Goal: Information Seeking & Learning: Find specific fact

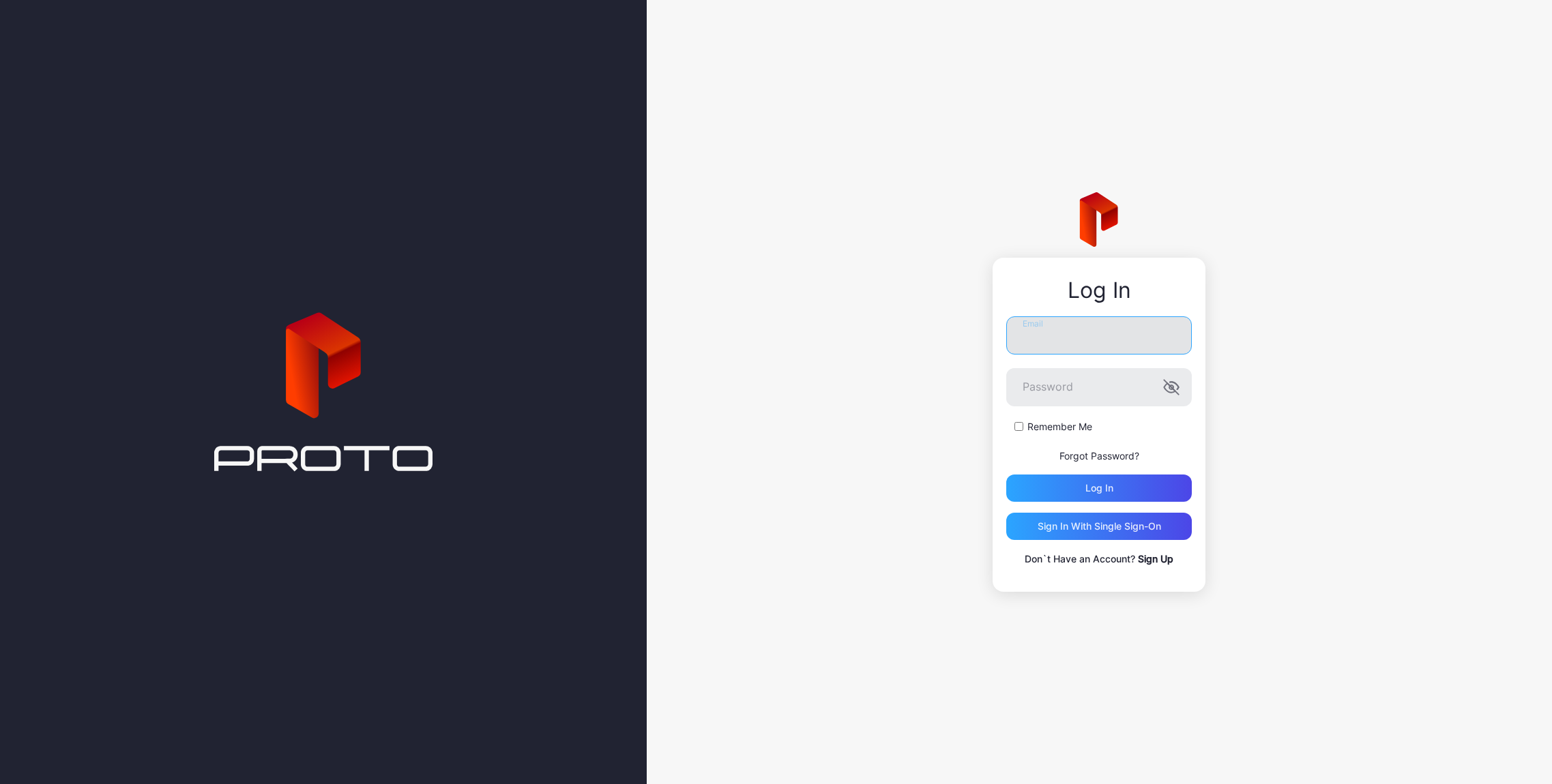
click at [1066, 334] on input "Email" at bounding box center [1098, 336] width 186 height 38
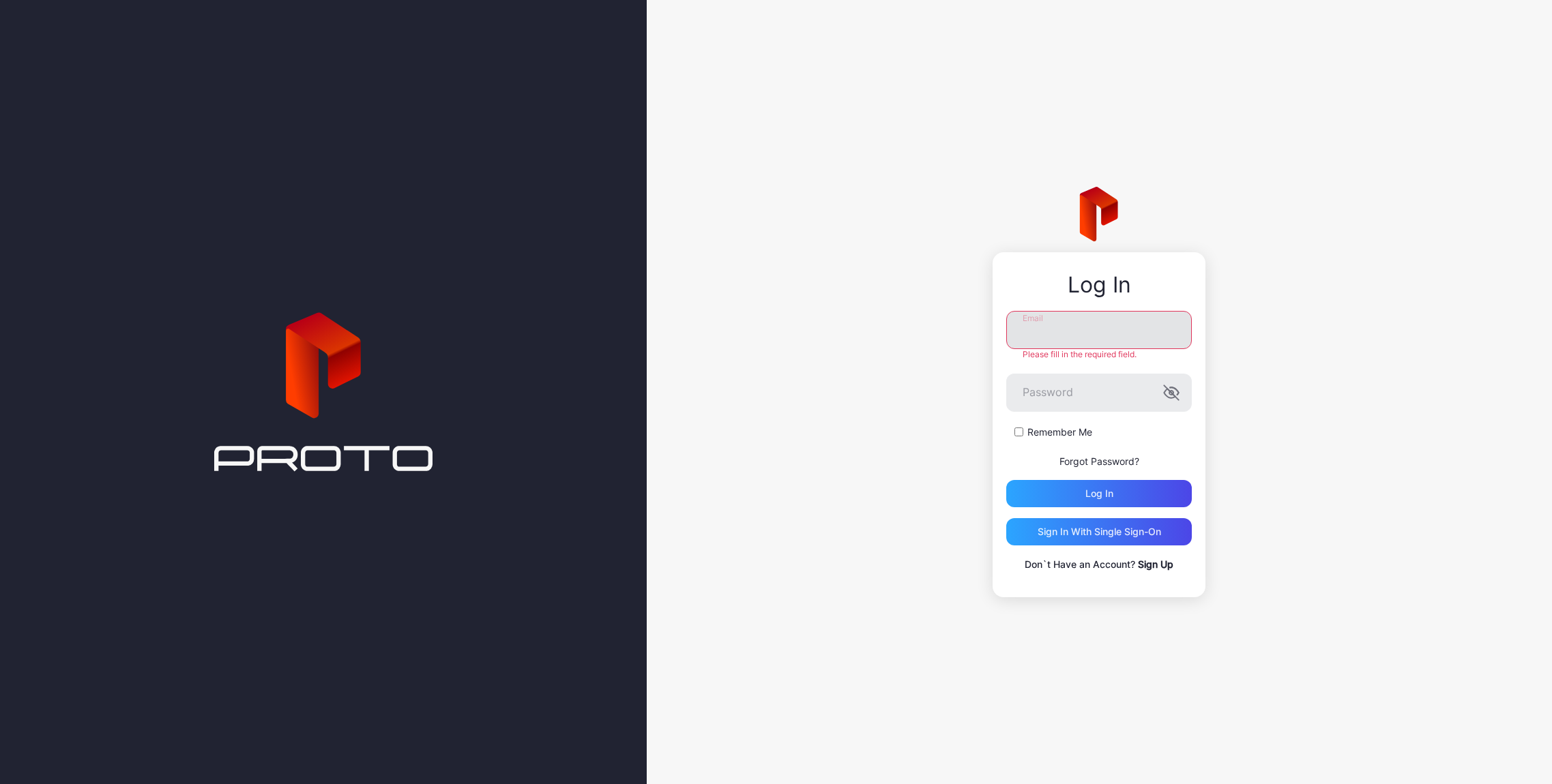
click at [1029, 336] on input "Email" at bounding box center [1098, 330] width 186 height 38
paste input "**********"
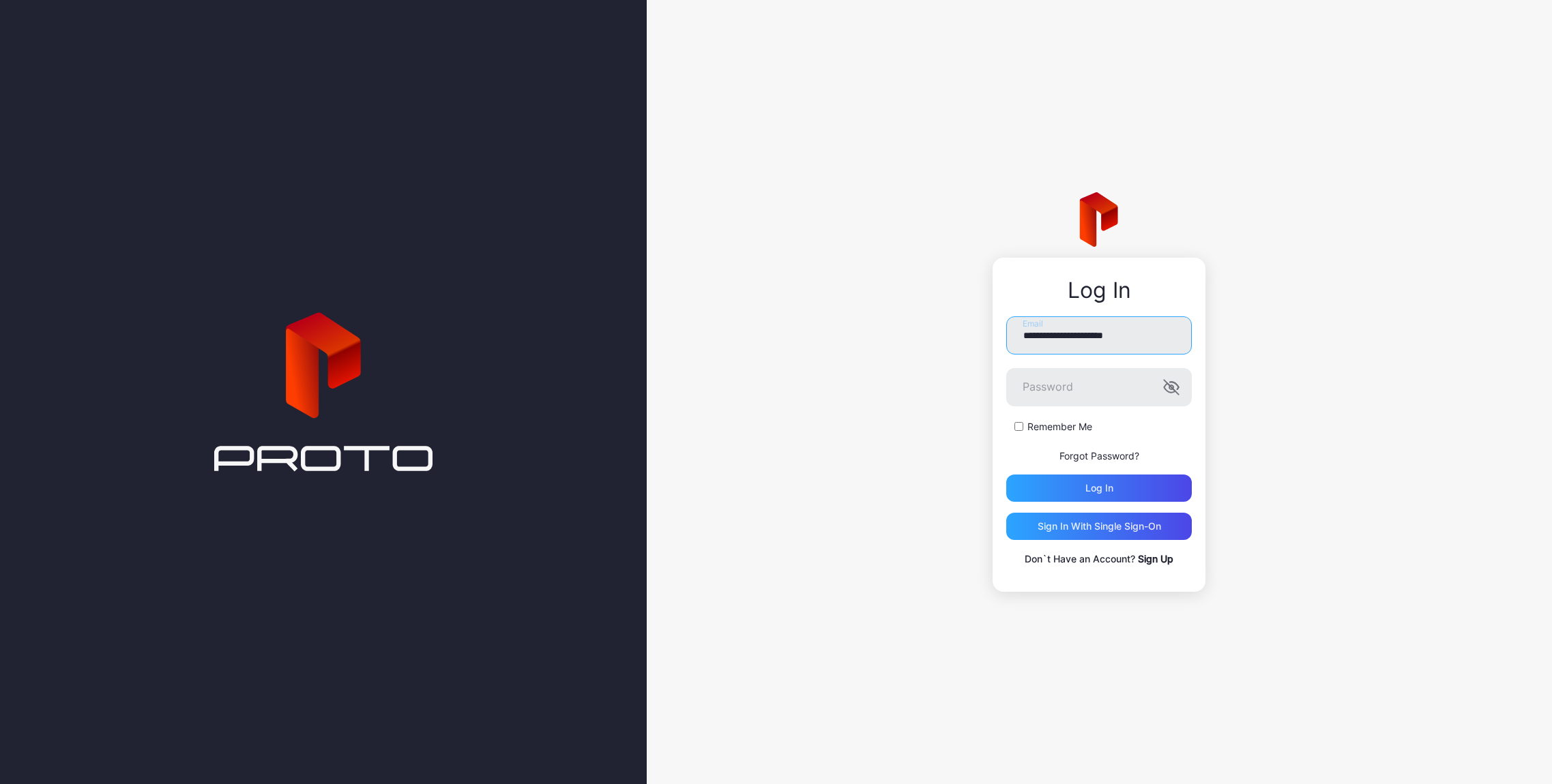
paste input "**********"
drag, startPoint x: 1119, startPoint y: 336, endPoint x: 1208, endPoint y: 341, distance: 89.1
click at [1208, 341] on div "**********" at bounding box center [1099, 392] width 905 height 784
type input "**********"
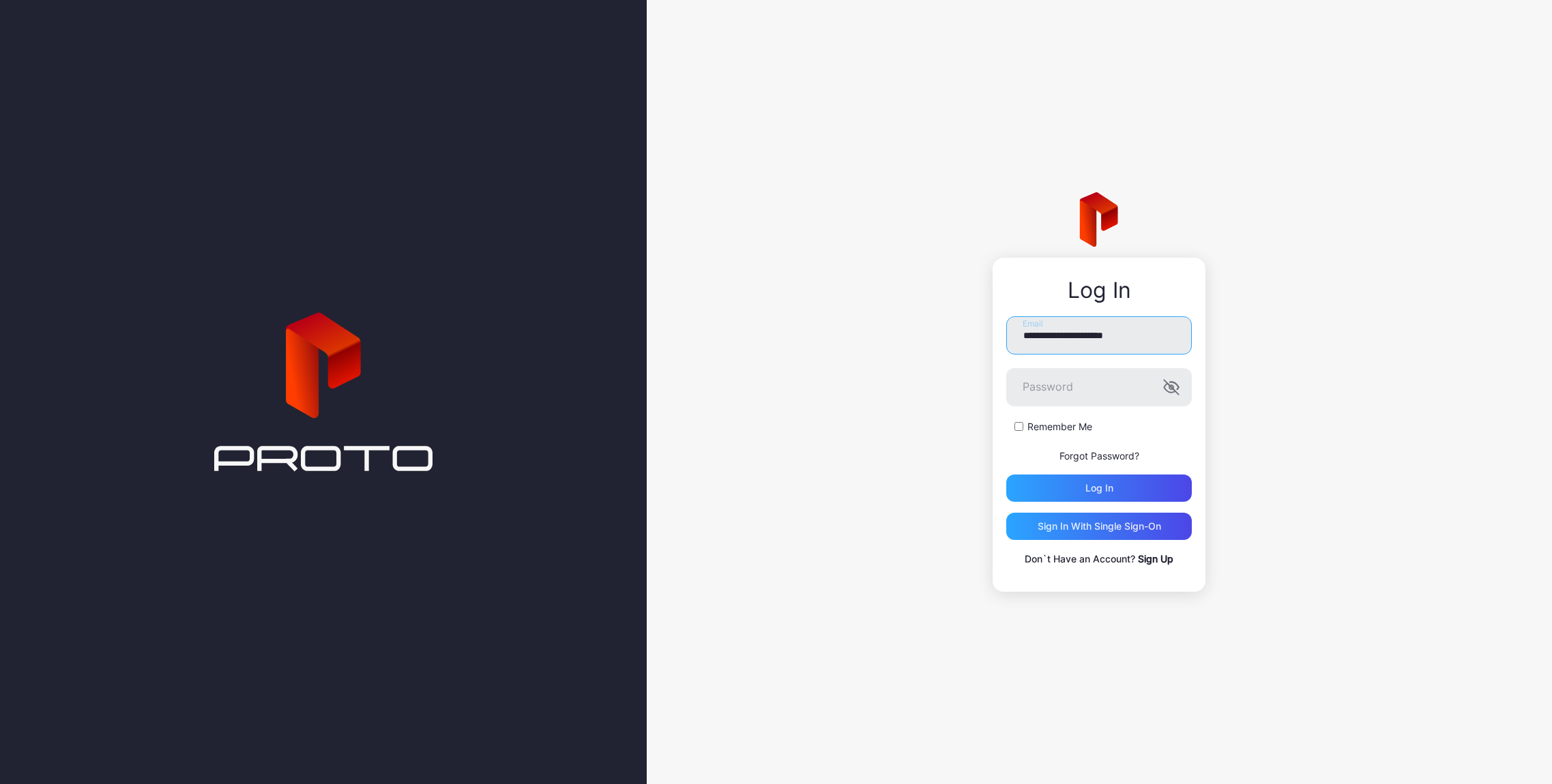
scroll to position [0, 0]
click at [1111, 486] on div "Log in" at bounding box center [1099, 488] width 28 height 11
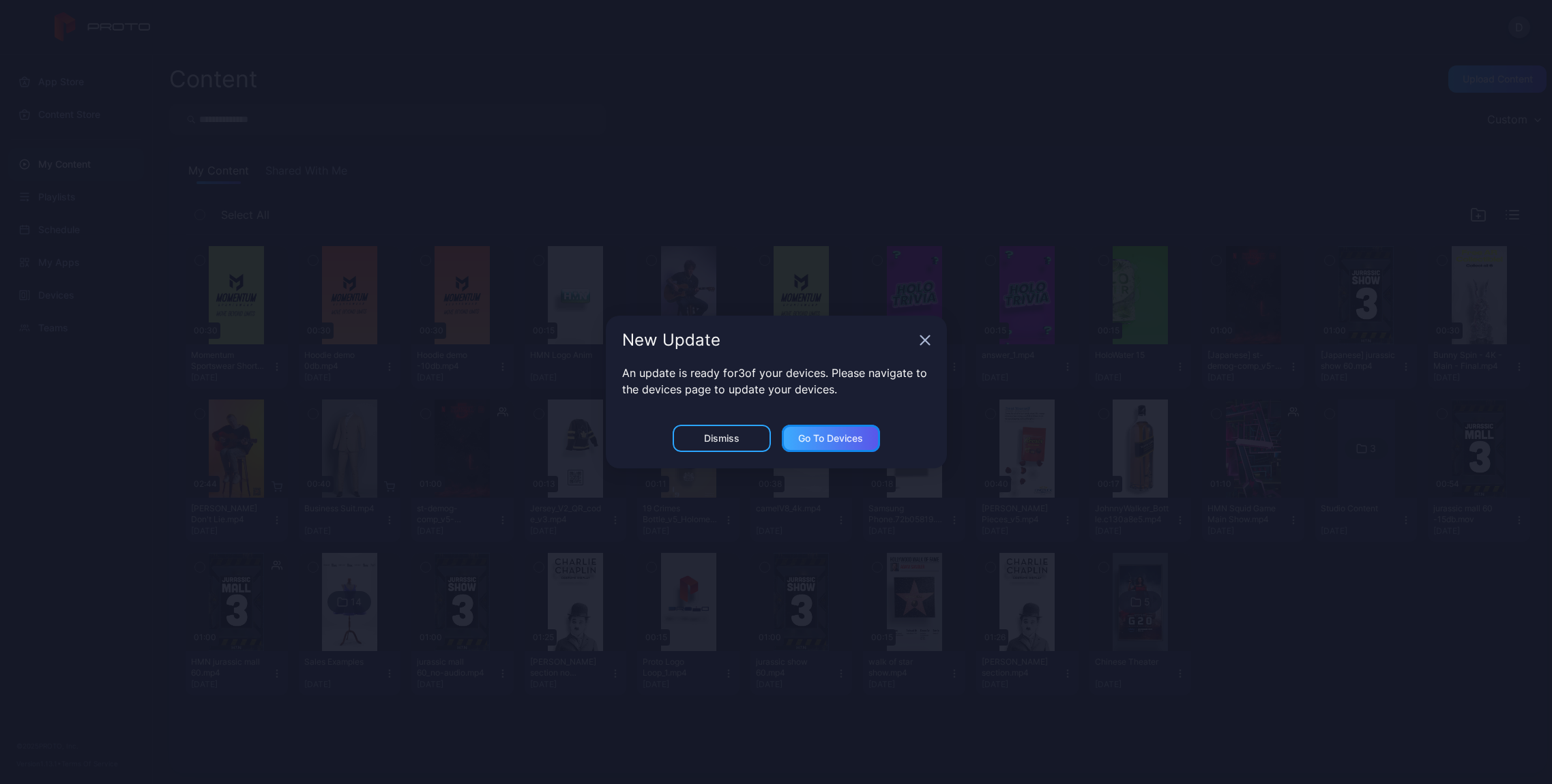
click at [833, 441] on div "Go to devices" at bounding box center [831, 439] width 64 height 11
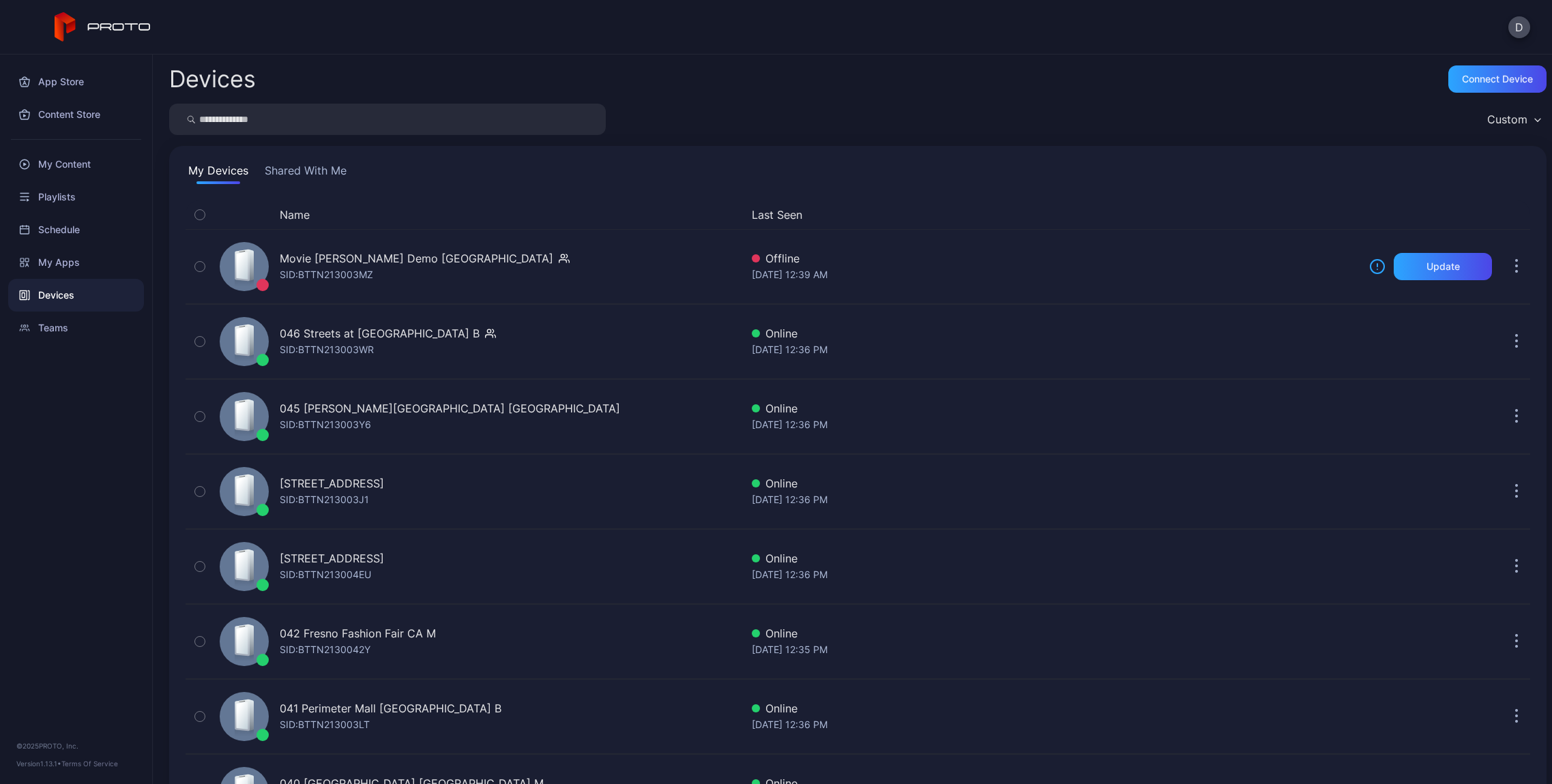
click at [304, 170] on button "Shared With Me" at bounding box center [306, 173] width 88 height 22
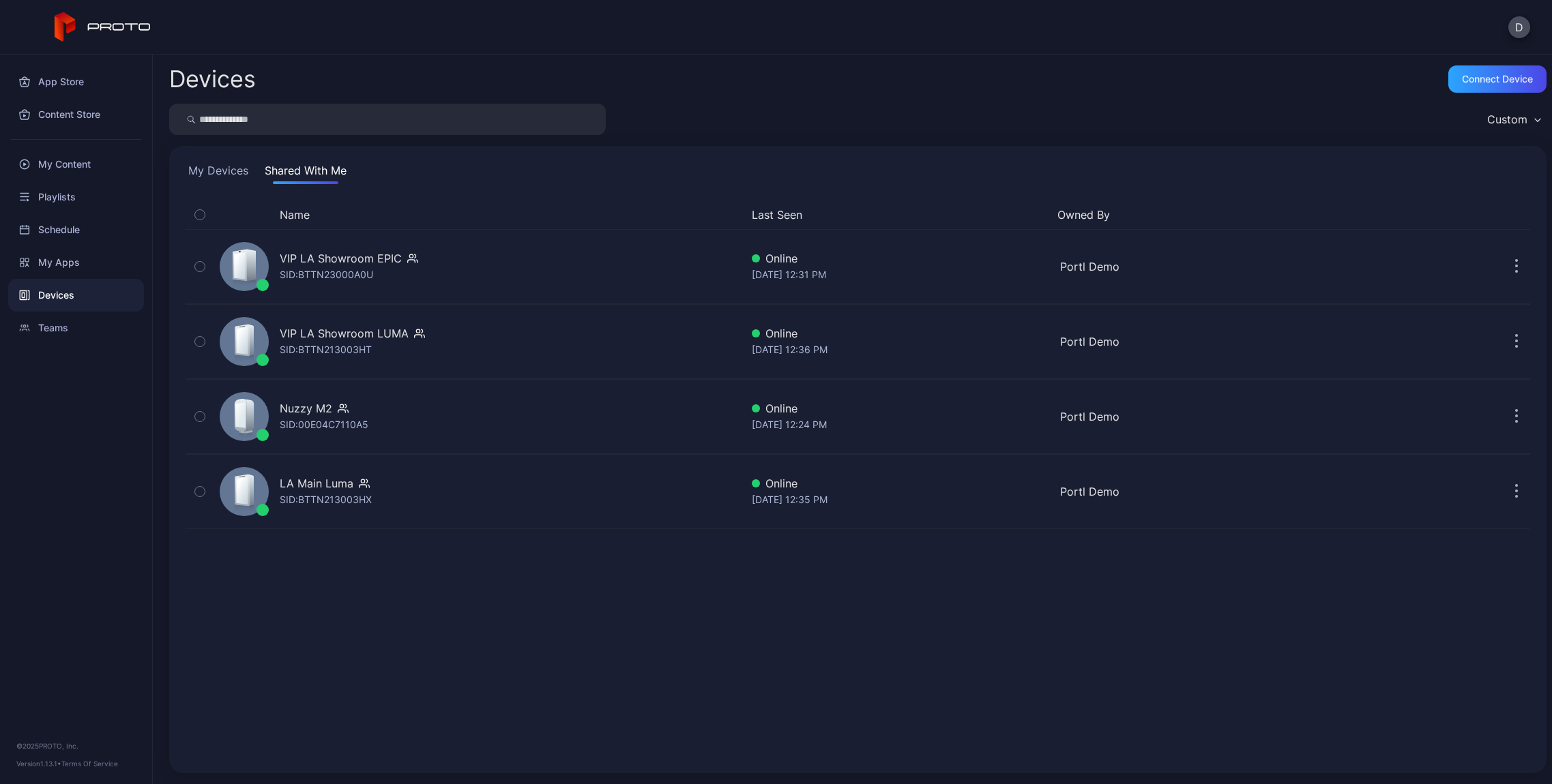
click at [217, 170] on button "My Devices" at bounding box center [218, 173] width 65 height 22
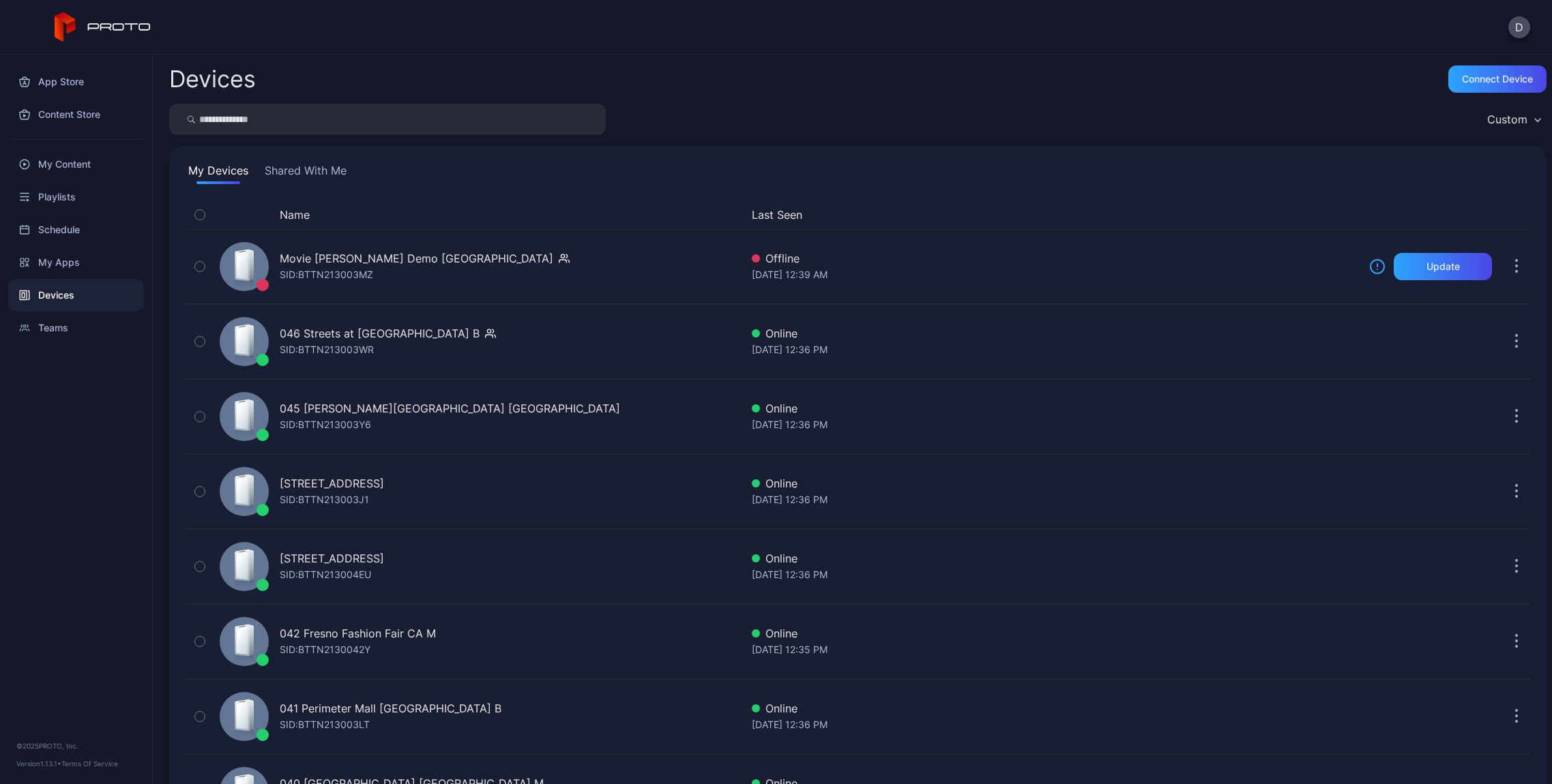
click at [311, 211] on div "Name" at bounding box center [477, 214] width 526 height 16
click at [302, 217] on button "Name" at bounding box center [294, 214] width 30 height 16
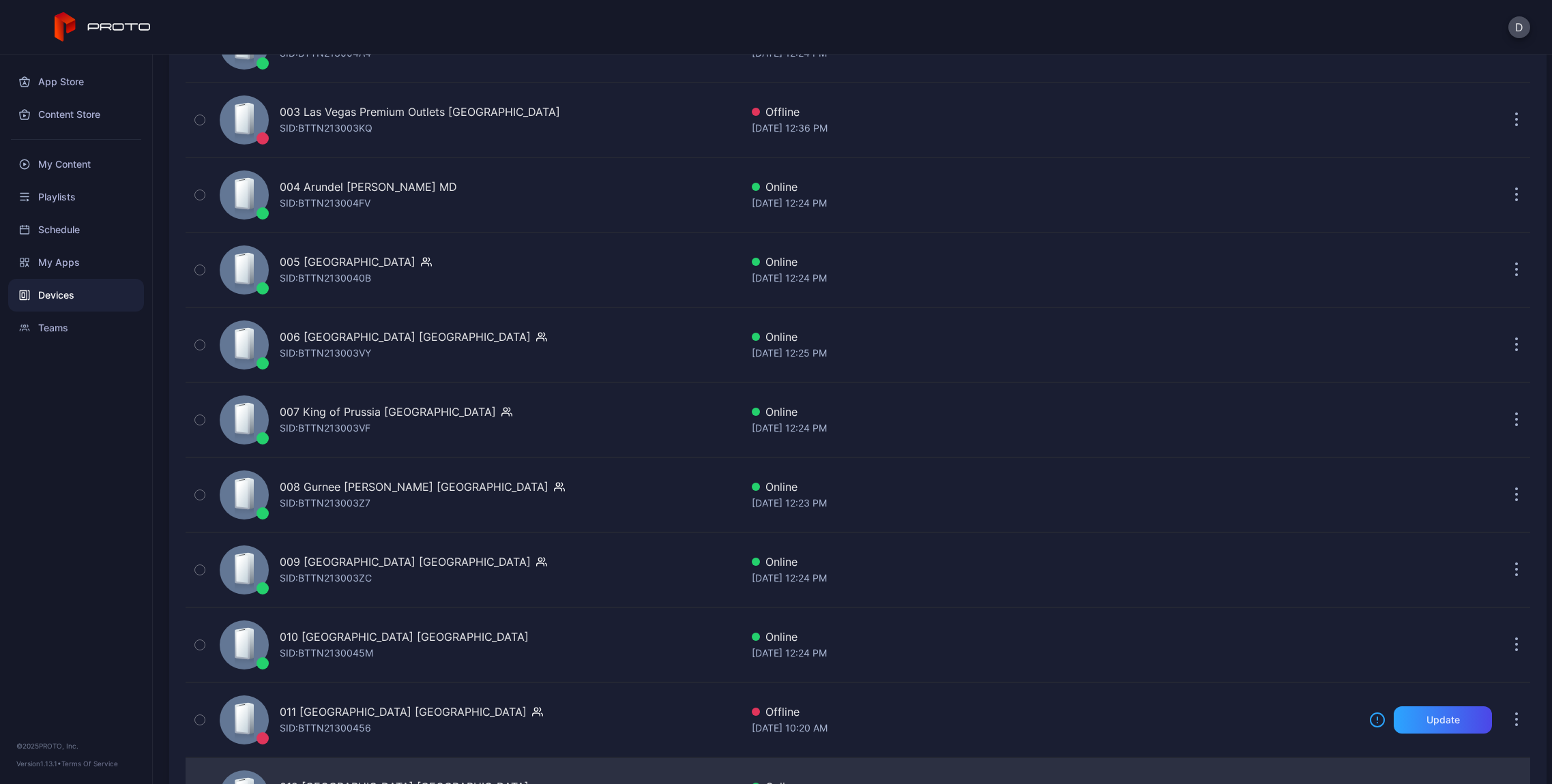
scroll to position [69, 0]
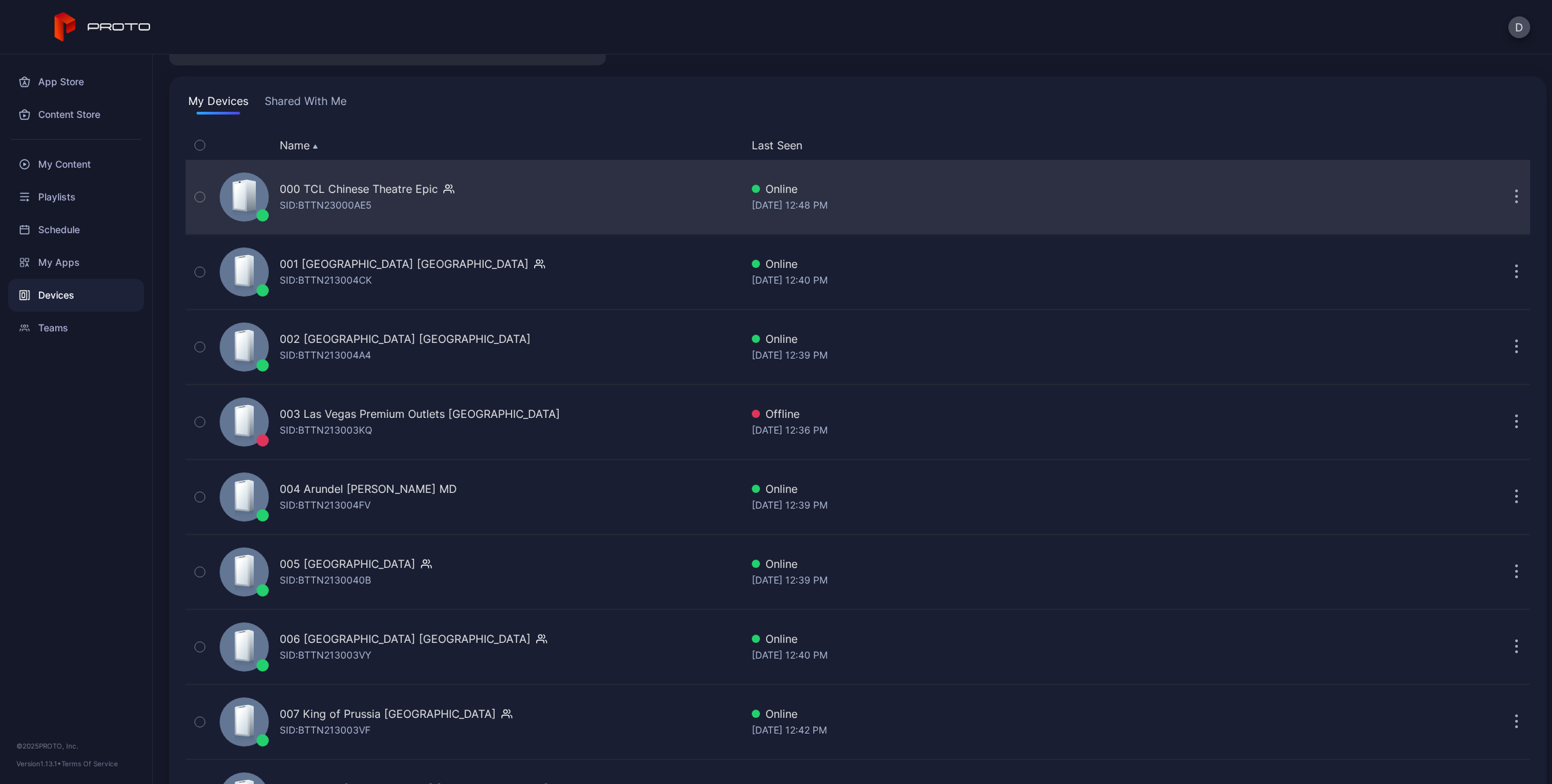
click at [397, 193] on div "000 TCL Chinese Theatre Epic" at bounding box center [359, 188] width 158 height 16
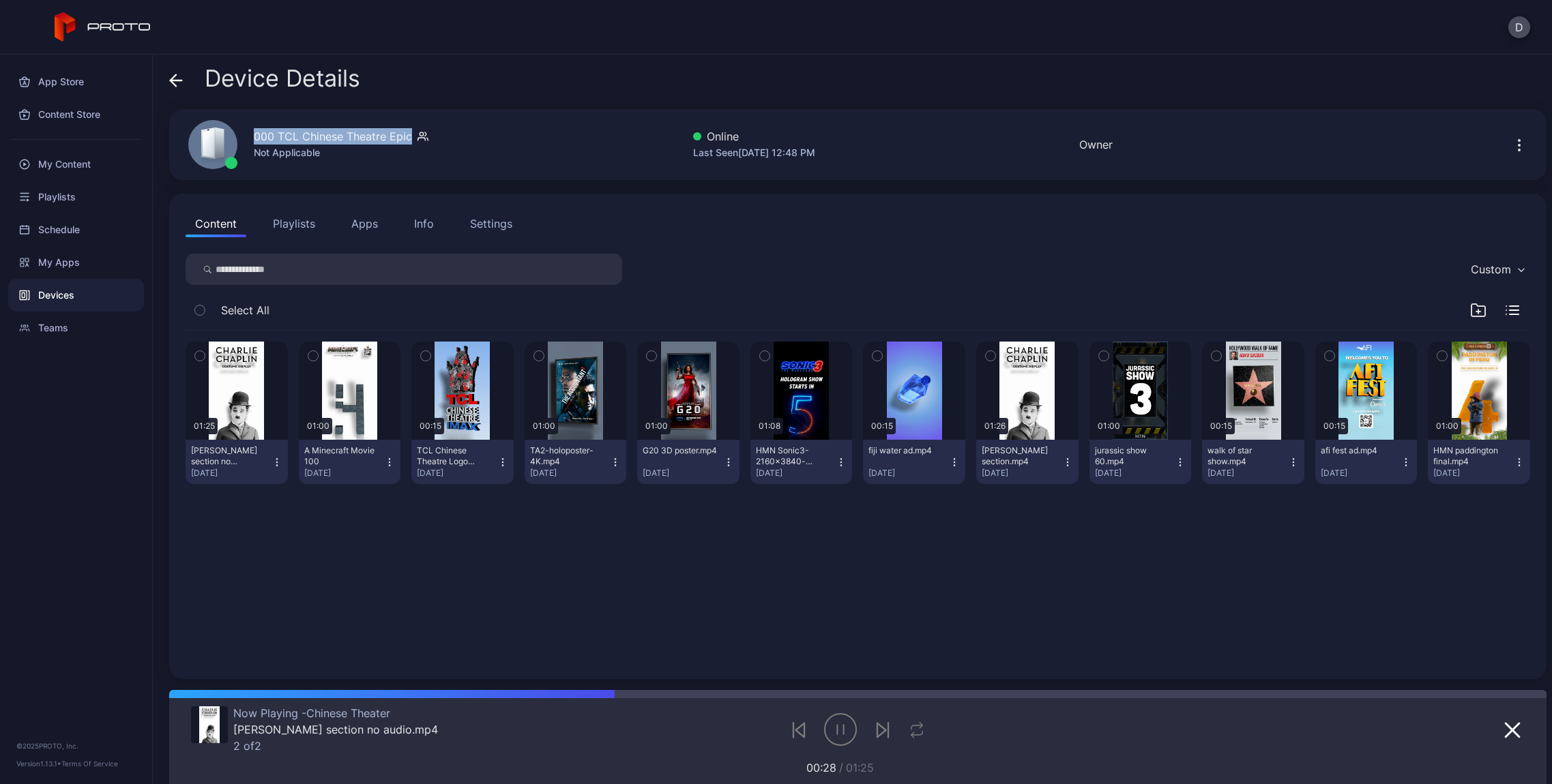
drag, startPoint x: 279, startPoint y: 137, endPoint x: 409, endPoint y: 138, distance: 130.0
click at [409, 138] on div "000 TCL Chinese Theatre Epic" at bounding box center [333, 136] width 158 height 16
copy div "000 TCL Chinese Theatre Epic"
click at [179, 79] on icon at bounding box center [175, 80] width 13 height 13
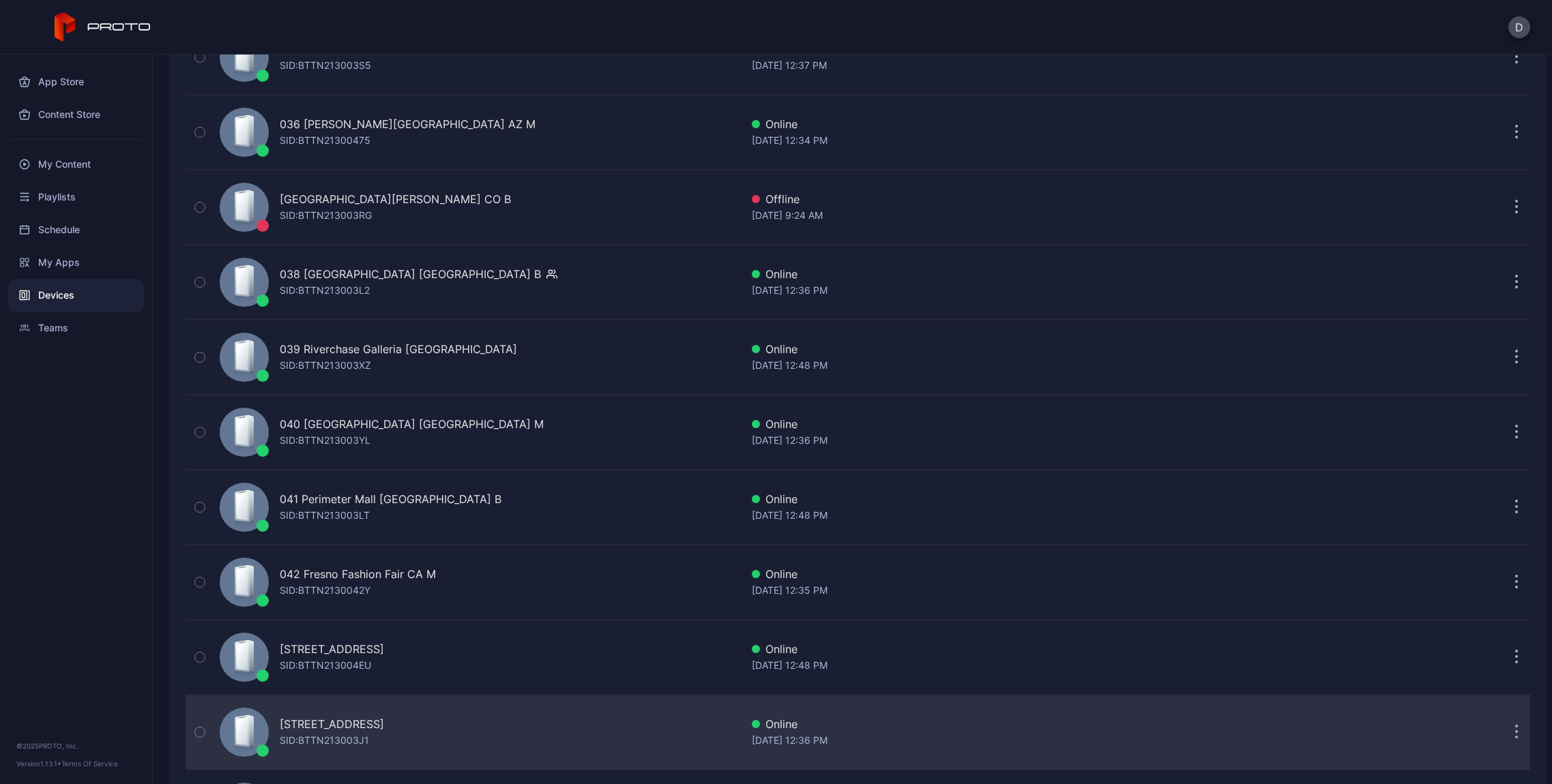
scroll to position [3072, 0]
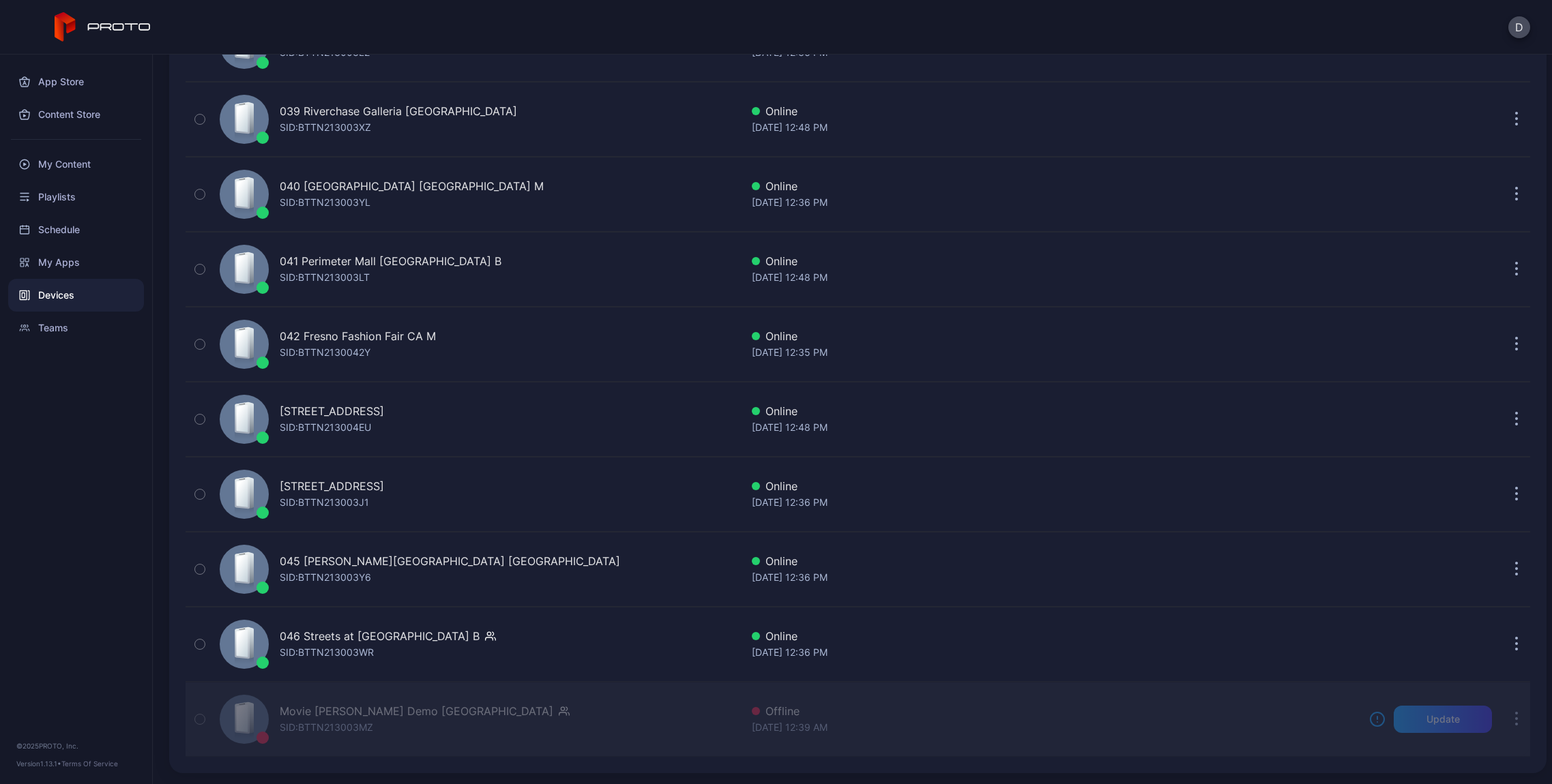
click at [488, 706] on div "Movie [PERSON_NAME] Demo [GEOGRAPHIC_DATA] SID: BTTN213003MZ" at bounding box center [477, 719] width 526 height 68
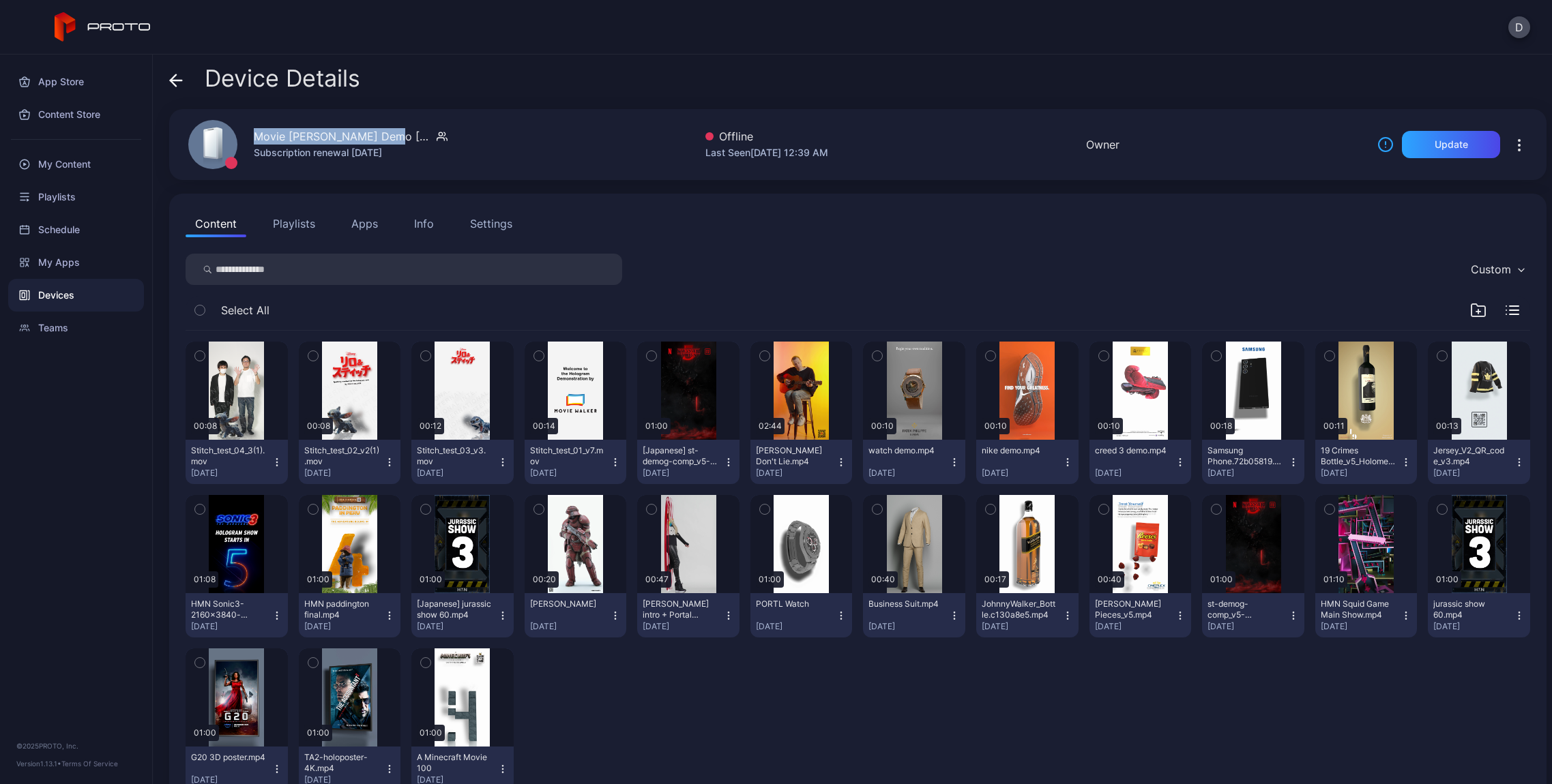
drag, startPoint x: 392, startPoint y: 139, endPoint x: 247, endPoint y: 139, distance: 145.0
click at [247, 139] on div "Movie [PERSON_NAME] Demo Japan Subscription renewal [DATE]" at bounding box center [309, 144] width 275 height 74
copy div "Movie [PERSON_NAME] Demo [GEOGRAPHIC_DATA]"
click at [172, 81] on icon at bounding box center [173, 80] width 6 height 12
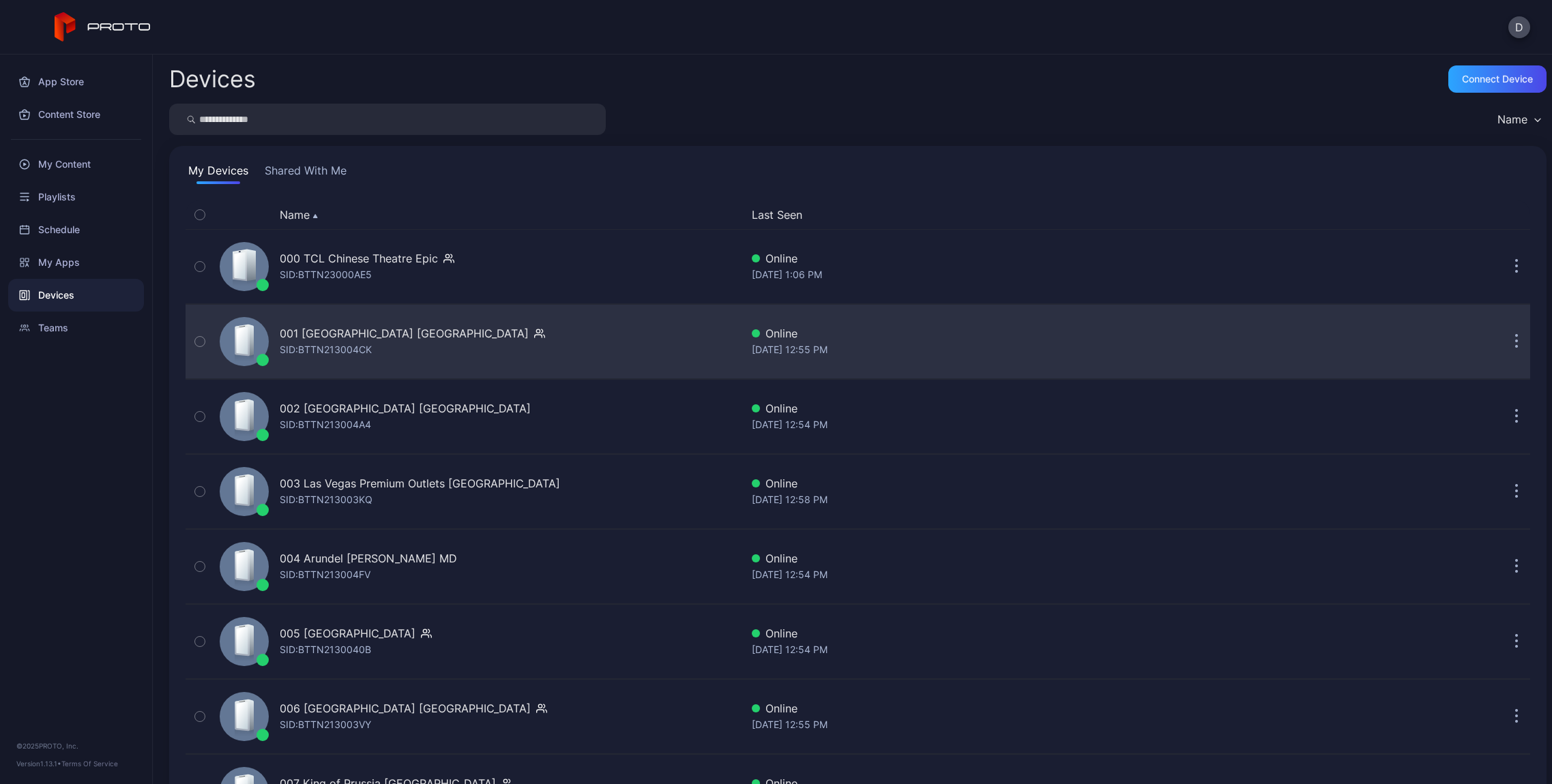
click at [336, 358] on div "001 Del Amo Fashion Center CA SID: BTTN213004CK" at bounding box center [477, 341] width 526 height 68
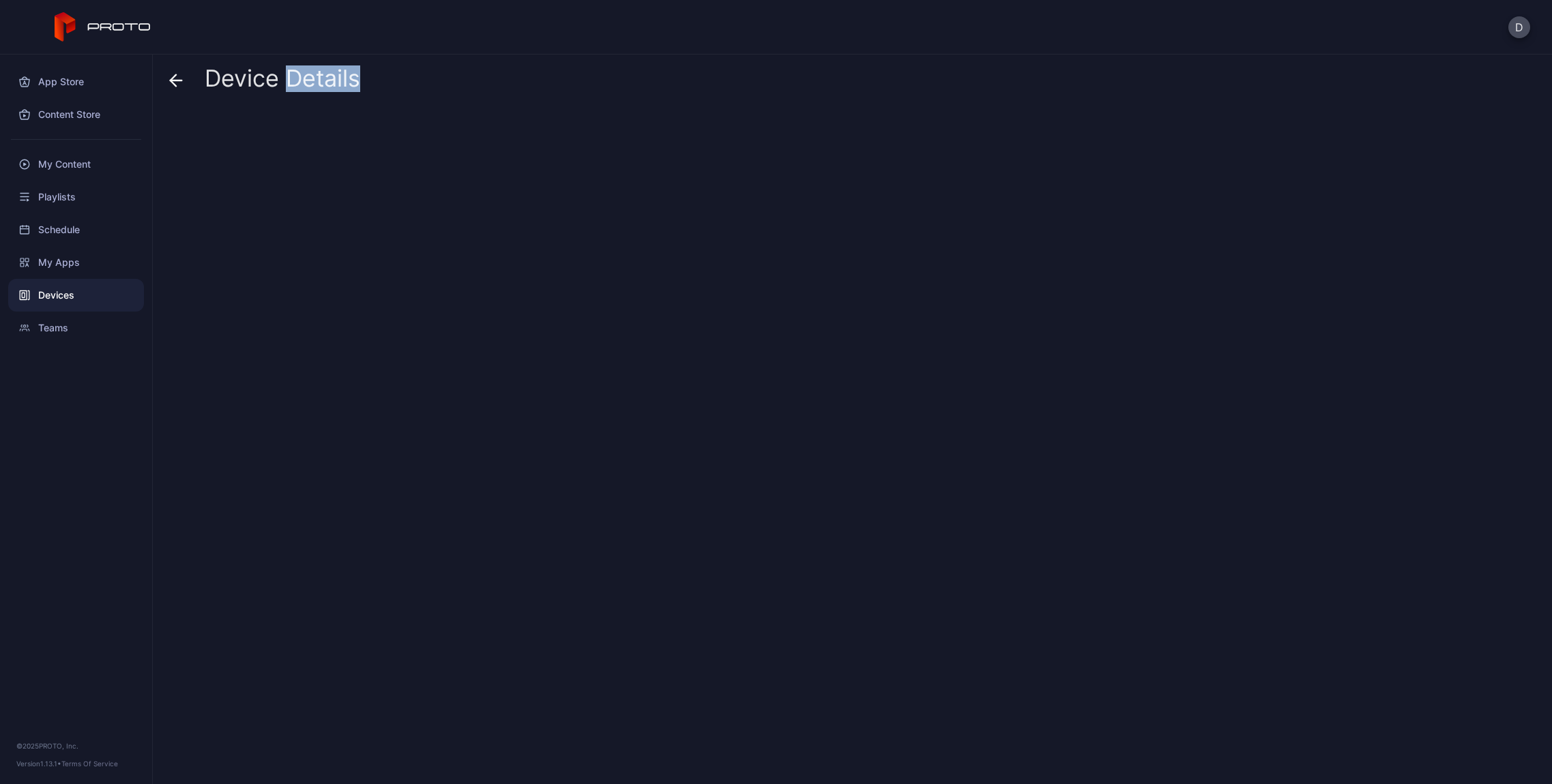
click at [336, 358] on div at bounding box center [857, 441] width 1377 height 664
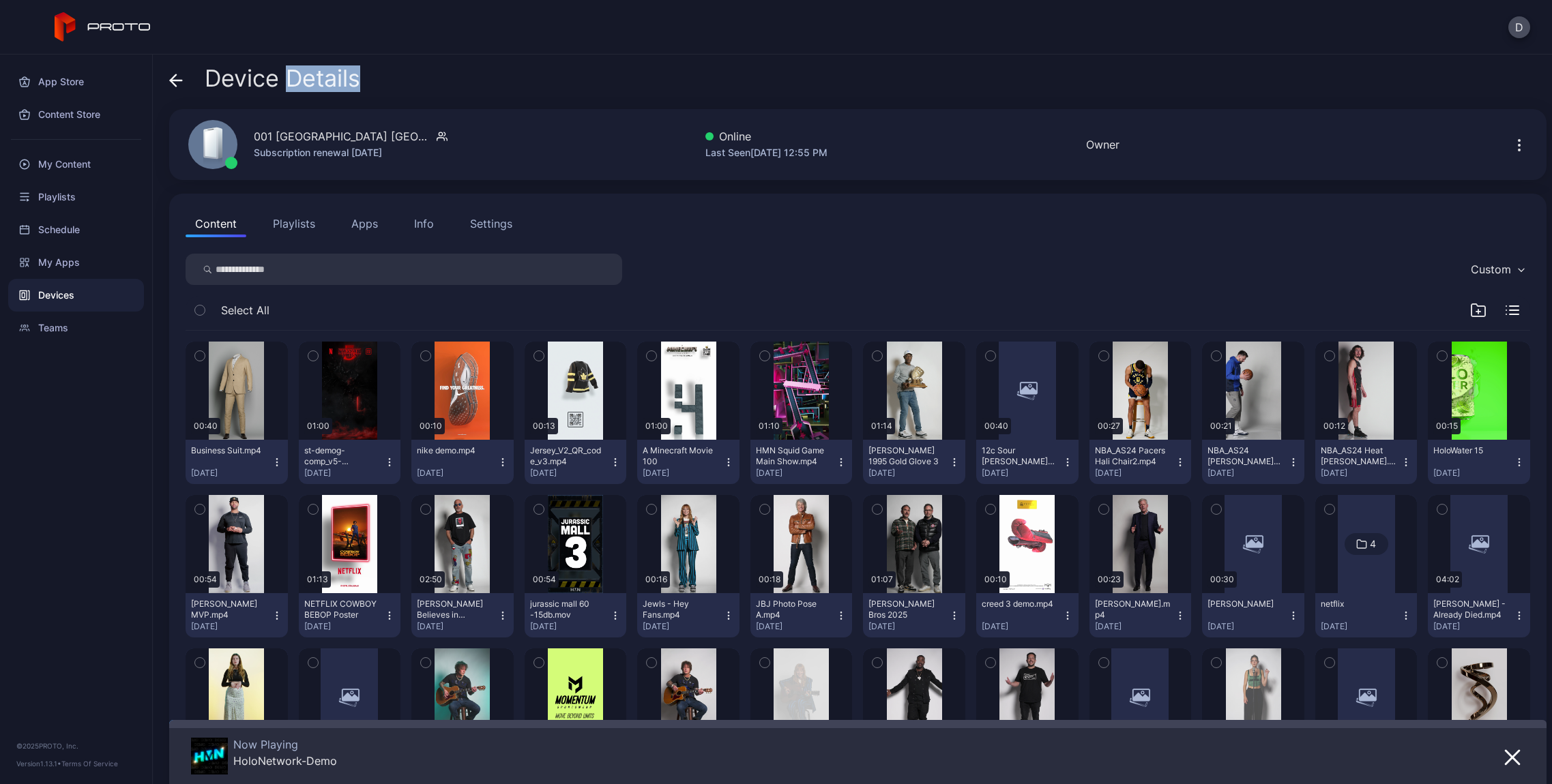
click at [430, 219] on div "Info" at bounding box center [424, 223] width 20 height 16
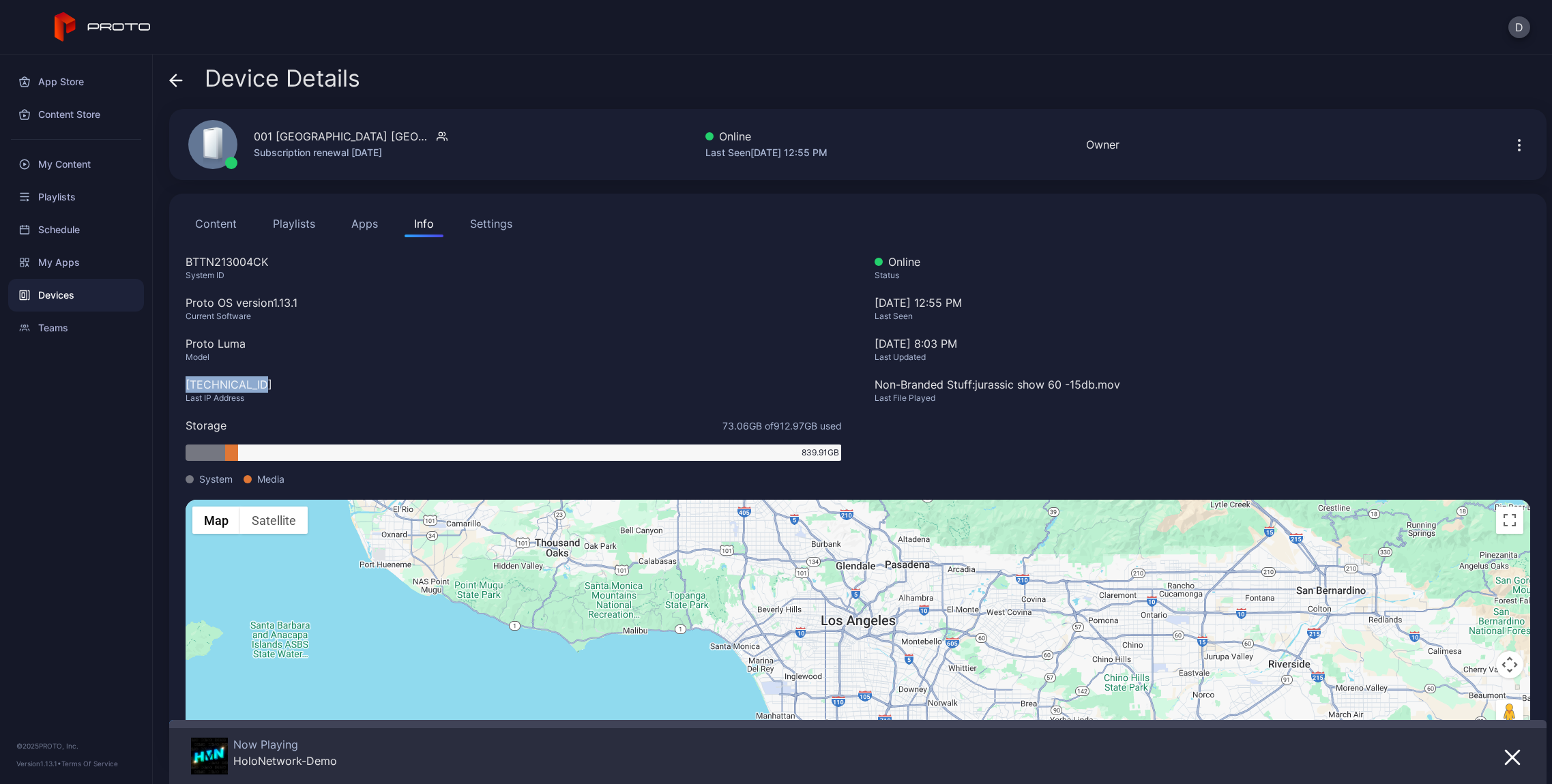
drag, startPoint x: 266, startPoint y: 386, endPoint x: 165, endPoint y: 378, distance: 101.3
click at [165, 378] on div "Device Details 001 [GEOGRAPHIC_DATA] [GEOGRAPHIC_DATA] Subscription renewal [DA…" at bounding box center [852, 419] width 1399 height 729
copy div "[TECHNICAL_ID]"
click at [173, 85] on icon at bounding box center [175, 80] width 13 height 13
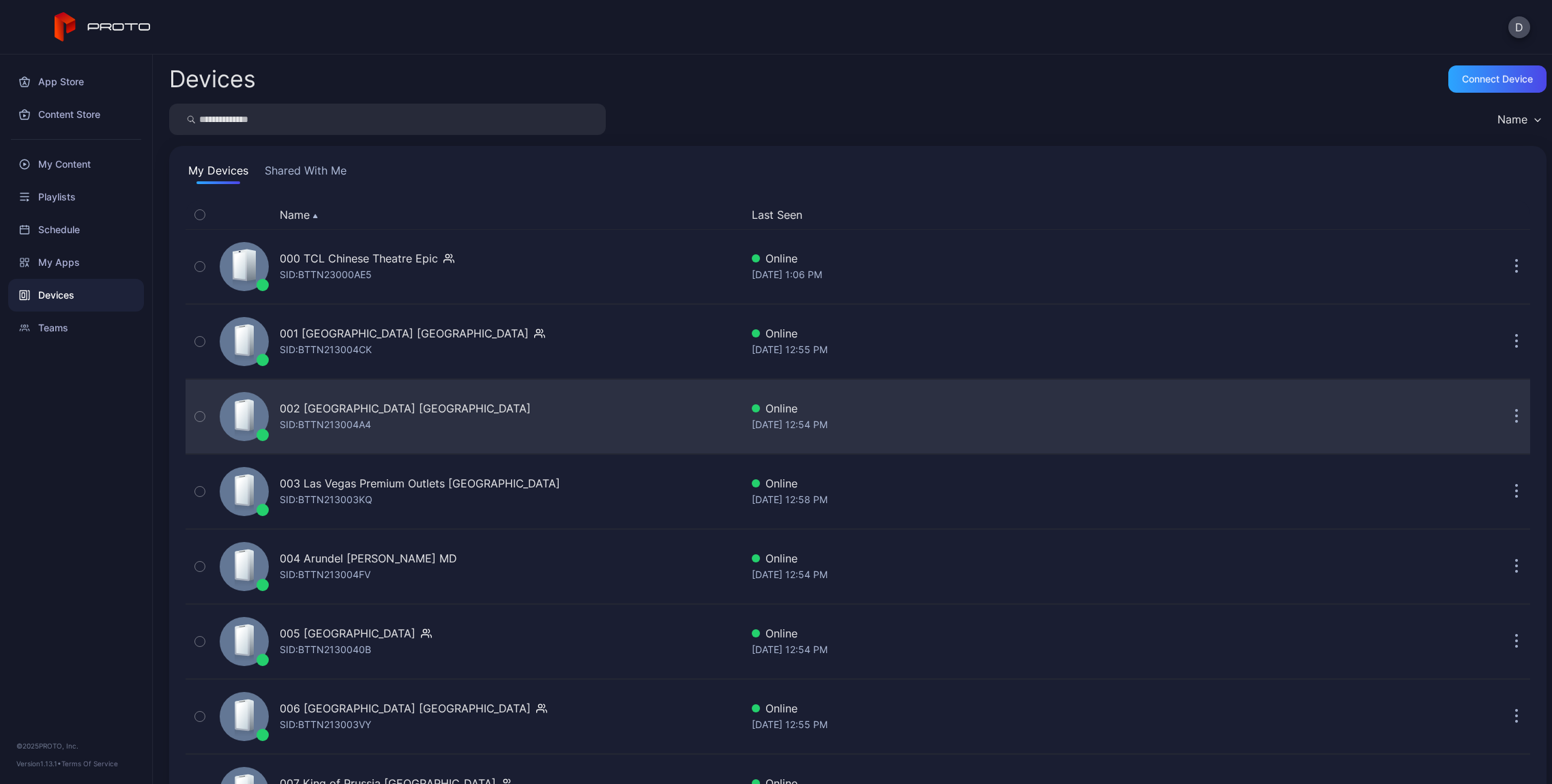
click at [327, 409] on div "002 [GEOGRAPHIC_DATA] [GEOGRAPHIC_DATA]" at bounding box center [405, 408] width 251 height 16
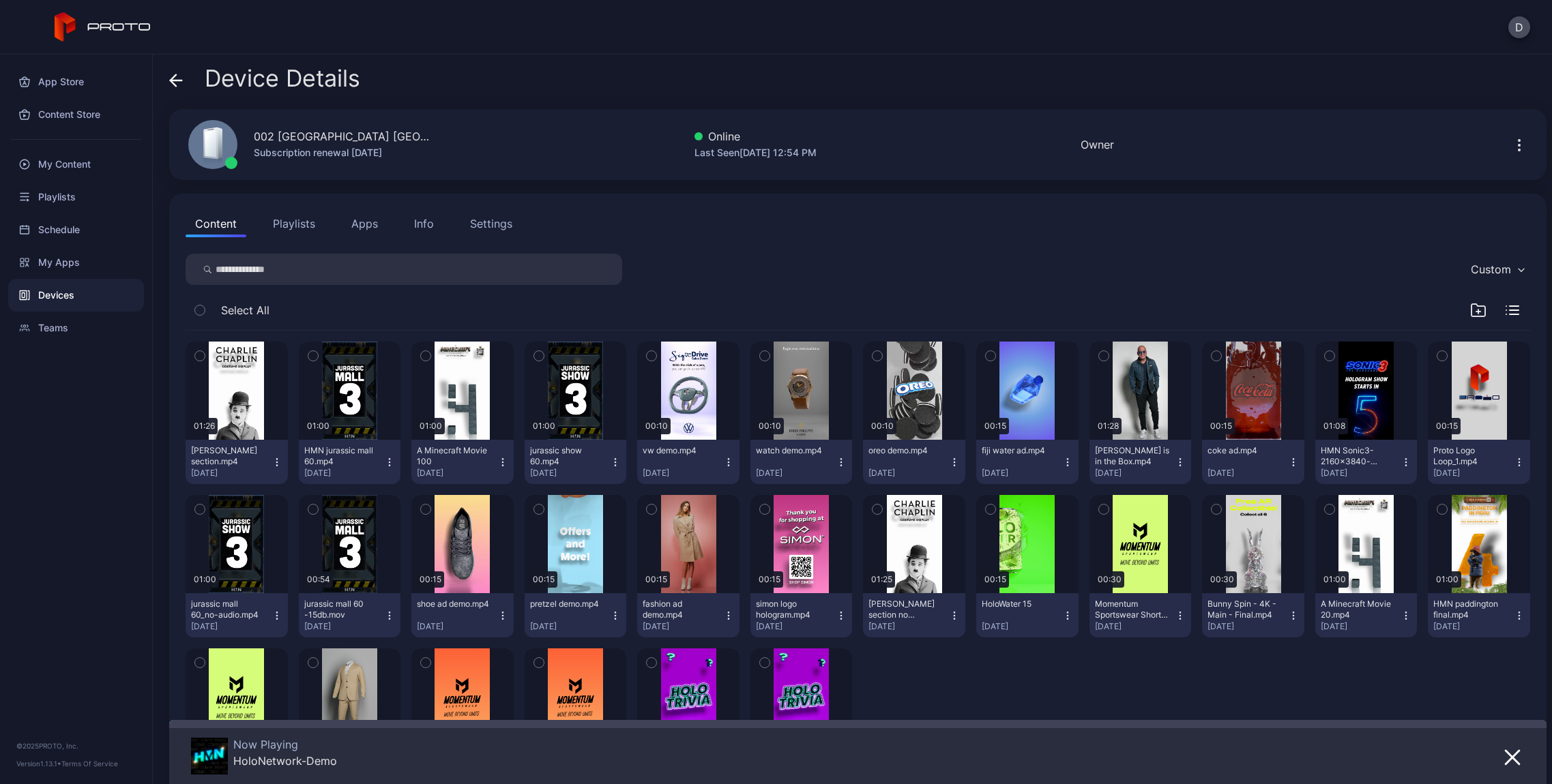
click at [420, 228] on div "Info" at bounding box center [424, 223] width 20 height 16
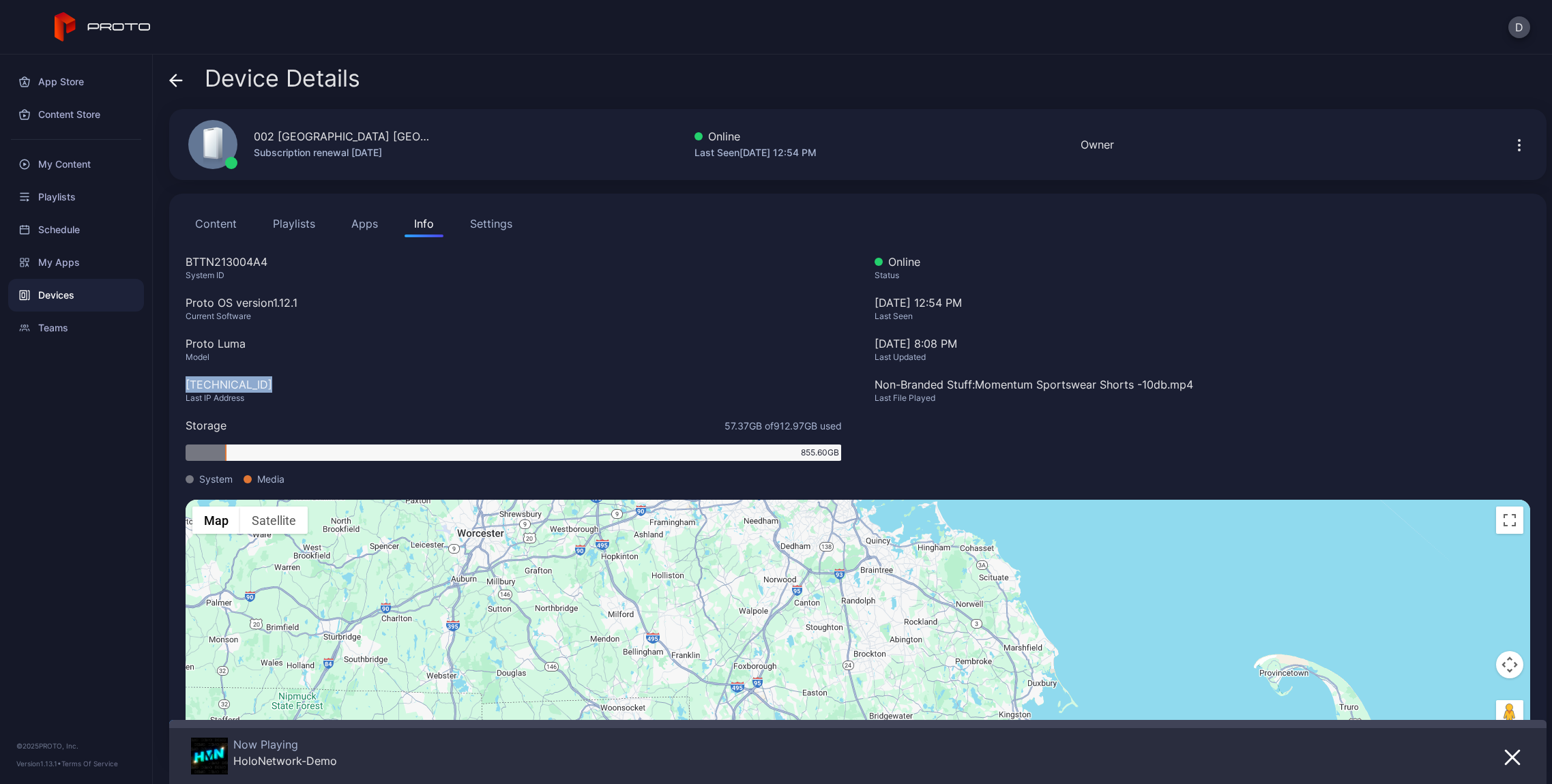
drag, startPoint x: 274, startPoint y: 387, endPoint x: 186, endPoint y: 383, distance: 88.1
click at [186, 383] on div "[TECHNICAL_ID]" at bounding box center [514, 384] width 656 height 16
copy div "[TECHNICAL_ID]"
click at [172, 74] on icon at bounding box center [175, 80] width 13 height 13
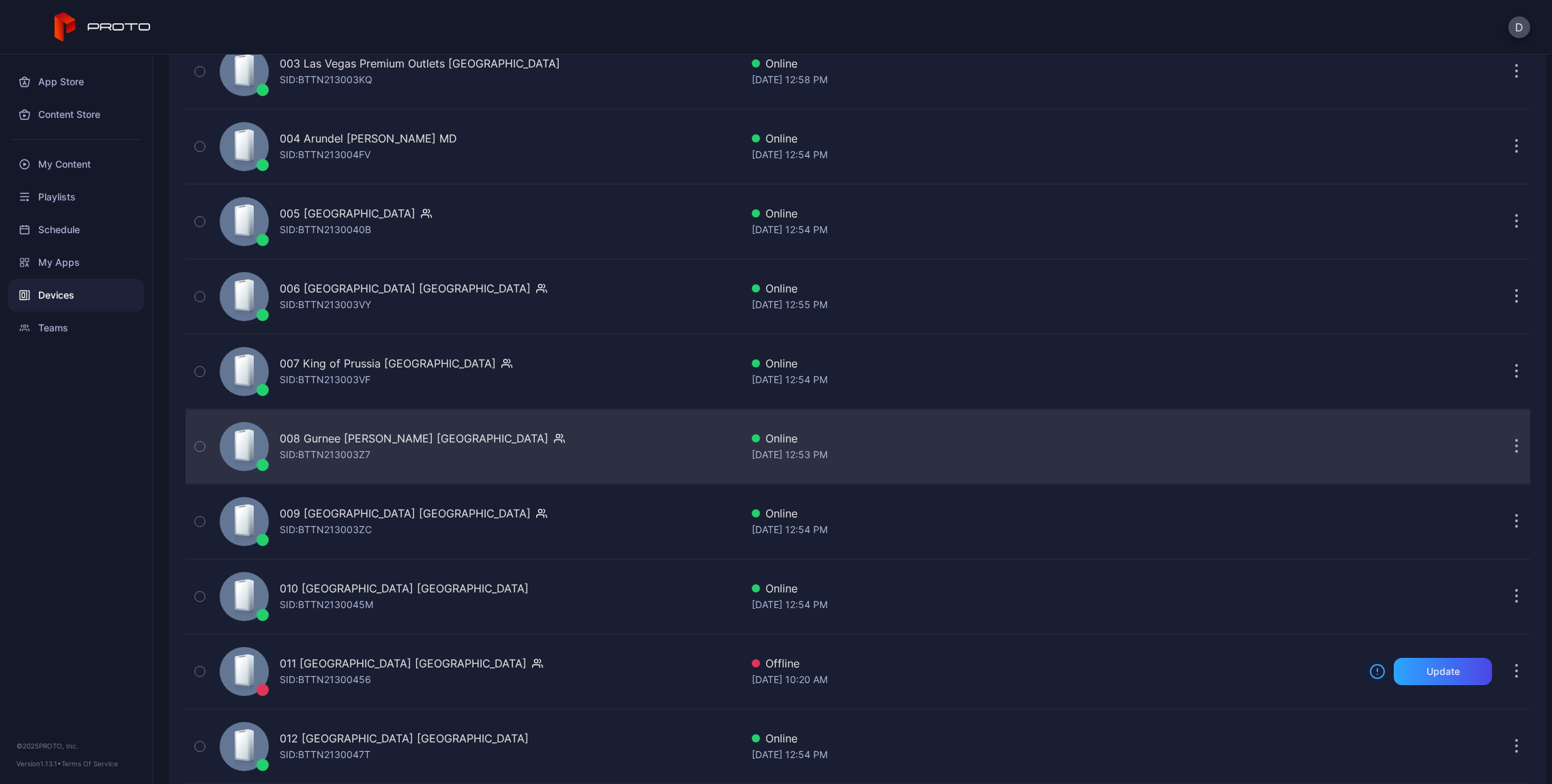
scroll to position [537, 0]
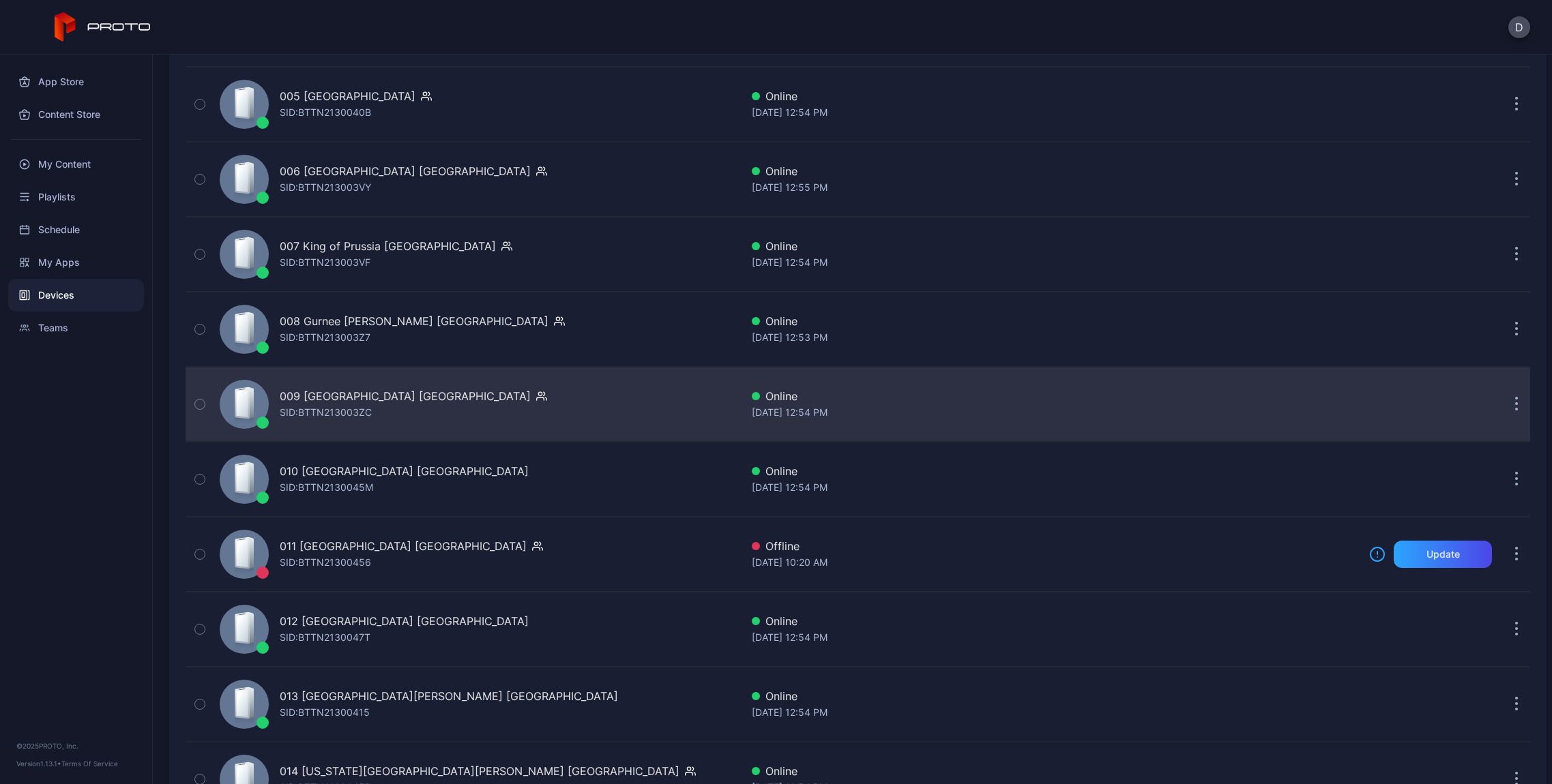
click at [308, 408] on div "SID: BTTN213003ZC" at bounding box center [325, 412] width 92 height 16
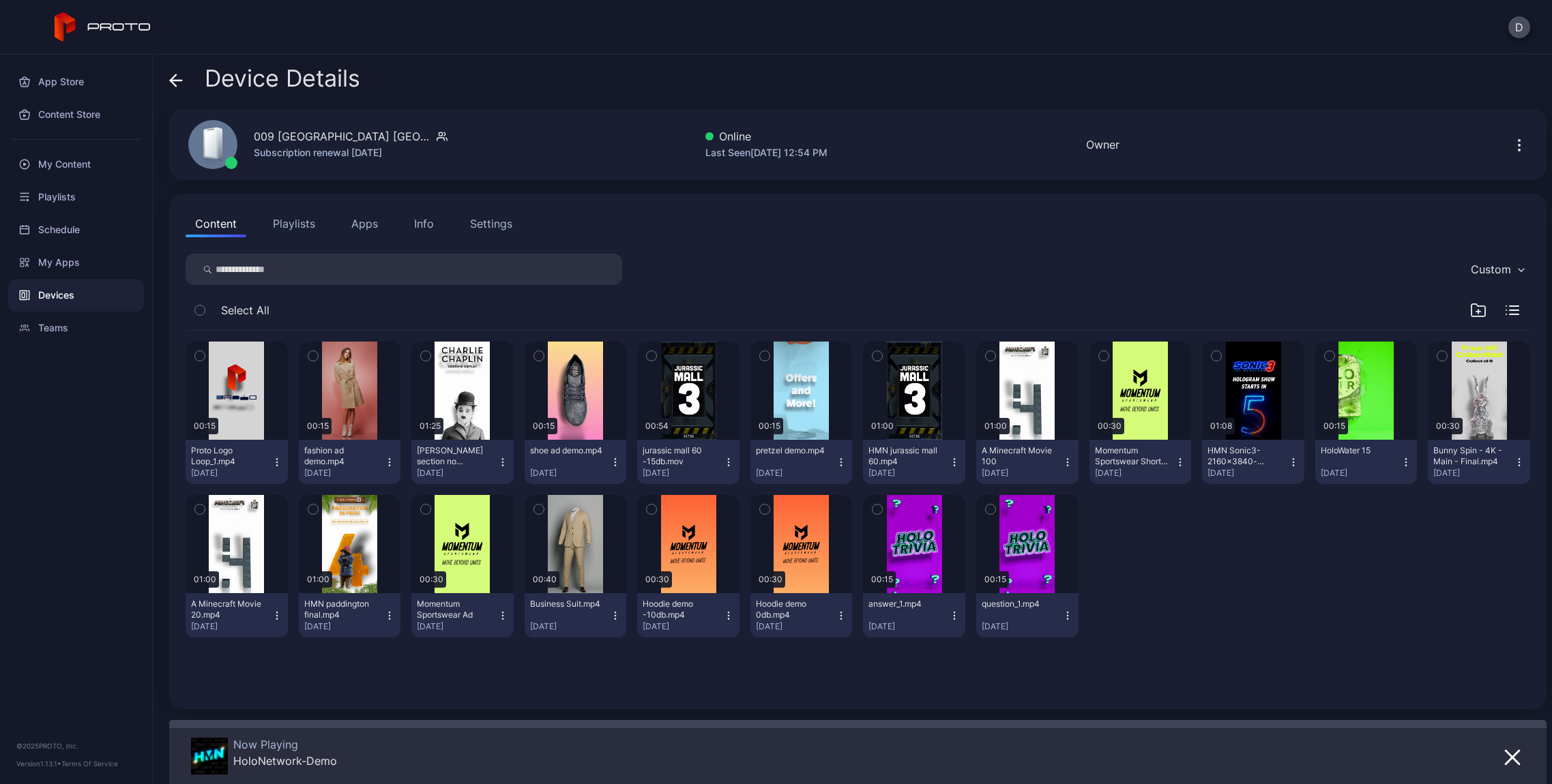
click at [420, 221] on div "Info" at bounding box center [424, 223] width 20 height 16
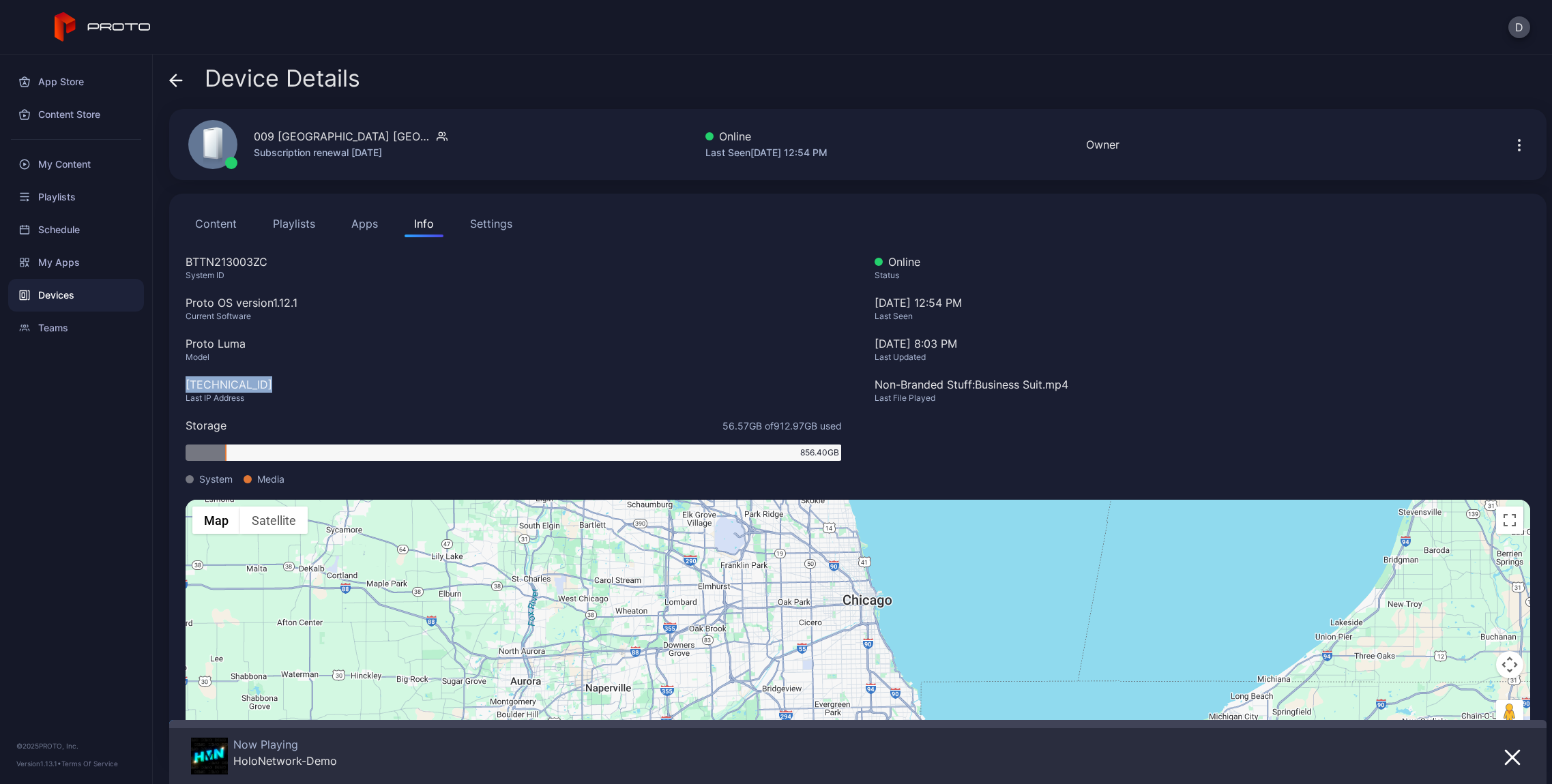
drag, startPoint x: 266, startPoint y: 385, endPoint x: 184, endPoint y: 383, distance: 82.0
click at [184, 383] on div "Content Playlists Apps Info Settings BTTN213003ZC System ID Proto OS version 1.…" at bounding box center [857, 476] width 1377 height 567
copy div "[TECHNICAL_ID]"
click at [184, 81] on div "Device Details" at bounding box center [264, 81] width 191 height 33
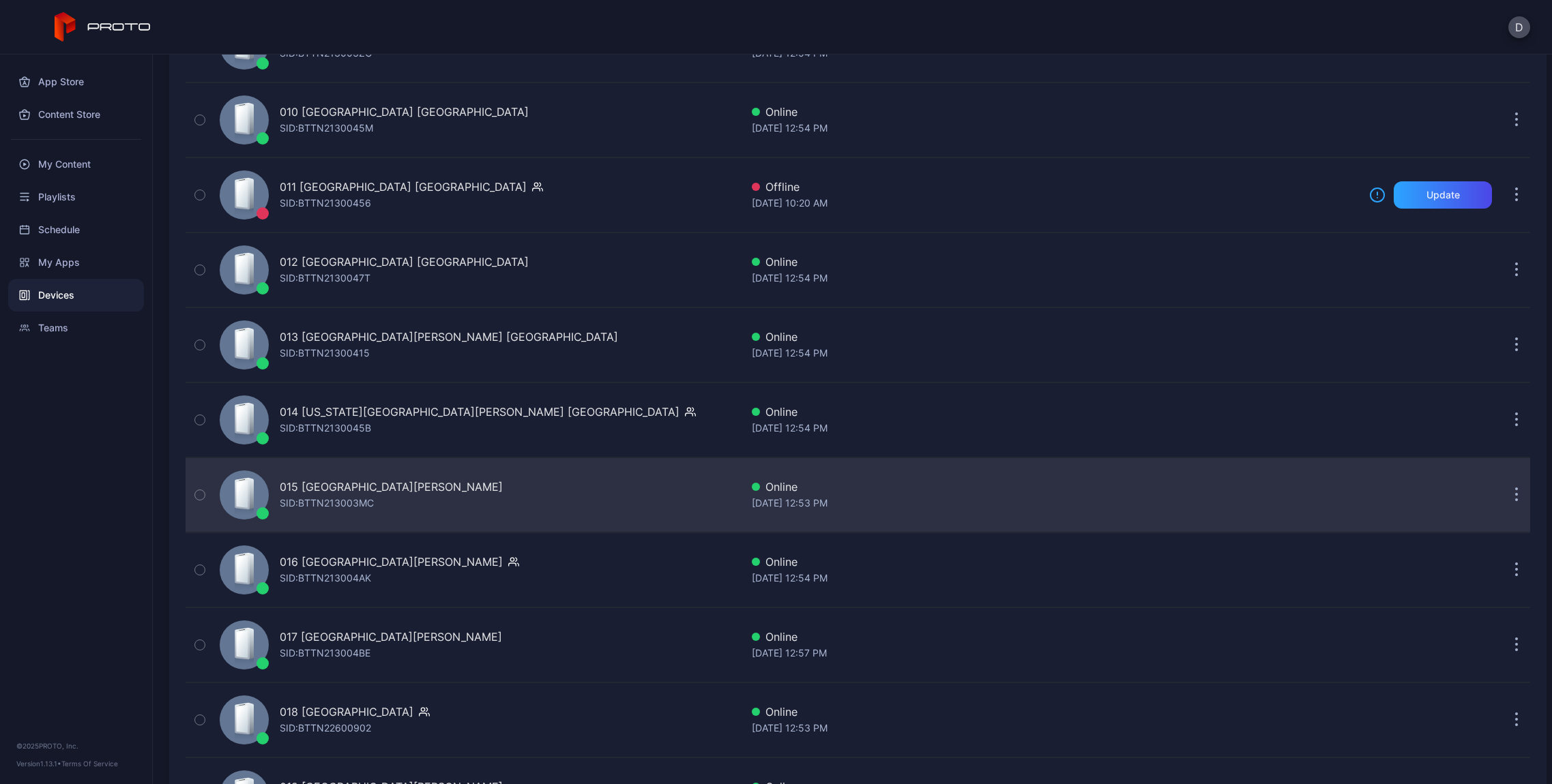
scroll to position [966, 0]
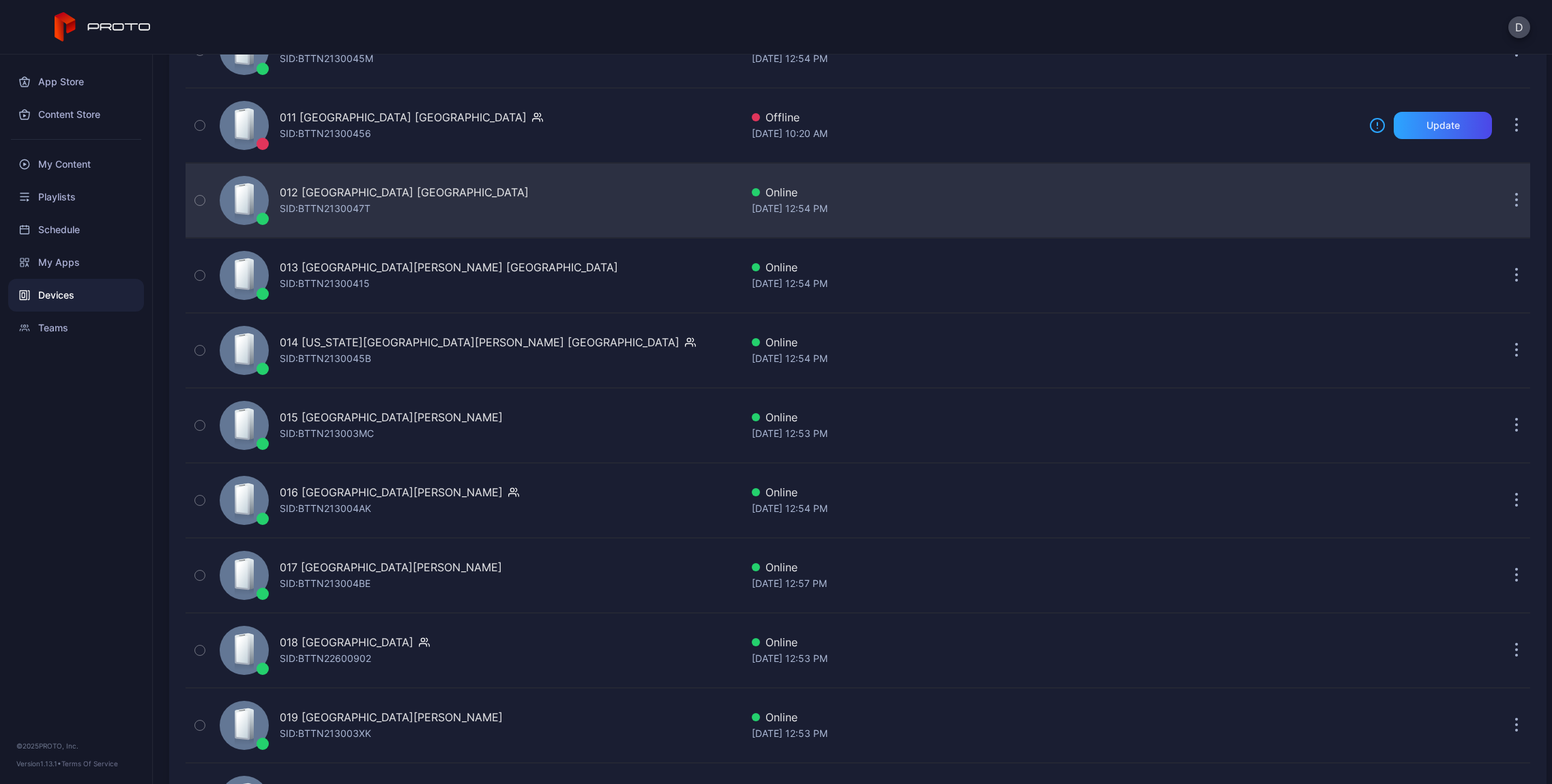
click at [312, 210] on div "SID: BTTN2130047T" at bounding box center [325, 208] width 90 height 16
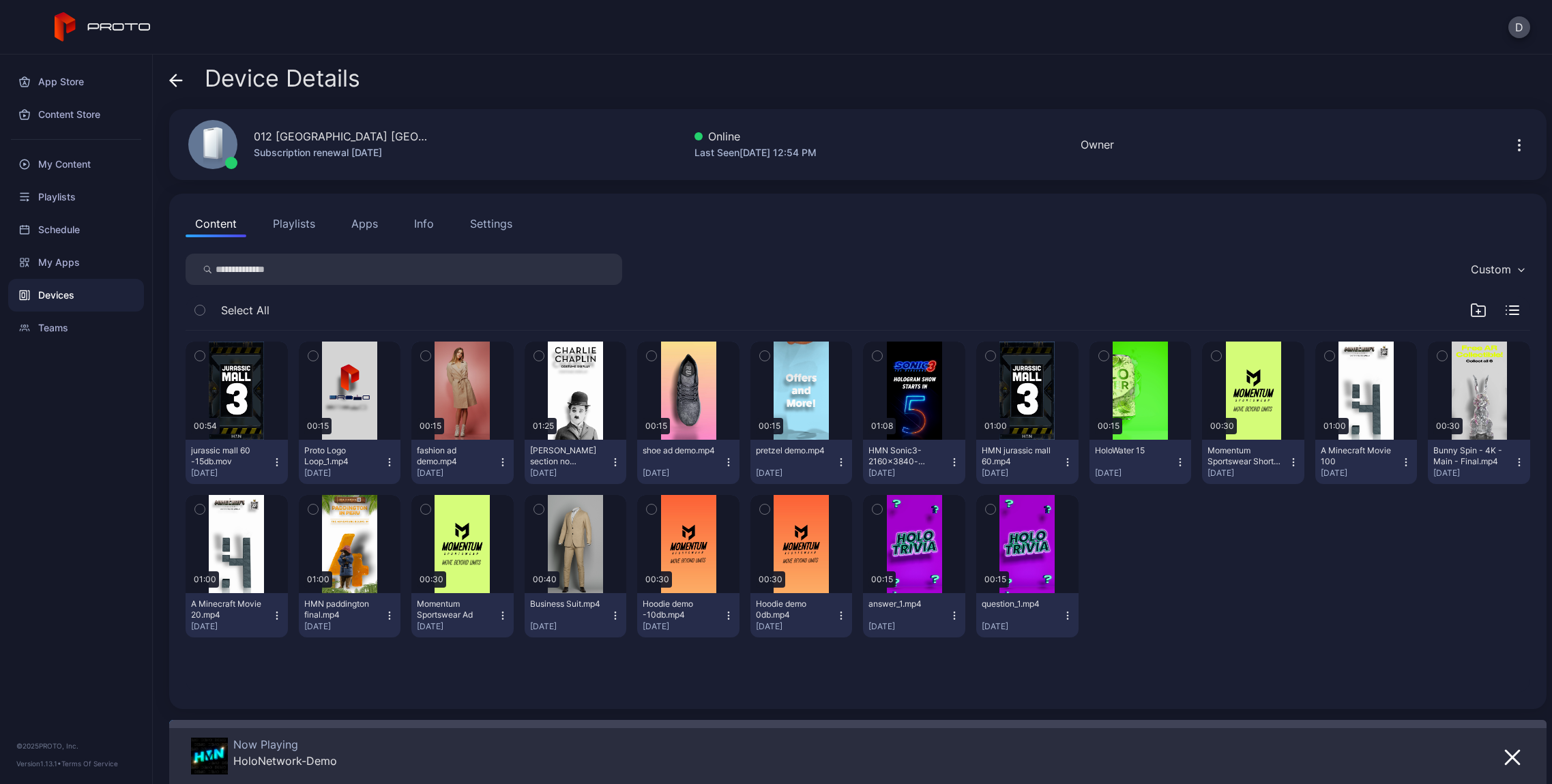
click at [364, 224] on button "Apps" at bounding box center [365, 223] width 46 height 27
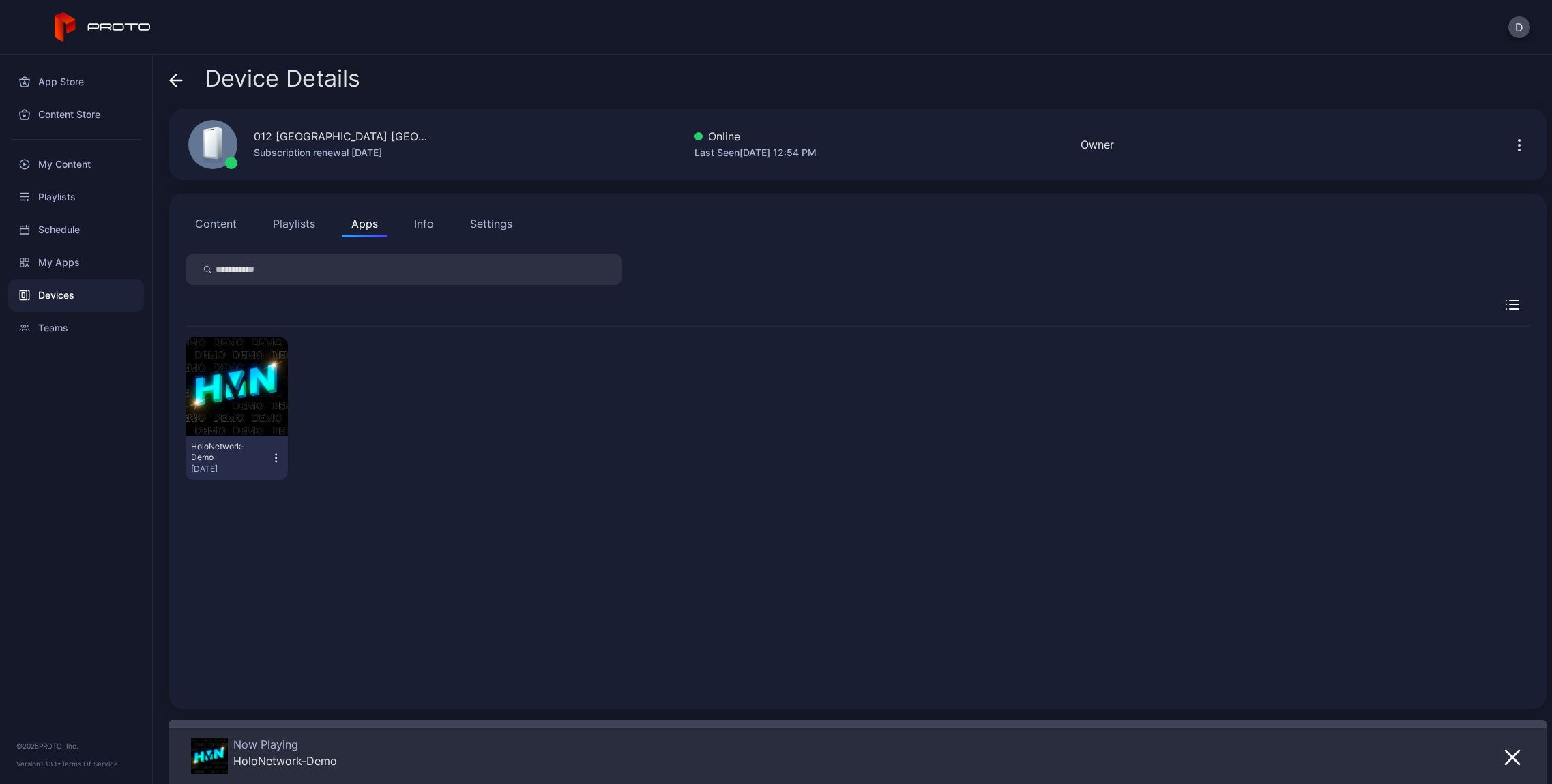
click at [418, 223] on div "Info" at bounding box center [424, 223] width 20 height 16
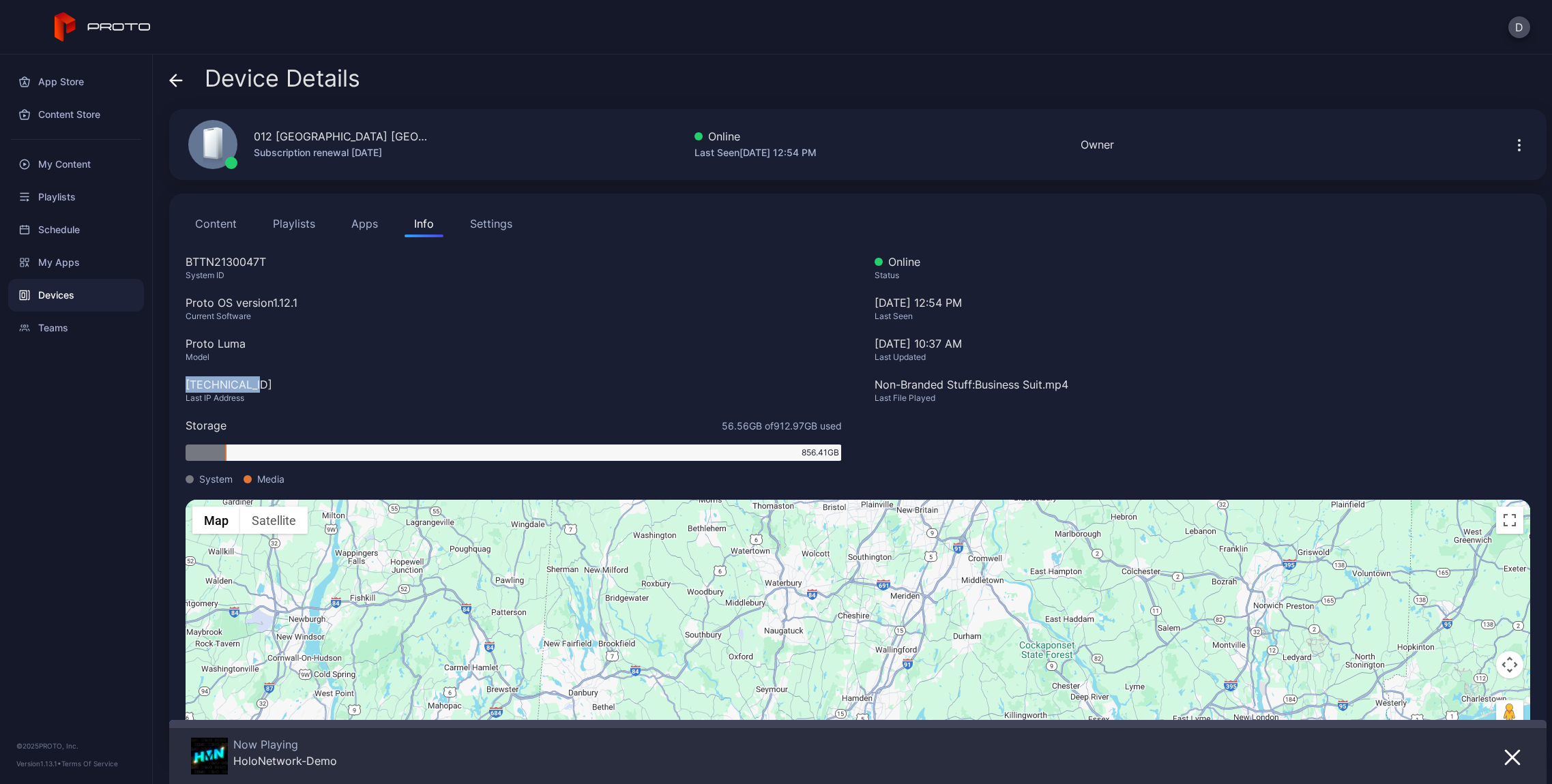
drag, startPoint x: 261, startPoint y: 387, endPoint x: 179, endPoint y: 387, distance: 82.0
click at [179, 387] on div "Content Playlists Apps Info Settings BTTN2130047T System ID Proto OS version 1.…" at bounding box center [857, 476] width 1377 height 567
copy div "[TECHNICAL_ID]"
click at [175, 75] on icon at bounding box center [173, 80] width 6 height 12
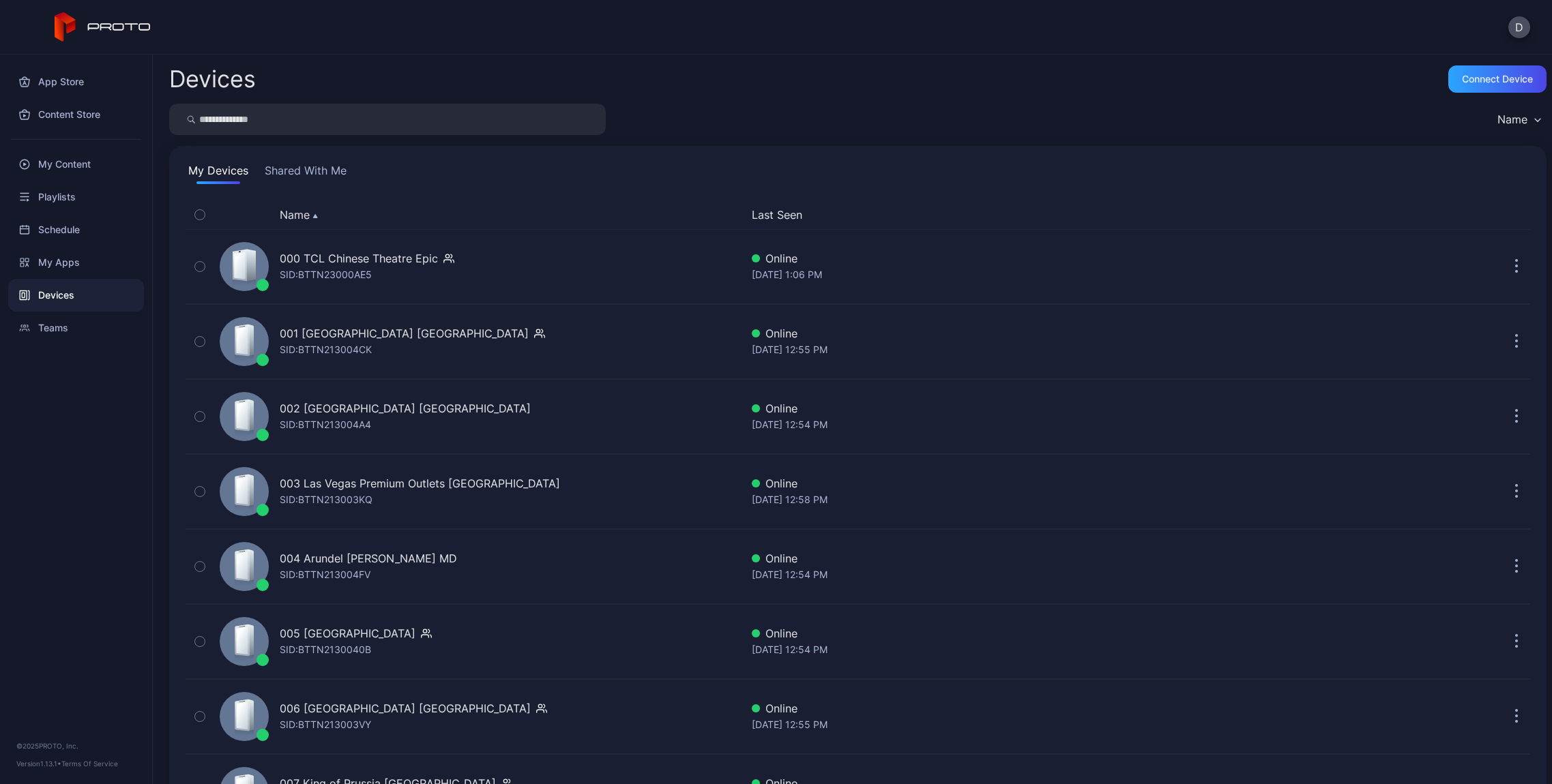
scroll to position [966, 0]
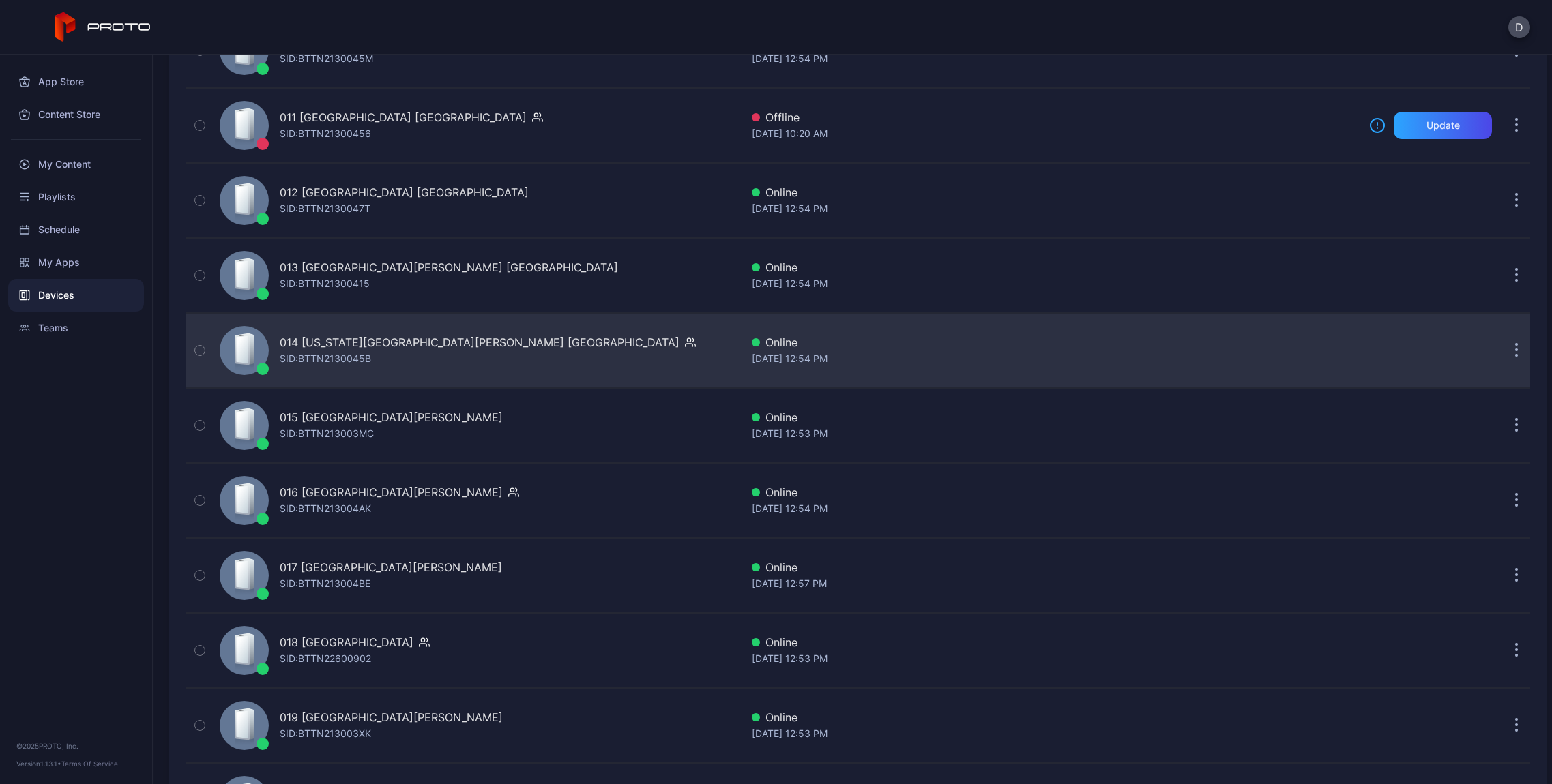
click at [313, 340] on div "014 [US_STATE][GEOGRAPHIC_DATA][PERSON_NAME] [GEOGRAPHIC_DATA]" at bounding box center [479, 342] width 400 height 16
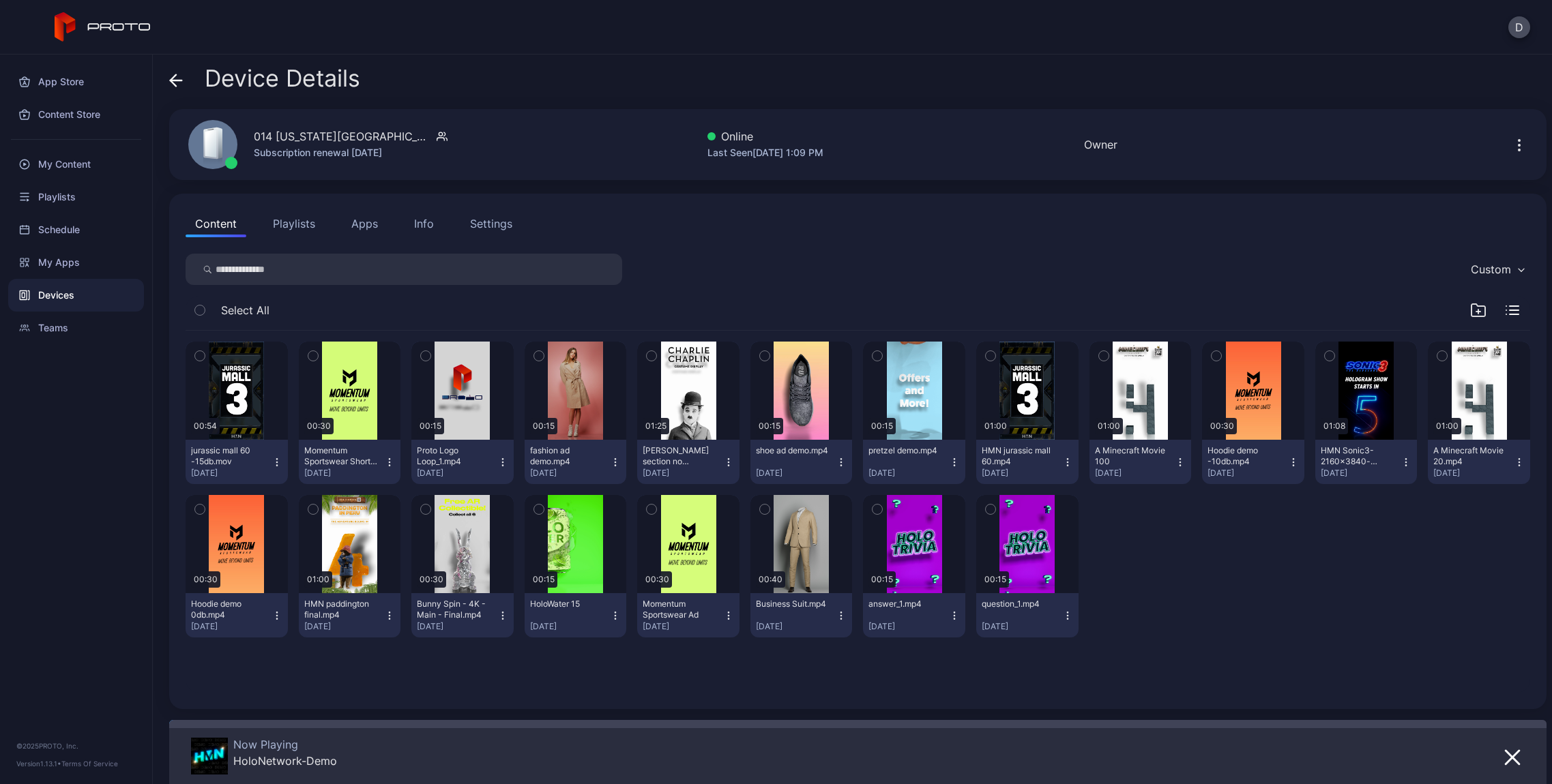
click at [418, 219] on div "Info" at bounding box center [424, 223] width 20 height 16
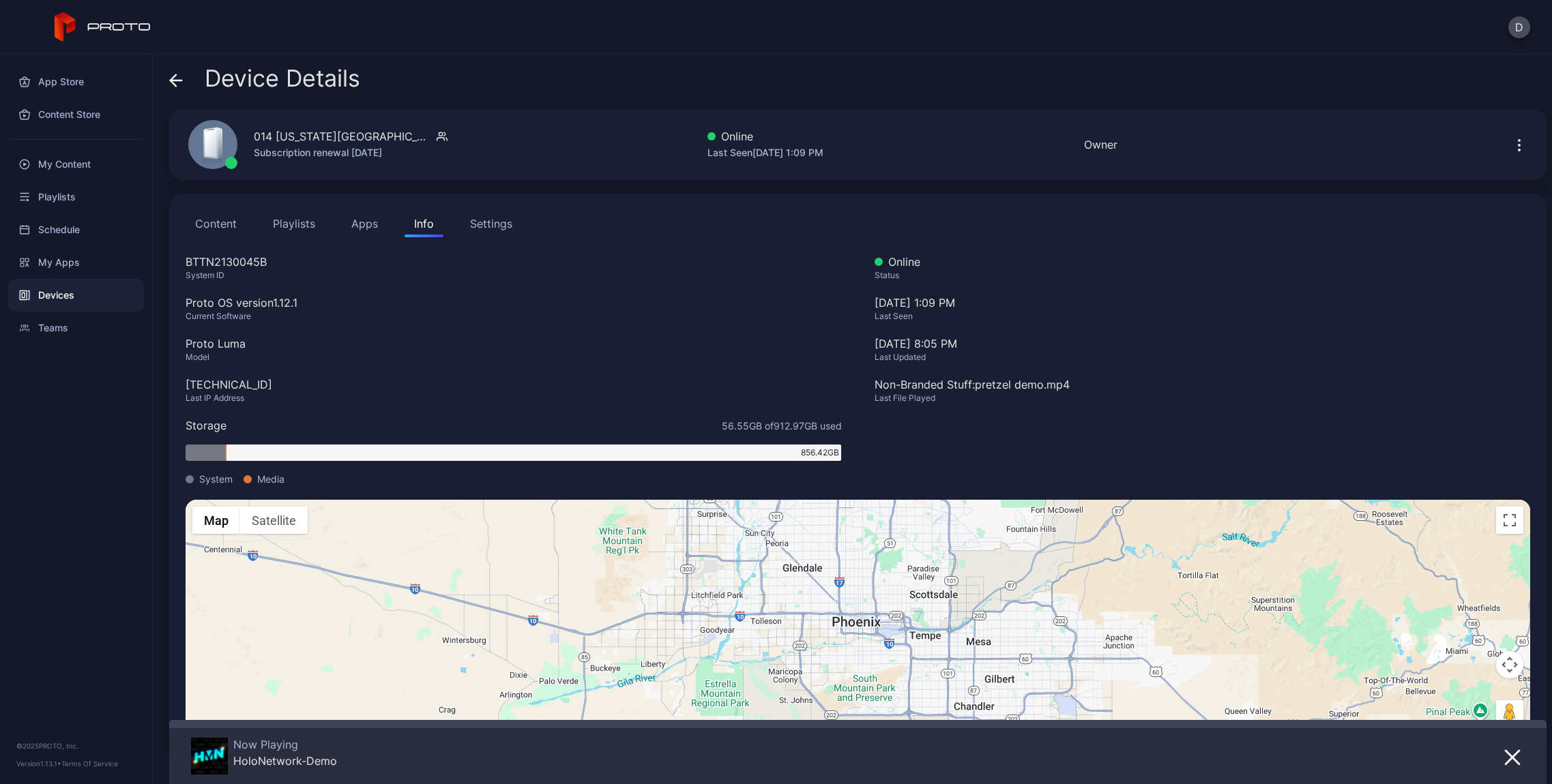
drag, startPoint x: 283, startPoint y: 385, endPoint x: 177, endPoint y: 381, distance: 106.1
click at [177, 381] on div "Content Playlists Apps Info Settings BTTN2130045B System ID Proto OS version 1.…" at bounding box center [857, 476] width 1377 height 567
copy div "[TECHNICAL_ID]"
click at [170, 75] on icon at bounding box center [175, 80] width 13 height 13
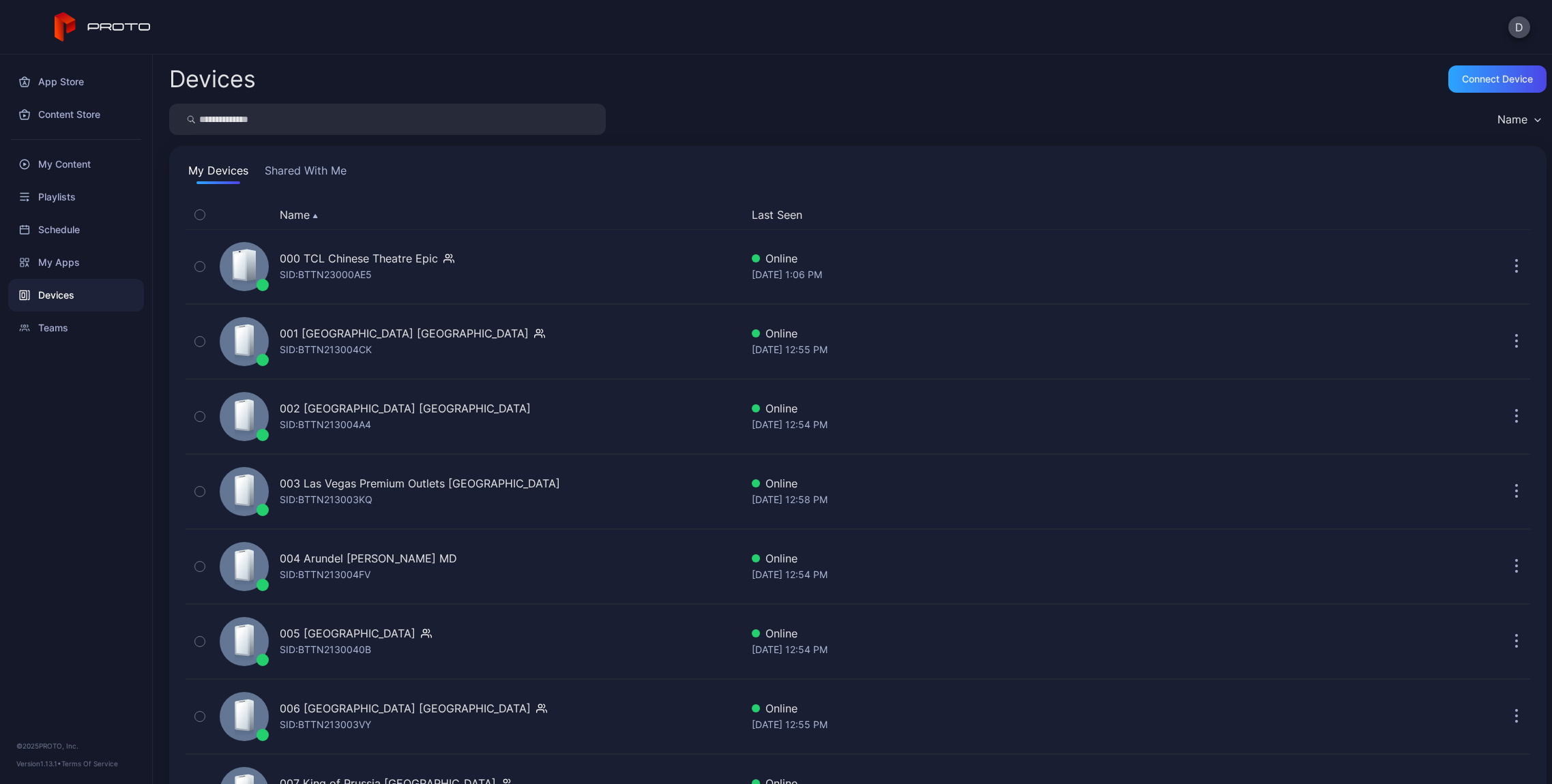
scroll to position [966, 0]
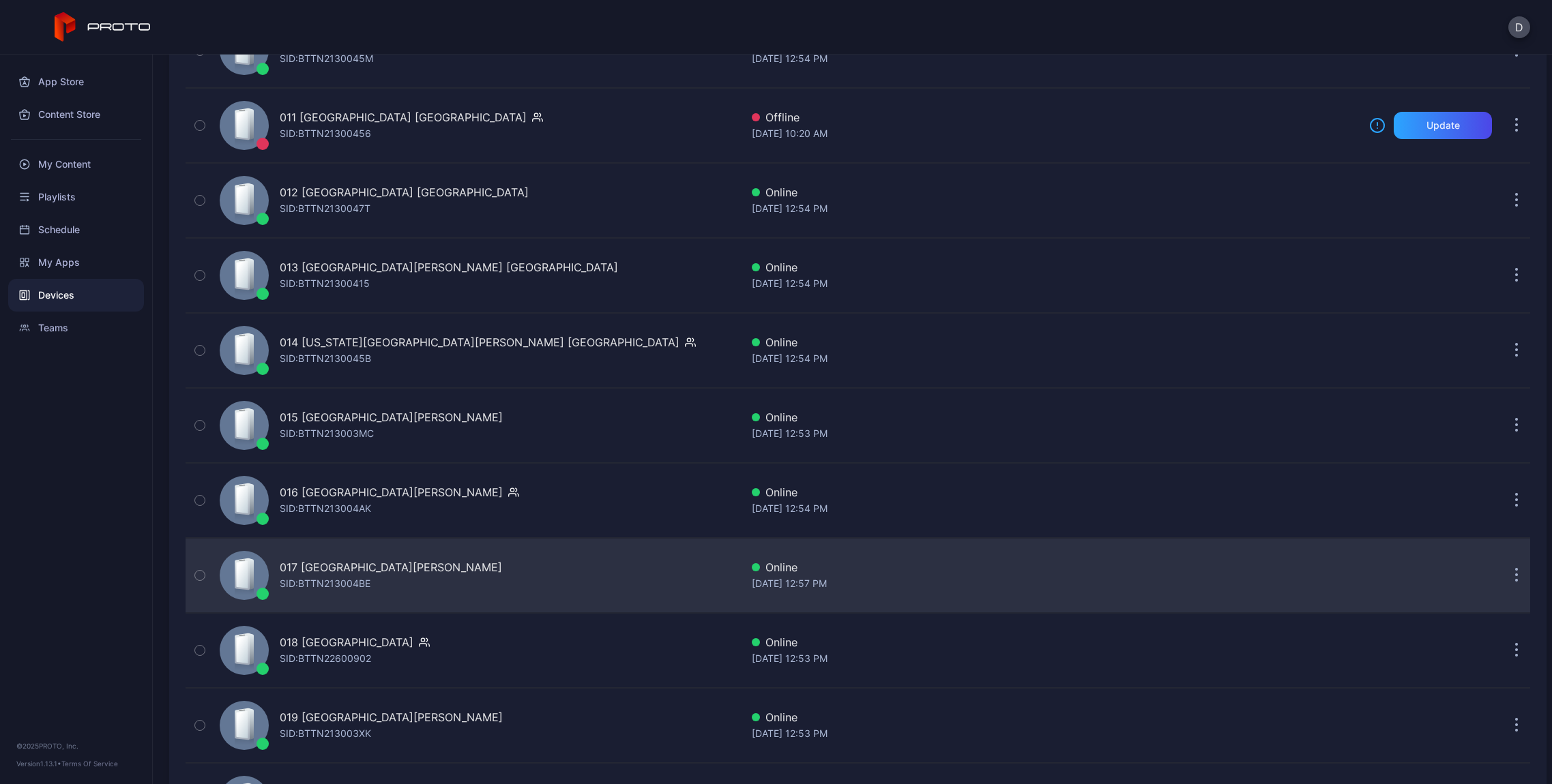
click at [333, 566] on div "017 [GEOGRAPHIC_DATA][PERSON_NAME]" at bounding box center [390, 567] width 222 height 16
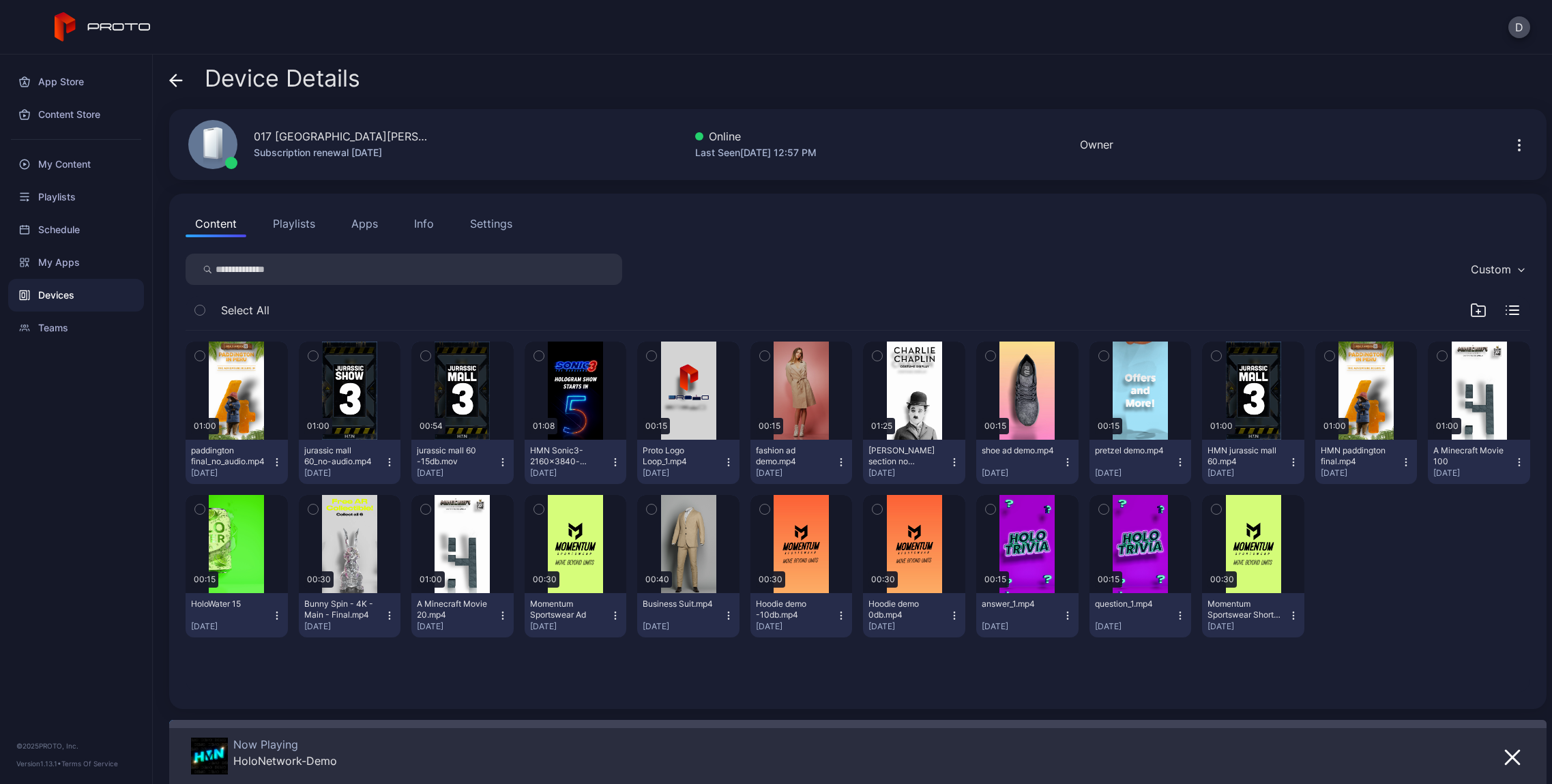
click at [419, 226] on div "Info" at bounding box center [424, 223] width 20 height 16
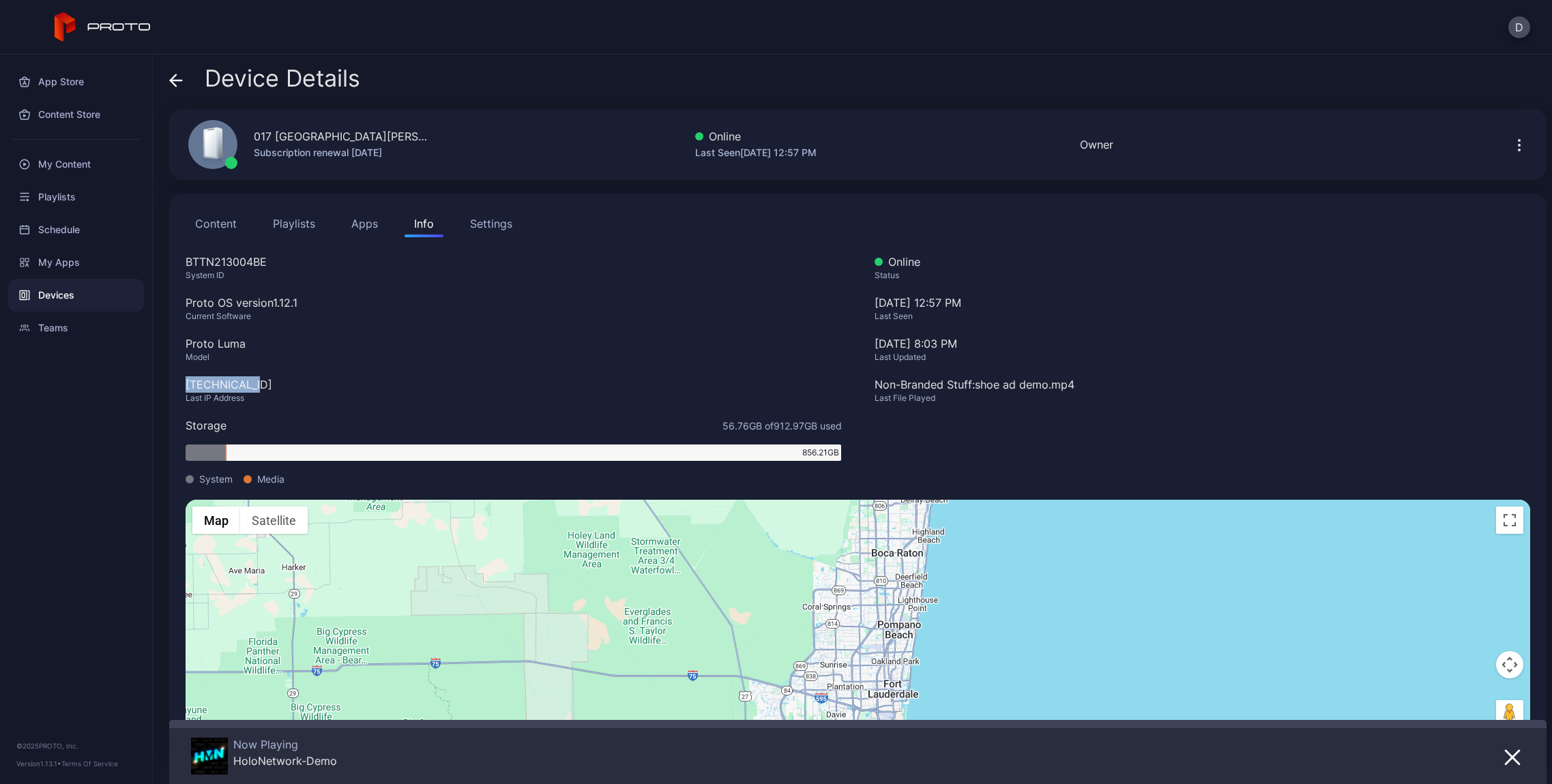
drag, startPoint x: 250, startPoint y: 384, endPoint x: 185, endPoint y: 384, distance: 65.0
click at [186, 384] on div "[TECHNICAL_ID]" at bounding box center [514, 384] width 656 height 16
copy div "[TECHNICAL_ID]"
click at [179, 87] on icon at bounding box center [175, 80] width 13 height 13
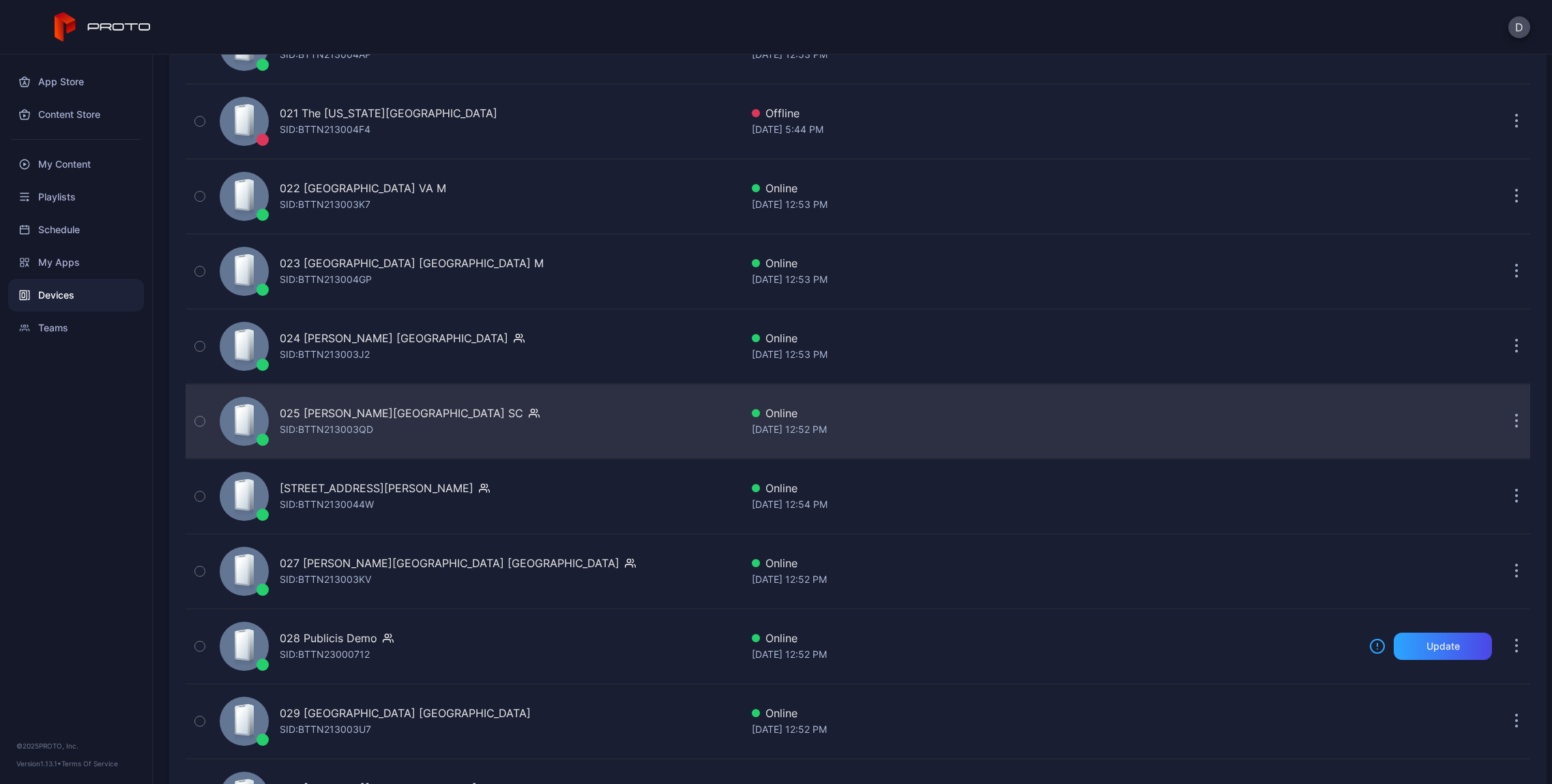
scroll to position [1729, 0]
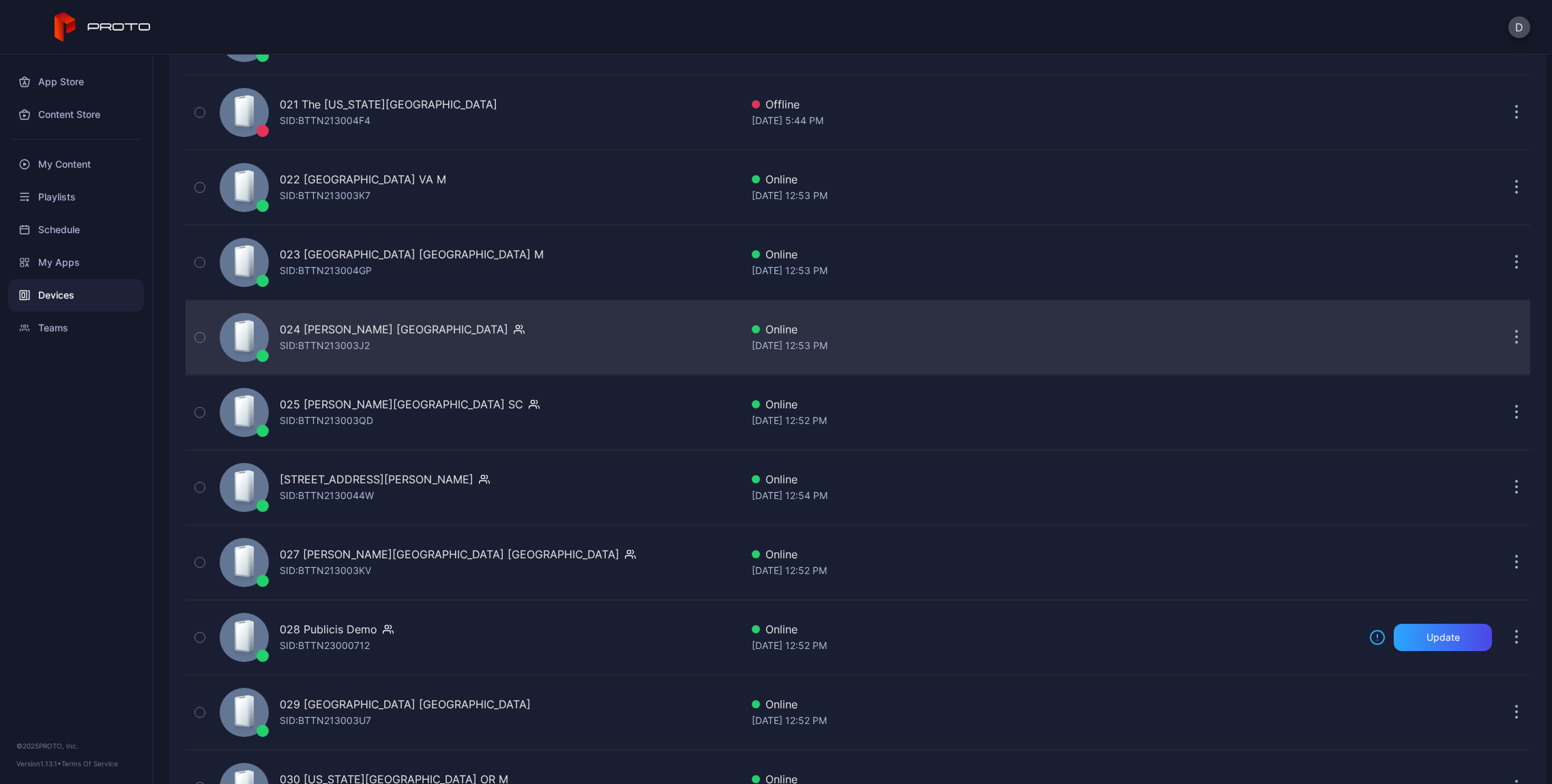
click at [321, 343] on div "SID: BTTN213003J2" at bounding box center [325, 345] width 90 height 16
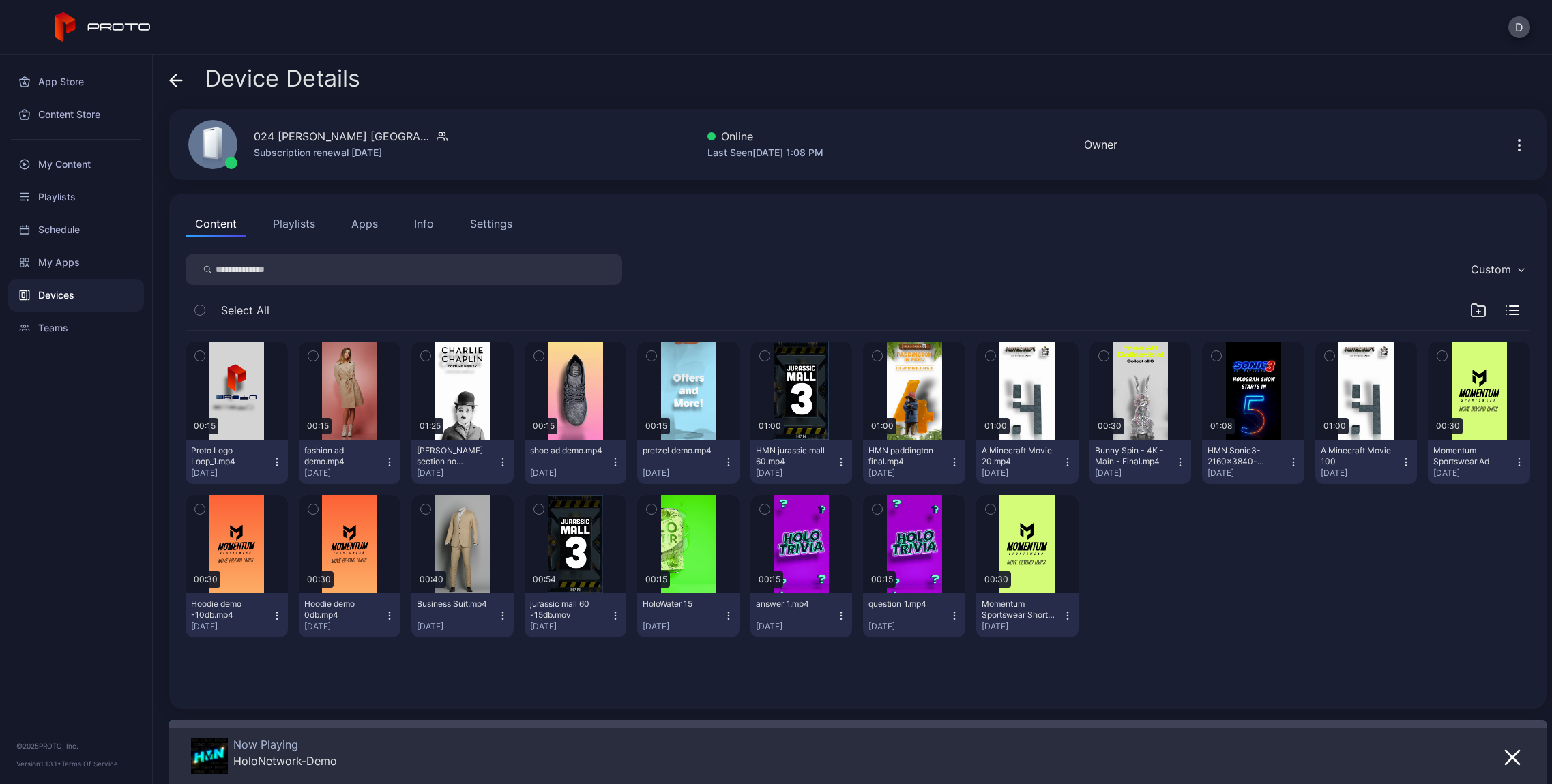
click at [416, 231] on div "Info" at bounding box center [424, 223] width 20 height 16
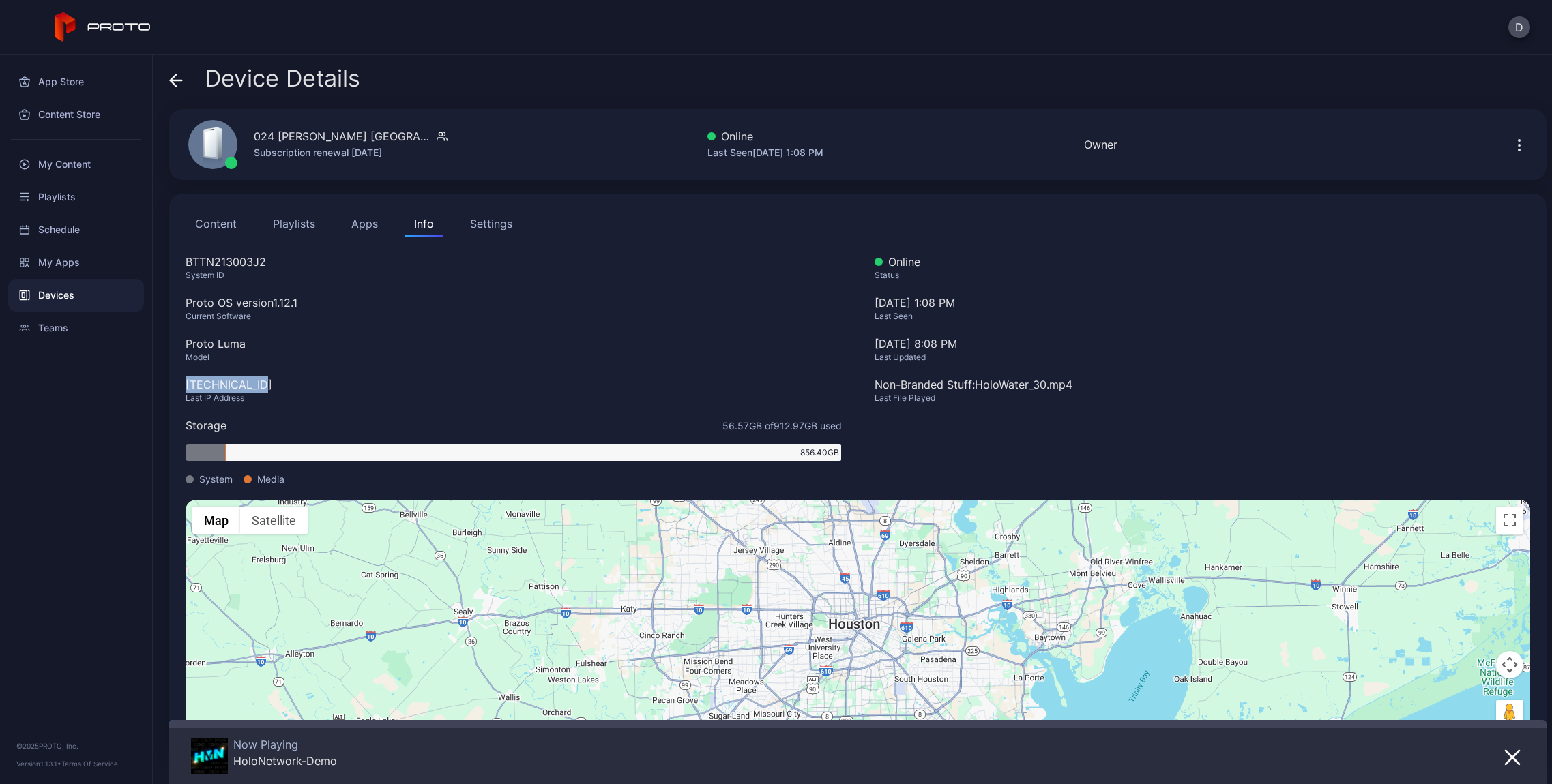
drag, startPoint x: 273, startPoint y: 383, endPoint x: 174, endPoint y: 392, distance: 99.4
click at [174, 392] on div "Content Playlists Apps Info Settings BTTN213003J2 System ID Proto OS version 1.…" at bounding box center [857, 476] width 1377 height 567
copy div "[TECHNICAL_ID]"
click at [174, 84] on icon at bounding box center [173, 80] width 6 height 12
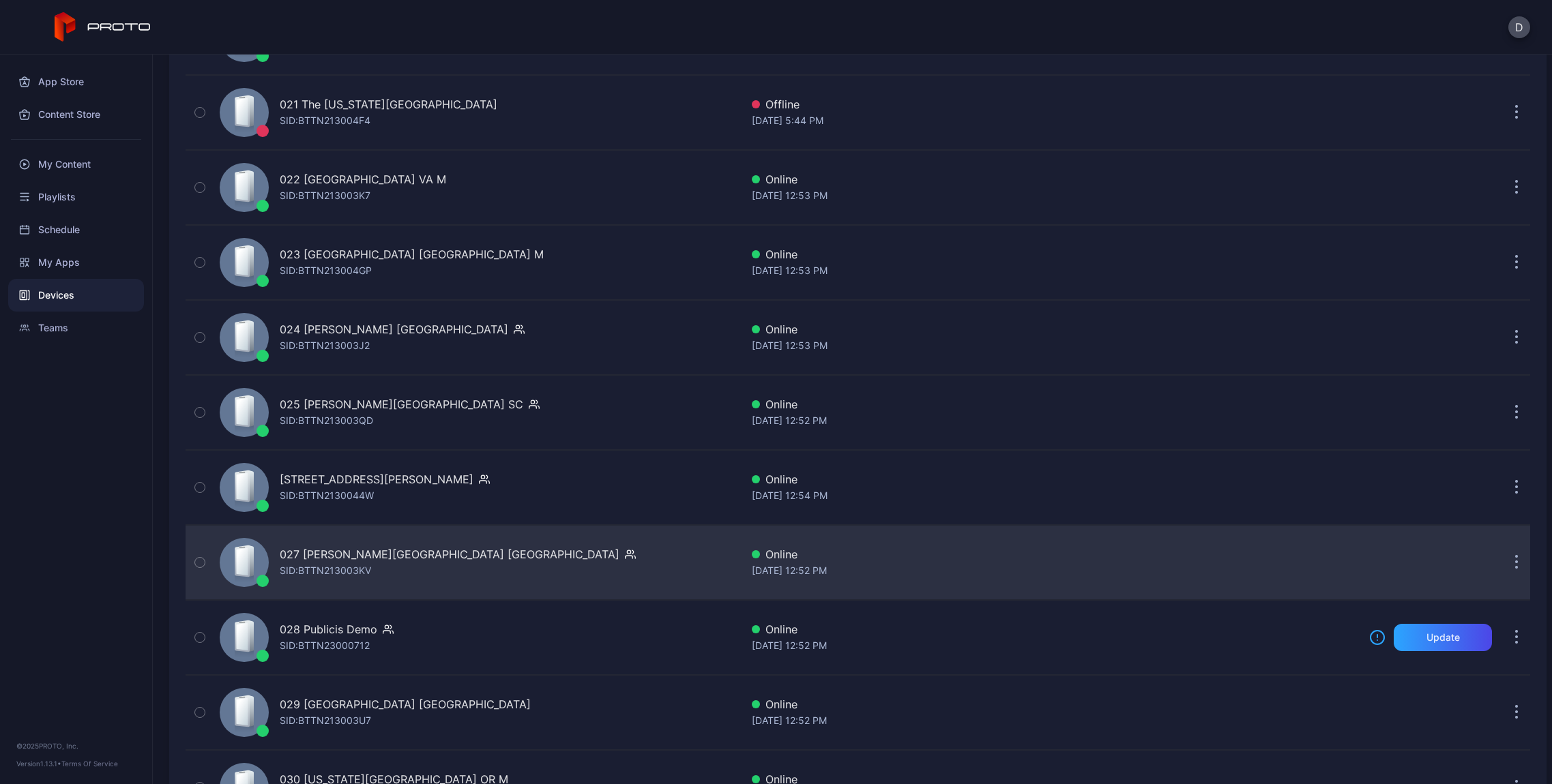
scroll to position [1761, 0]
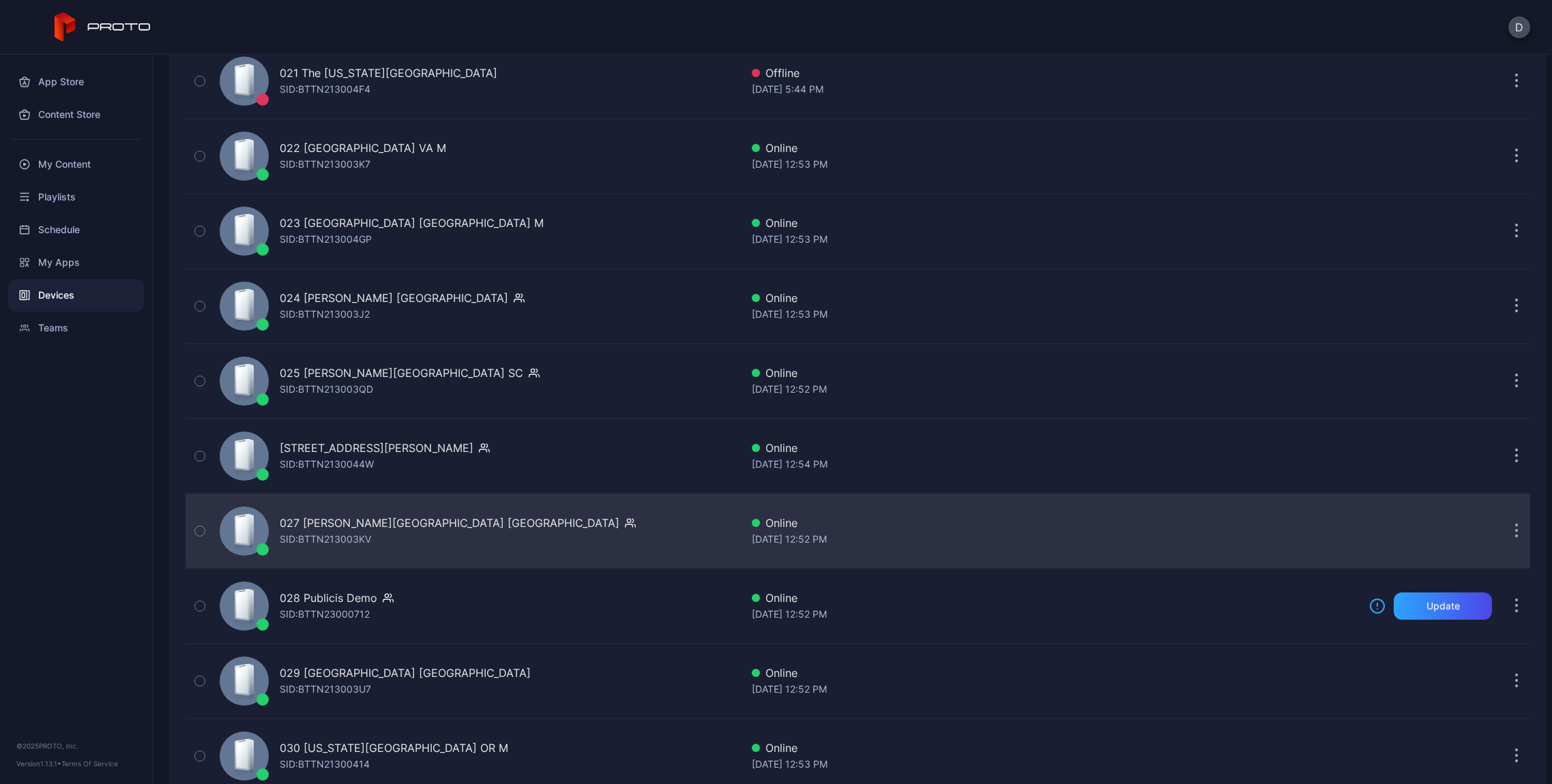
click at [329, 534] on div "SID: BTTN213003KV" at bounding box center [325, 539] width 91 height 16
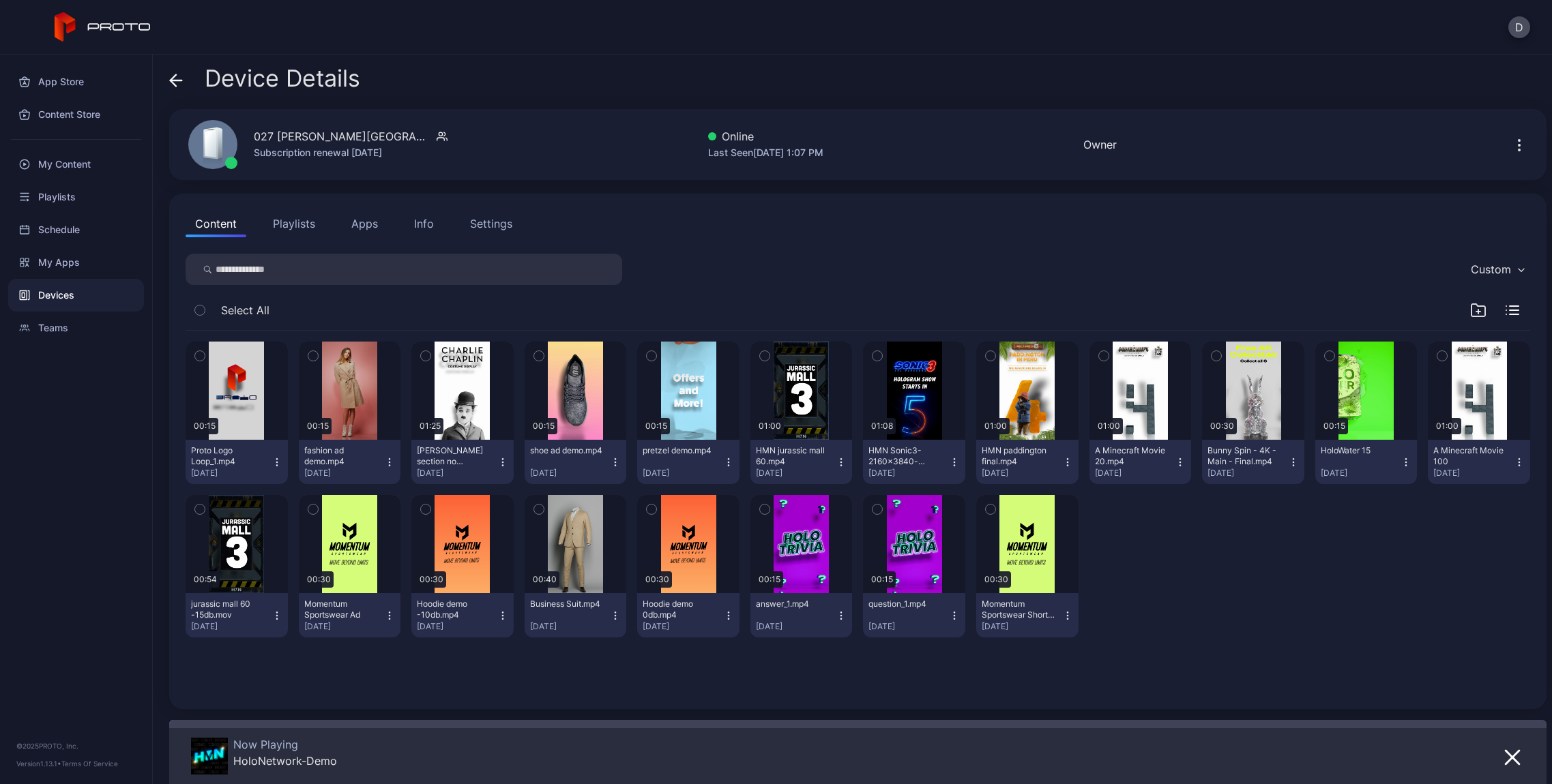
click at [423, 225] on div "Info" at bounding box center [424, 223] width 20 height 16
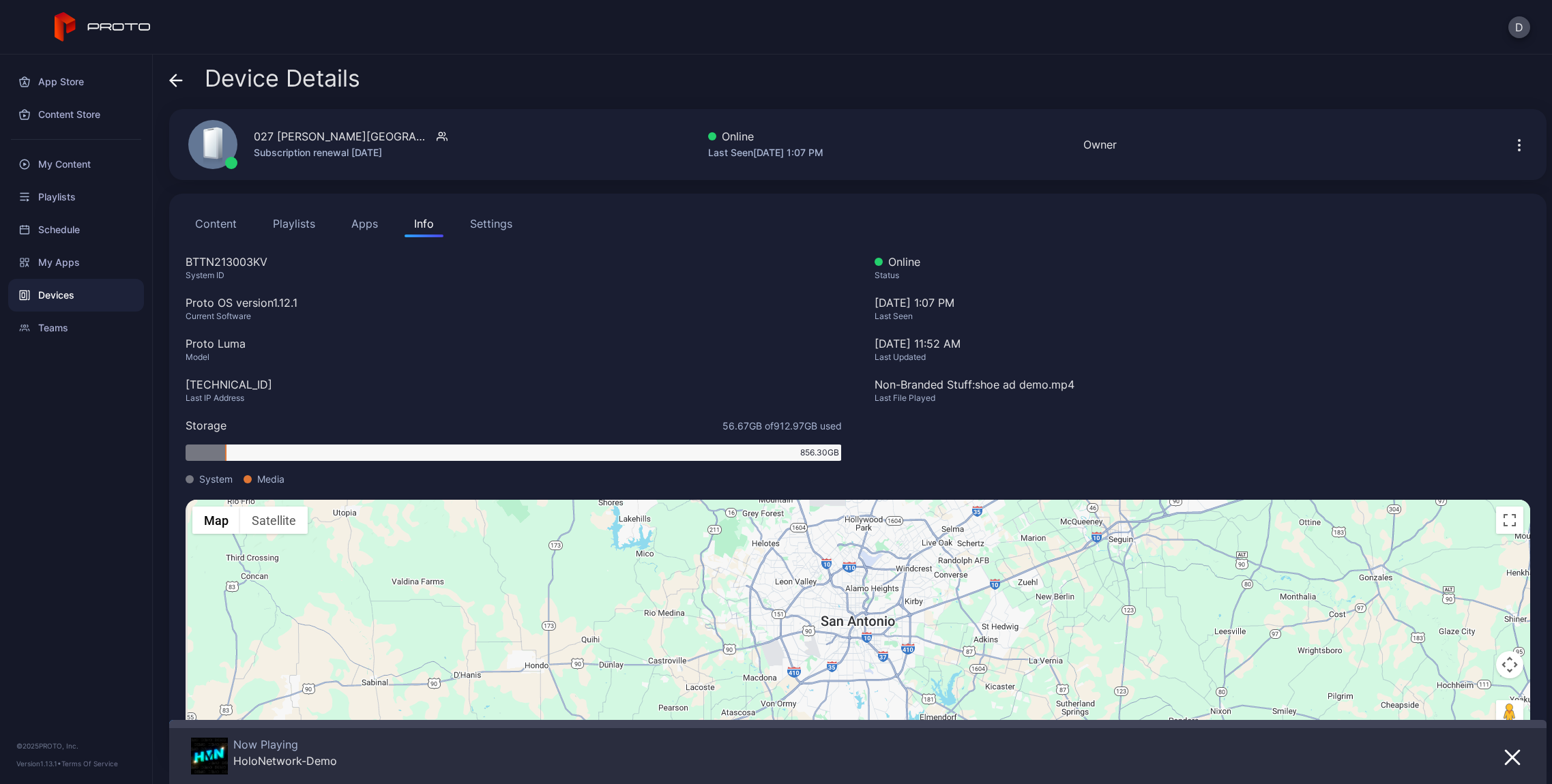
drag, startPoint x: 276, startPoint y: 384, endPoint x: 182, endPoint y: 386, distance: 94.0
click at [182, 386] on div "Content Playlists Apps Info Settings BTTN213003KV System ID Proto OS version 1.…" at bounding box center [857, 476] width 1377 height 567
copy div "[TECHNICAL_ID]"
click at [171, 82] on icon at bounding box center [173, 80] width 6 height 12
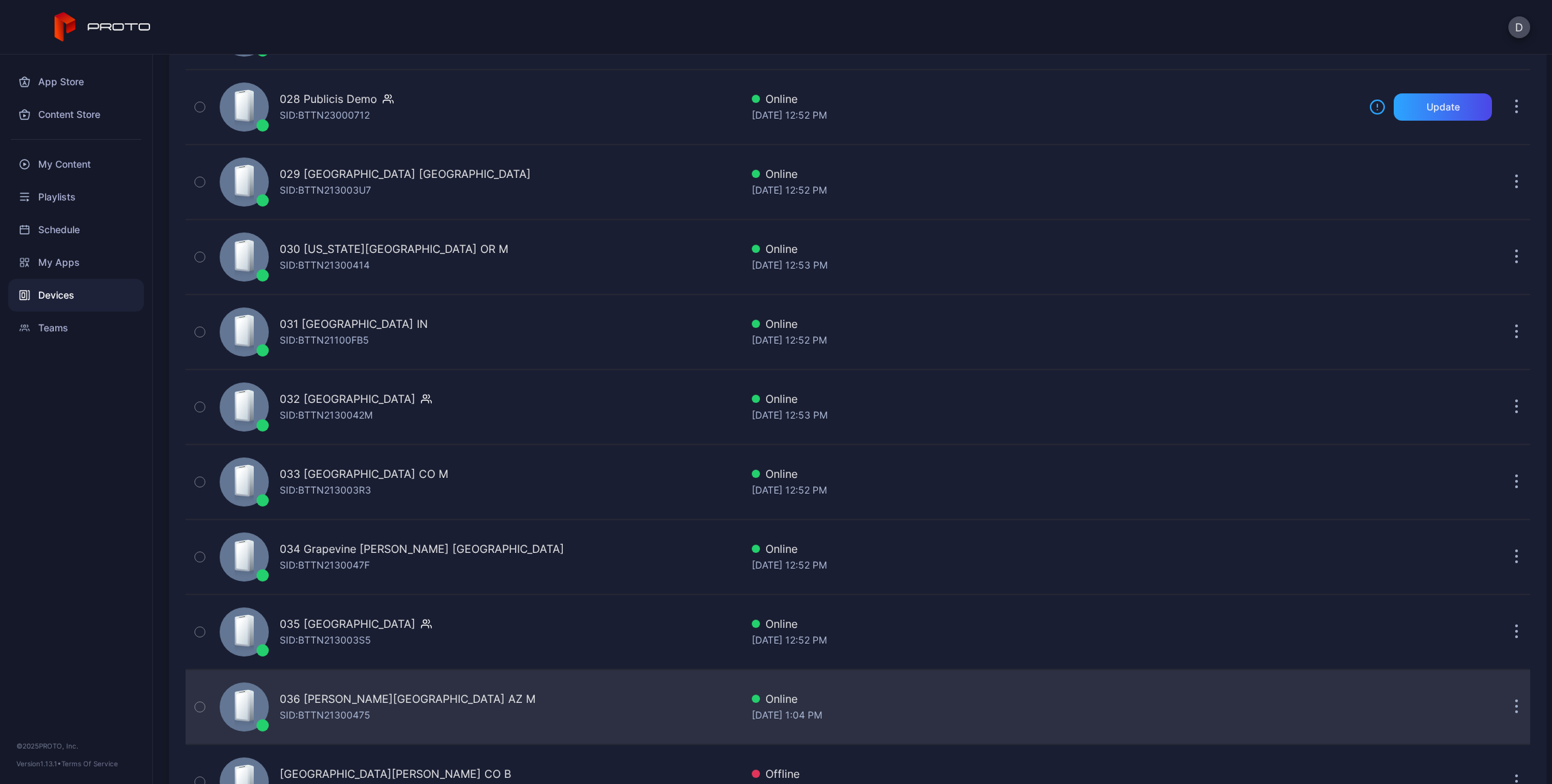
scroll to position [2501, 0]
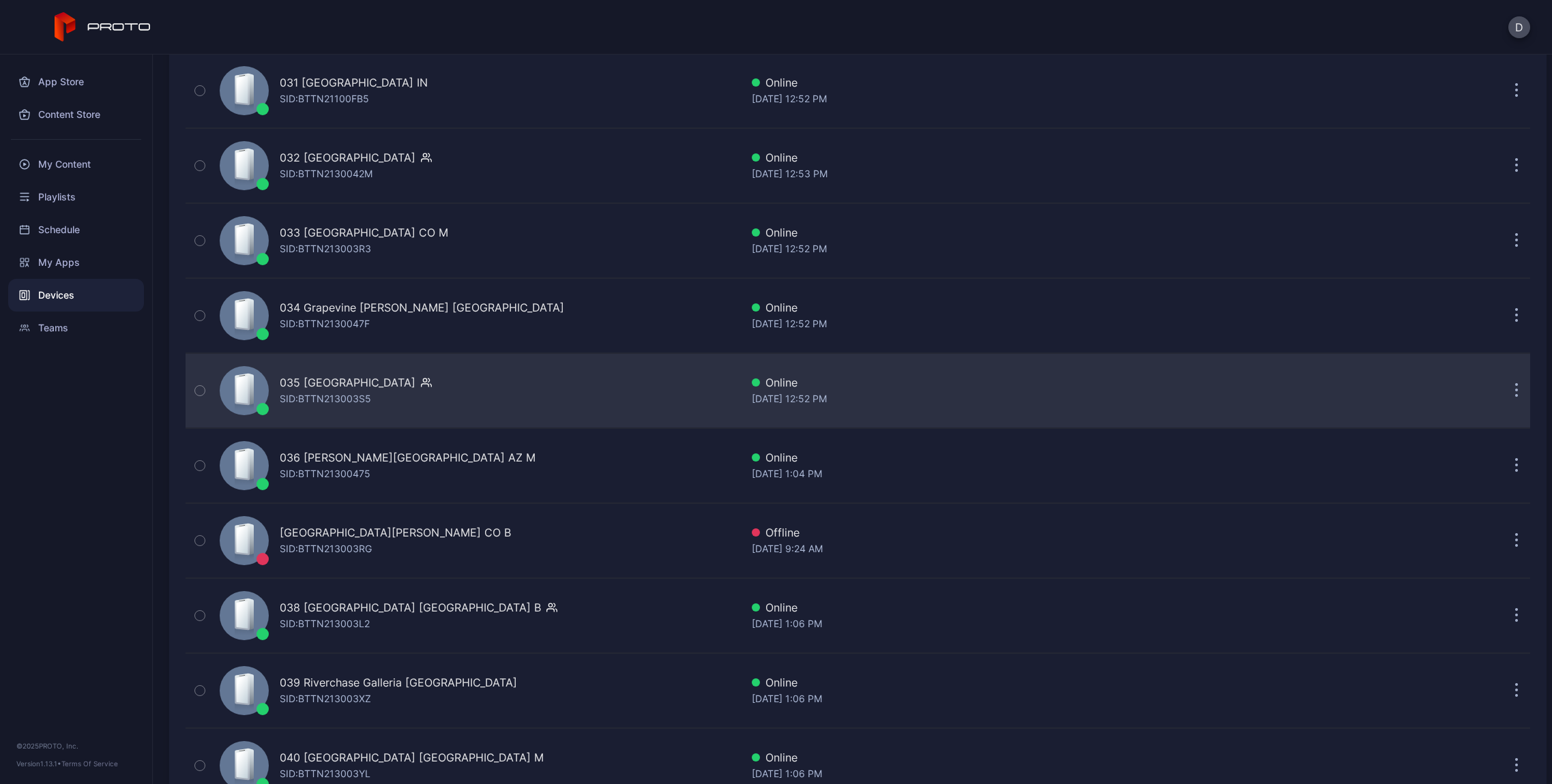
click at [311, 387] on div "035 [GEOGRAPHIC_DATA]" at bounding box center [348, 382] width 136 height 16
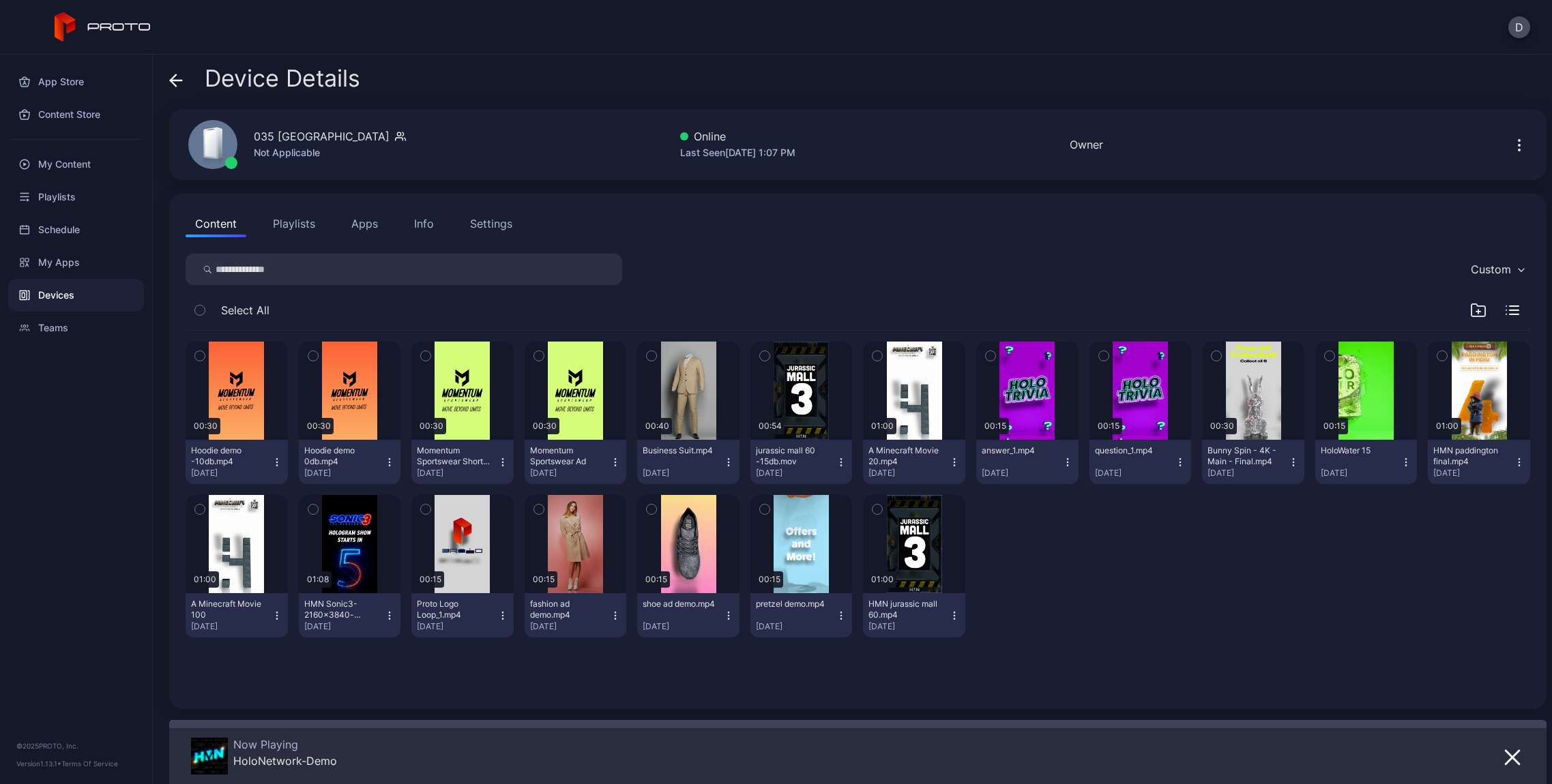
click at [422, 224] on div "Info" at bounding box center [424, 223] width 20 height 16
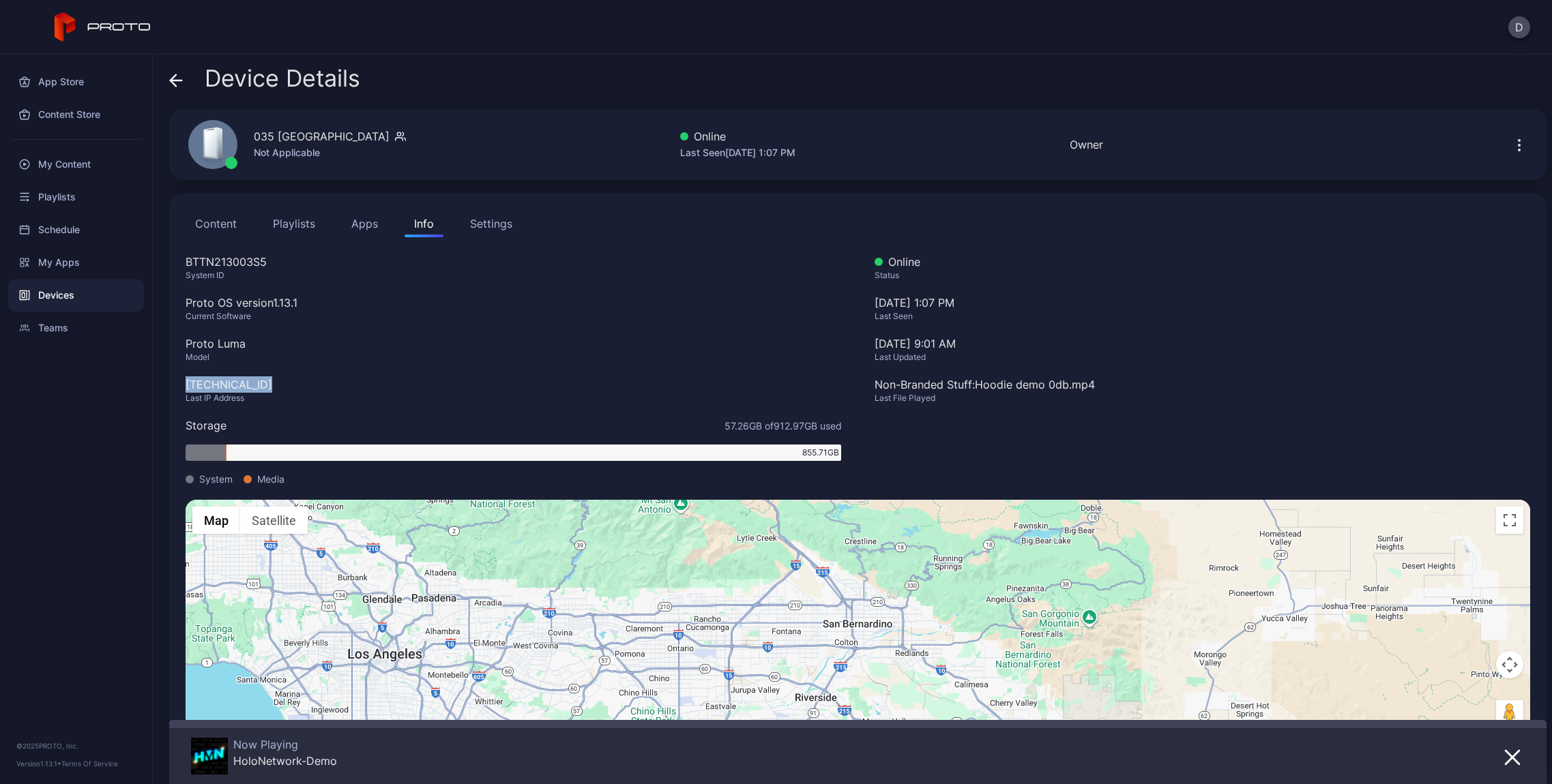
drag, startPoint x: 280, startPoint y: 383, endPoint x: 184, endPoint y: 387, distance: 96.1
click at [184, 387] on div "Content Playlists Apps Info Settings BTTN213003S5 System ID Proto OS version 1.…" at bounding box center [857, 476] width 1377 height 567
click at [178, 85] on icon at bounding box center [175, 80] width 13 height 13
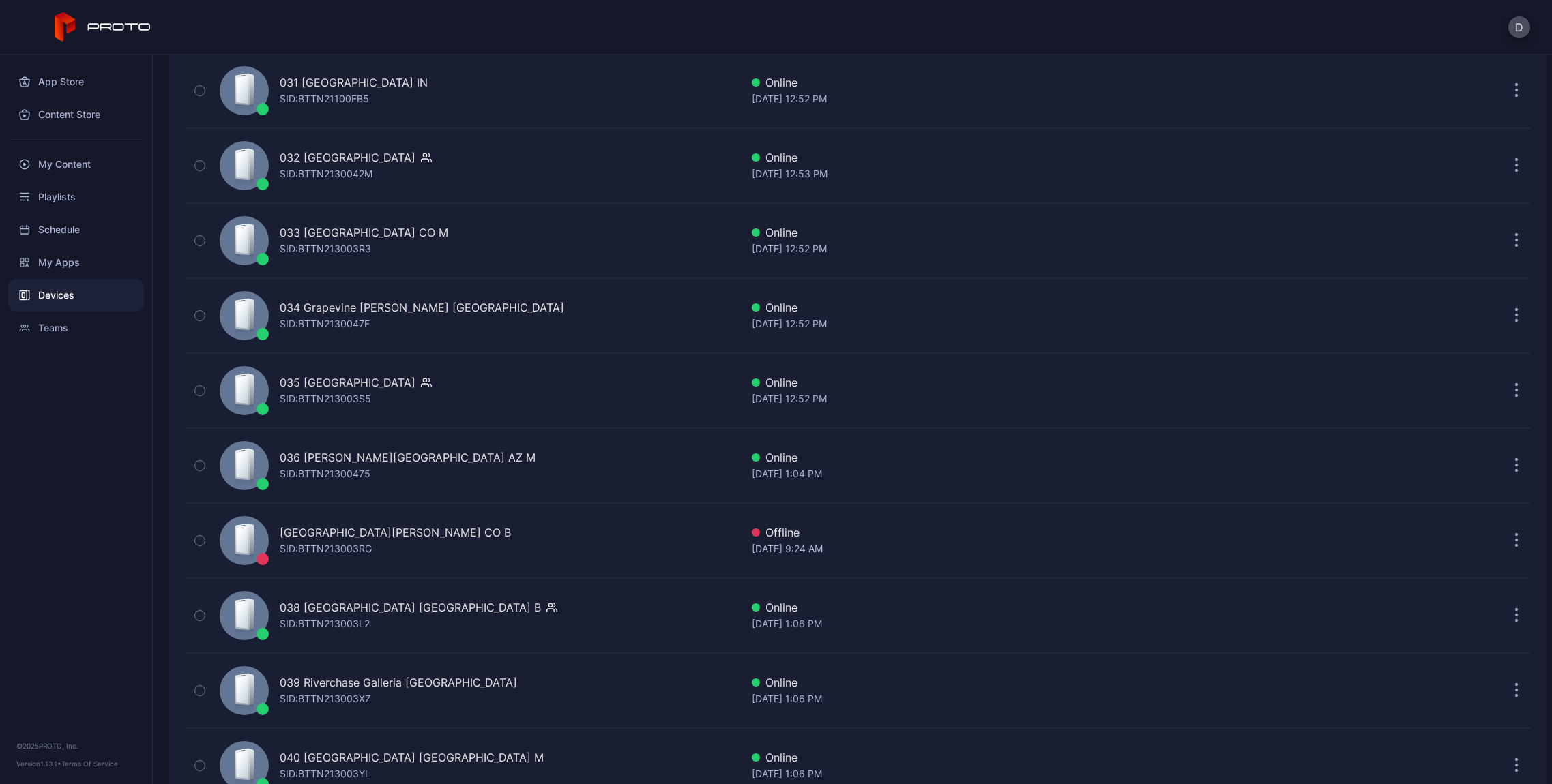
scroll to position [3072, 0]
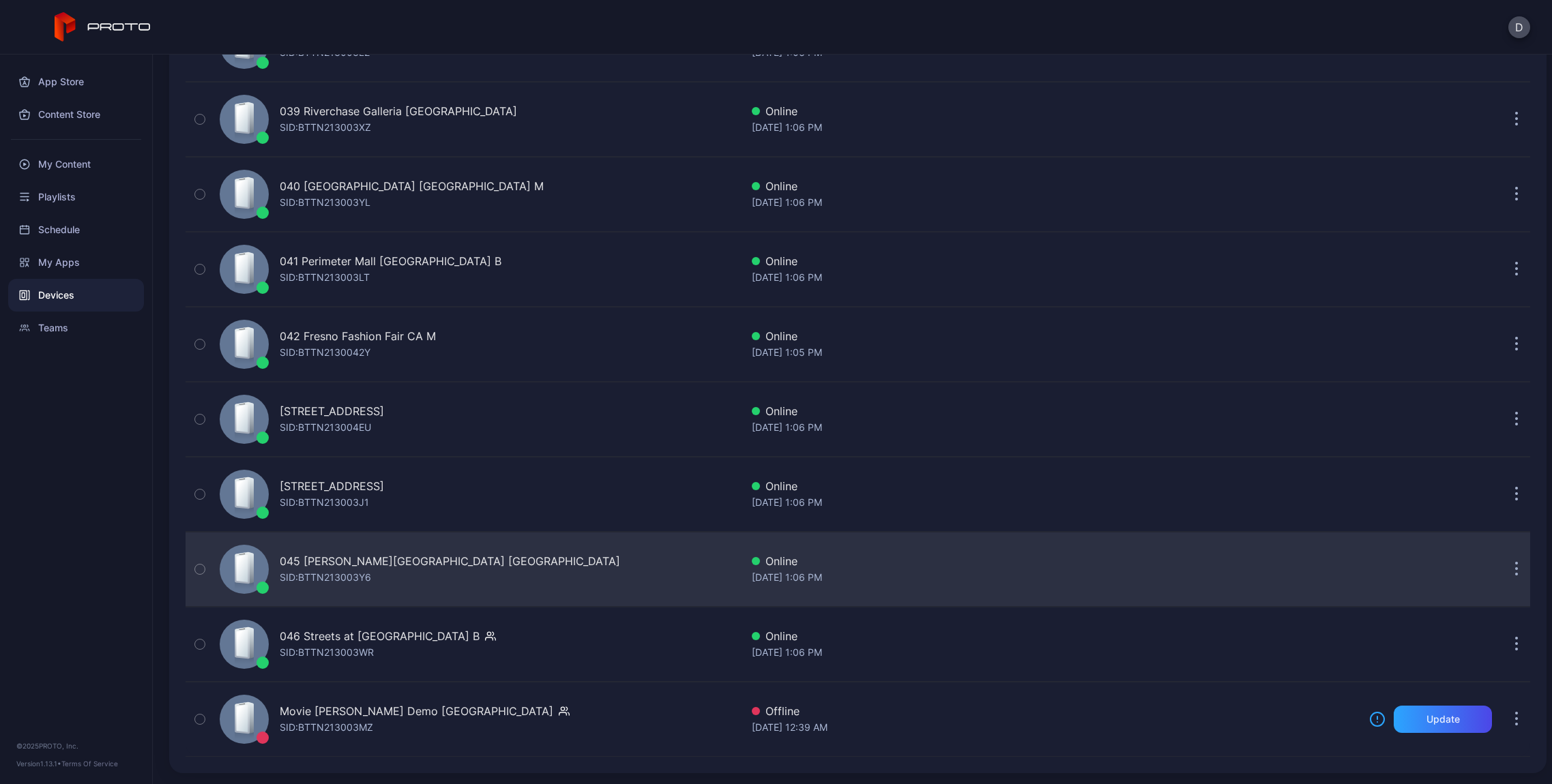
click at [321, 570] on div "SID: BTTN213003Y6" at bounding box center [325, 577] width 91 height 16
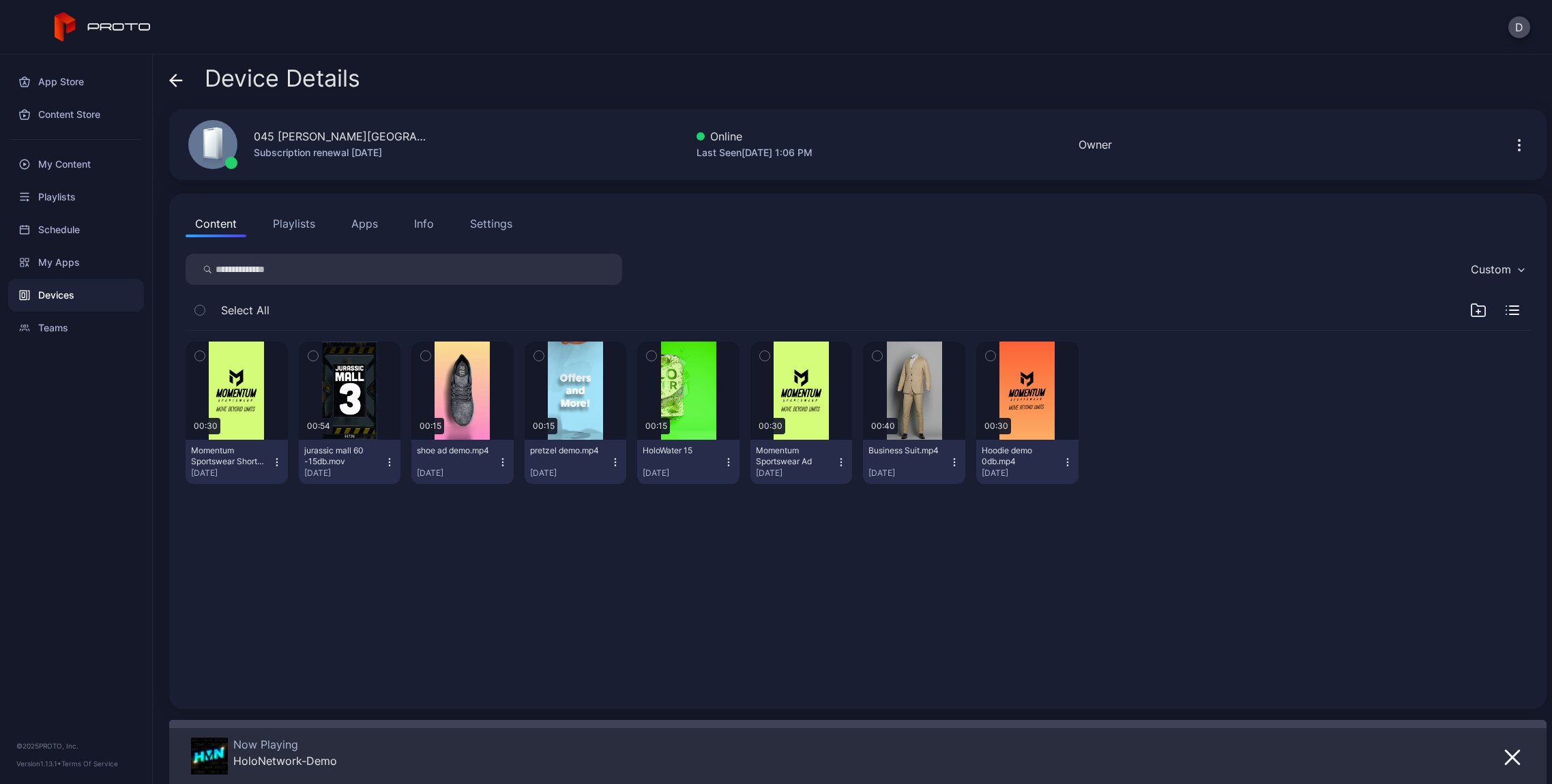
click at [377, 225] on button "Apps" at bounding box center [365, 223] width 46 height 27
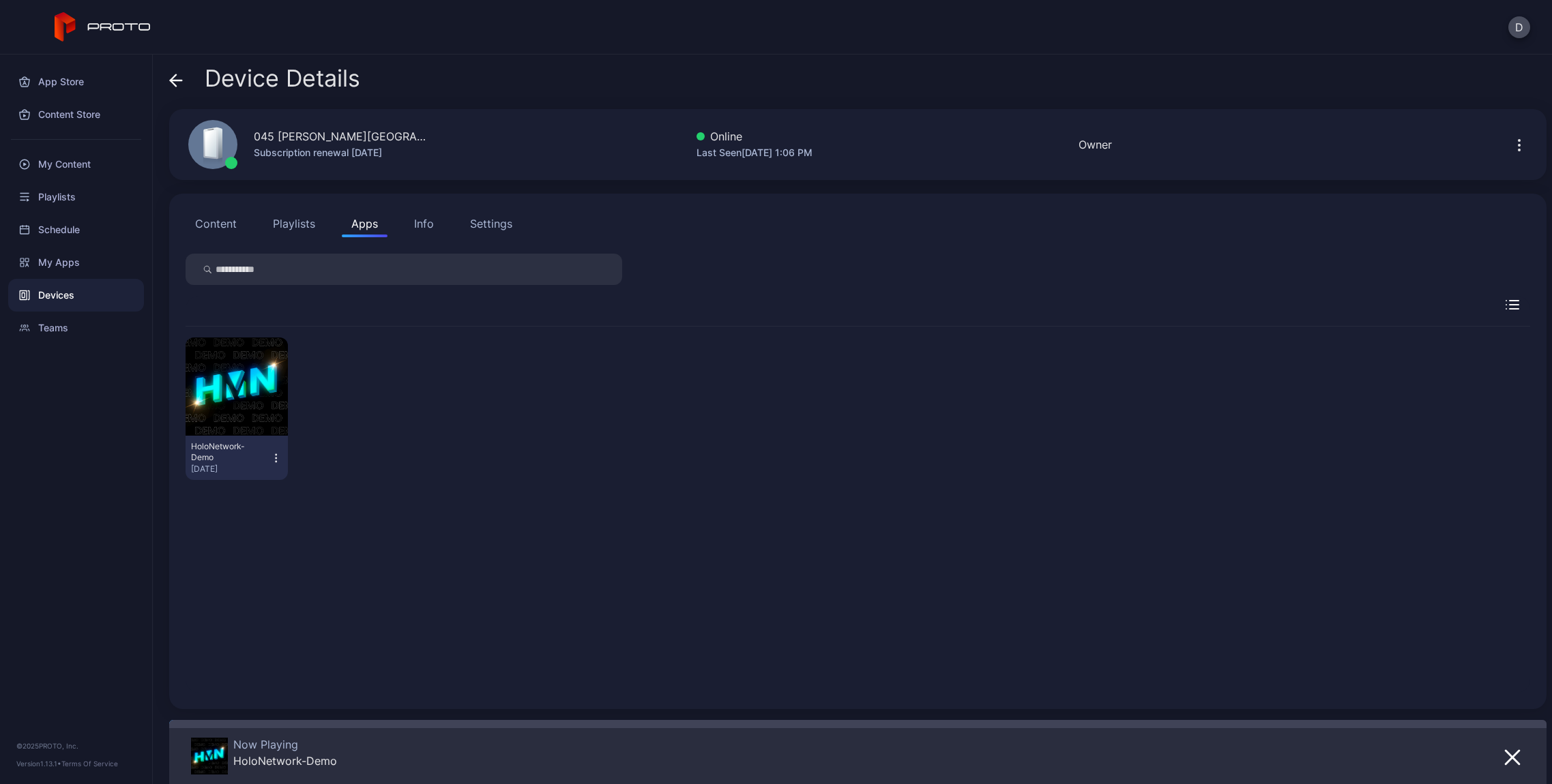
click at [421, 225] on div "Info" at bounding box center [424, 223] width 20 height 16
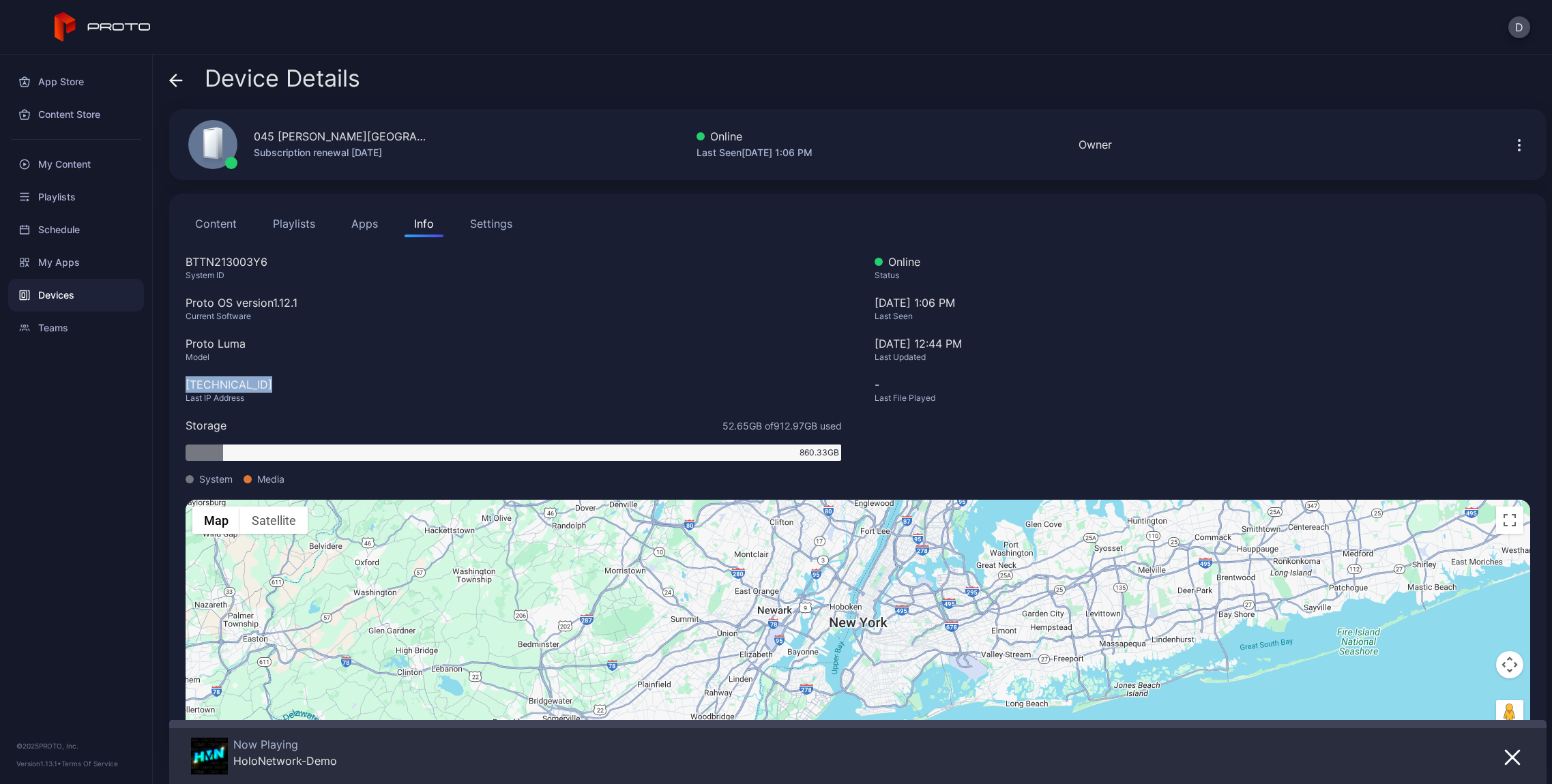
drag, startPoint x: 260, startPoint y: 386, endPoint x: 175, endPoint y: 386, distance: 85.0
click at [175, 386] on div "Content Playlists Apps Info Settings BTTN213003Y6 System ID Proto OS version 1.…" at bounding box center [857, 476] width 1377 height 567
click at [185, 82] on div "Device Details" at bounding box center [264, 81] width 191 height 33
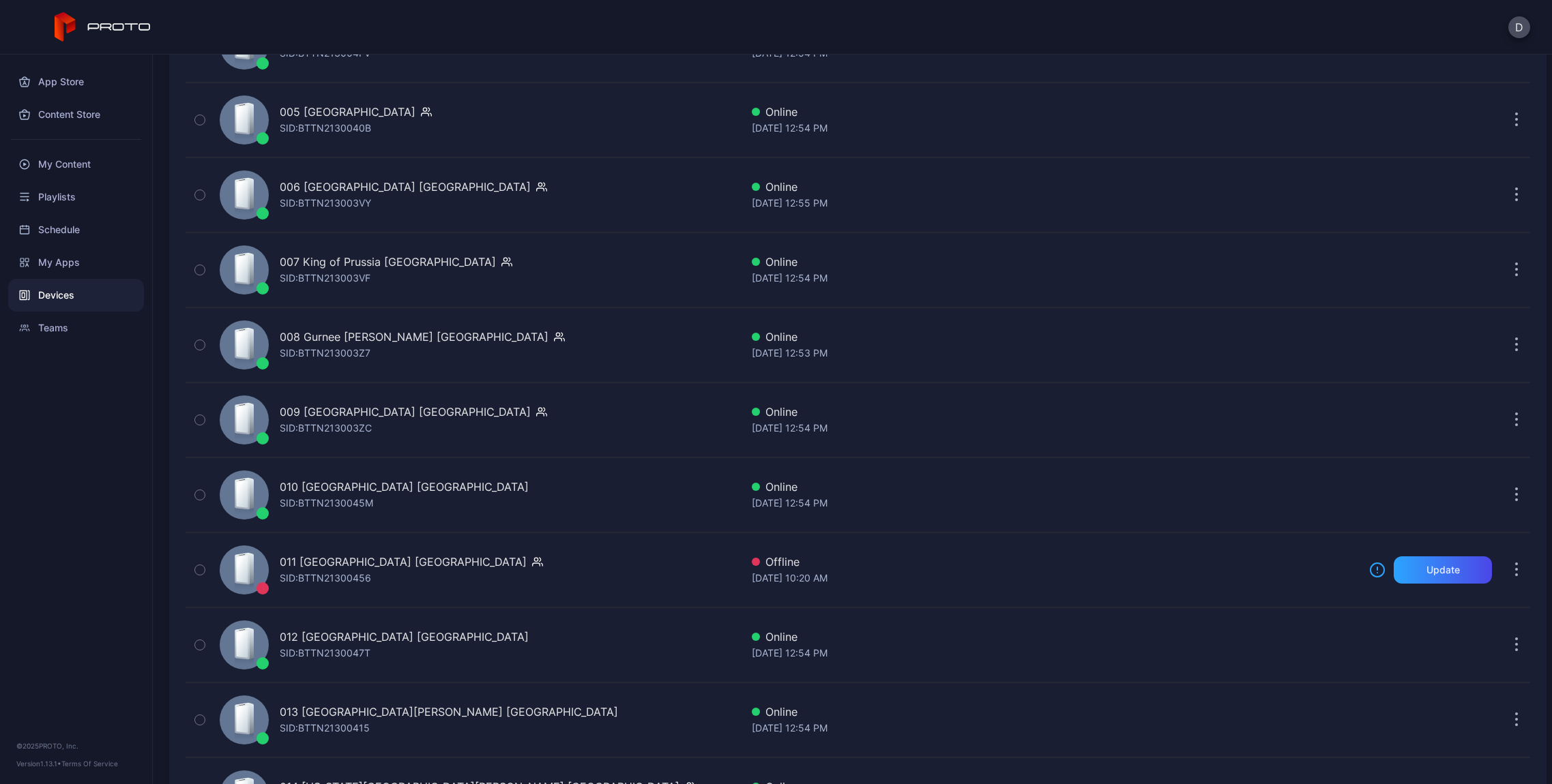
scroll to position [593, 0]
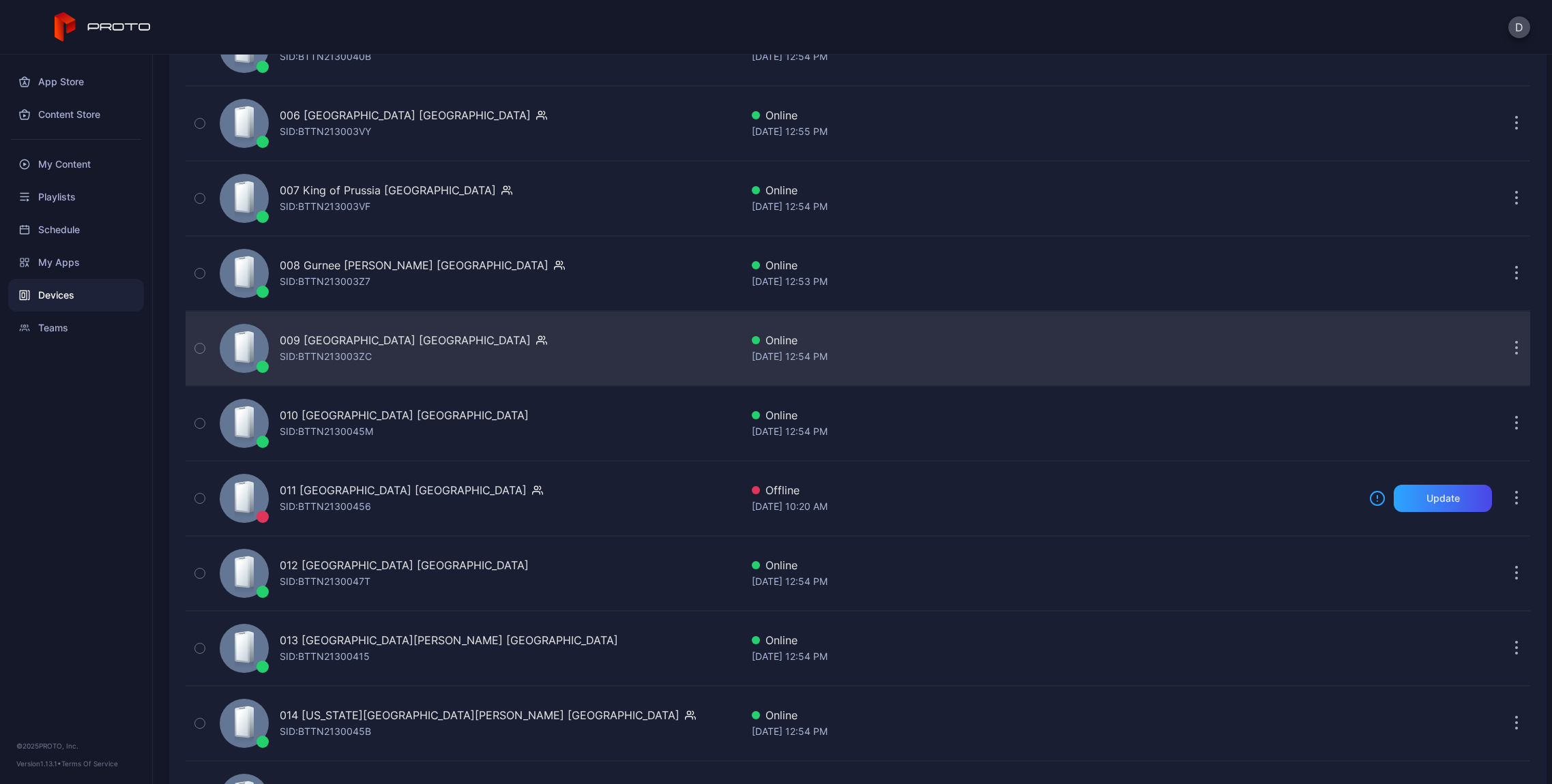
click at [390, 352] on div "009 [GEOGRAPHIC_DATA] IL SID: BTTN213003ZC" at bounding box center [413, 348] width 267 height 33
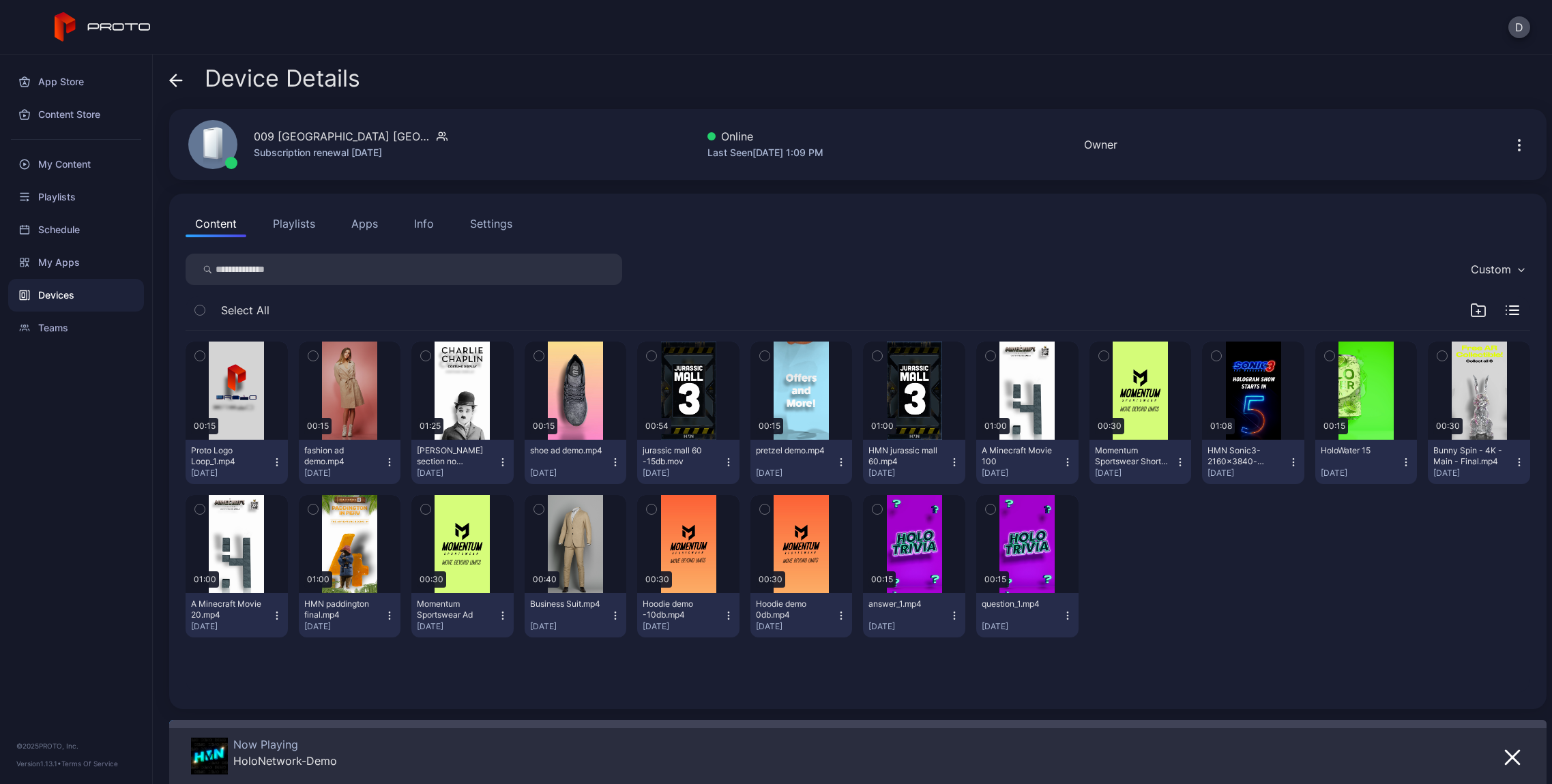
click at [432, 225] on div "Info" at bounding box center [424, 223] width 20 height 16
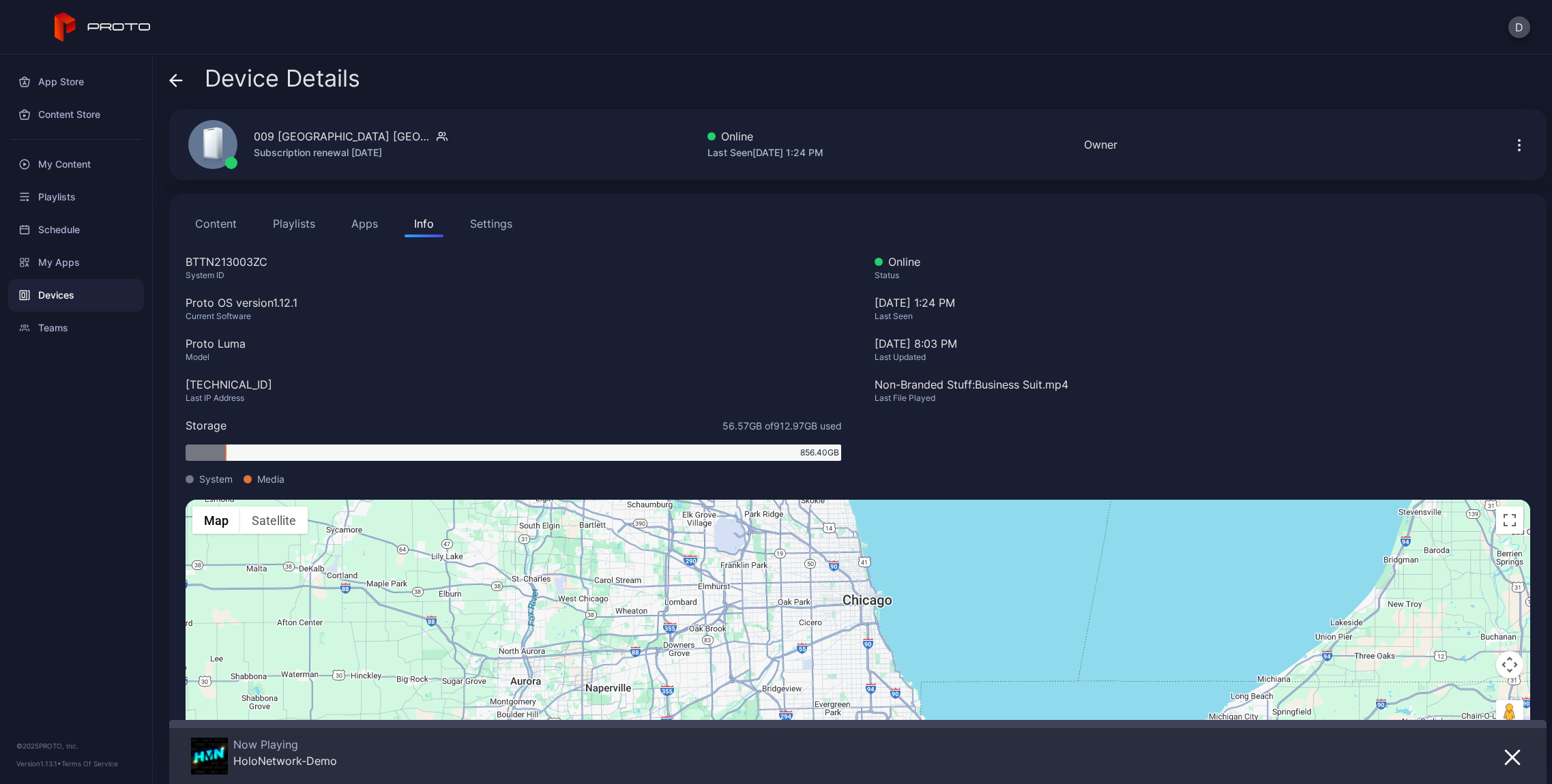
click at [209, 69] on span "Device Details" at bounding box center [283, 78] width 156 height 26
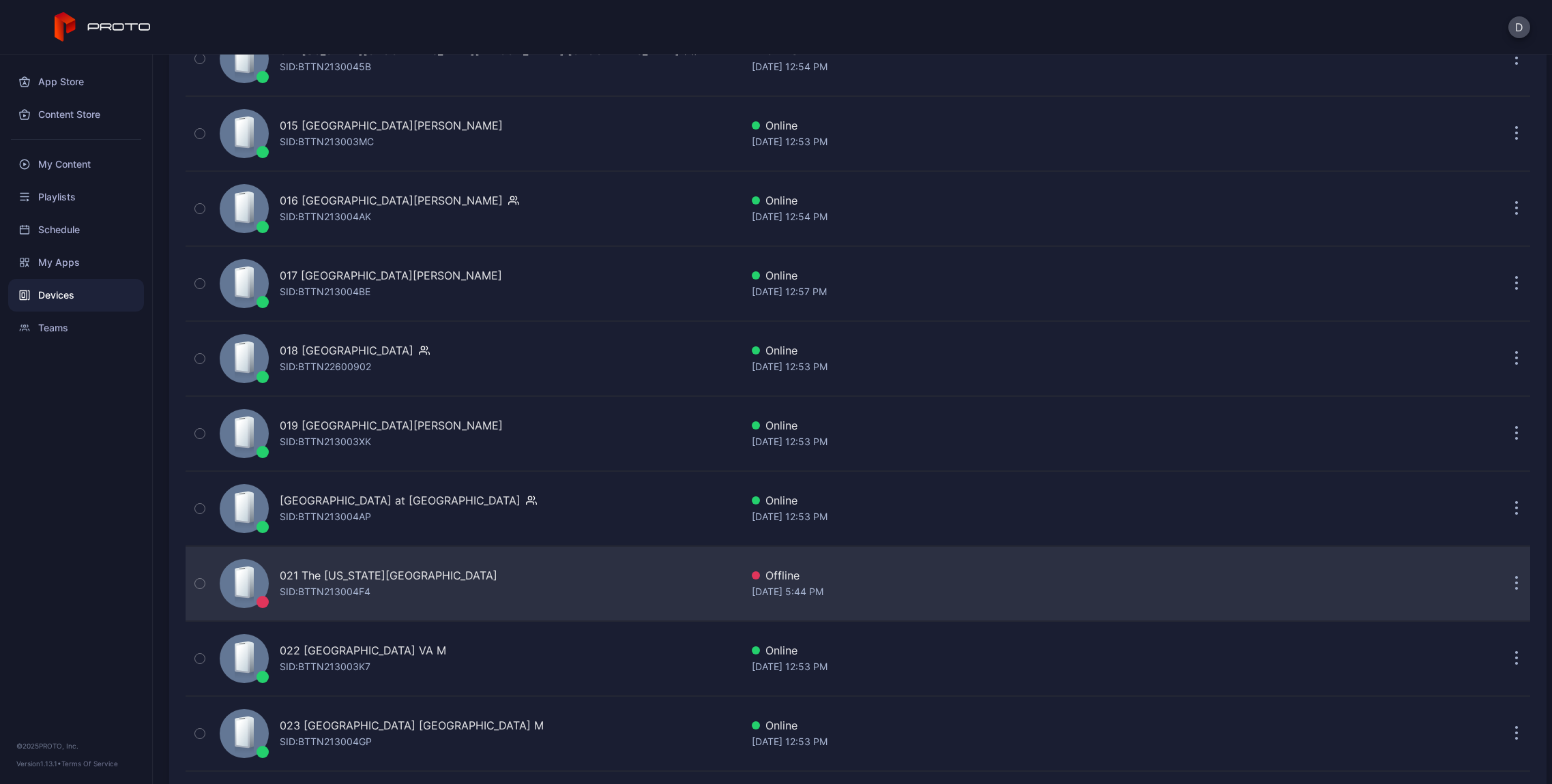
scroll to position [1485, 0]
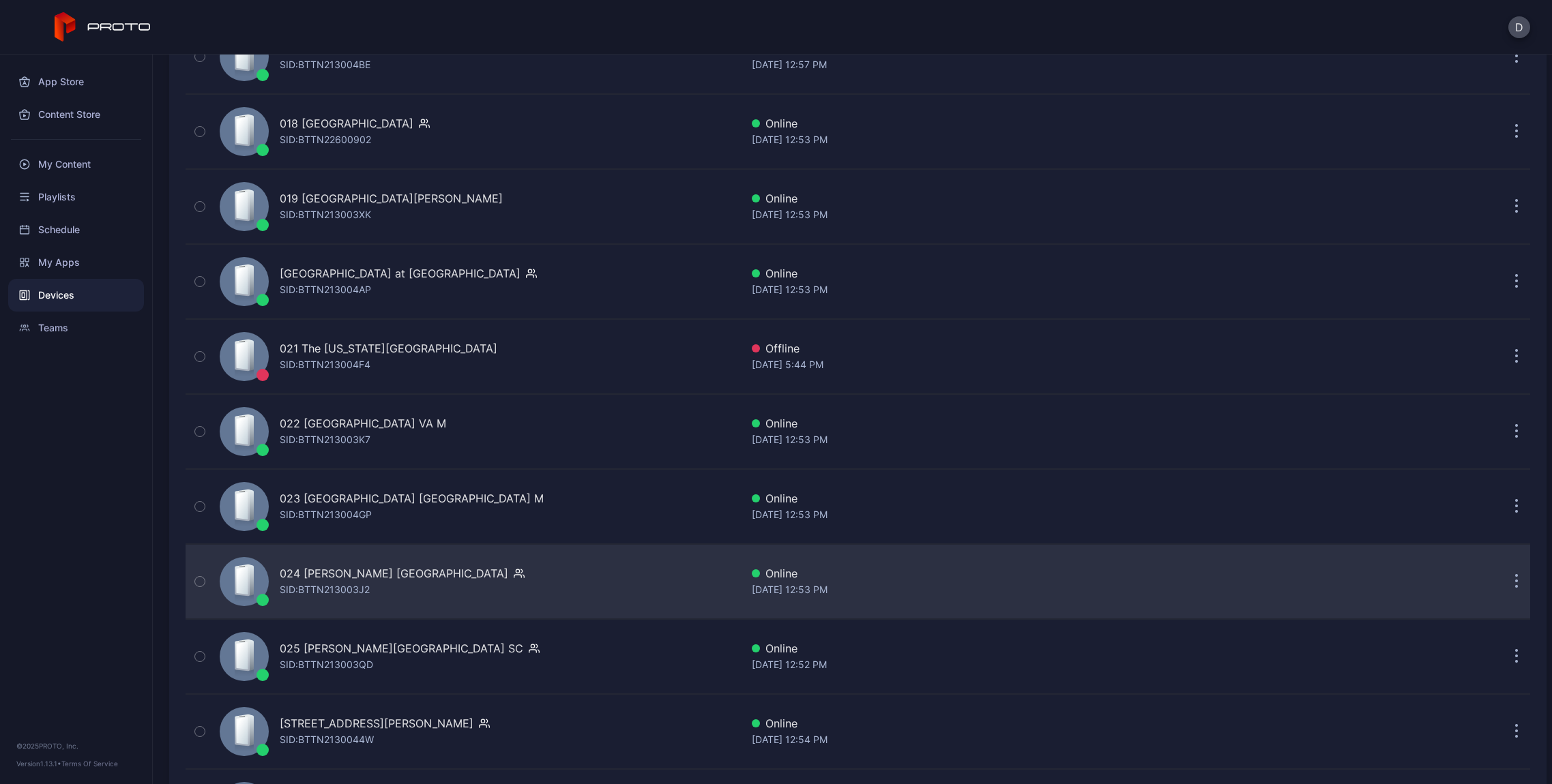
click at [350, 563] on div "024 [PERSON_NAME] [GEOGRAPHIC_DATA] [PERSON_NAME]: BTTN213003J2" at bounding box center [477, 581] width 526 height 68
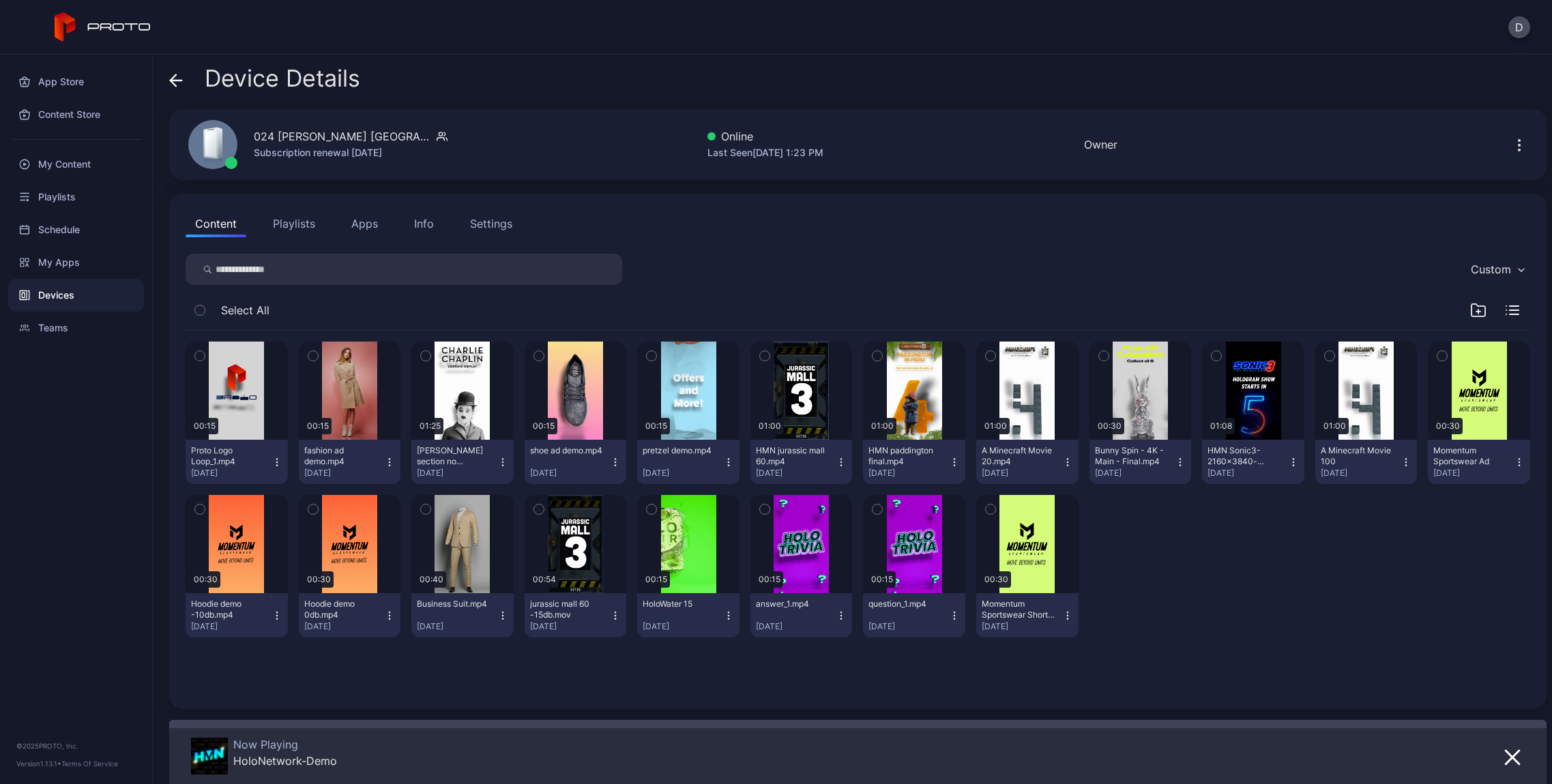
click at [425, 224] on div "Info" at bounding box center [424, 223] width 20 height 16
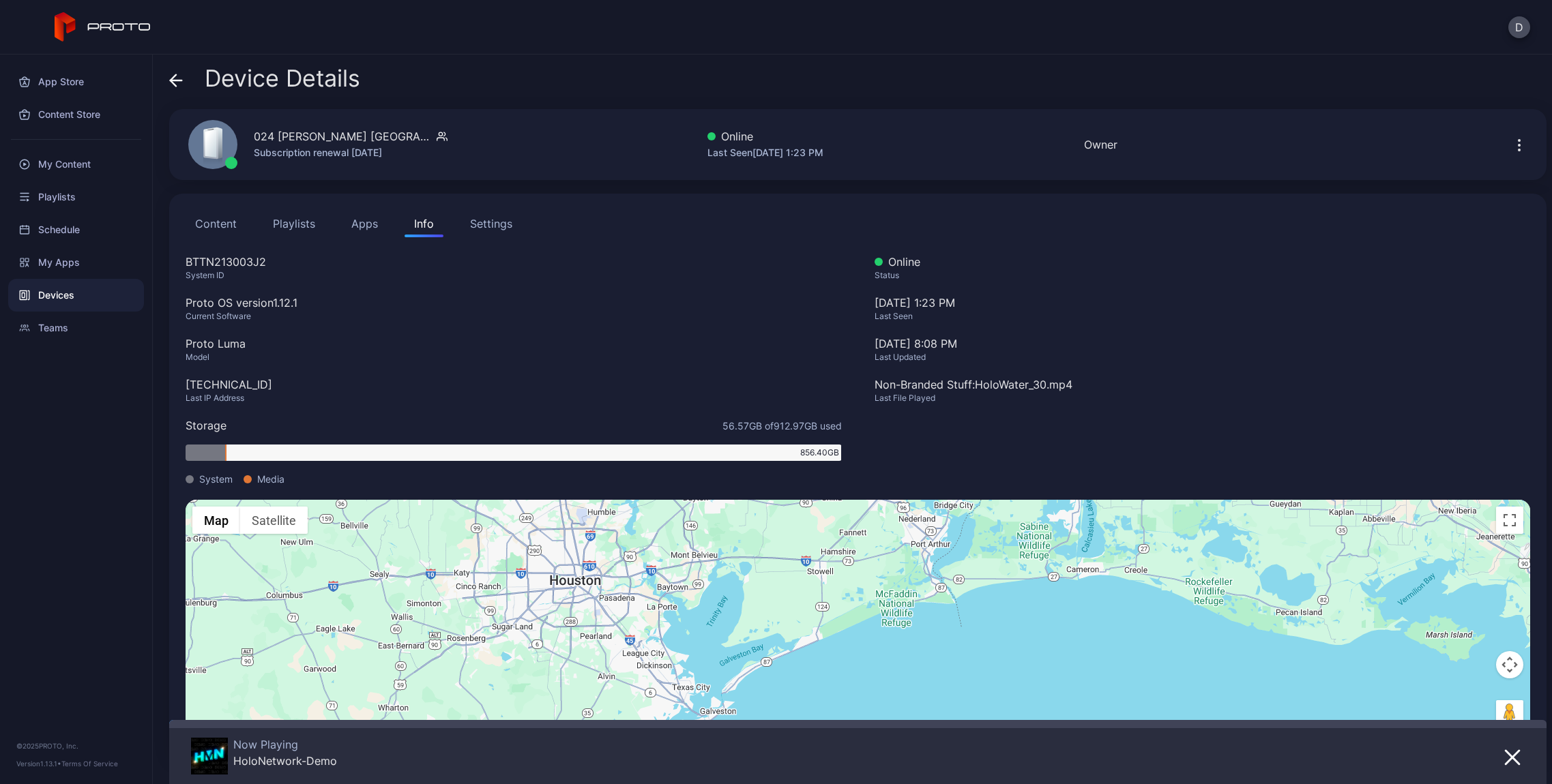
click at [190, 64] on div "Device Details 024 [PERSON_NAME] [GEOGRAPHIC_DATA] Subscription renewal [DATE] …" at bounding box center [852, 419] width 1399 height 729
click at [182, 81] on icon at bounding box center [175, 80] width 13 height 13
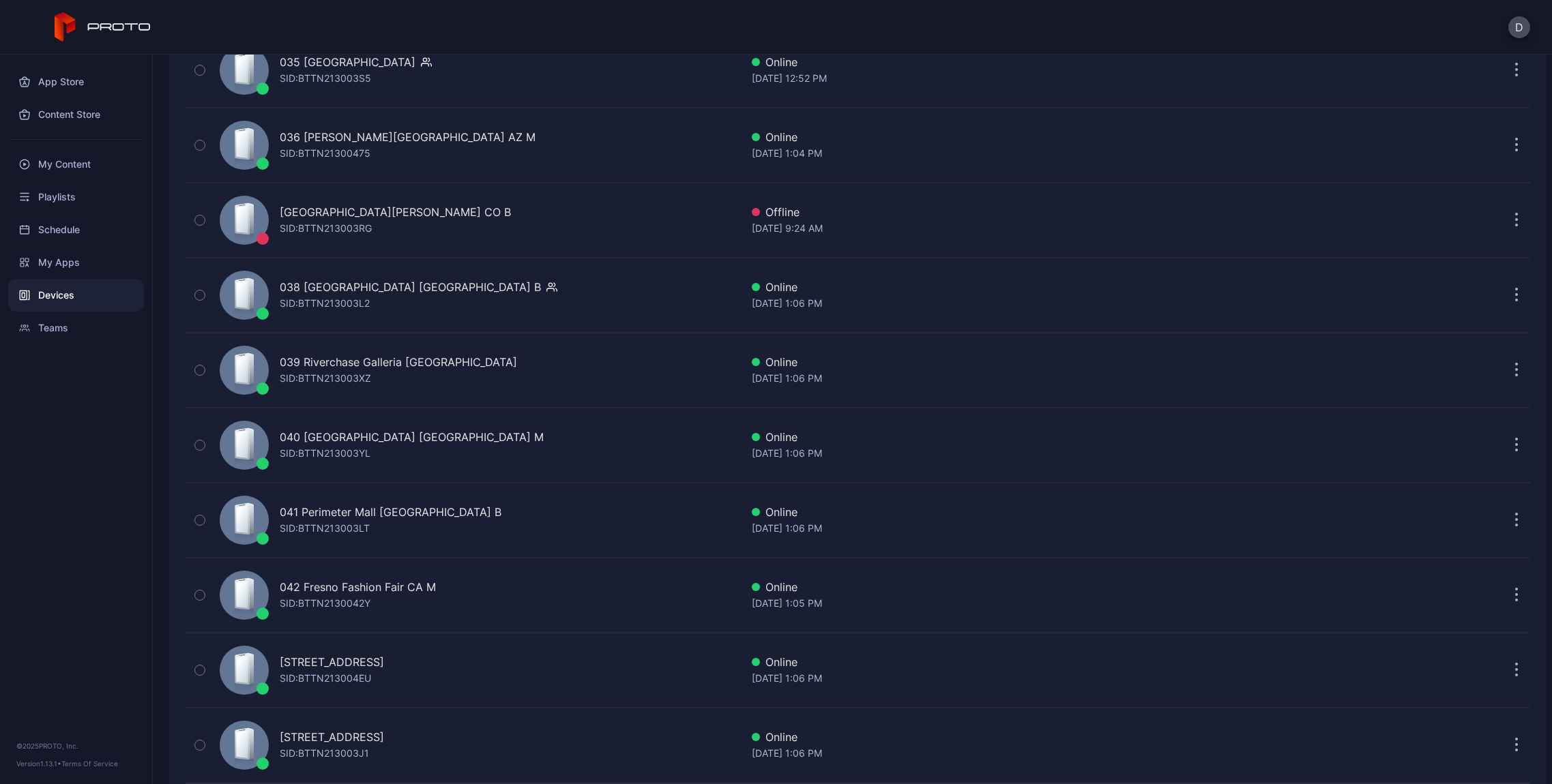
scroll to position [3072, 0]
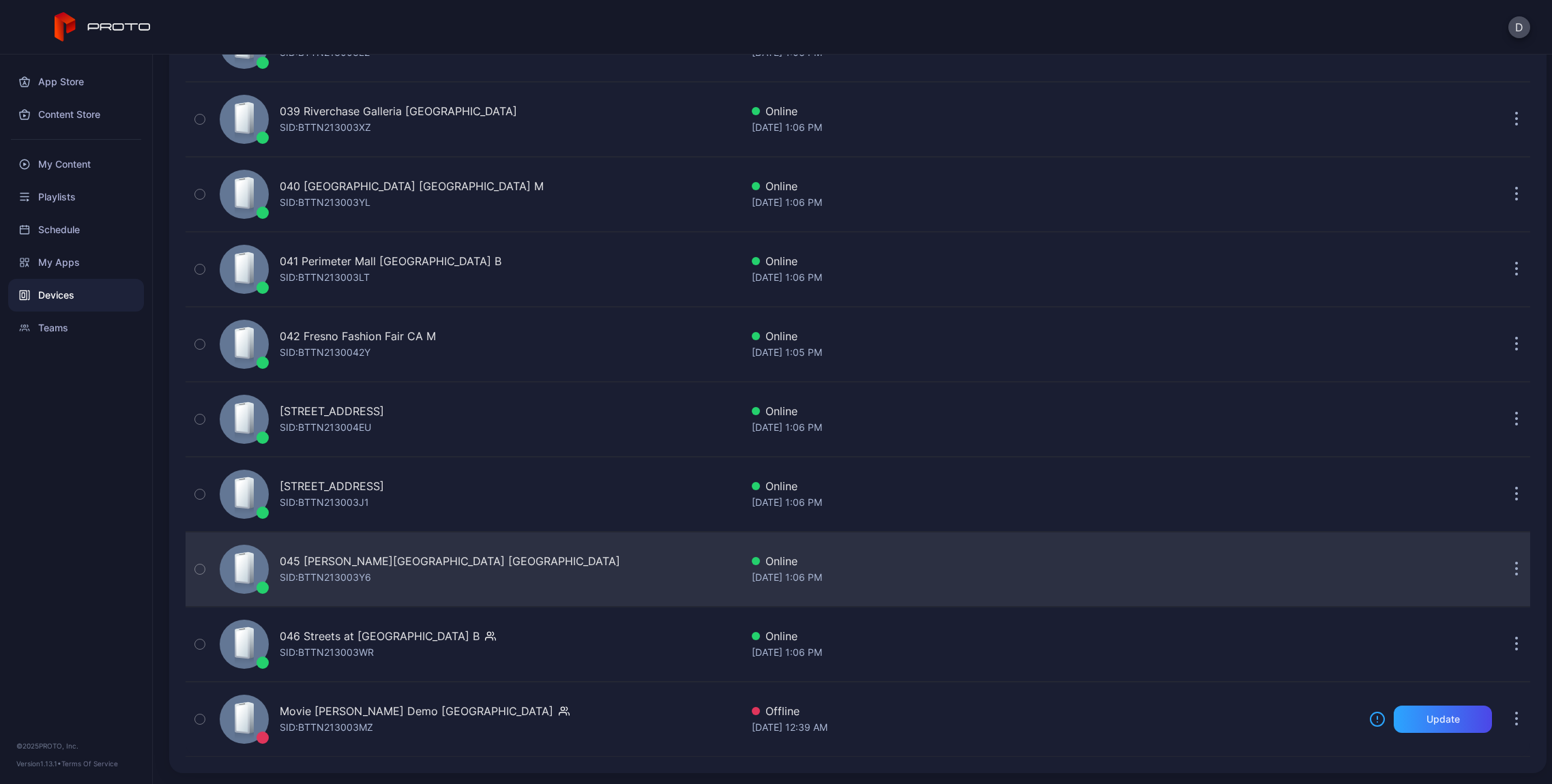
click at [331, 572] on div "SID: BTTN213003Y6" at bounding box center [325, 577] width 91 height 16
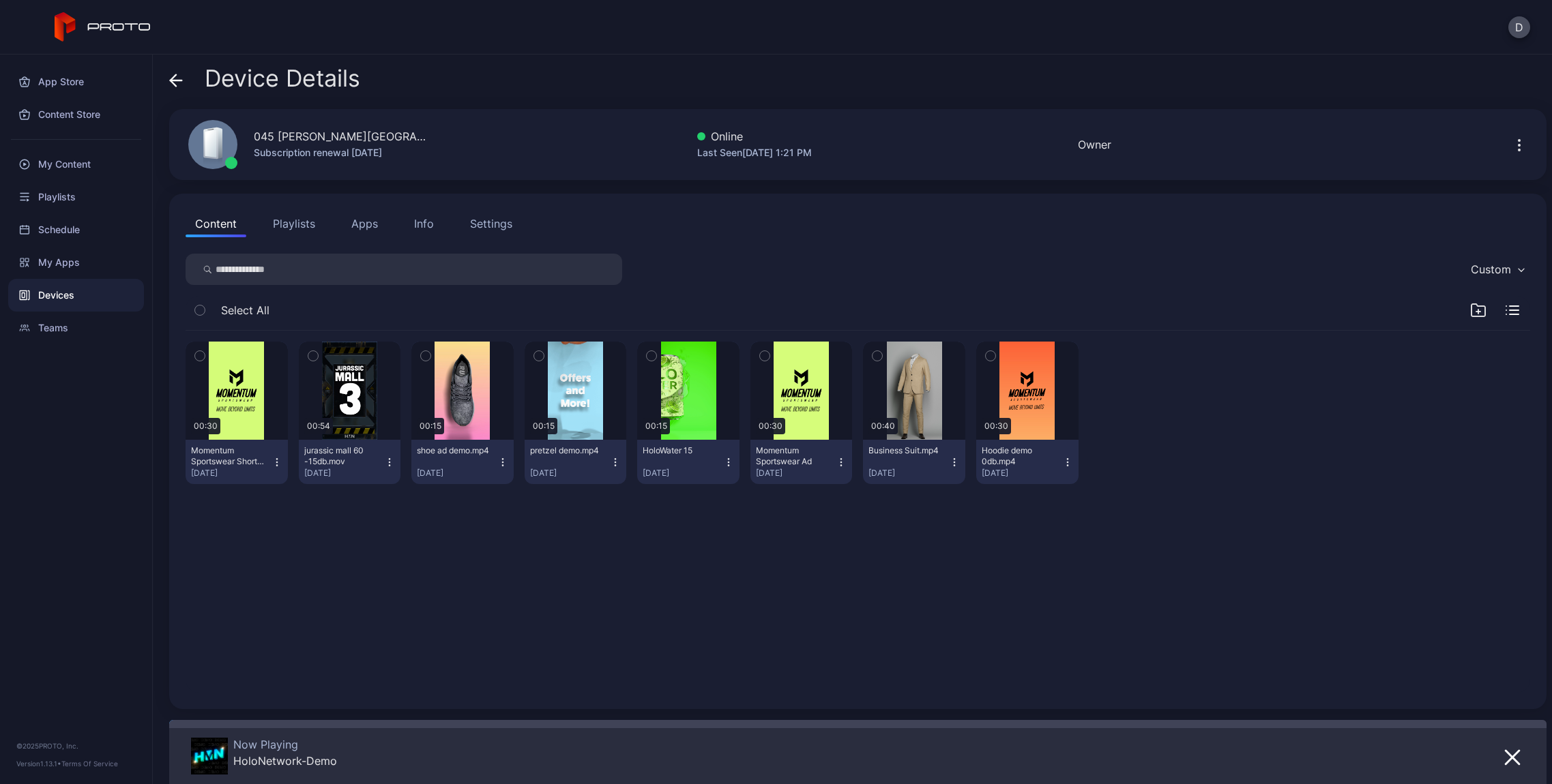
click at [416, 219] on div "Info" at bounding box center [424, 223] width 20 height 16
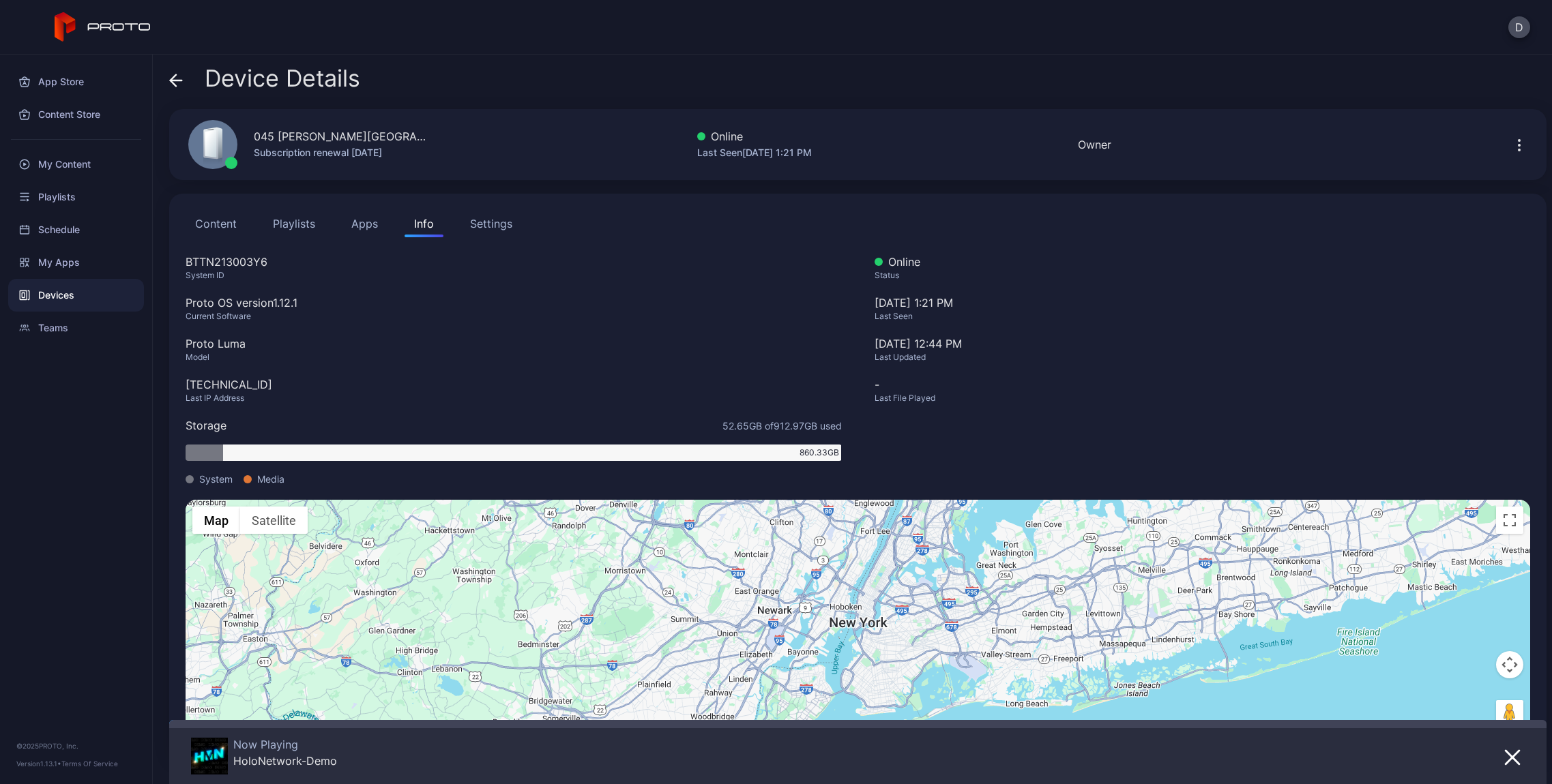
click at [173, 78] on icon at bounding box center [173, 80] width 6 height 12
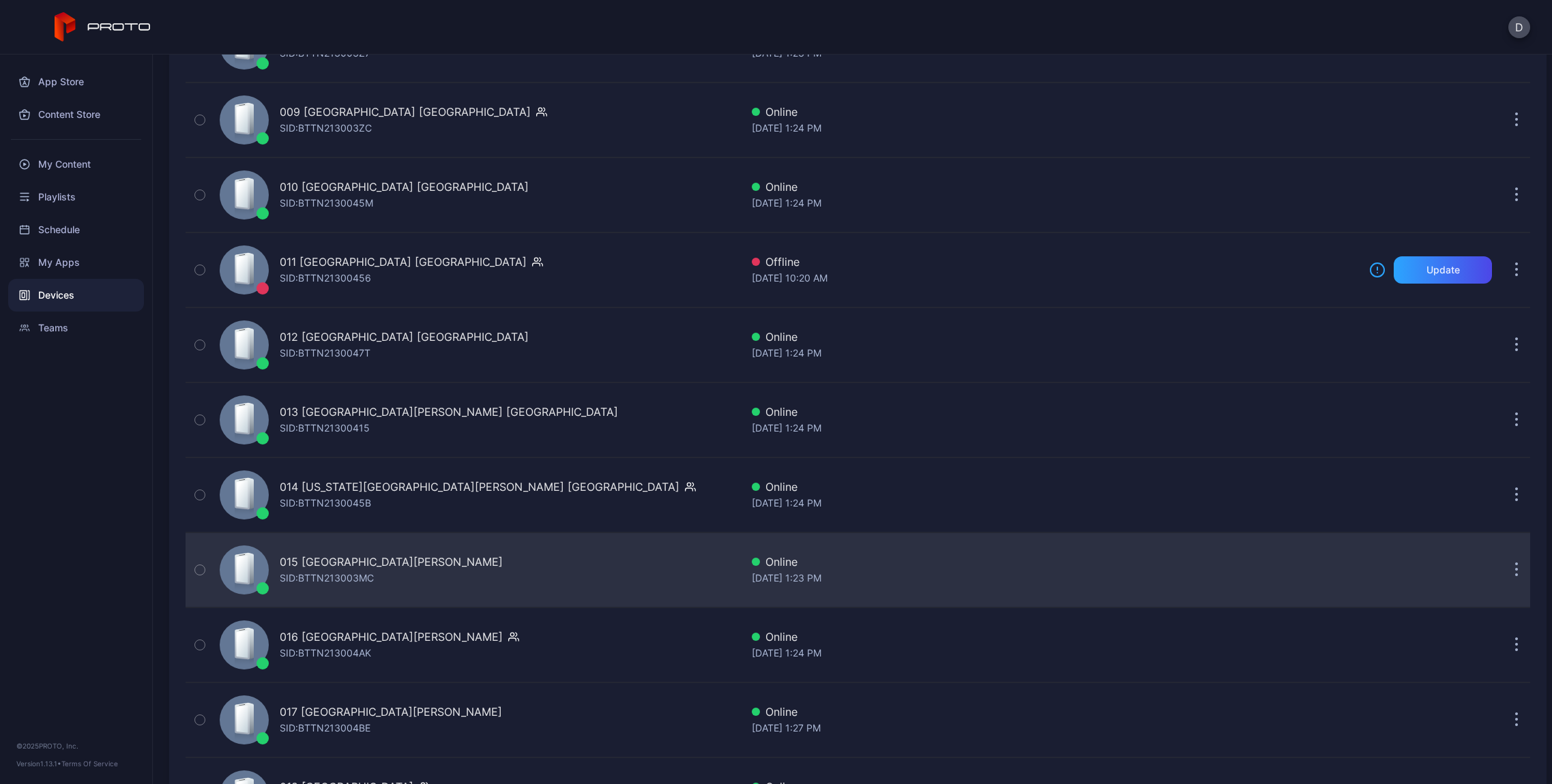
scroll to position [747, 0]
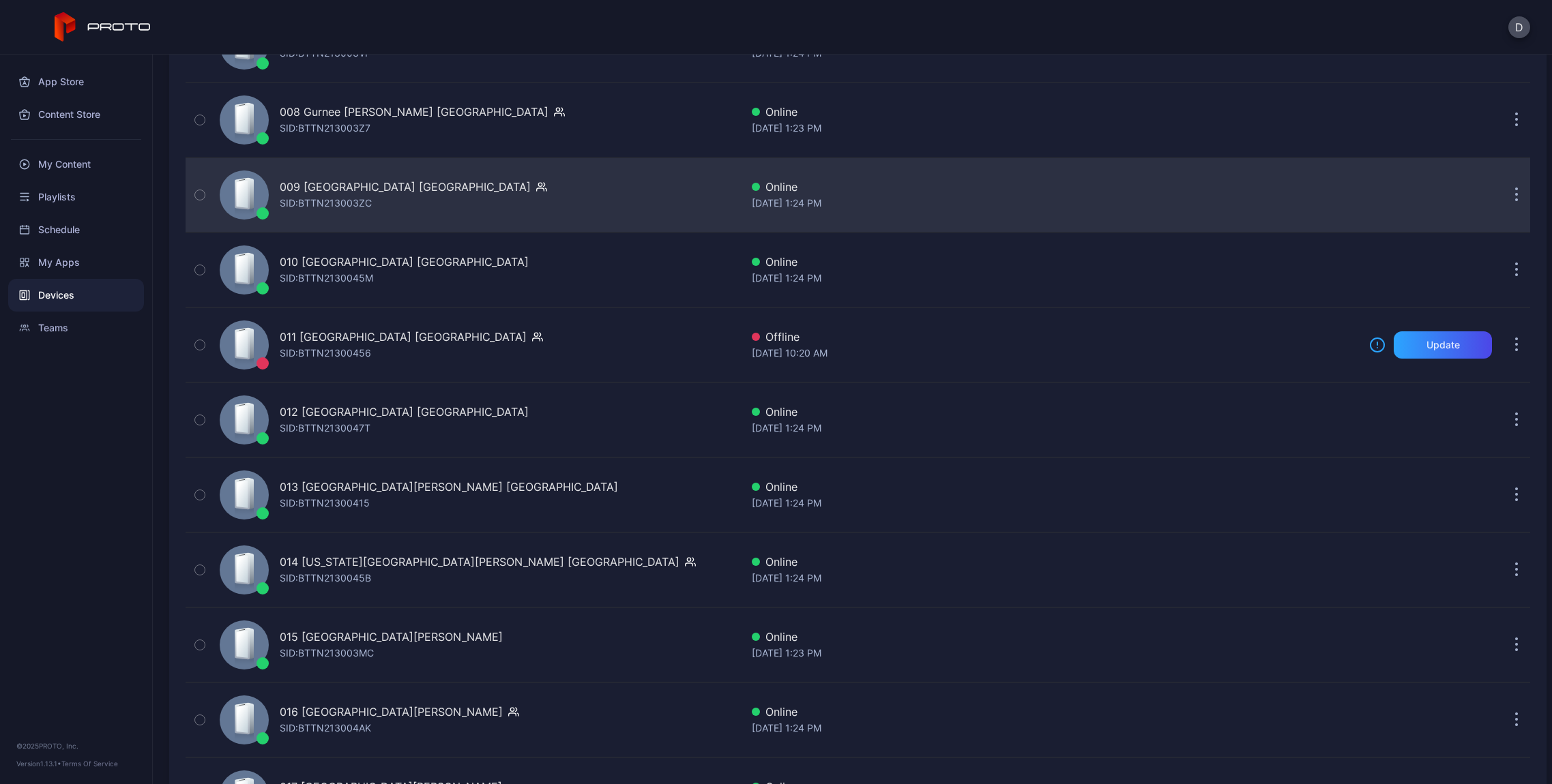
click at [319, 179] on div "009 [GEOGRAPHIC_DATA] [GEOGRAPHIC_DATA]" at bounding box center [405, 186] width 251 height 16
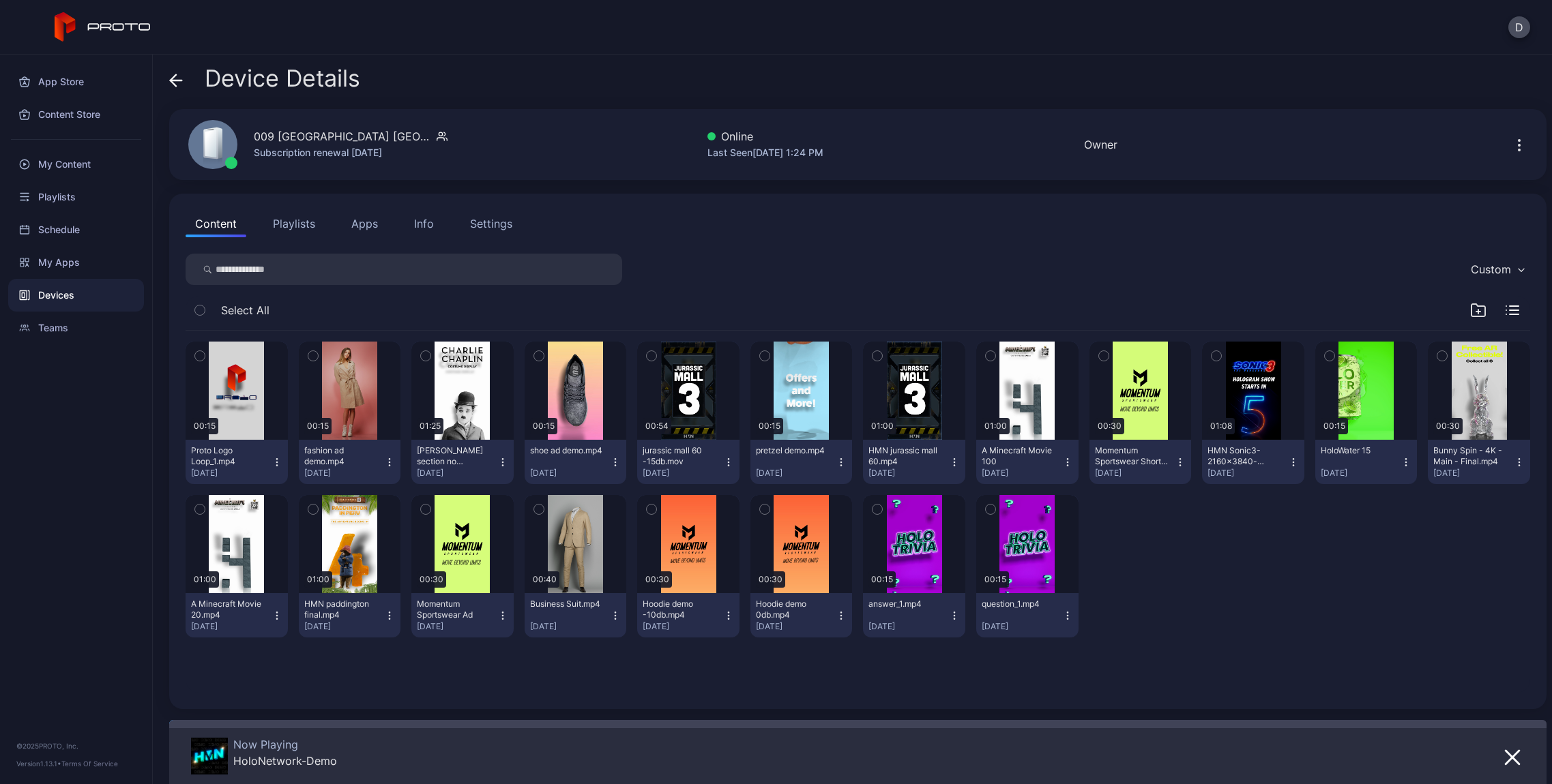
click at [1511, 142] on icon "button" at bounding box center [1518, 145] width 16 height 16
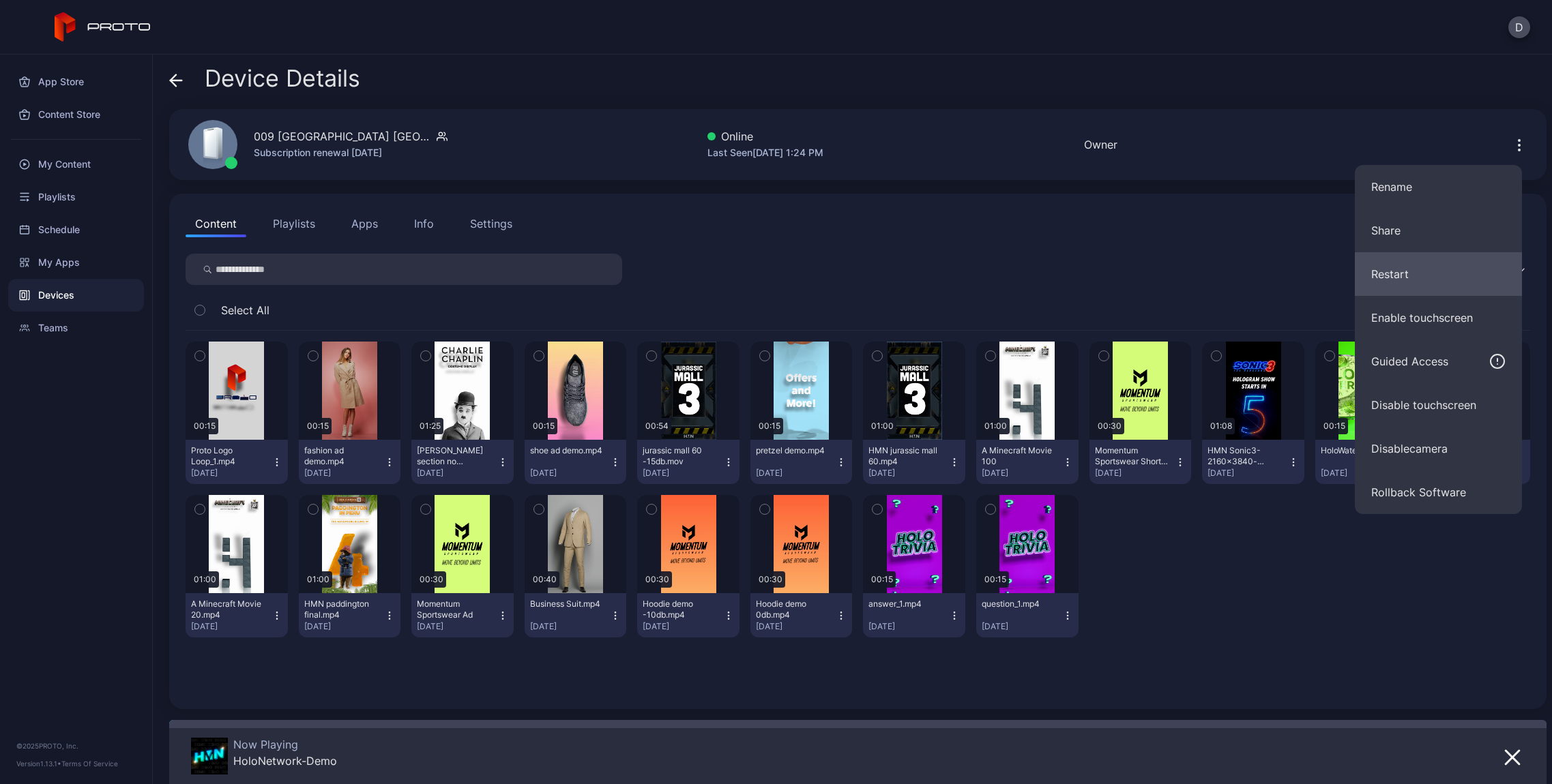
click at [1445, 268] on button "Restart" at bounding box center [1438, 274] width 167 height 43
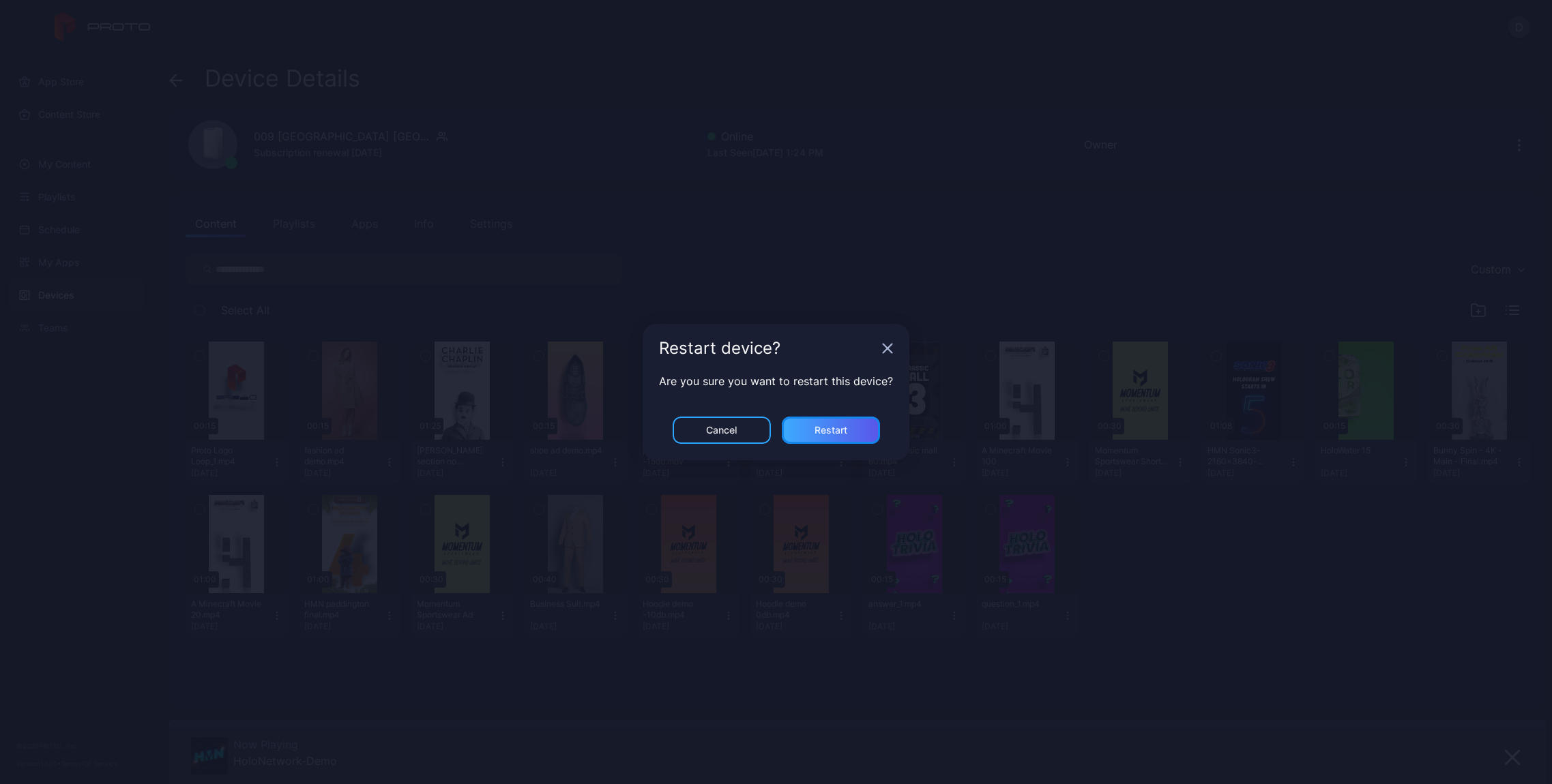
click at [823, 439] on div "Restart" at bounding box center [831, 430] width 98 height 27
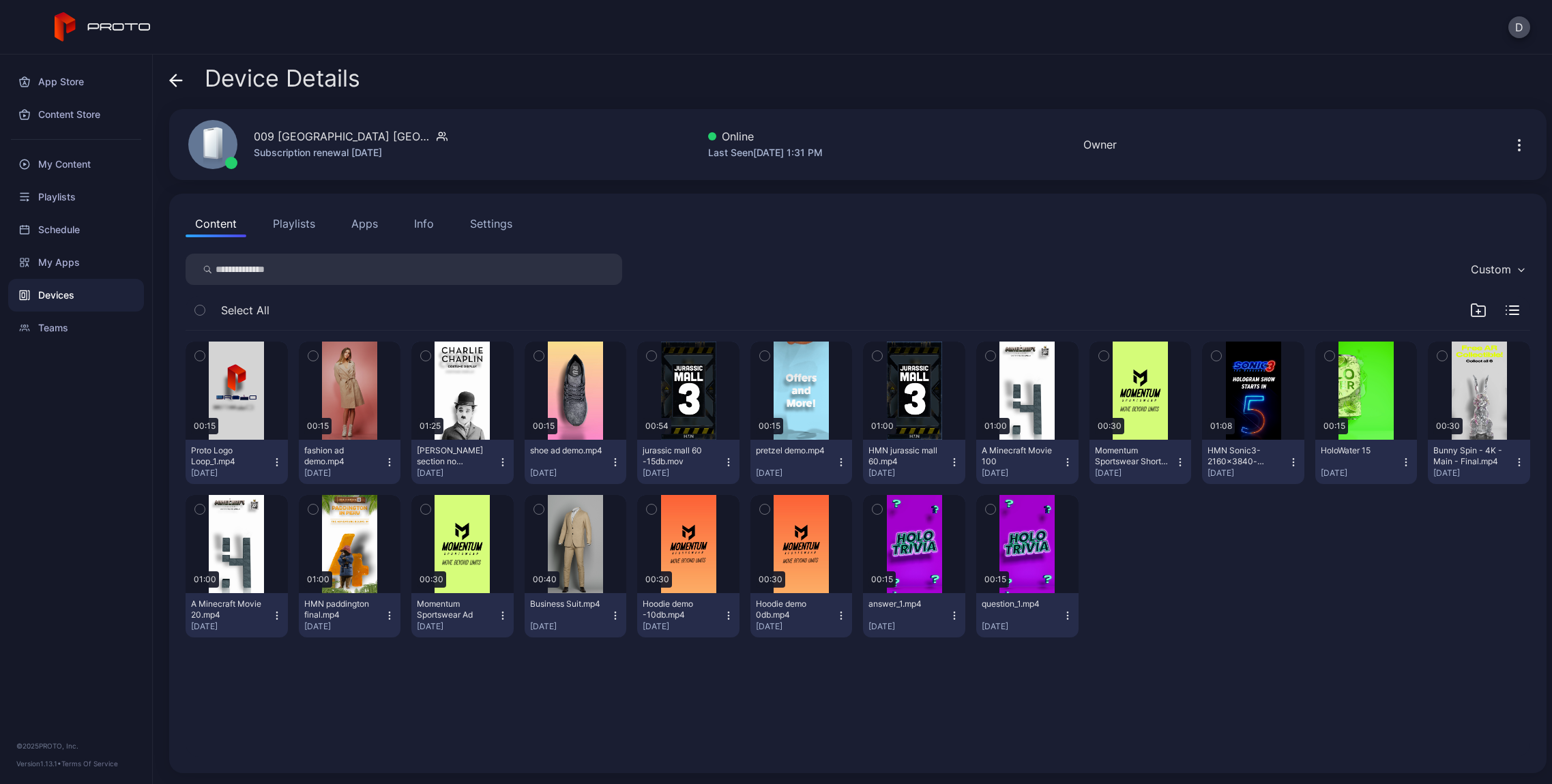
click at [183, 84] on div "Device Details" at bounding box center [264, 81] width 191 height 33
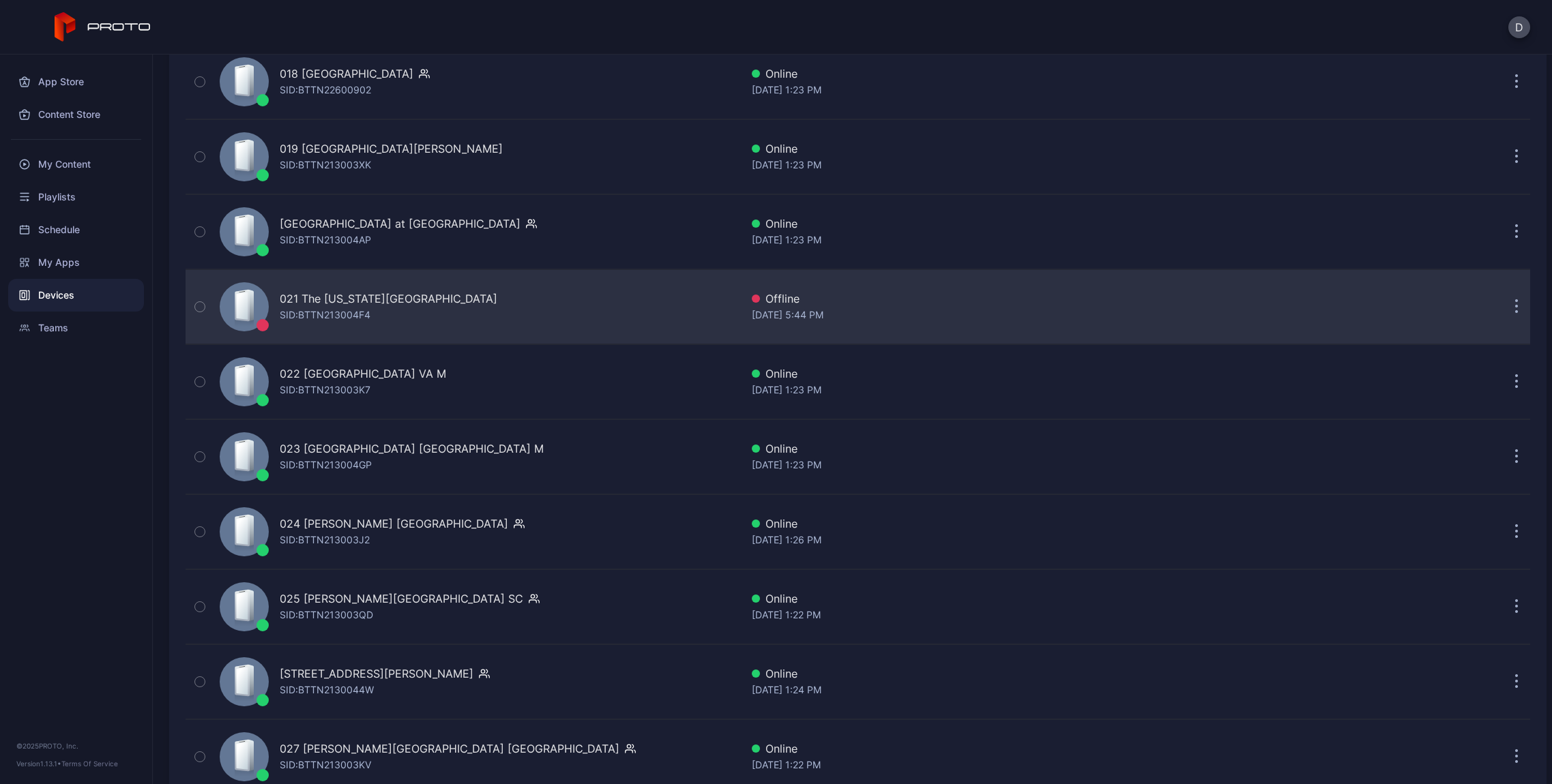
scroll to position [1583, 0]
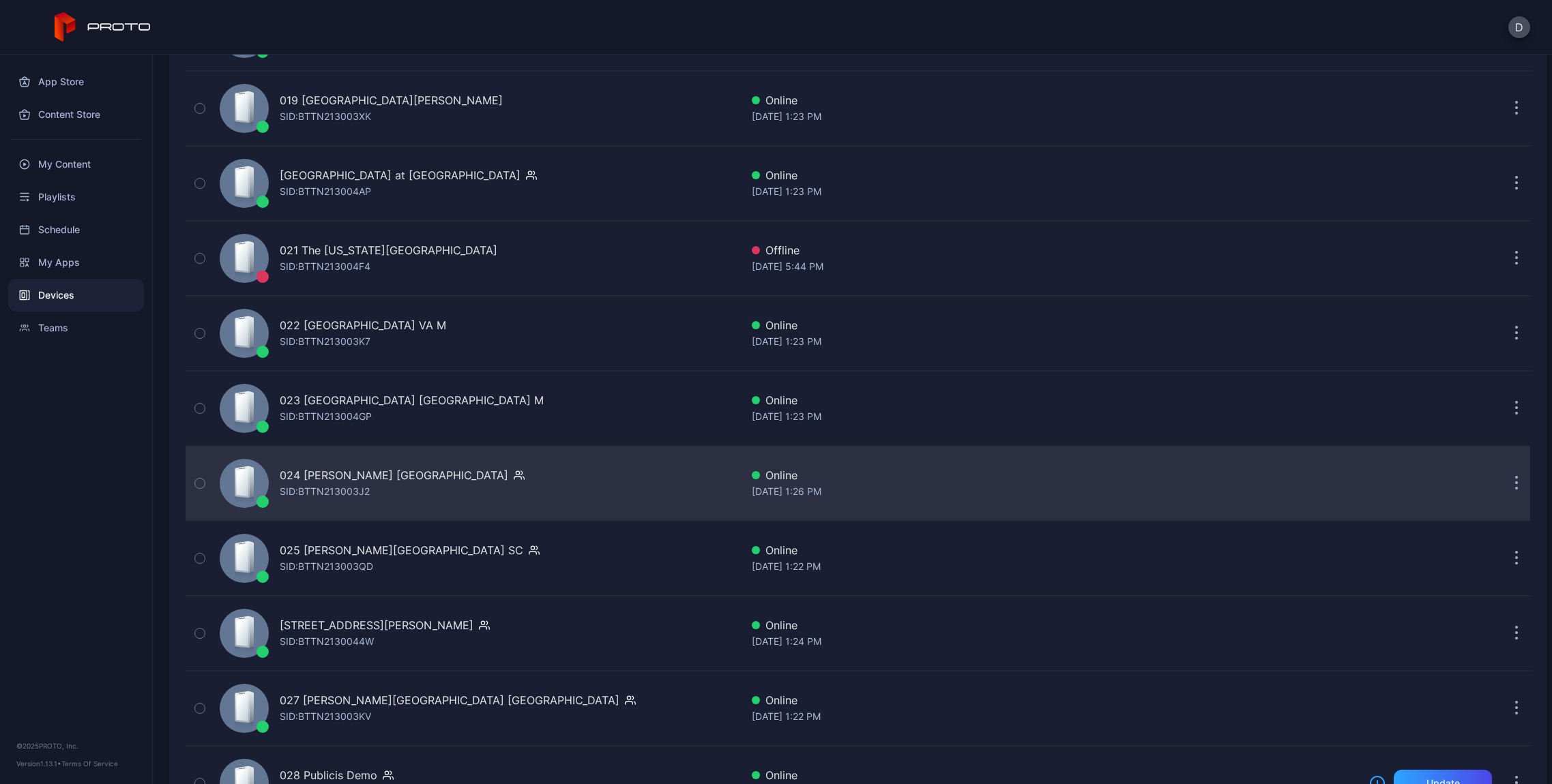
click at [511, 471] on div "024 [PERSON_NAME] [GEOGRAPHIC_DATA] [PERSON_NAME]: BTTN213003J2" at bounding box center [477, 483] width 526 height 68
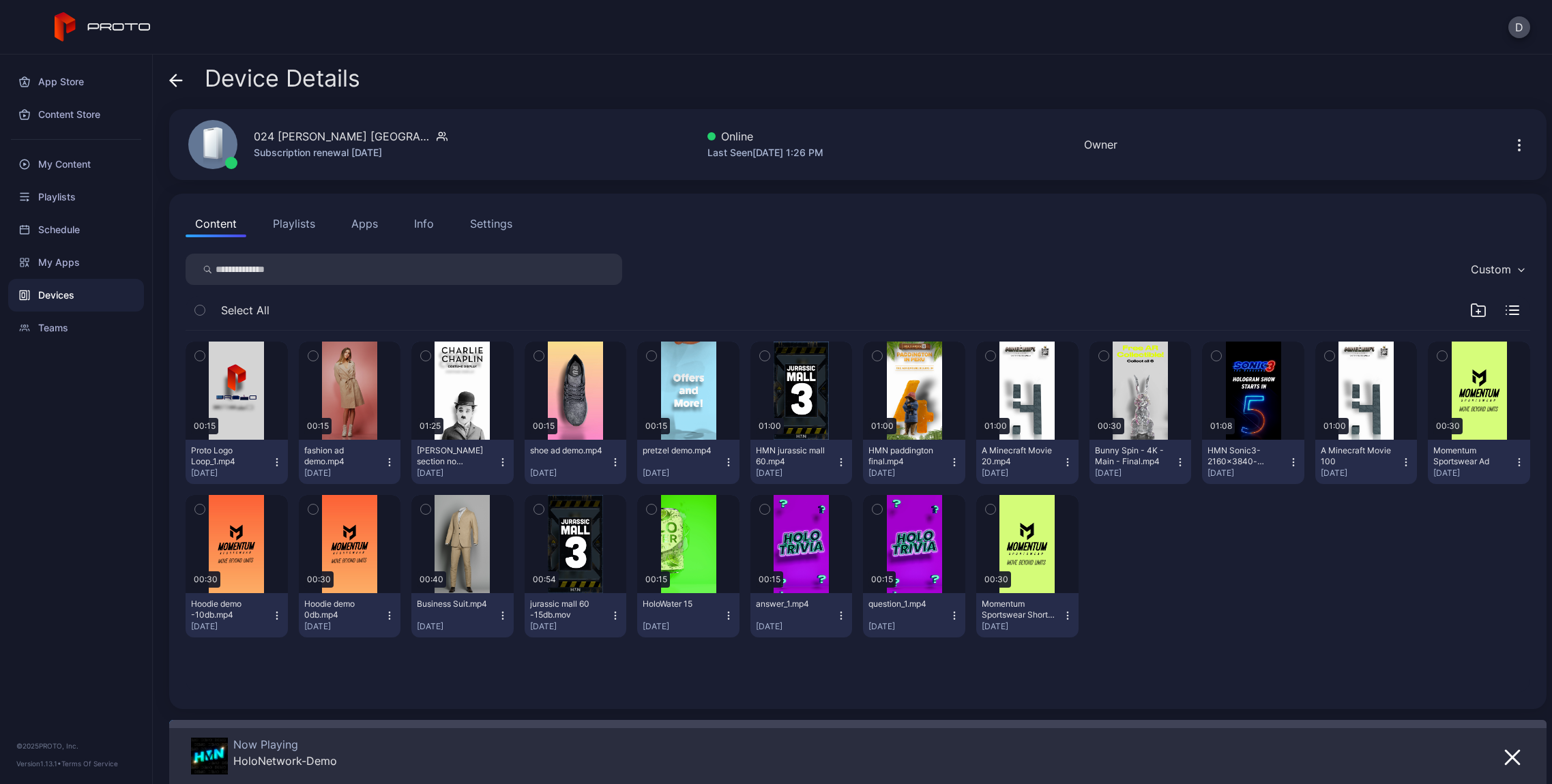
click at [1511, 146] on icon "button" at bounding box center [1518, 145] width 16 height 16
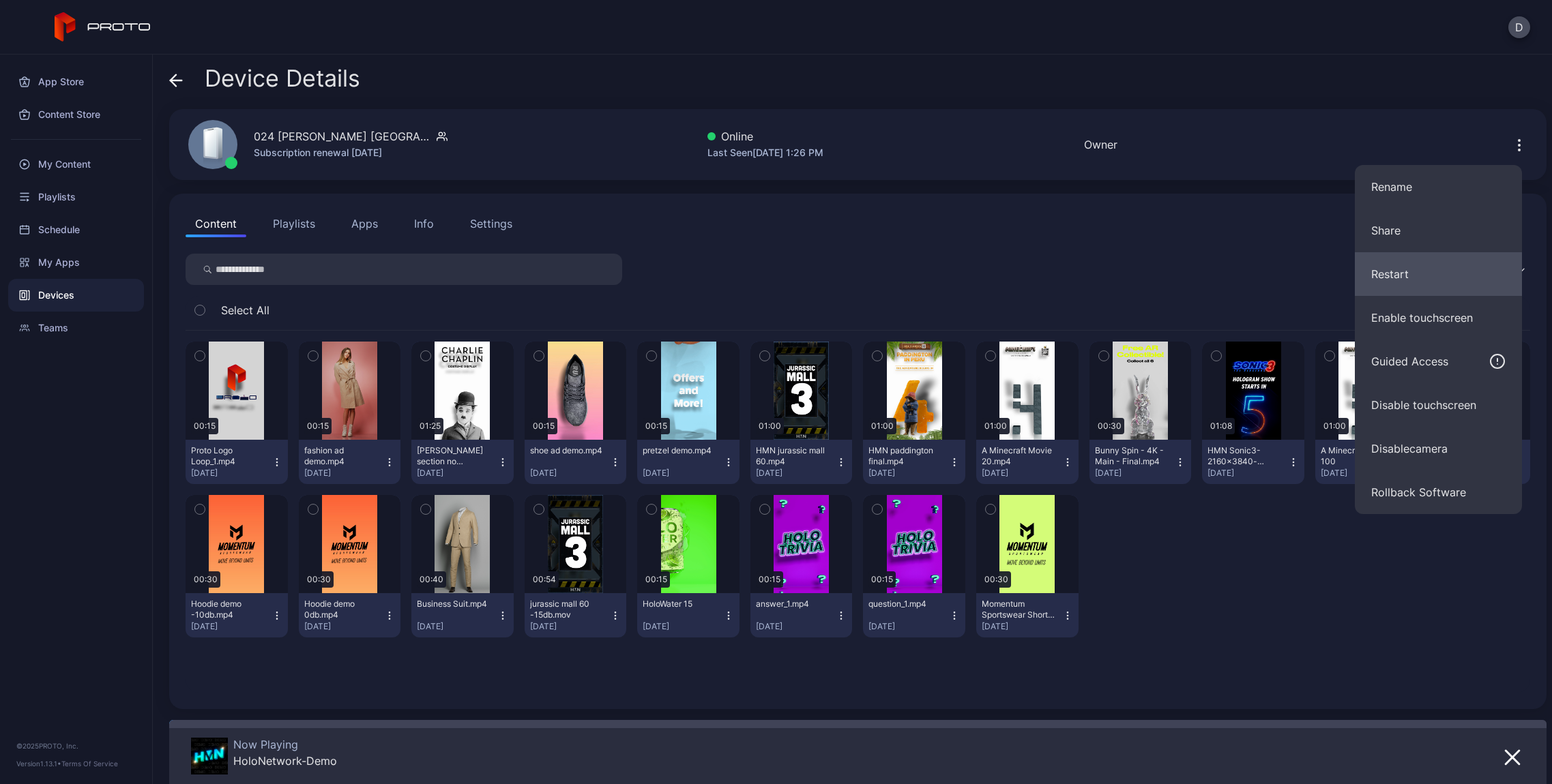
click at [1425, 263] on button "Restart" at bounding box center [1438, 274] width 167 height 43
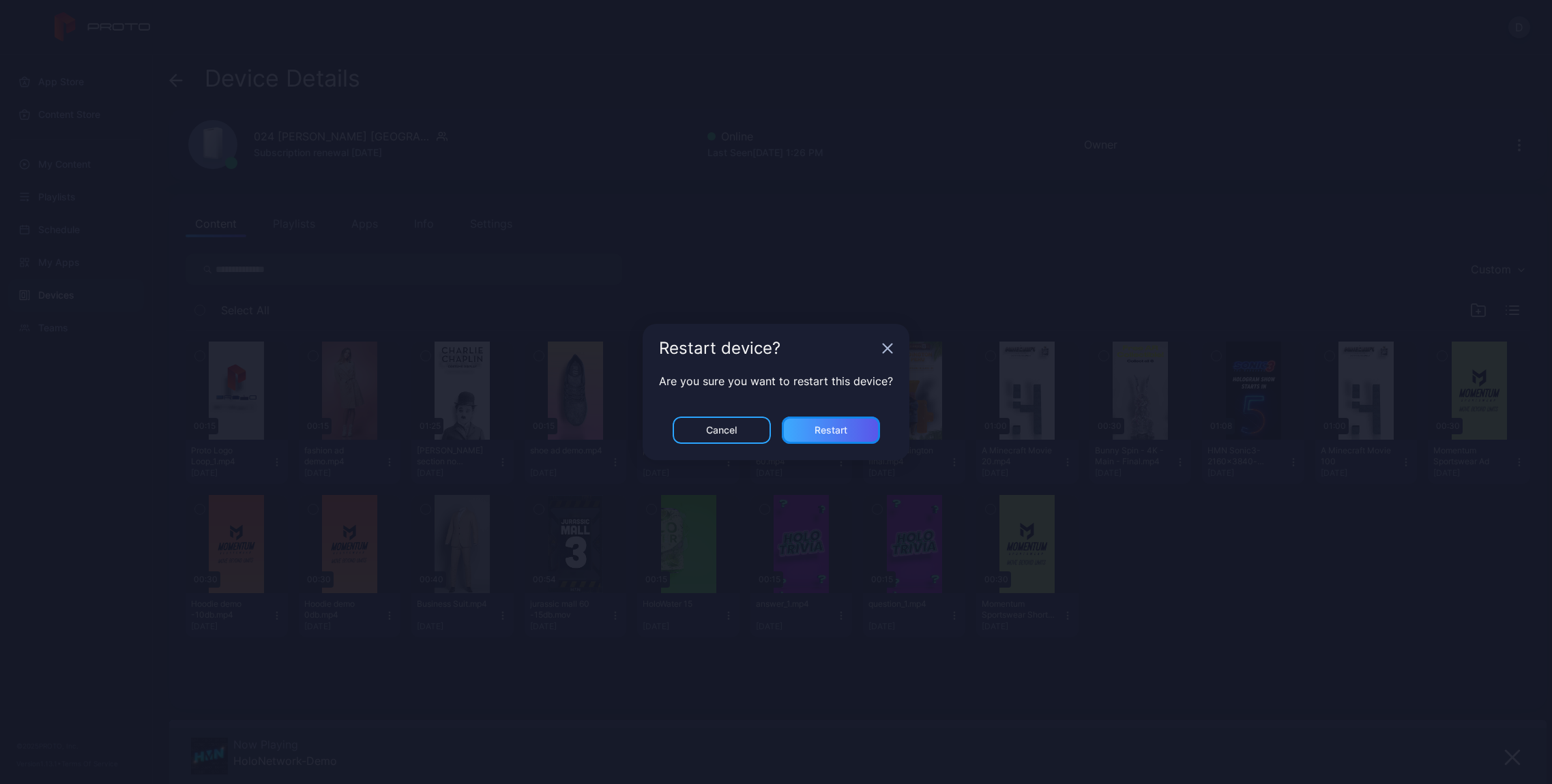
click at [856, 429] on div "Restart" at bounding box center [831, 430] width 98 height 27
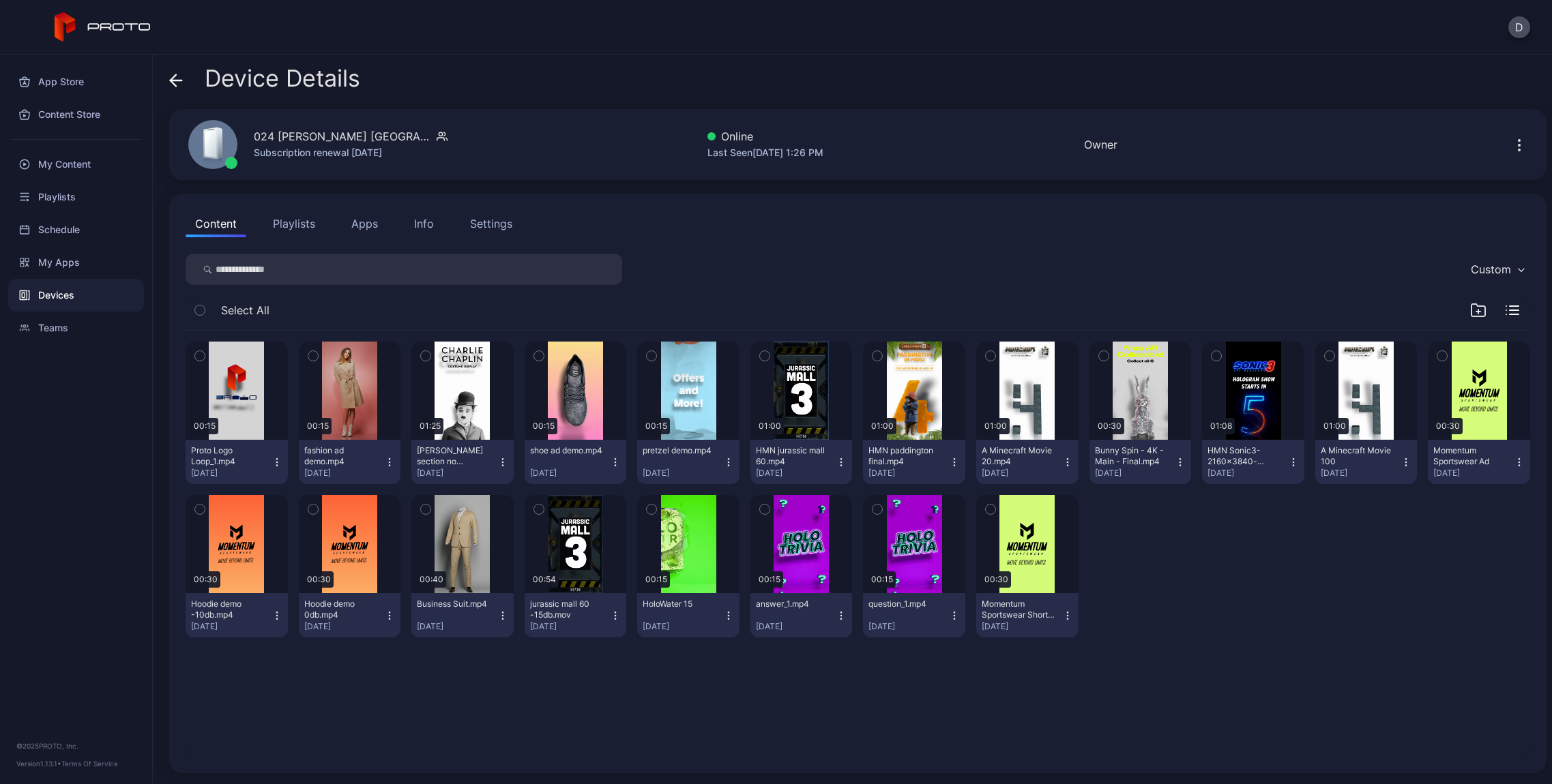
click at [176, 84] on icon at bounding box center [175, 80] width 13 height 13
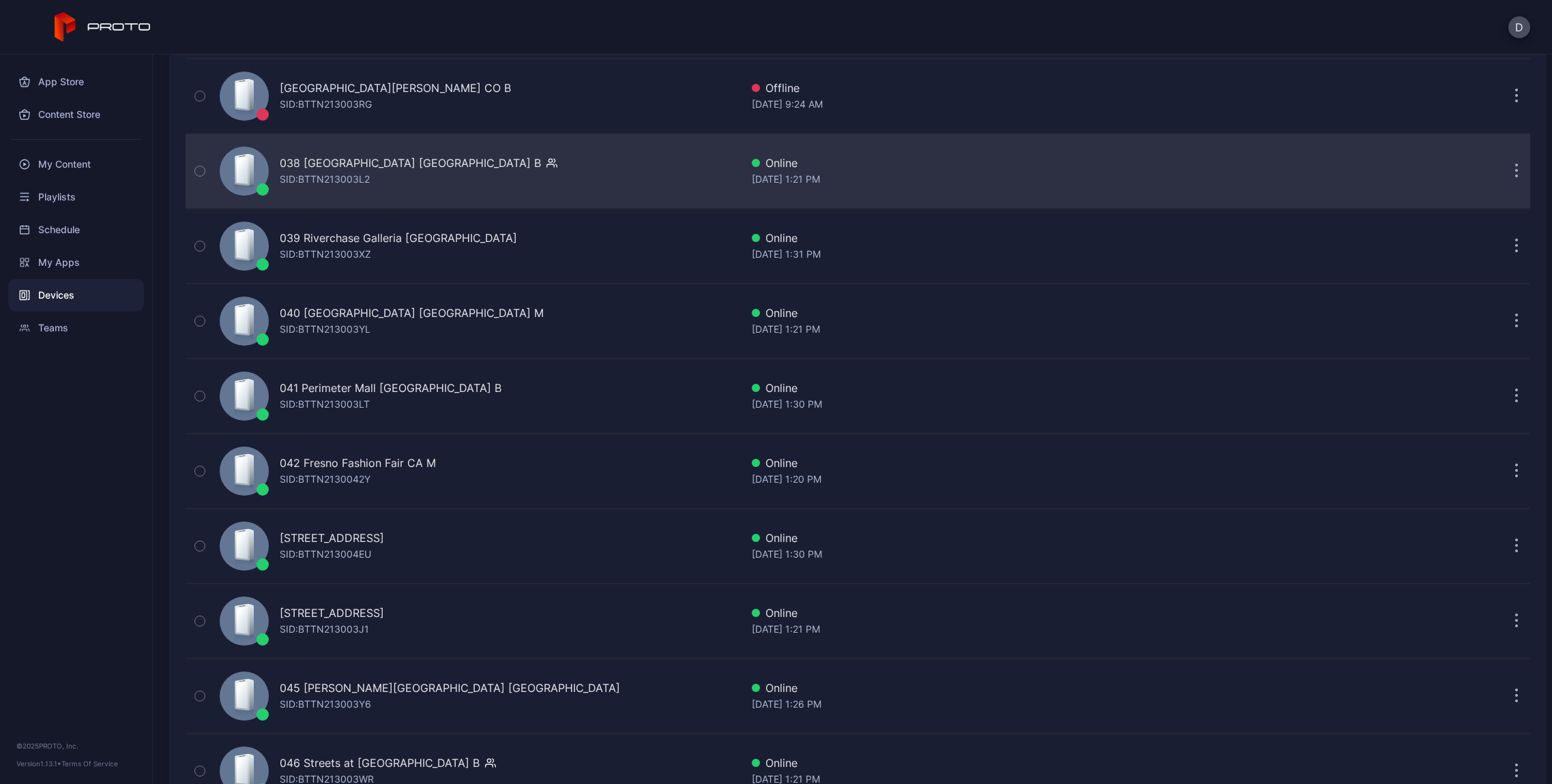
scroll to position [3072, 0]
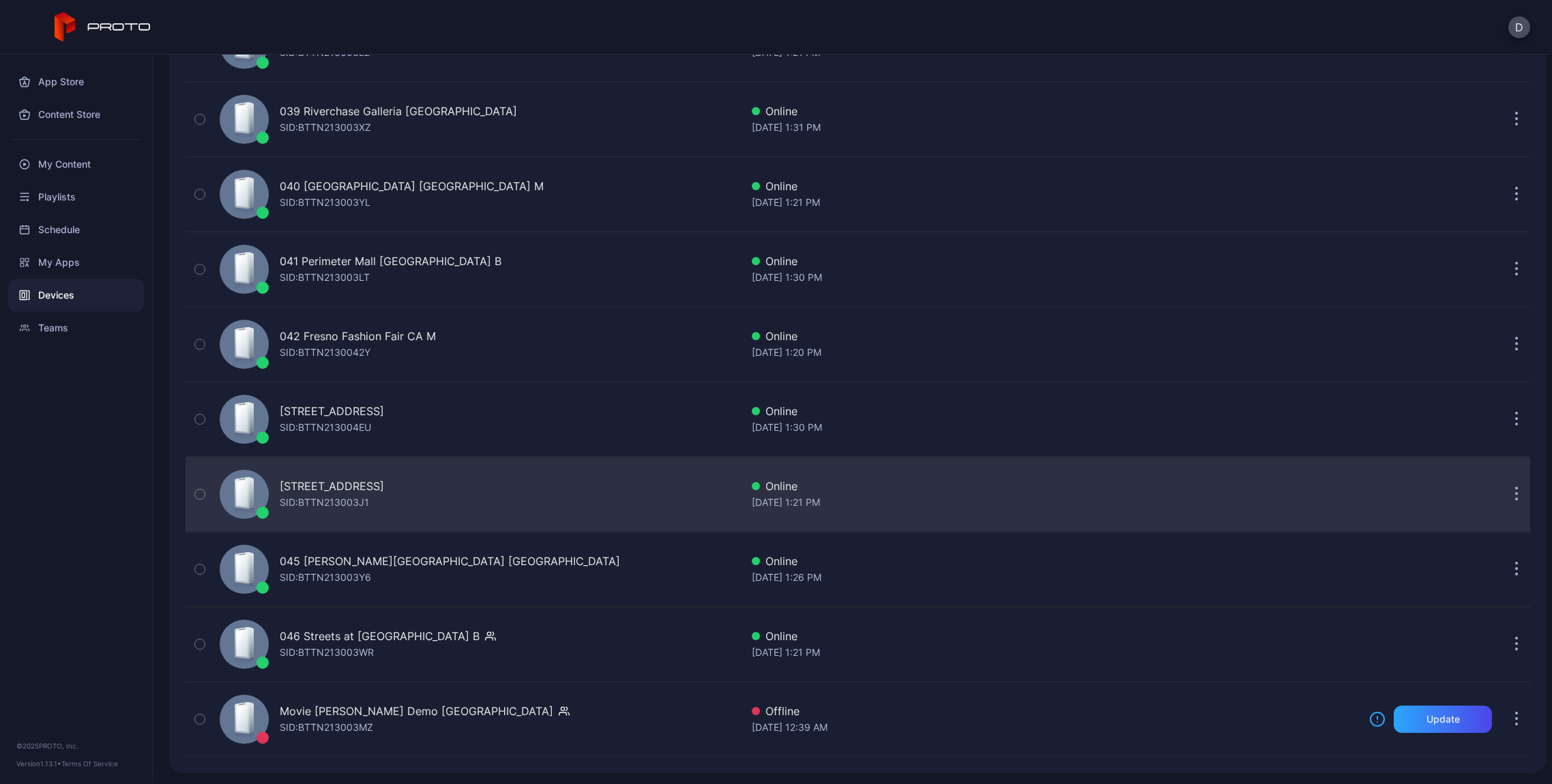
click at [796, 488] on div "Online" at bounding box center [1054, 486] width 606 height 16
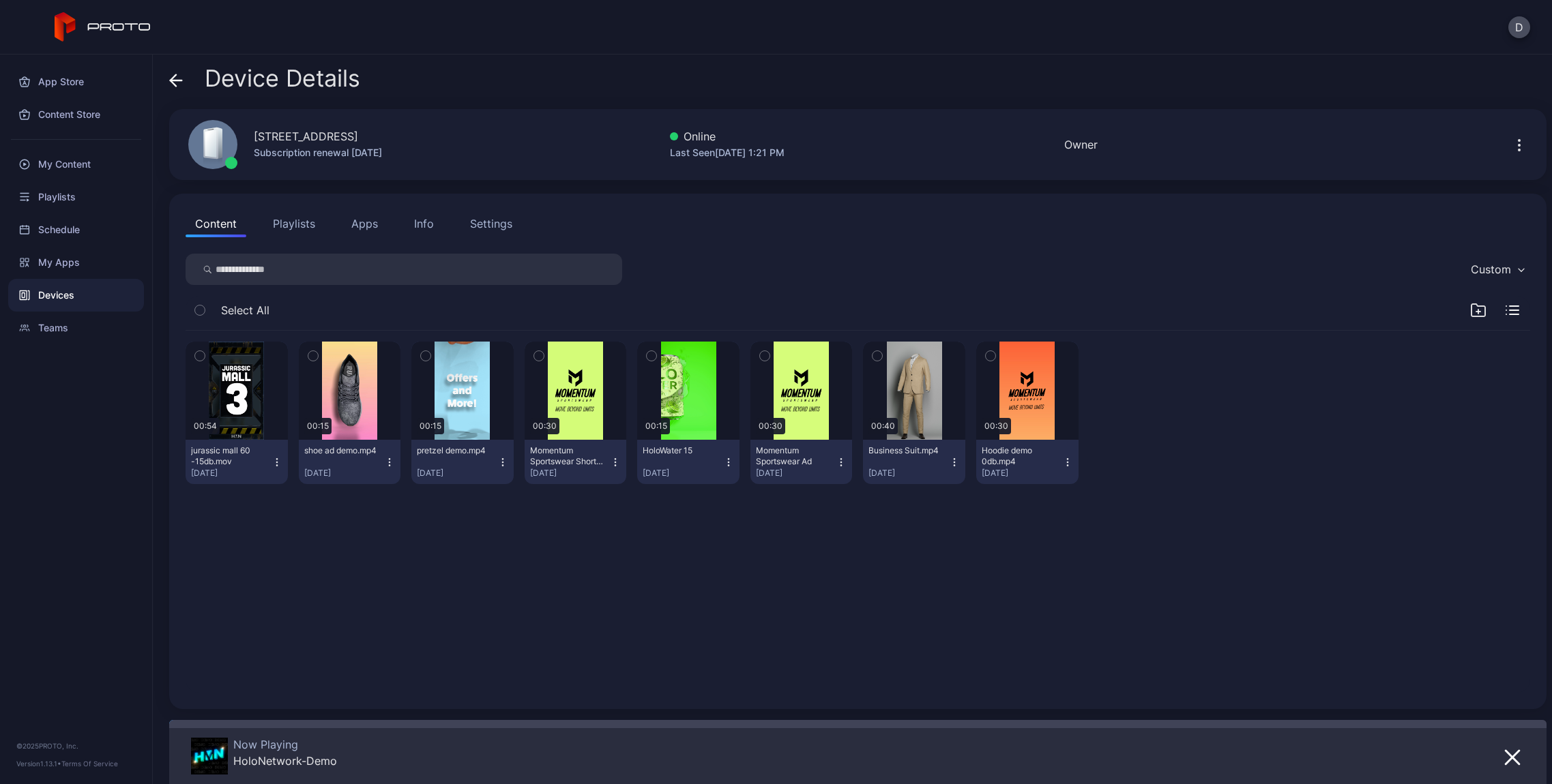
click at [1511, 147] on icon "button" at bounding box center [1518, 145] width 16 height 16
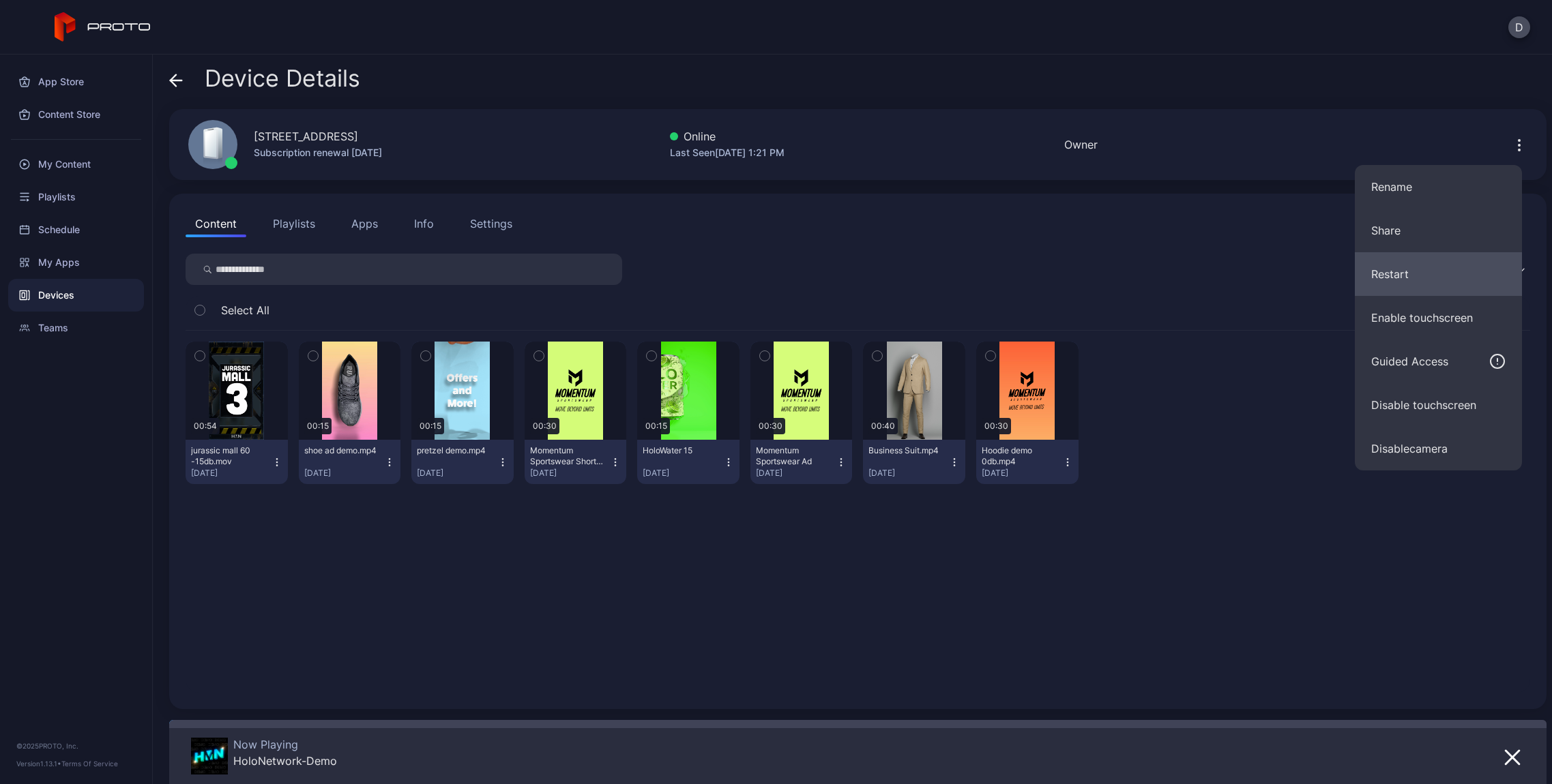
click at [1402, 270] on button "Restart" at bounding box center [1438, 274] width 167 height 43
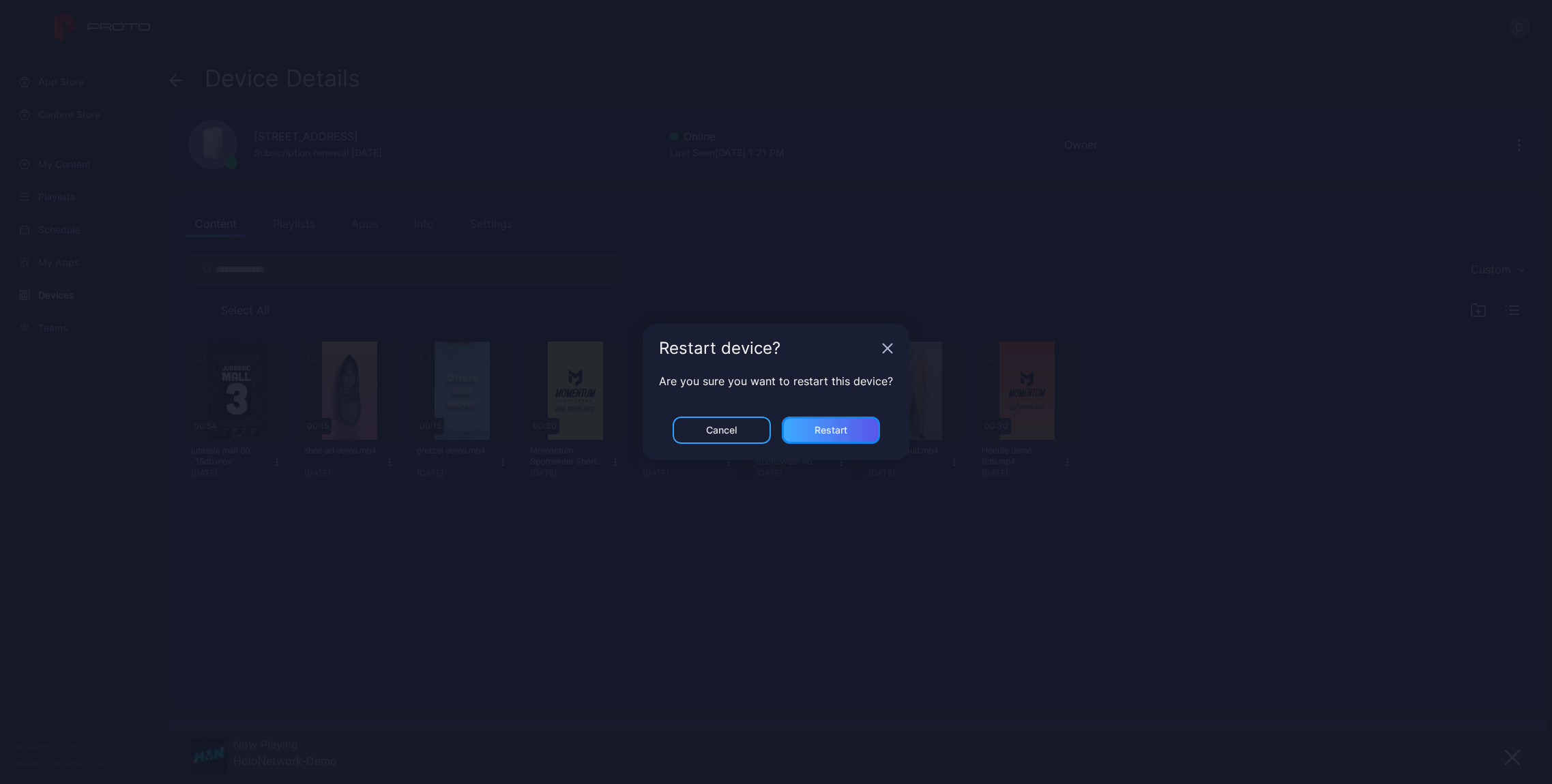
click at [851, 430] on div "Restart" at bounding box center [831, 430] width 98 height 27
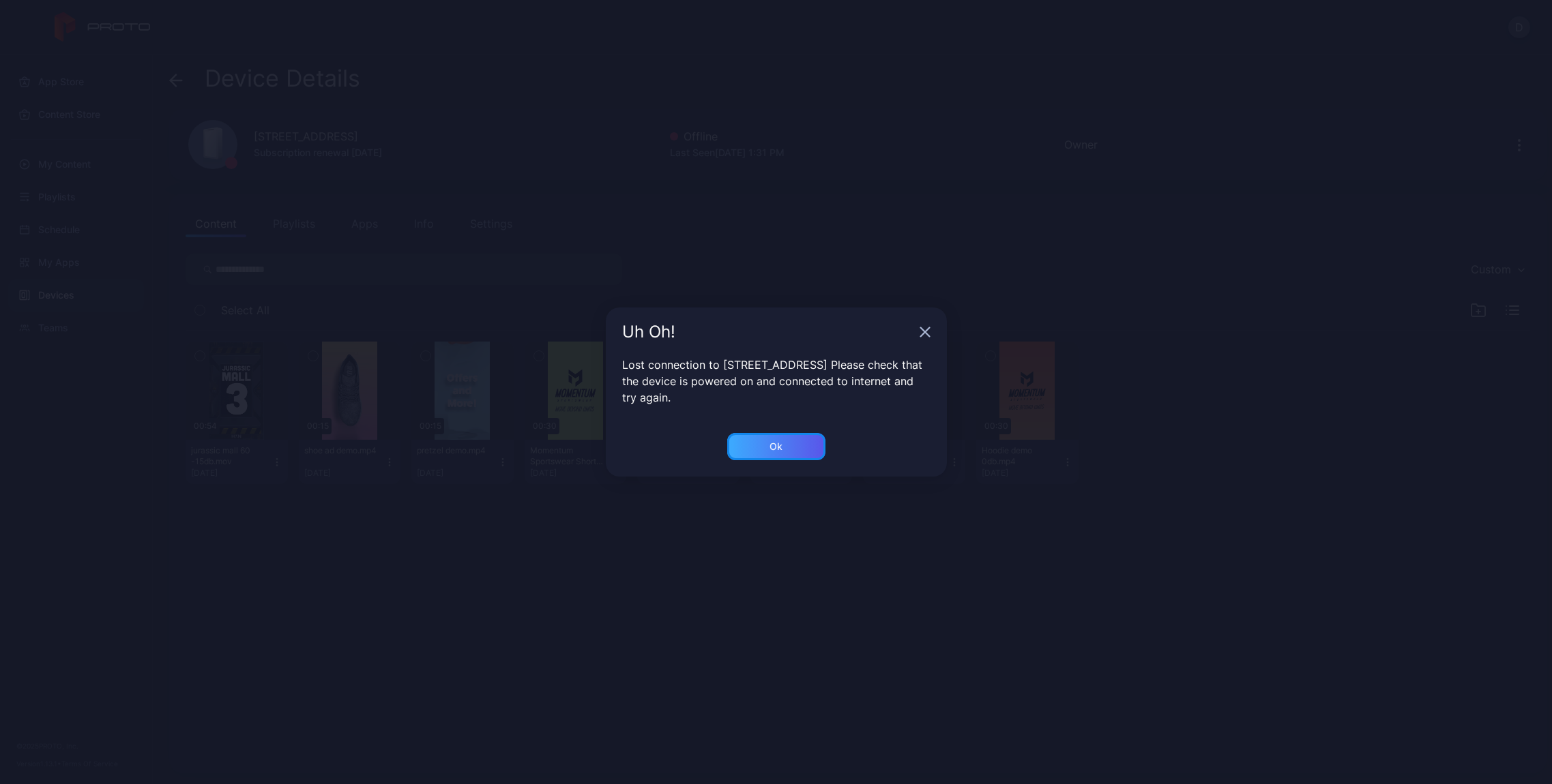
click at [794, 450] on div "Ok" at bounding box center [776, 446] width 98 height 27
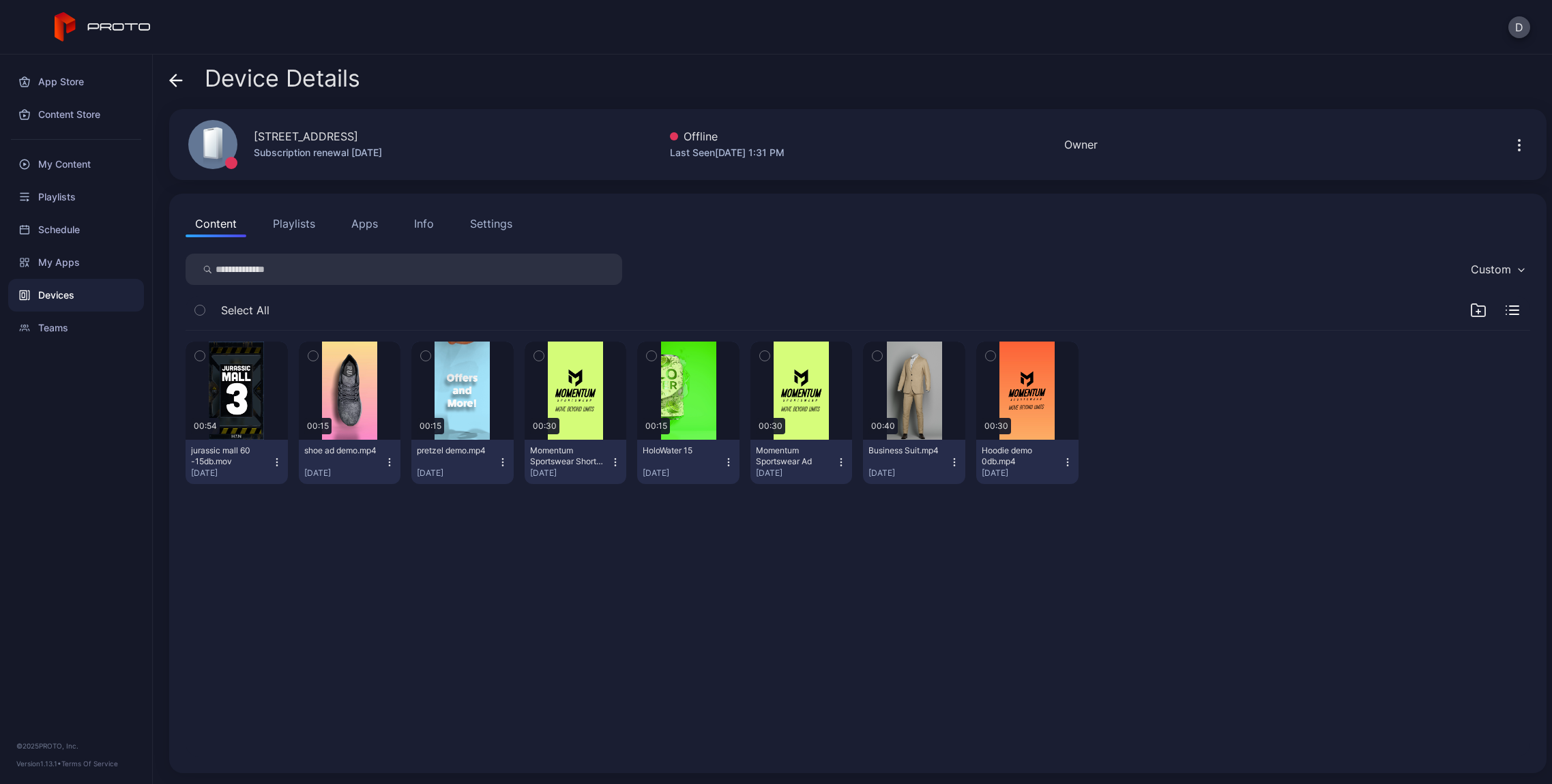
click at [173, 78] on icon at bounding box center [173, 80] width 6 height 12
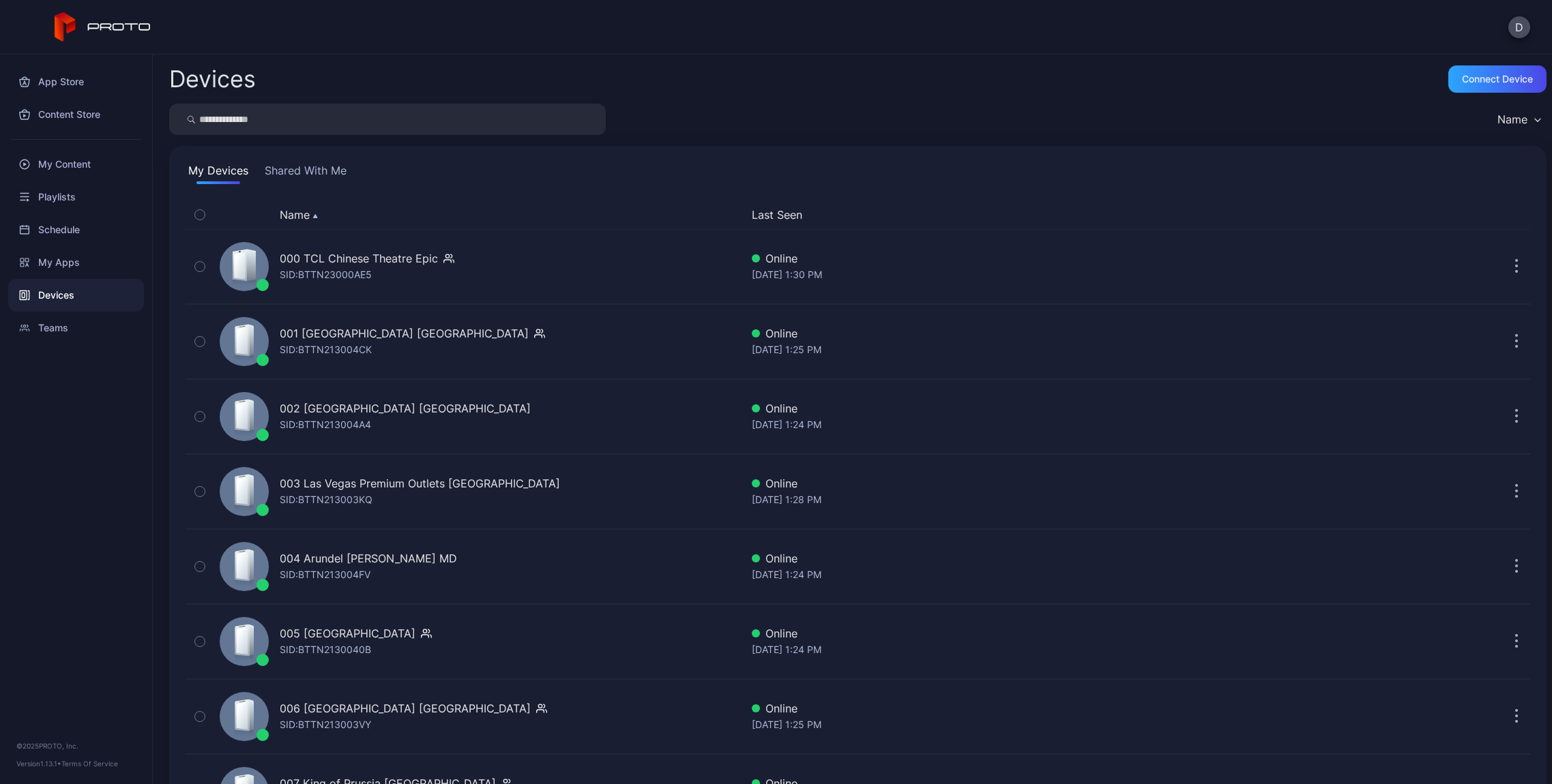
scroll to position [3072, 0]
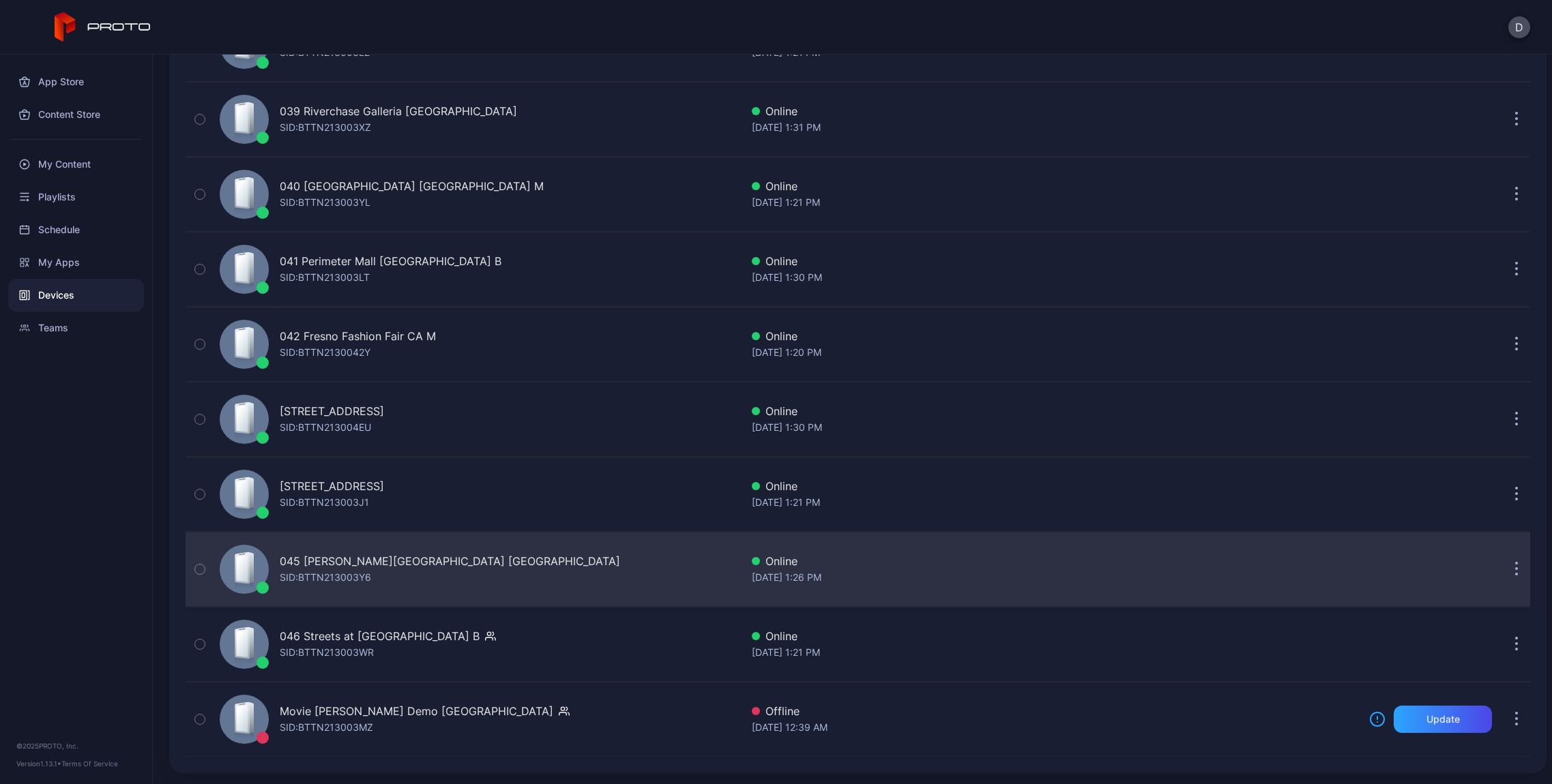
click at [995, 546] on div "045 [PERSON_NAME][GEOGRAPHIC_DATA] MA SID: BTTN213003Y6 Online [DATE] 1:26 PM" at bounding box center [858, 569] width 1345 height 68
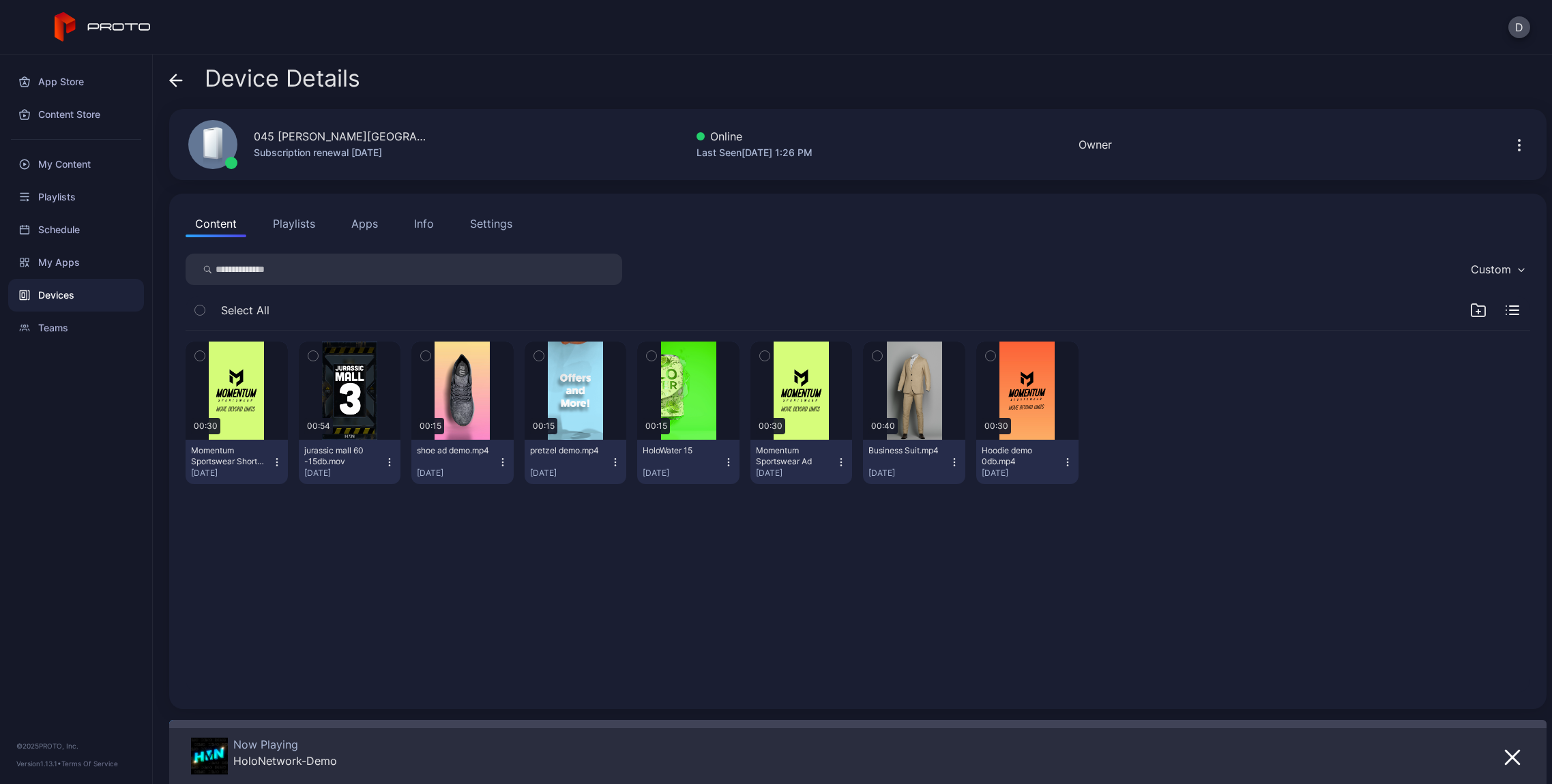
click at [1511, 139] on icon "button" at bounding box center [1518, 145] width 16 height 16
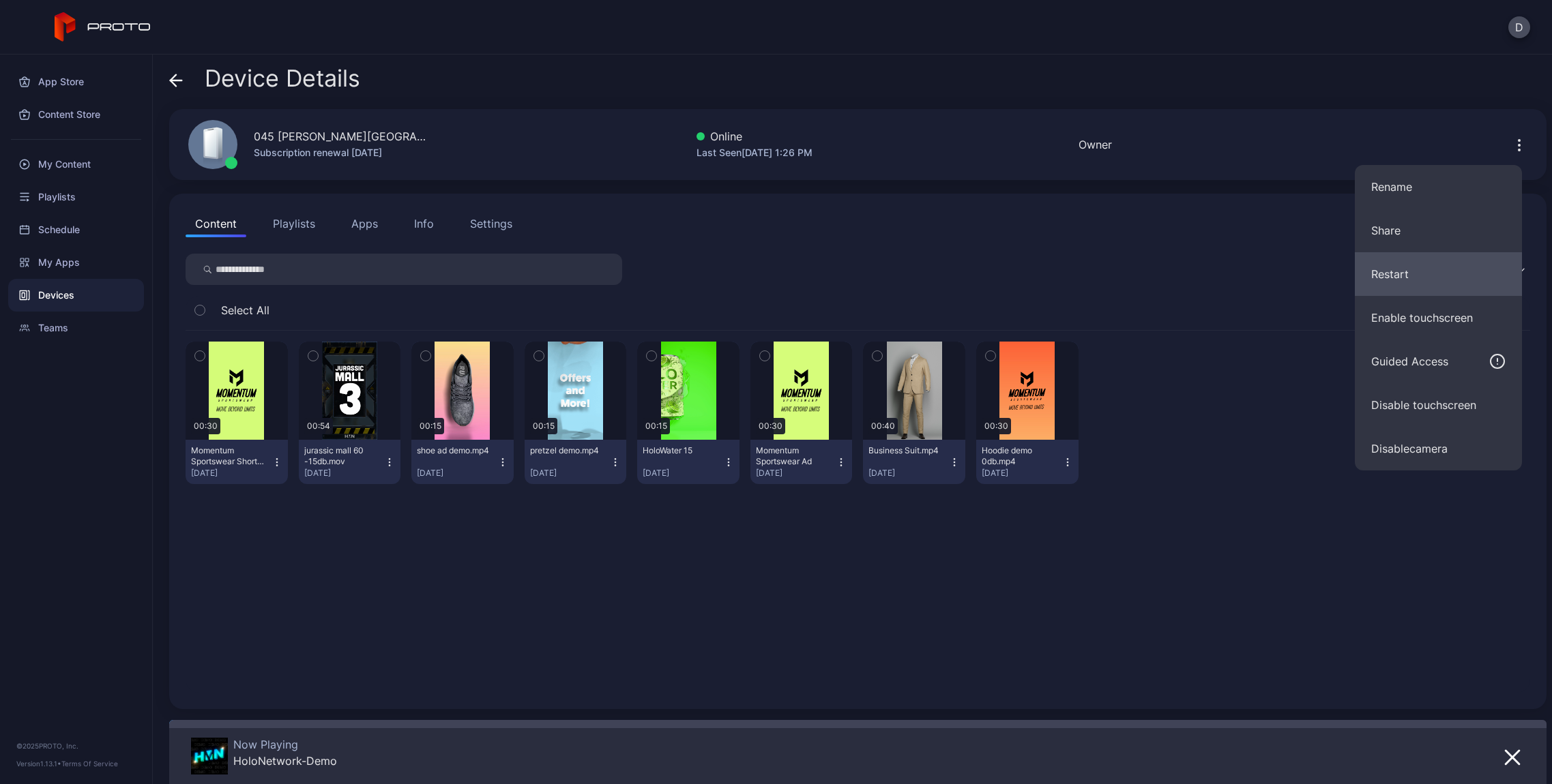
click at [1393, 270] on button "Restart" at bounding box center [1438, 274] width 167 height 43
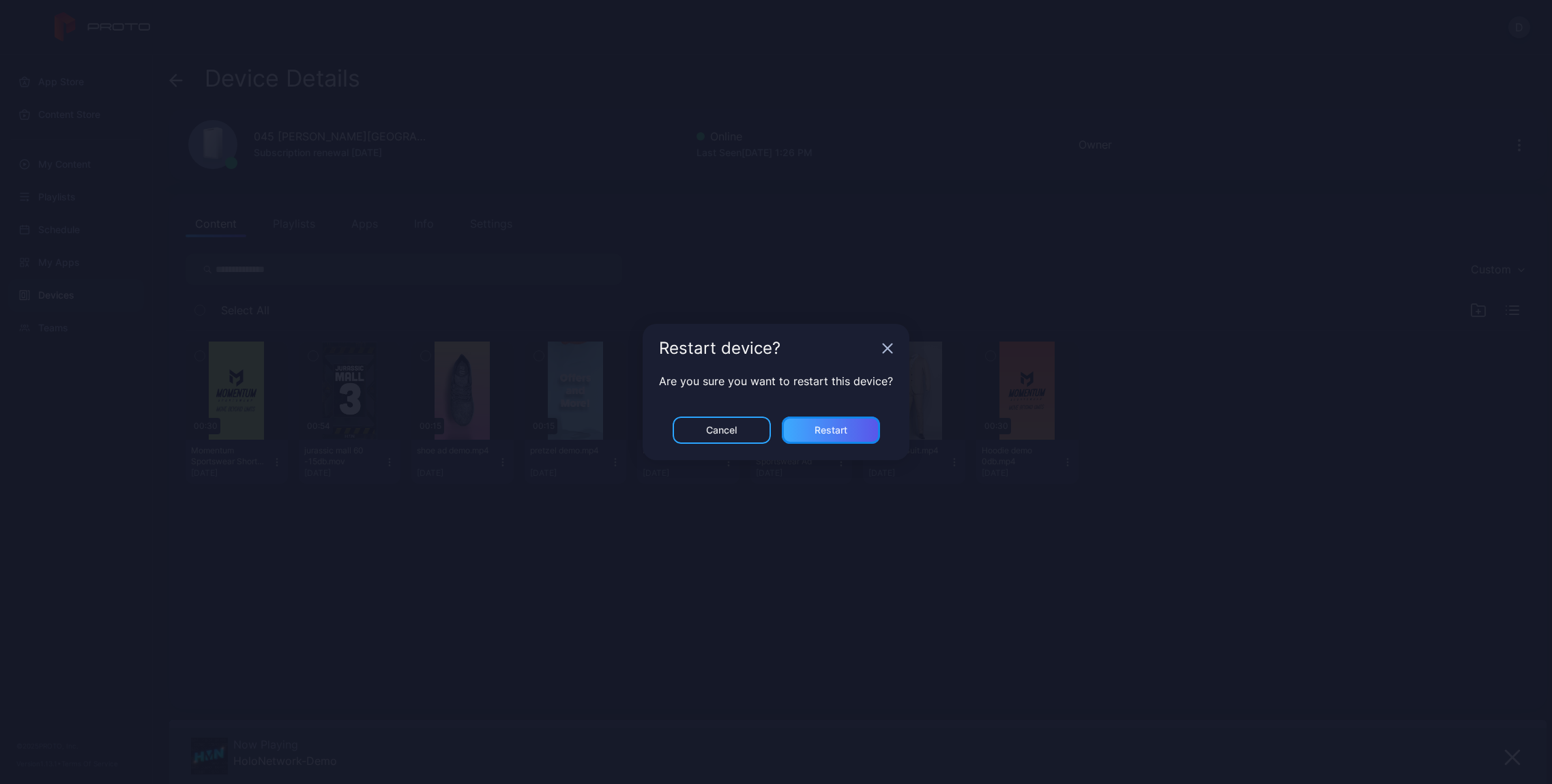
click at [875, 426] on div "Restart" at bounding box center [831, 430] width 98 height 27
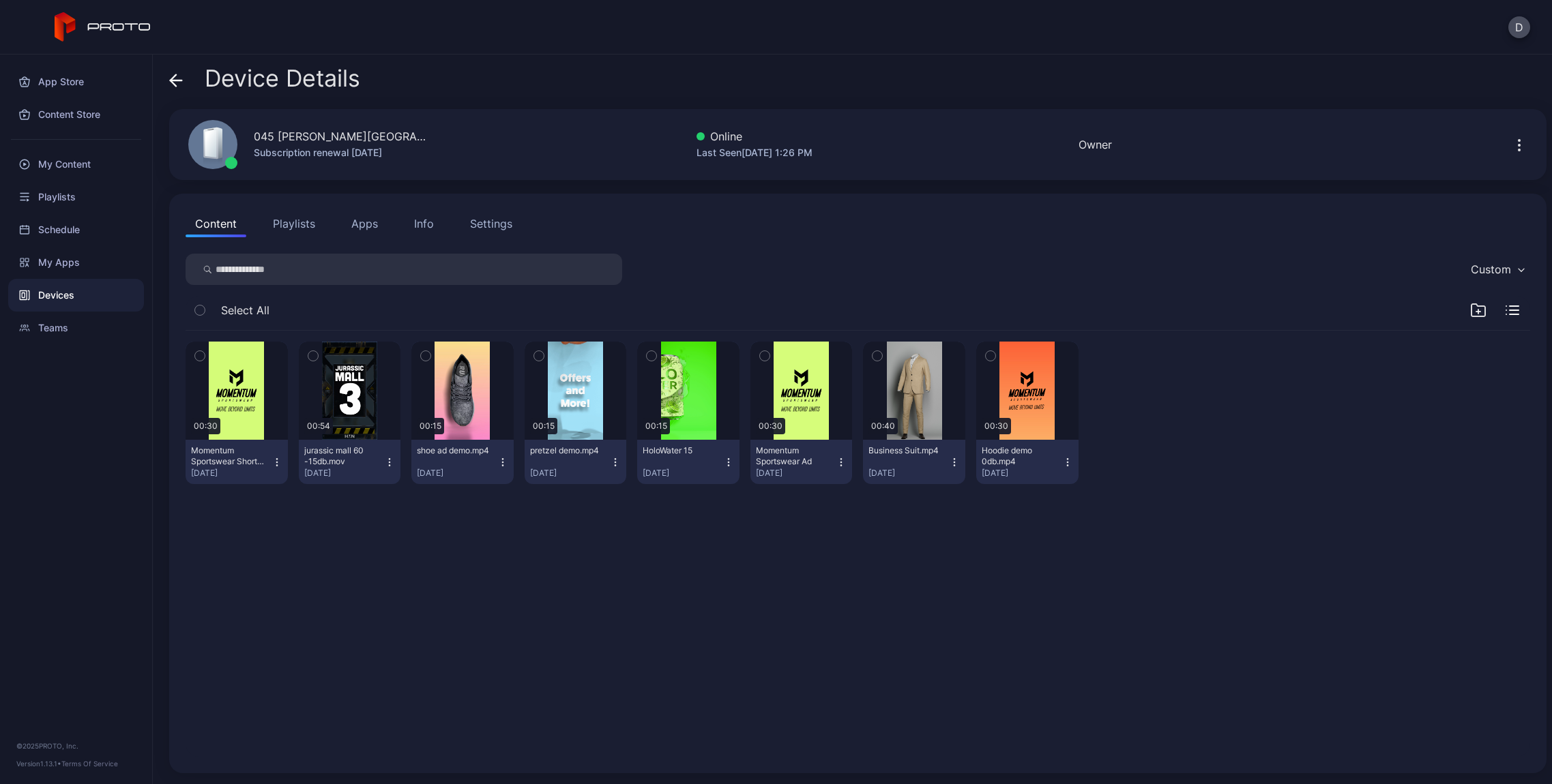
click at [180, 77] on icon at bounding box center [175, 80] width 13 height 13
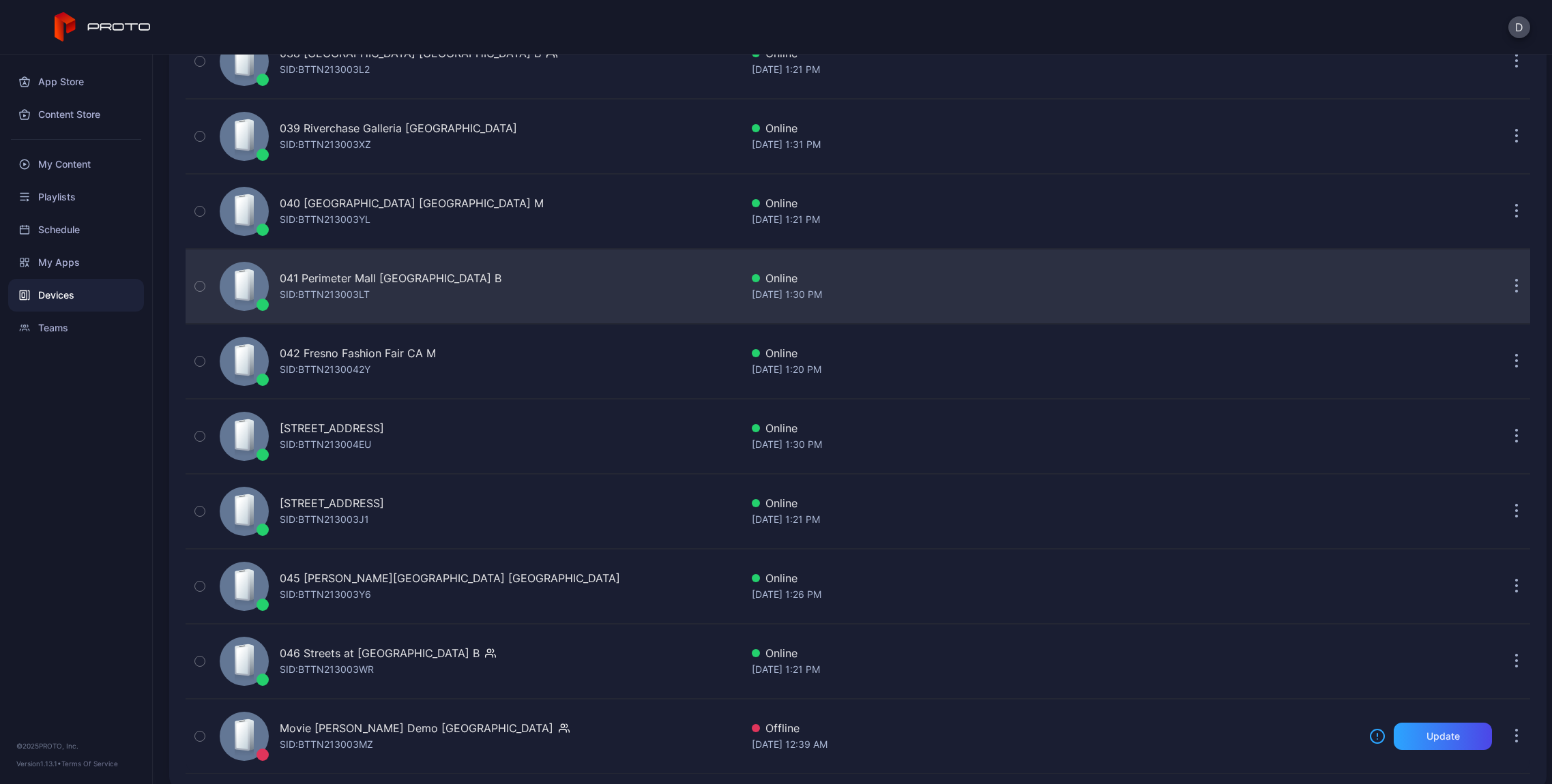
scroll to position [3072, 0]
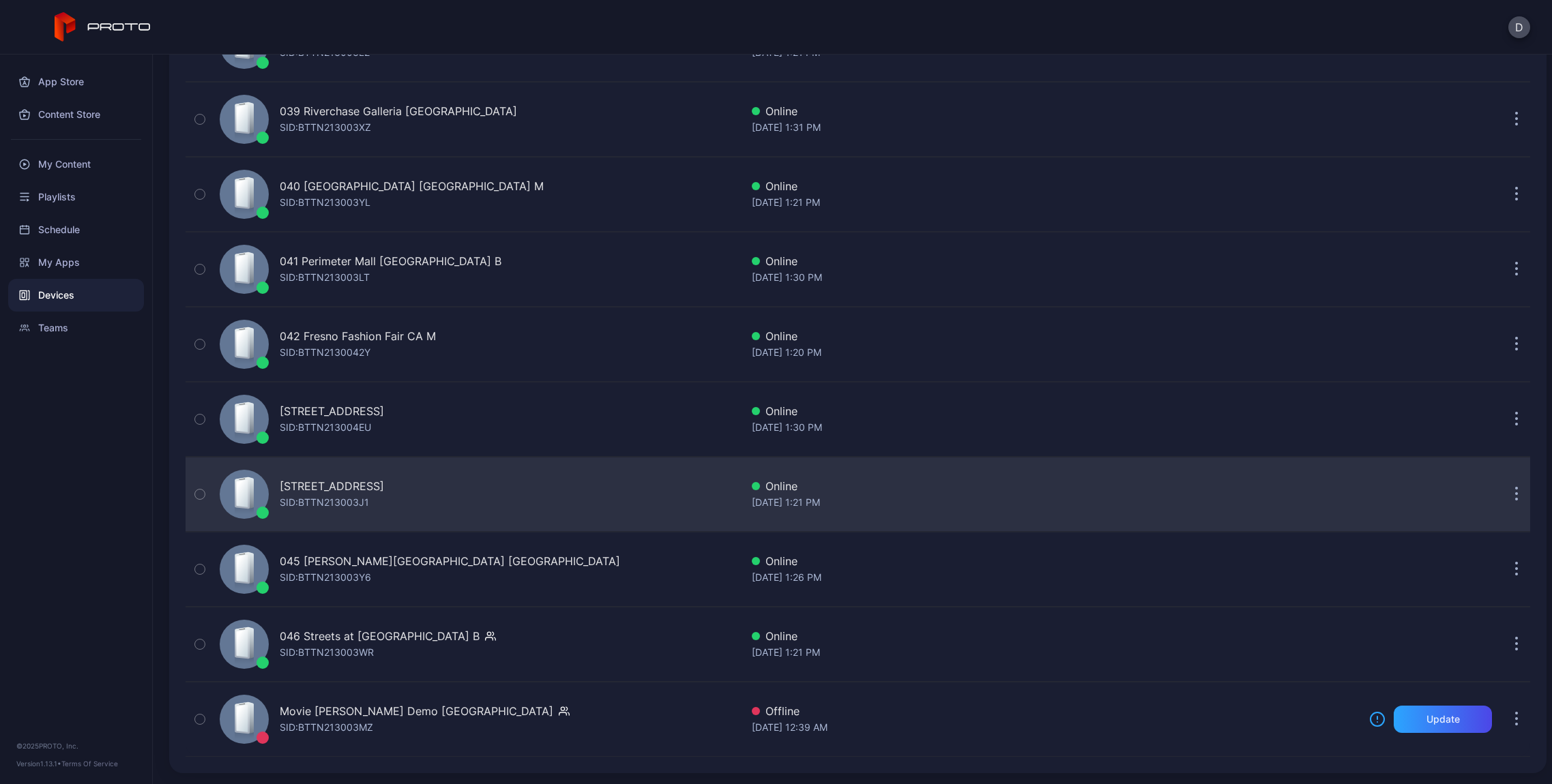
click at [384, 480] on div "[STREET_ADDRESS]" at bounding box center [332, 486] width 104 height 16
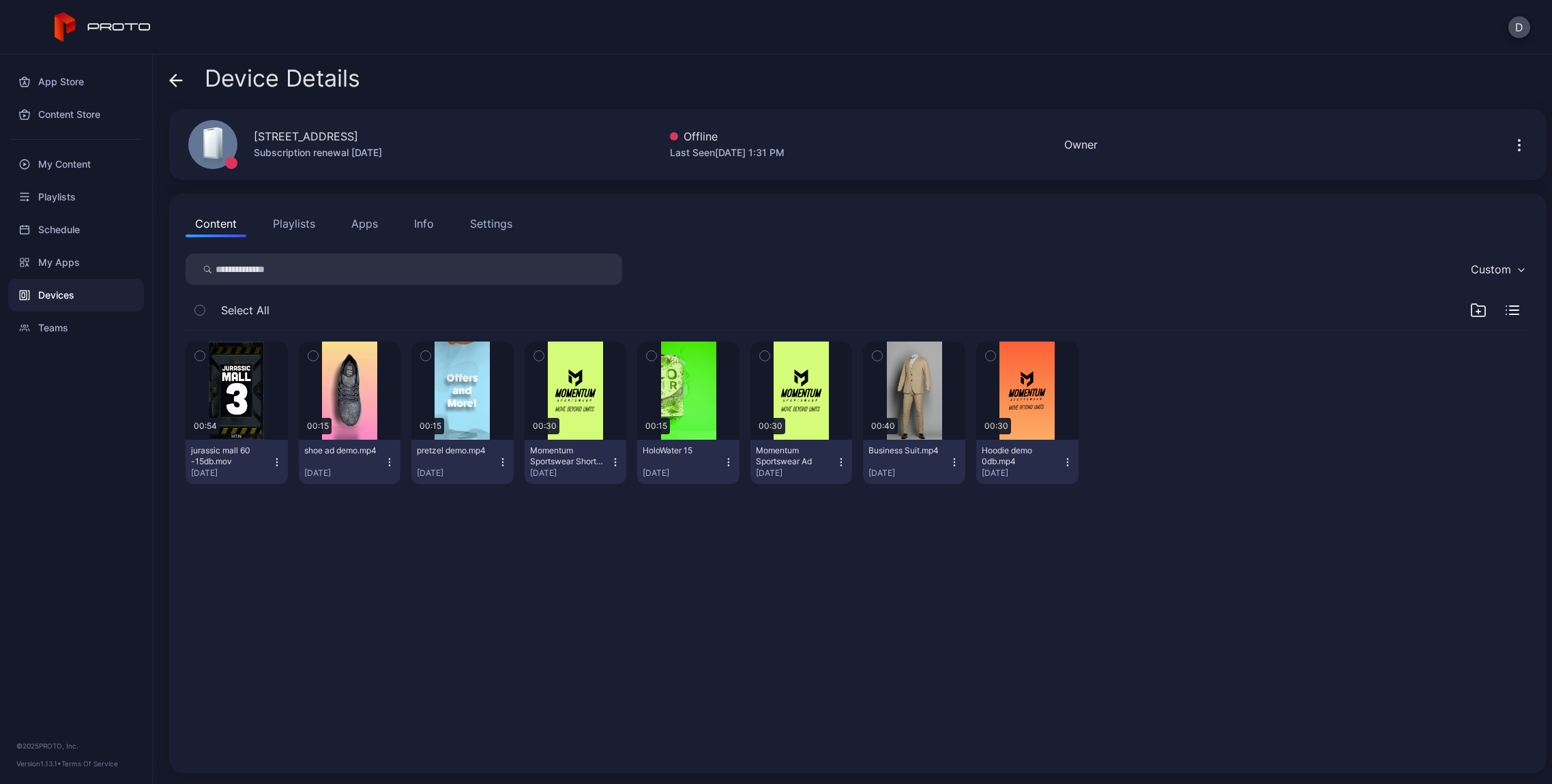
click at [182, 87] on icon at bounding box center [175, 80] width 13 height 13
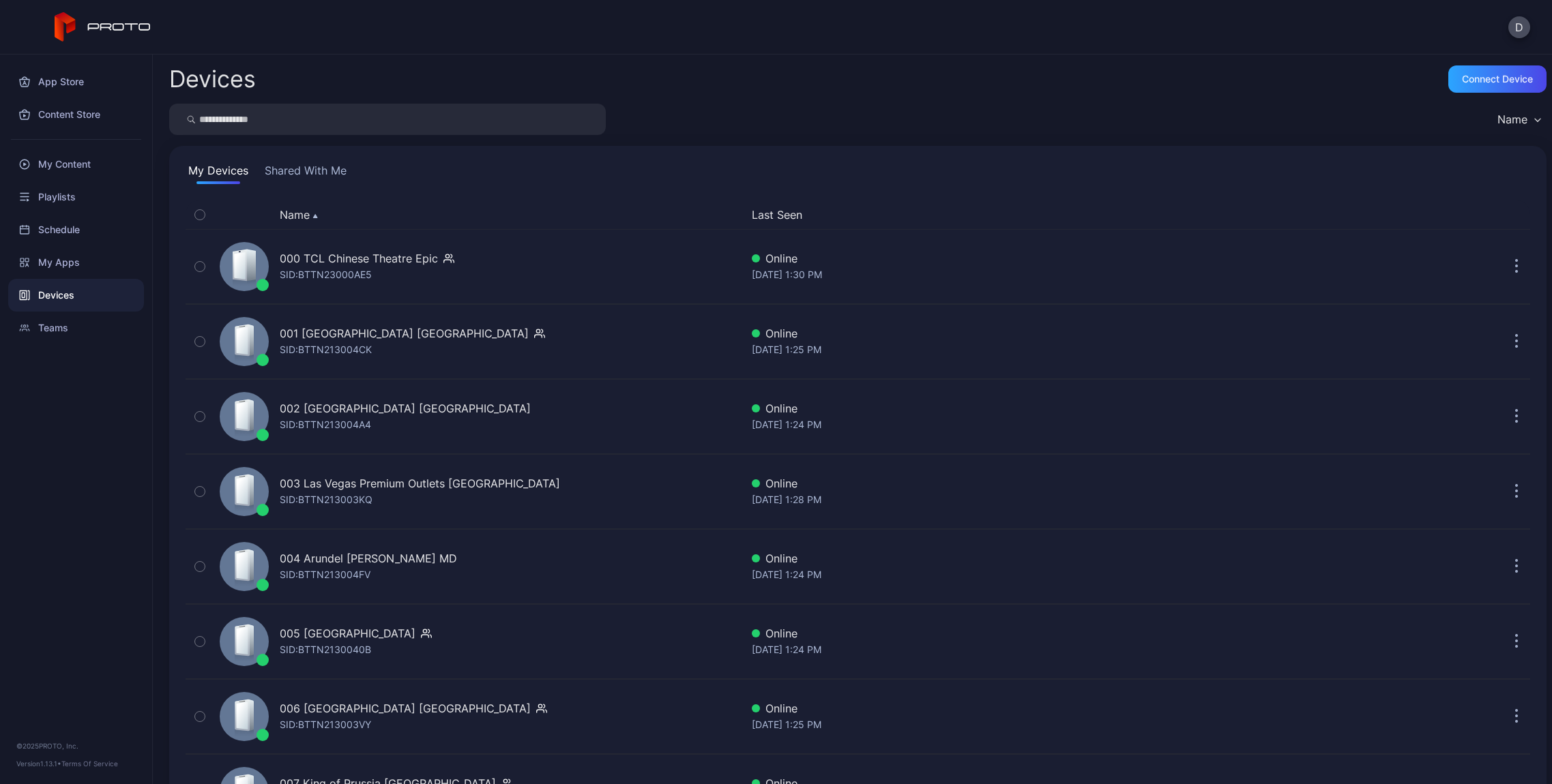
scroll to position [3072, 0]
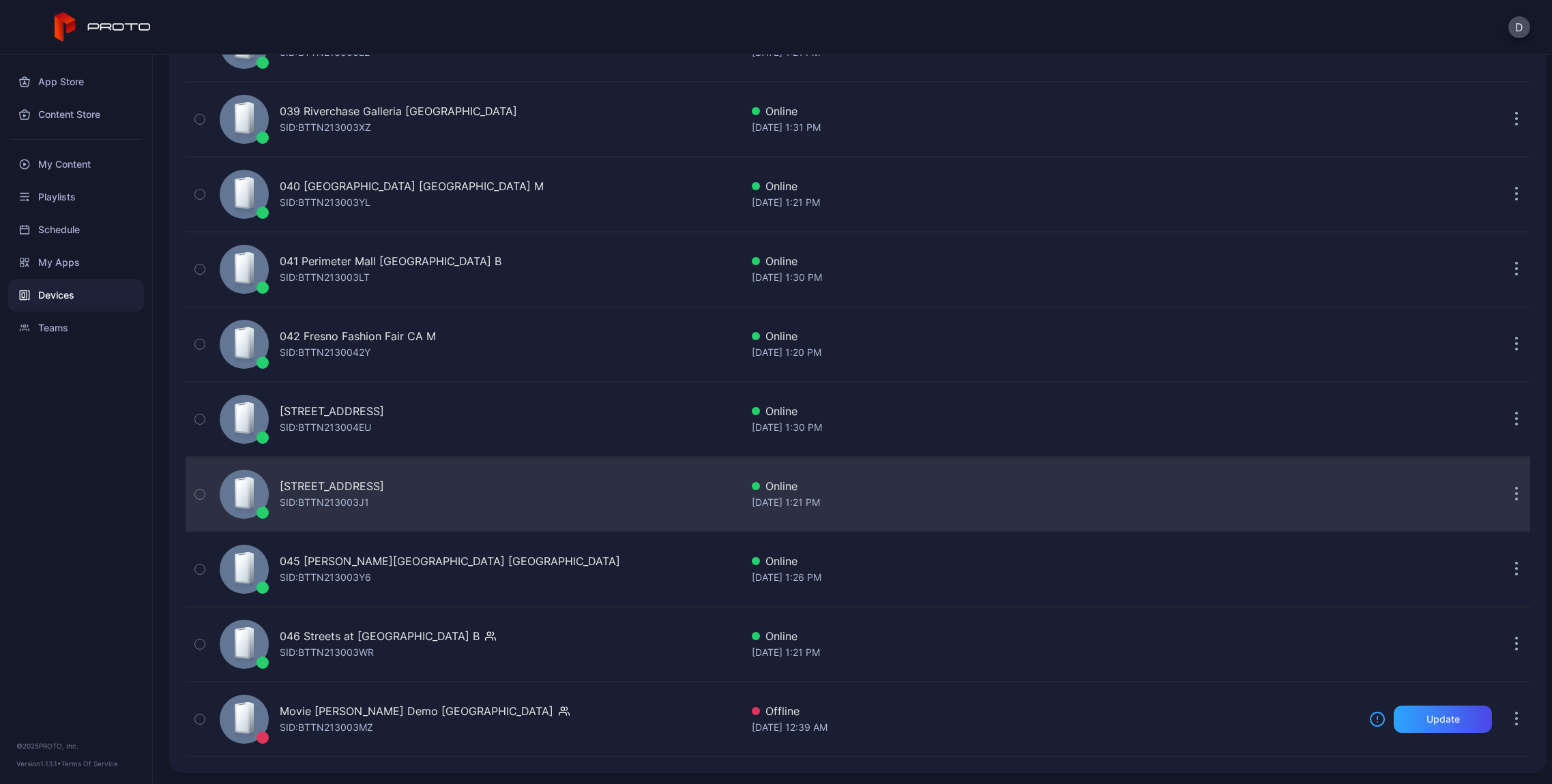
click at [384, 503] on div "[STREET_ADDRESS] SID: BTTN213003J1" at bounding box center [332, 494] width 104 height 33
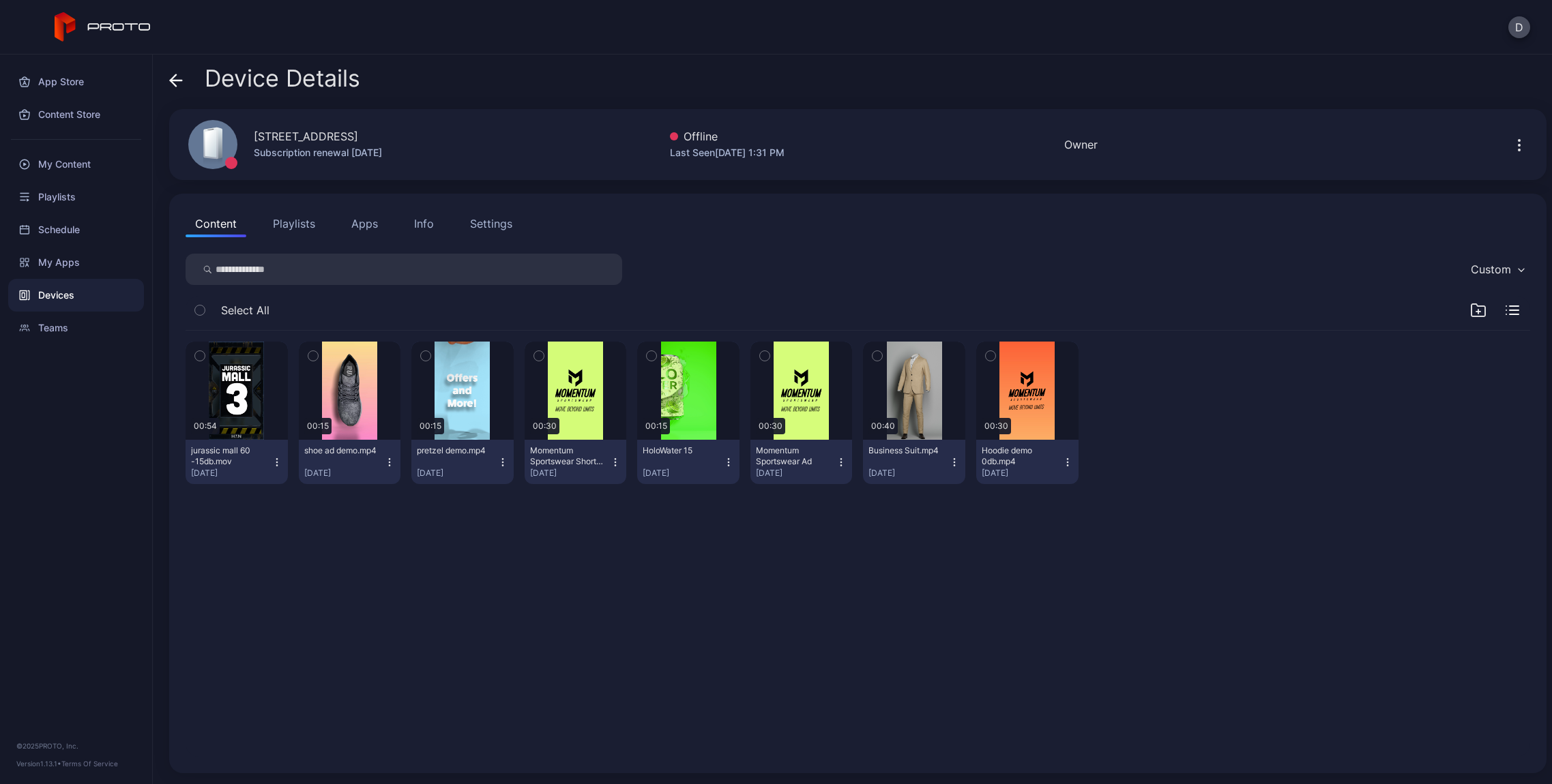
click at [178, 83] on icon at bounding box center [175, 80] width 13 height 13
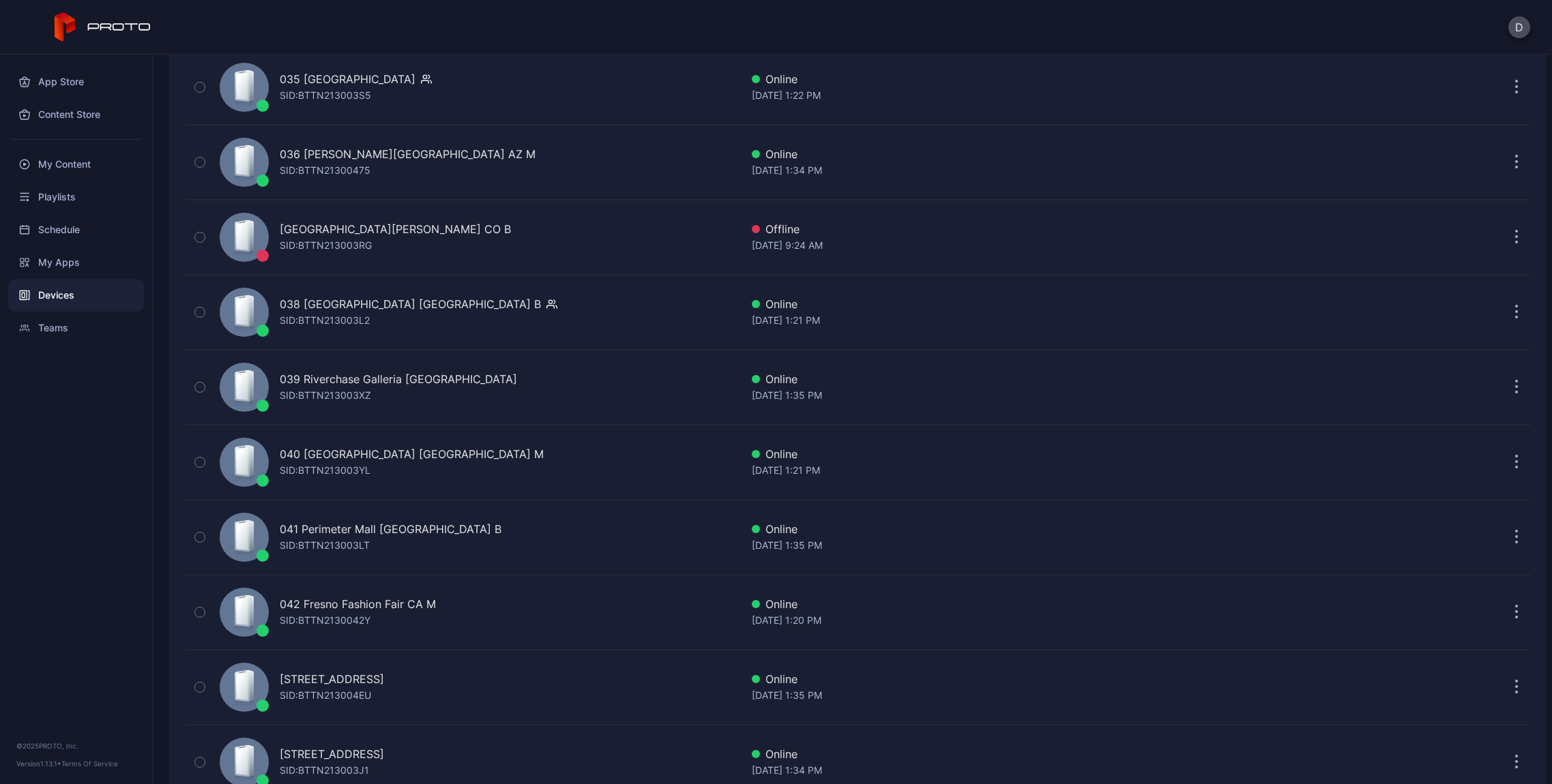
scroll to position [3072, 0]
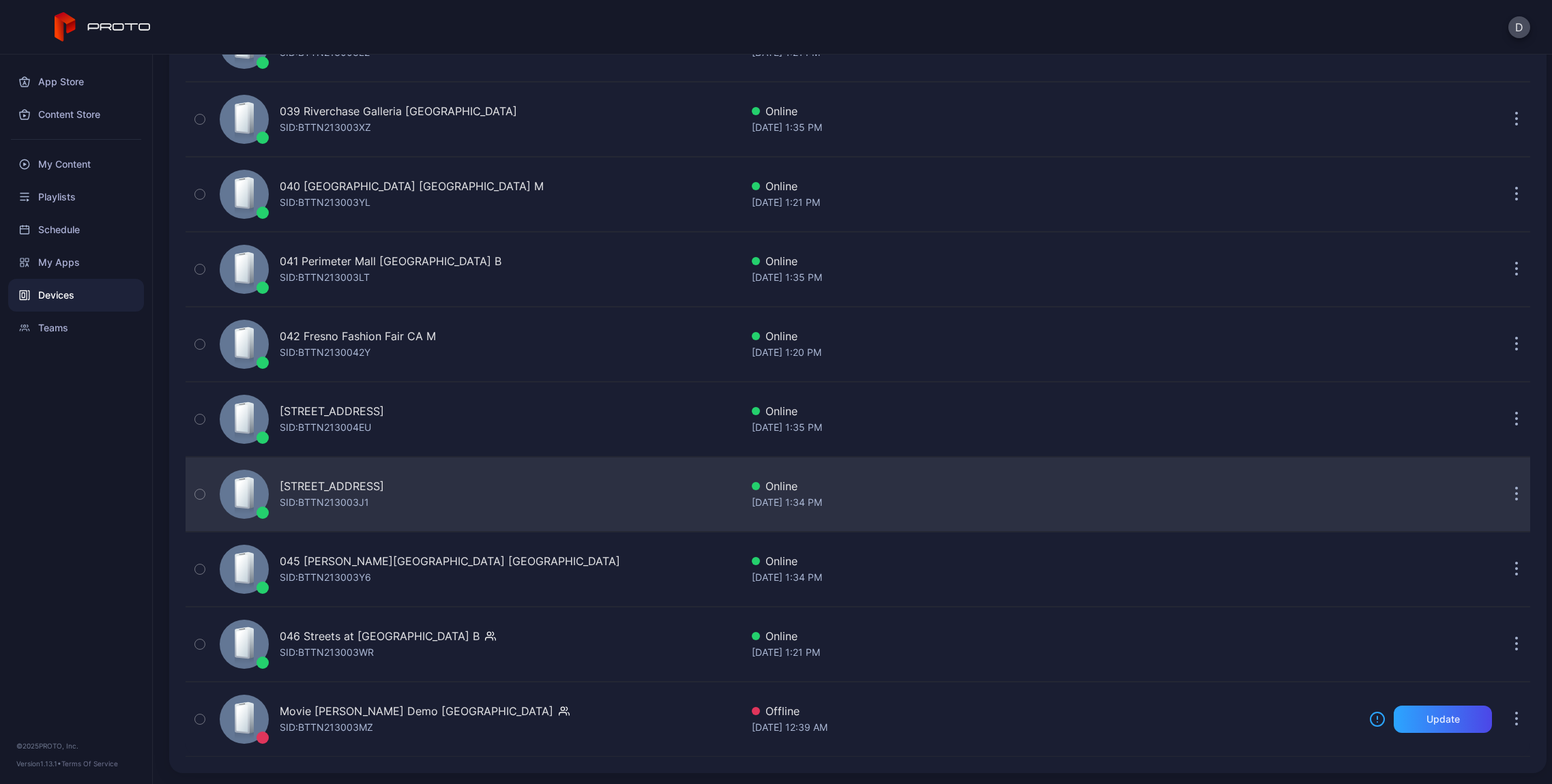
click at [365, 490] on div "[STREET_ADDRESS]" at bounding box center [332, 486] width 104 height 16
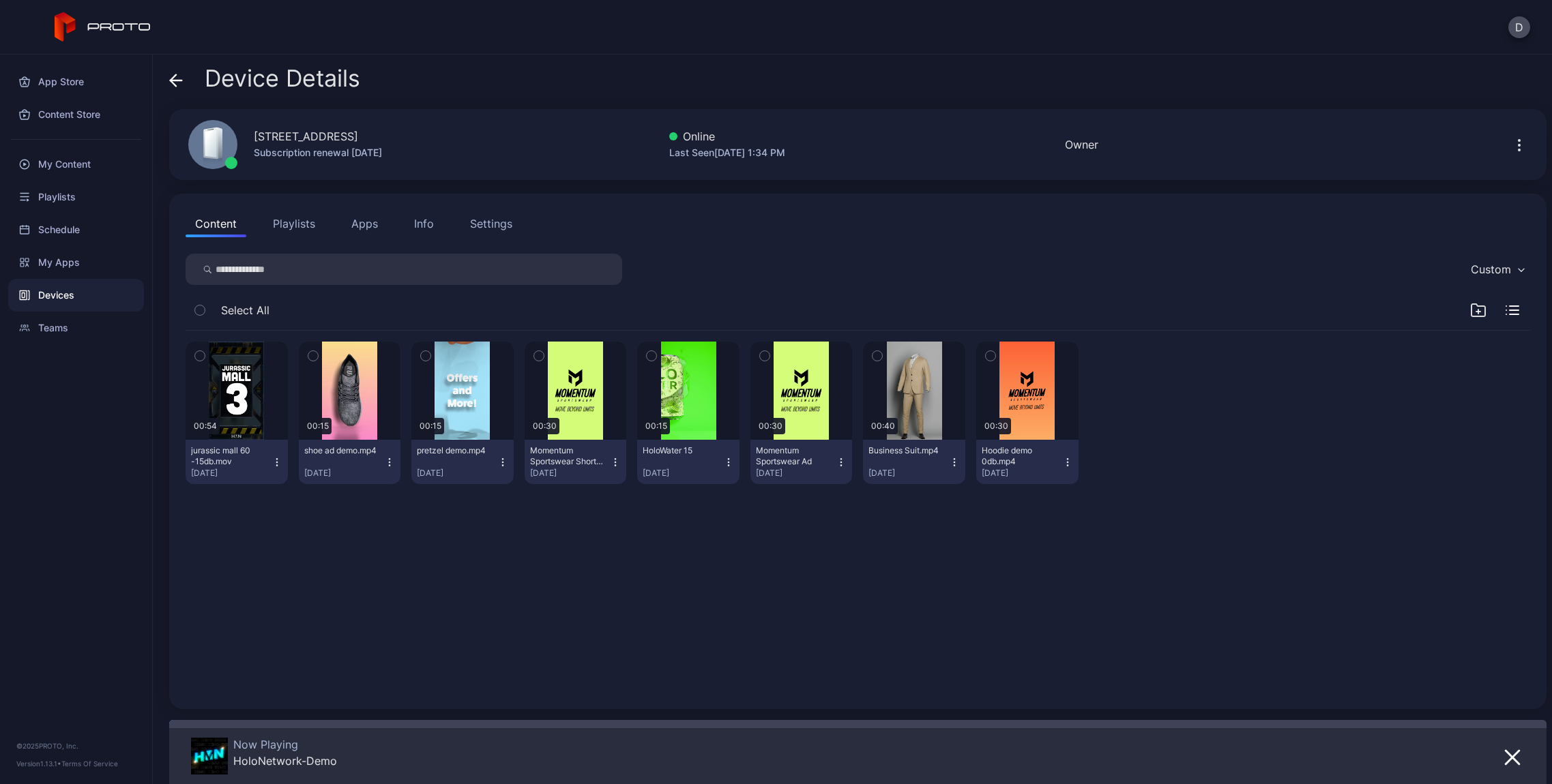
click at [420, 235] on button "Info" at bounding box center [423, 223] width 39 height 27
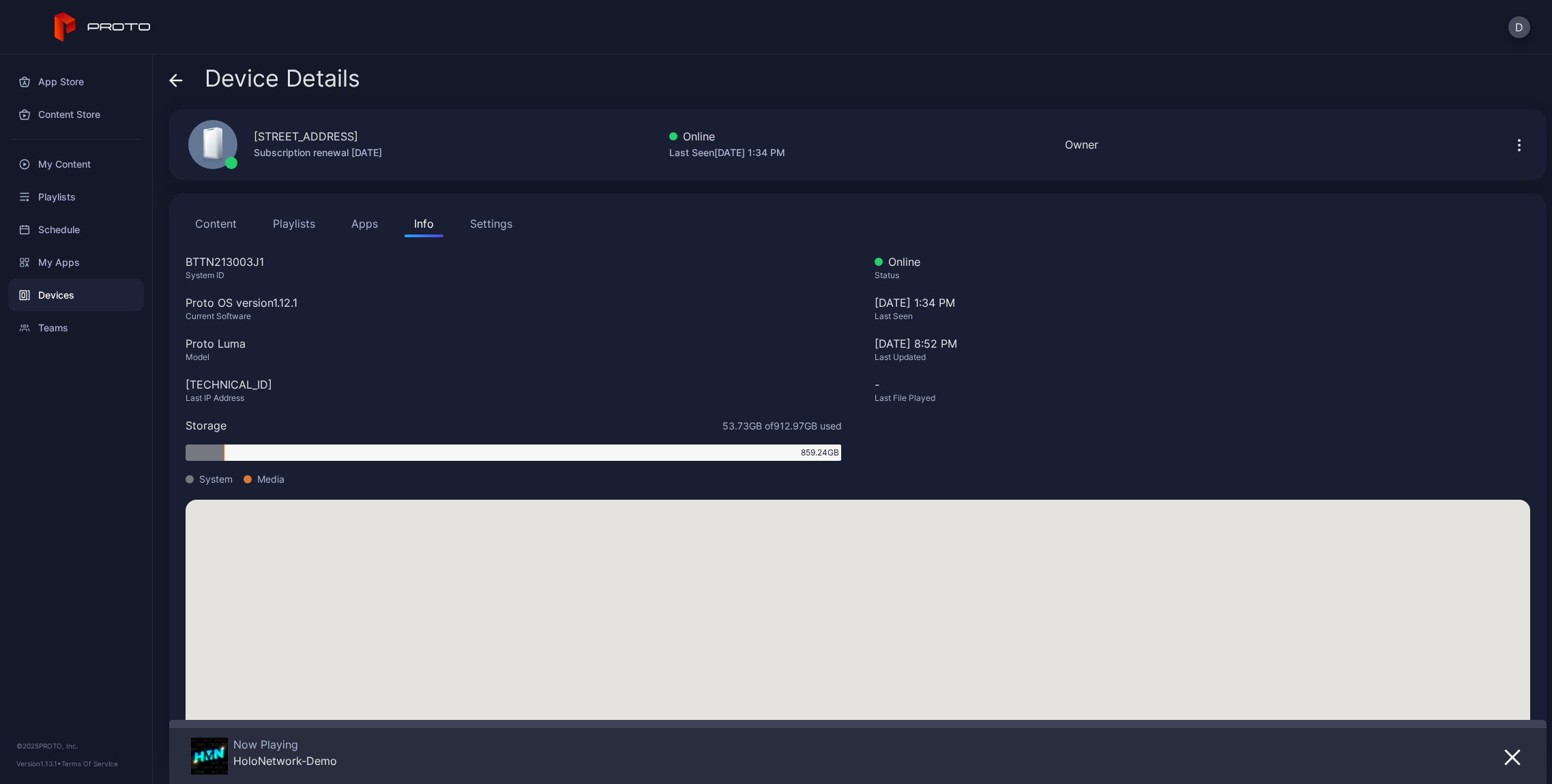
click at [174, 85] on icon at bounding box center [173, 80] width 6 height 12
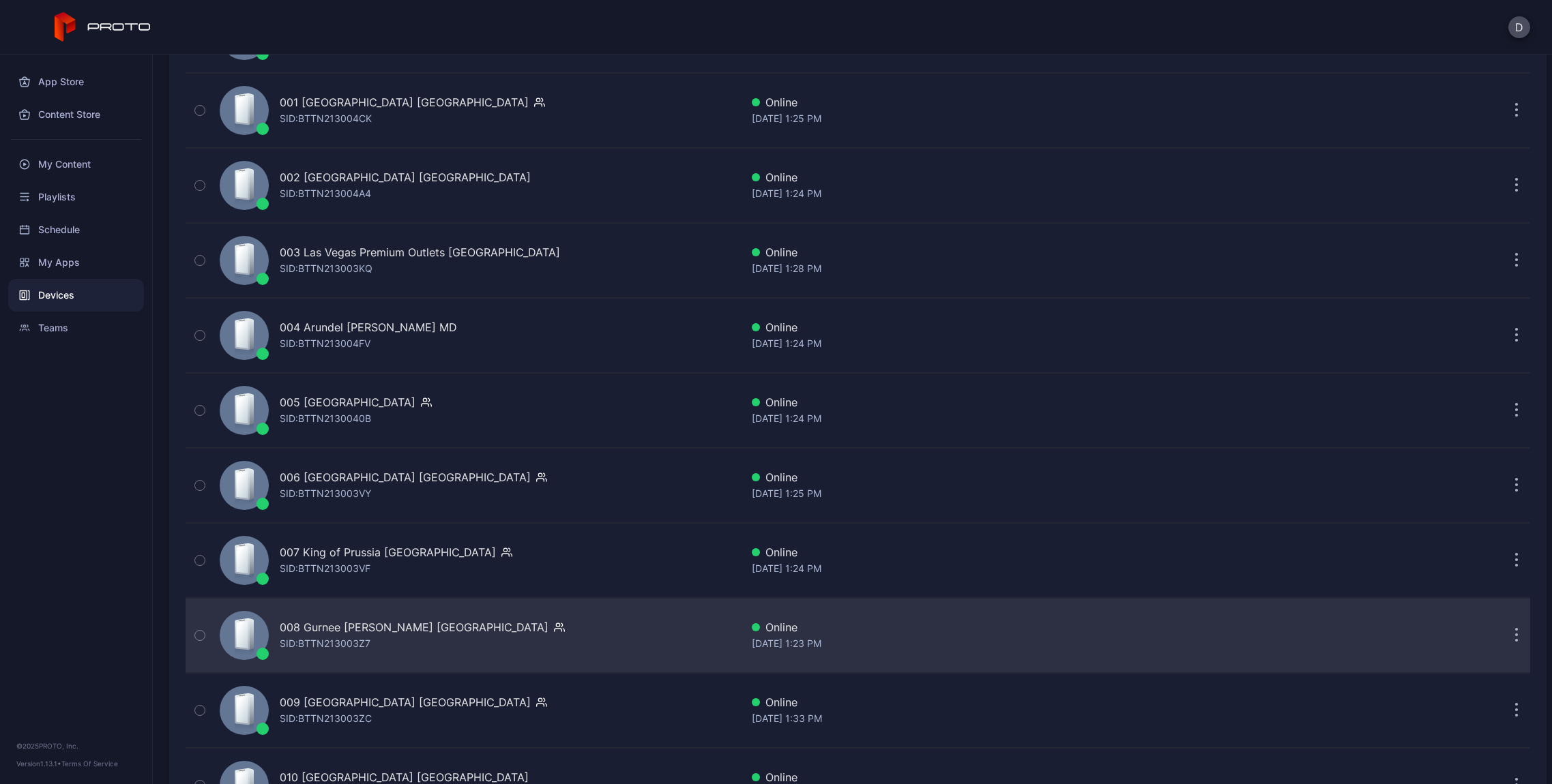
scroll to position [301, 0]
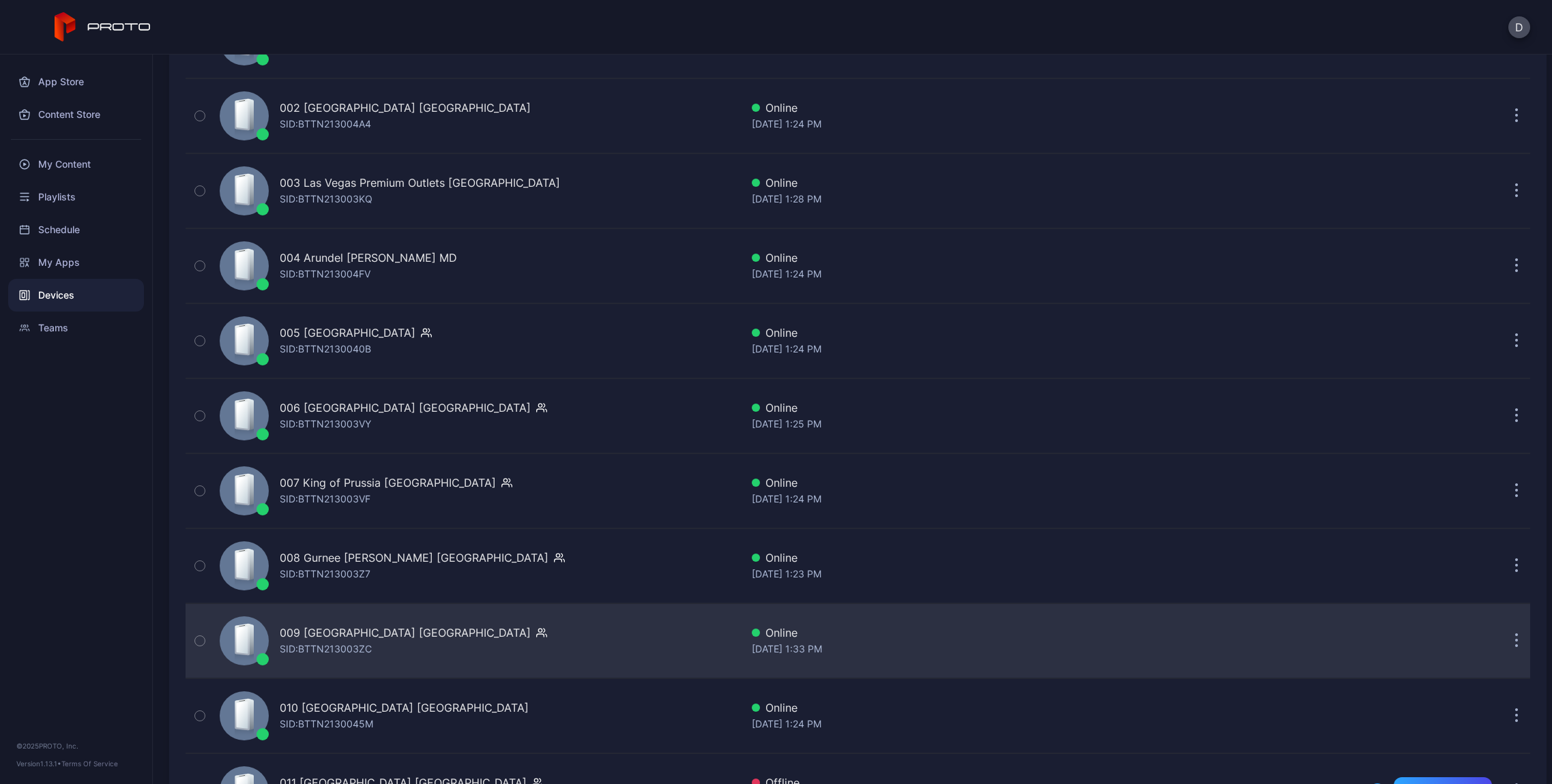
click at [382, 635] on div "009 [GEOGRAPHIC_DATA] [GEOGRAPHIC_DATA]" at bounding box center [405, 632] width 251 height 16
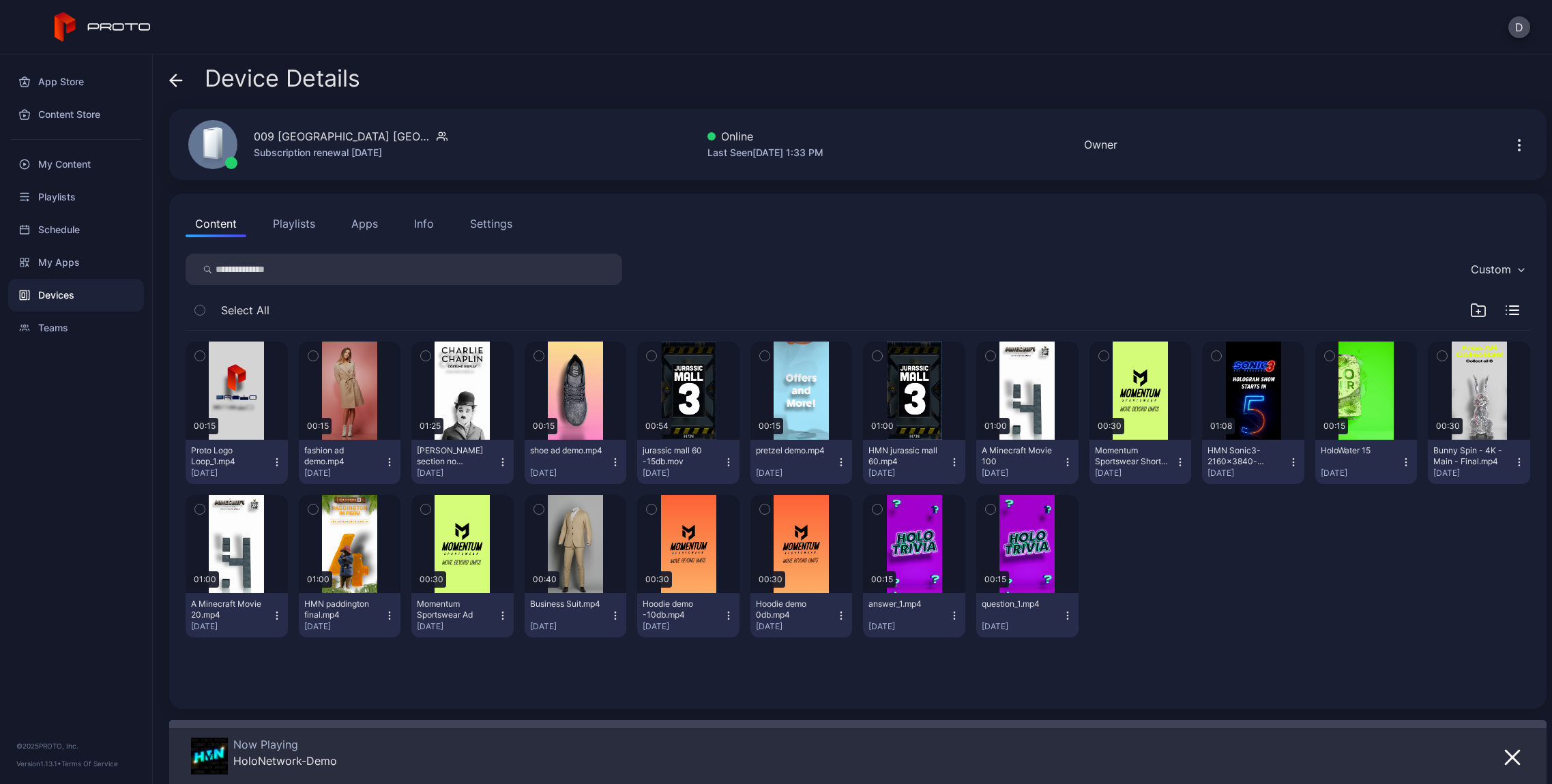
click at [425, 223] on div "Info" at bounding box center [424, 223] width 20 height 16
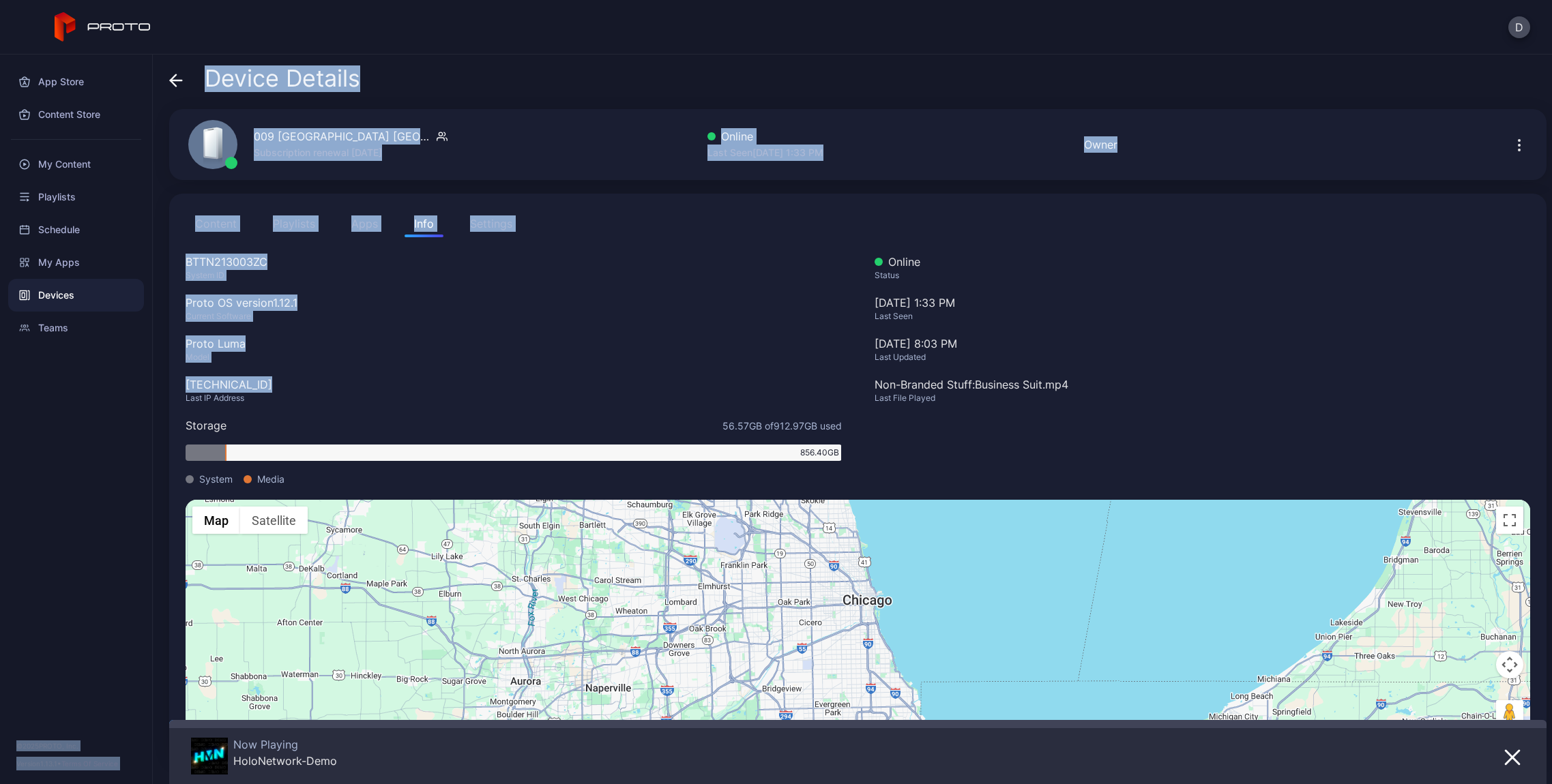
drag, startPoint x: 277, startPoint y: 385, endPoint x: 130, endPoint y: 385, distance: 147.0
click at [130, 385] on div "App Store Content Store My Content Playlists Schedule My Apps Devices Teams © 2…" at bounding box center [776, 419] width 1552 height 729
click at [280, 387] on div "[TECHNICAL_ID]" at bounding box center [514, 384] width 656 height 16
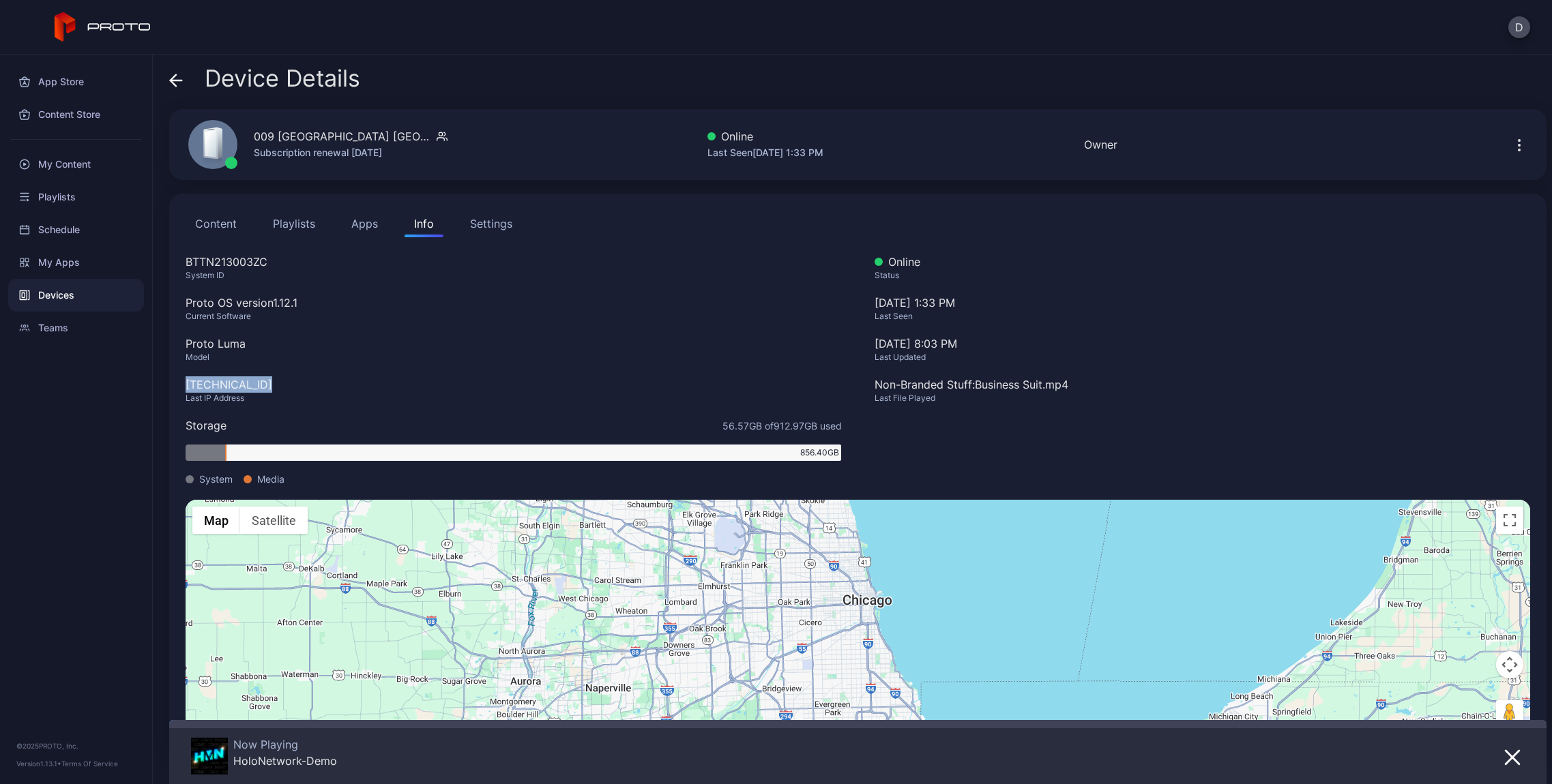
drag, startPoint x: 265, startPoint y: 389, endPoint x: 186, endPoint y: 389, distance: 79.0
click at [186, 389] on div "[TECHNICAL_ID]" at bounding box center [514, 384] width 656 height 16
click at [184, 83] on div "Device Details" at bounding box center [264, 81] width 191 height 33
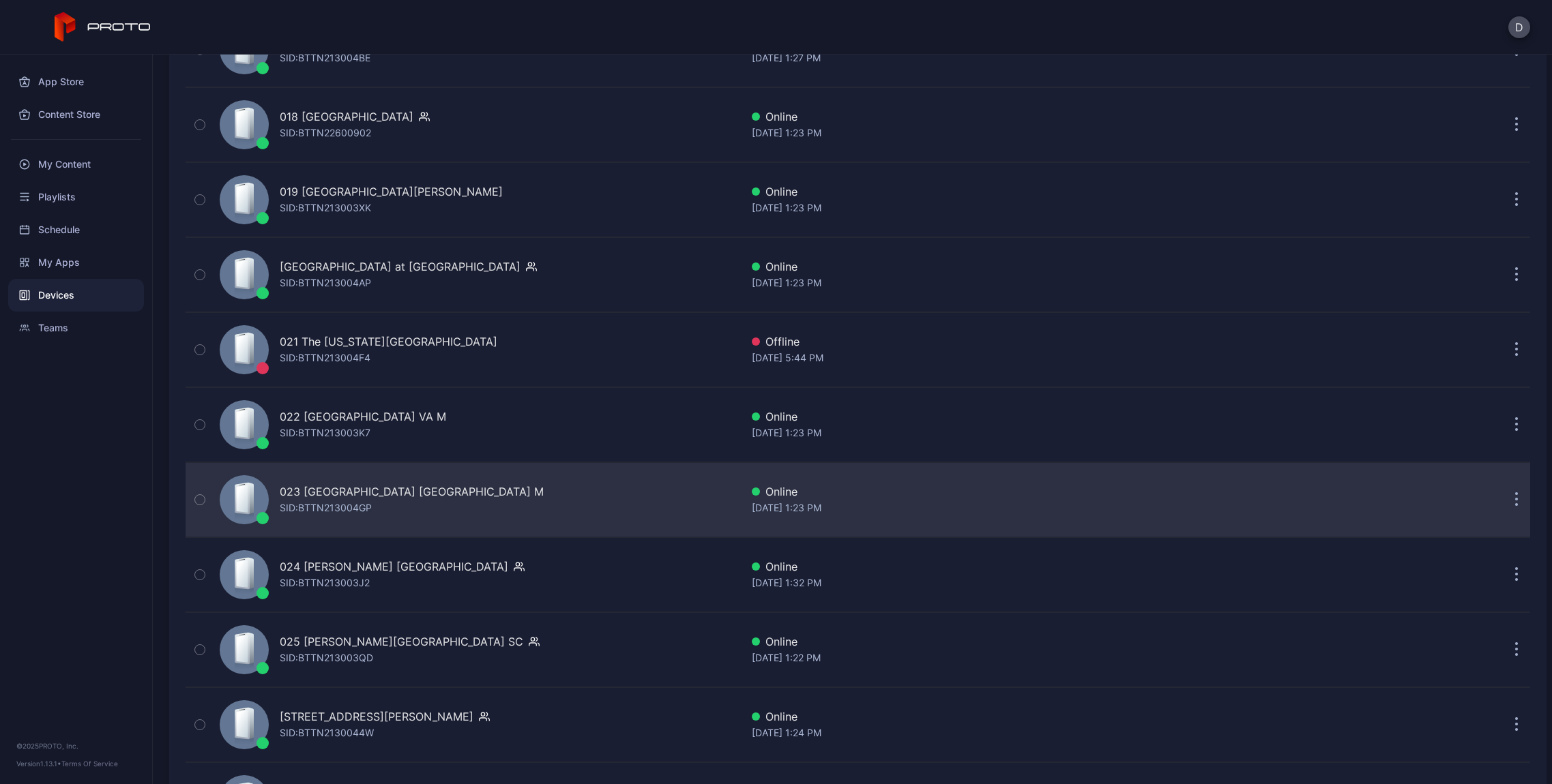
scroll to position [1632, 0]
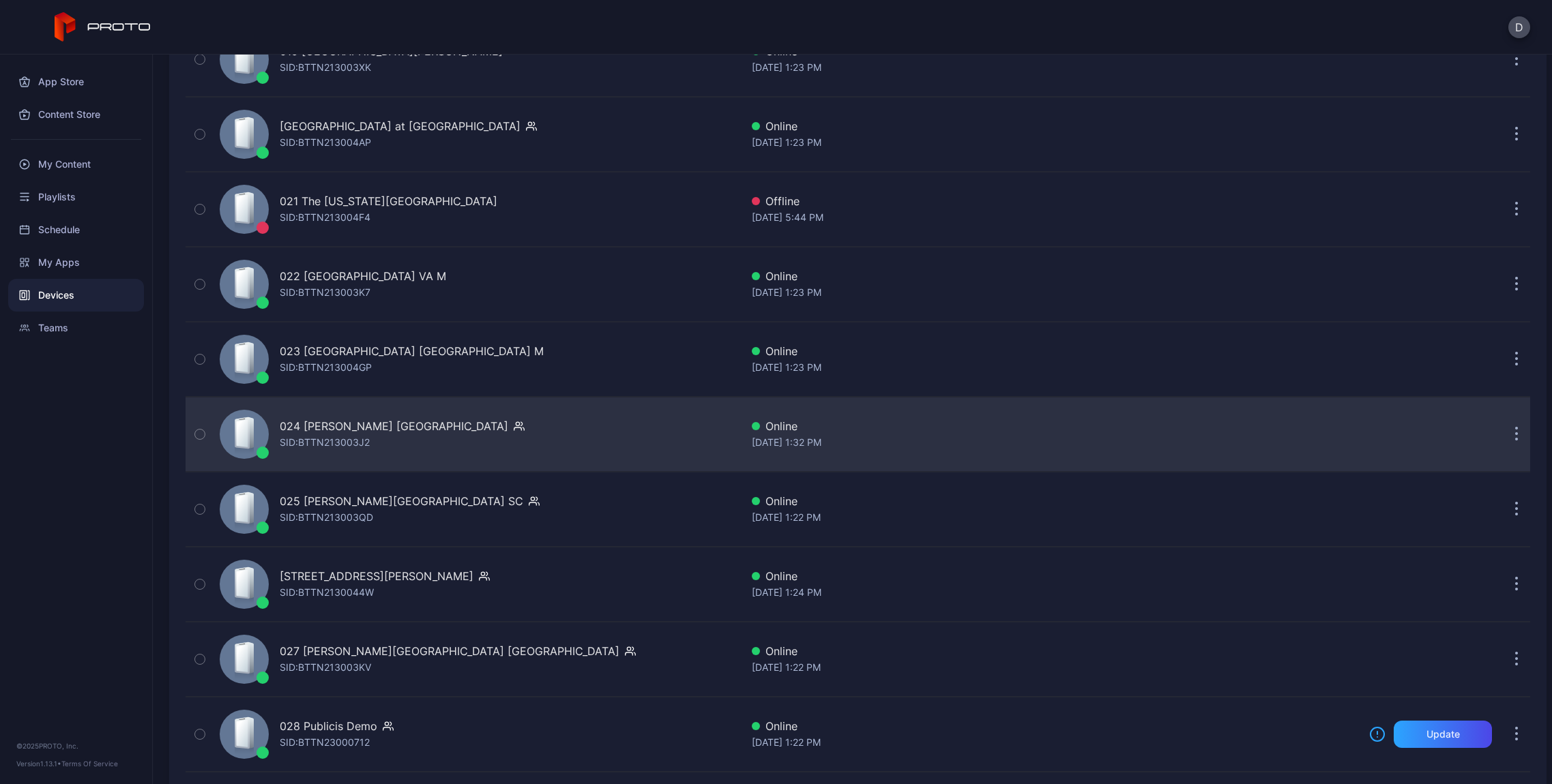
click at [332, 446] on div "SID: BTTN213003J2" at bounding box center [325, 442] width 90 height 16
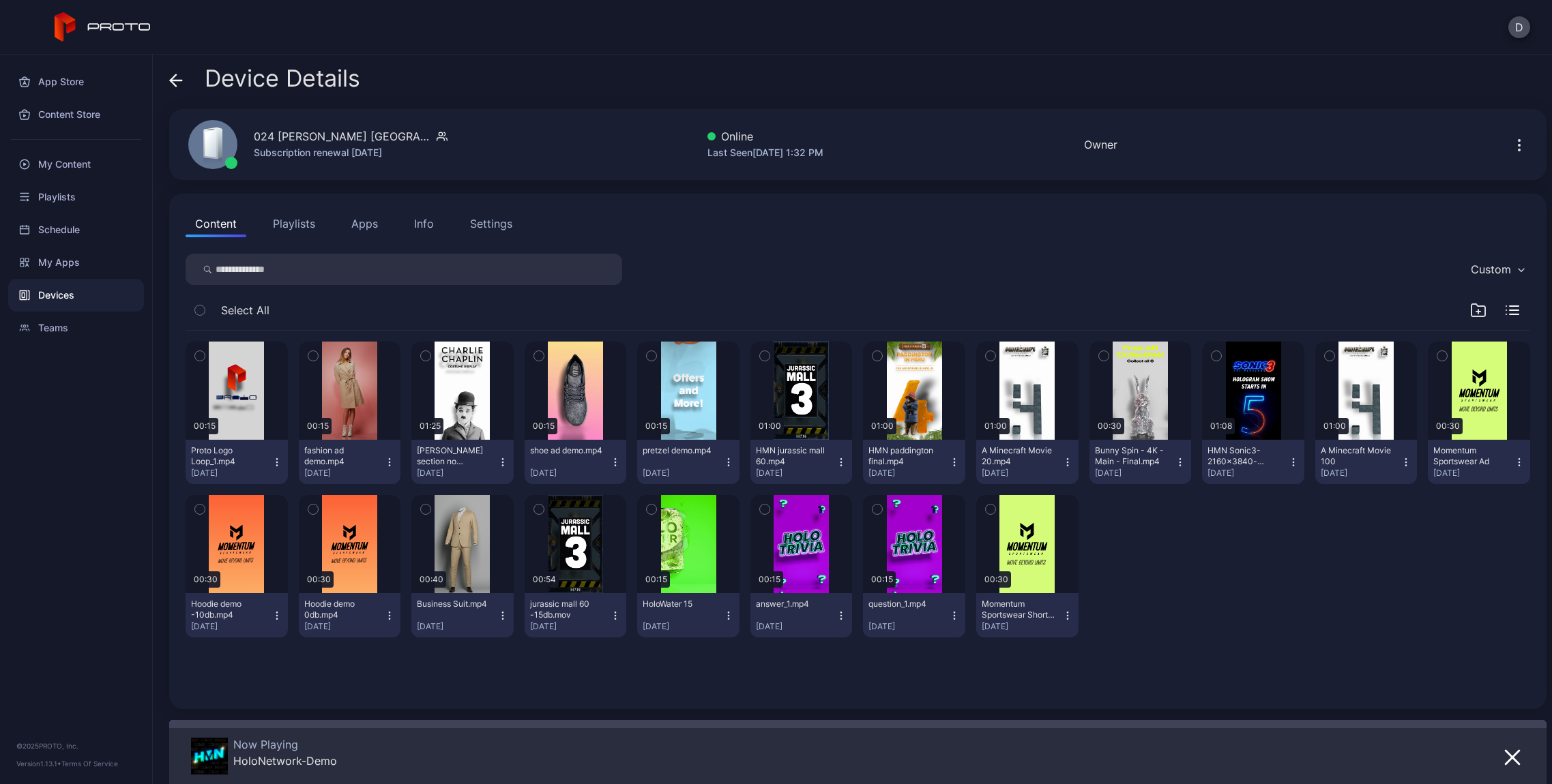
click at [418, 213] on button "Info" at bounding box center [423, 223] width 39 height 27
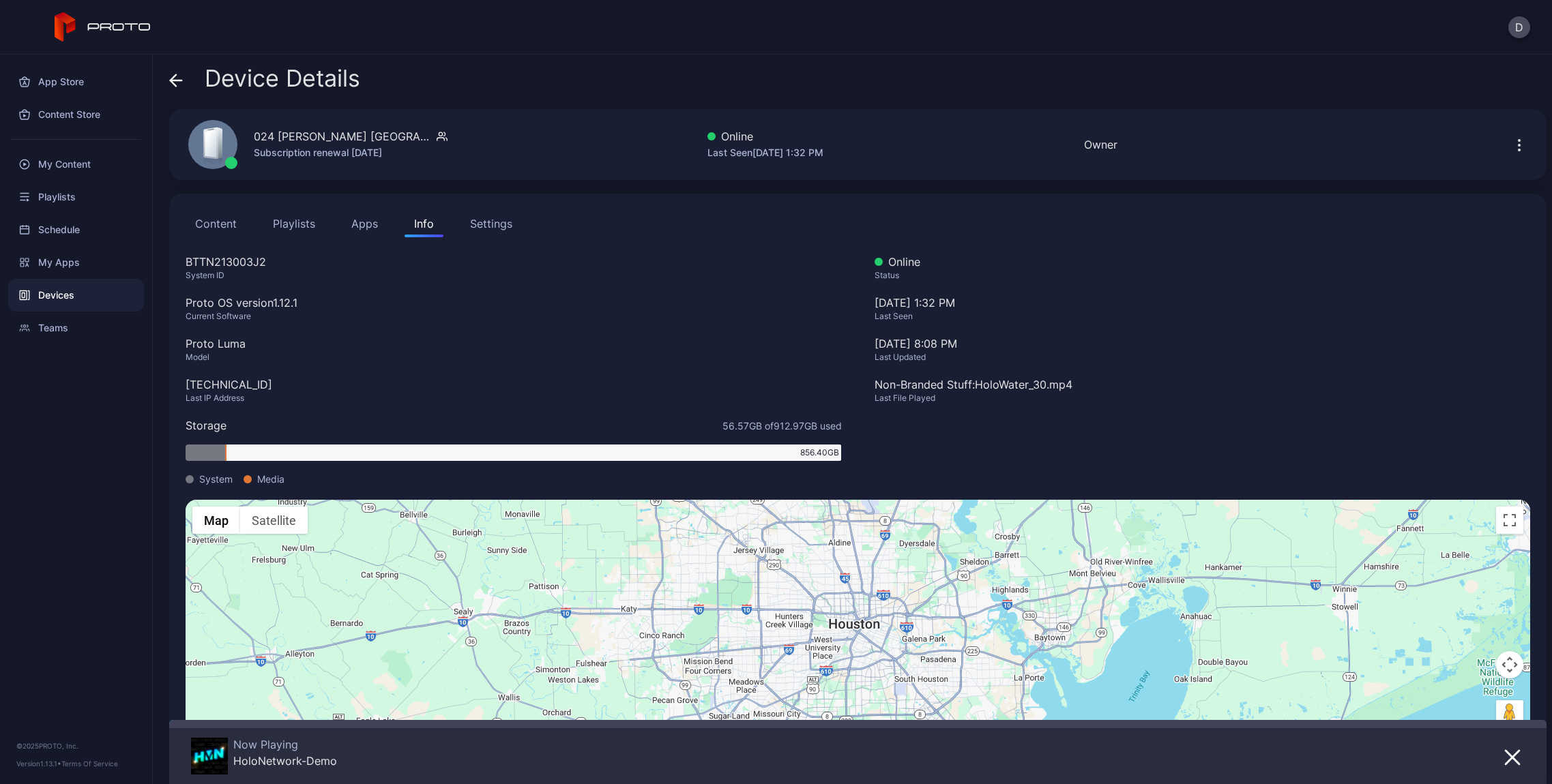
click at [179, 78] on icon at bounding box center [175, 80] width 13 height 13
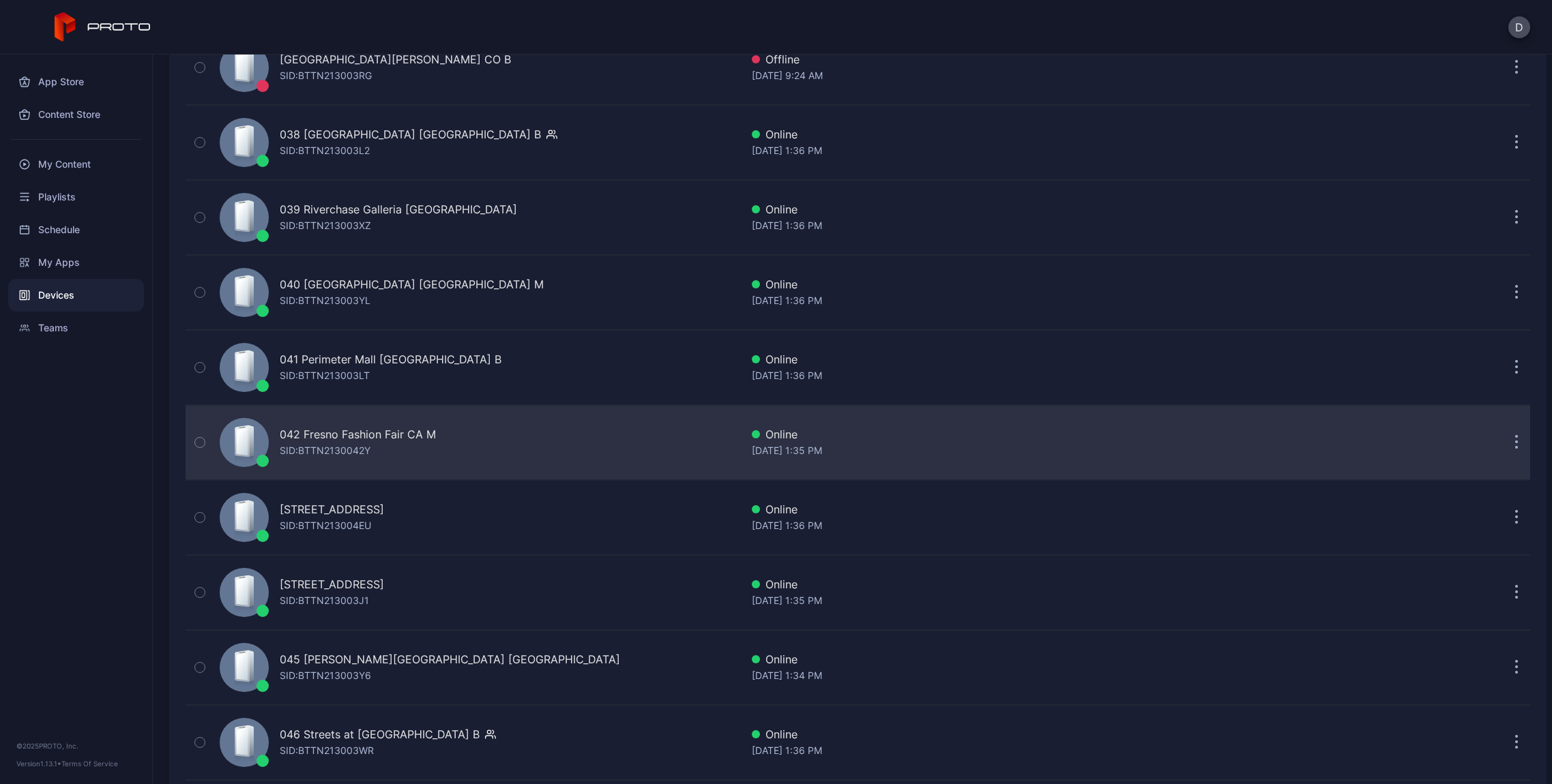
scroll to position [3044, 0]
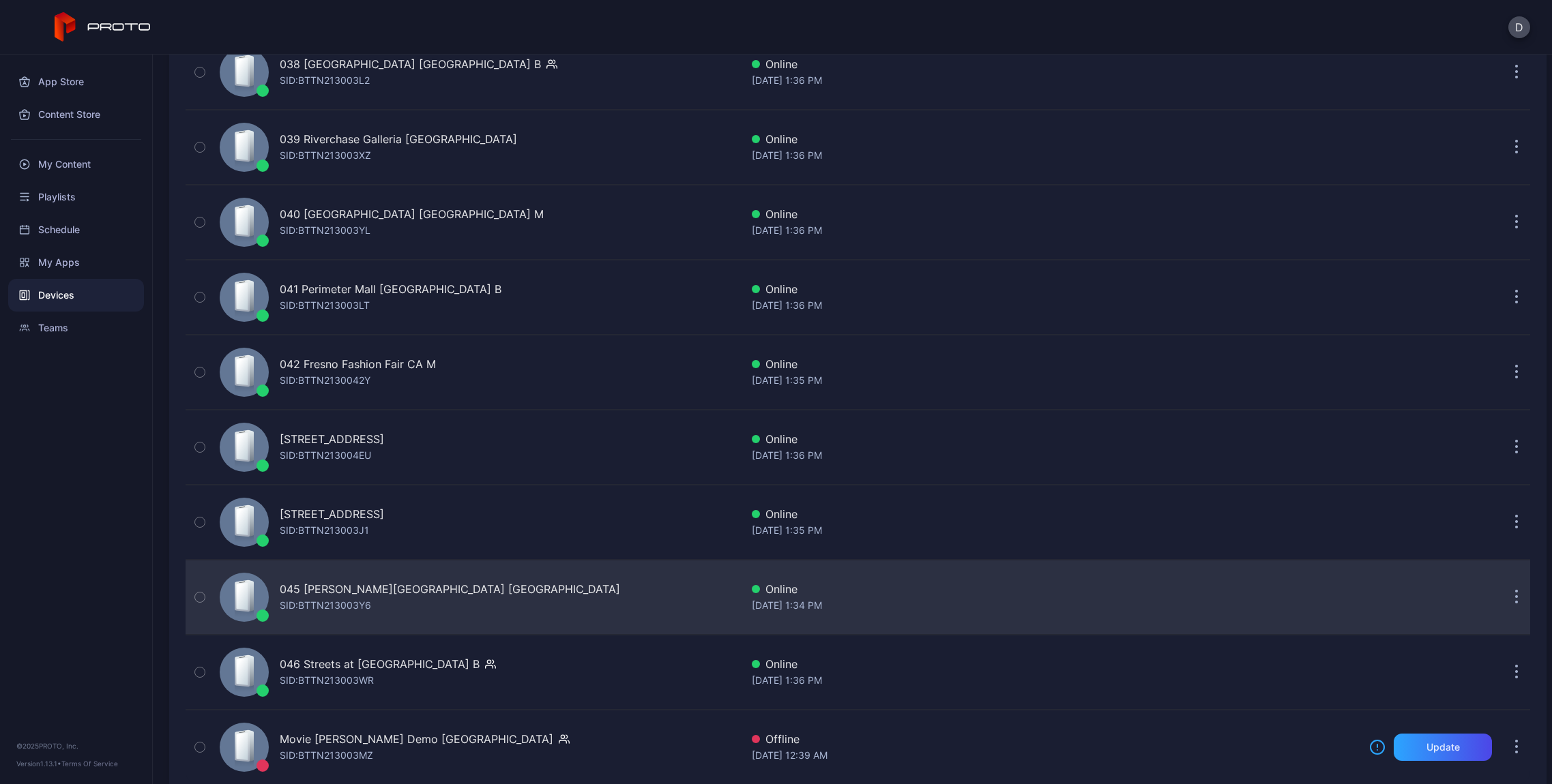
click at [409, 598] on div "045 [PERSON_NAME][GEOGRAPHIC_DATA] MA SID: BTTN213003Y6" at bounding box center [477, 597] width 526 height 68
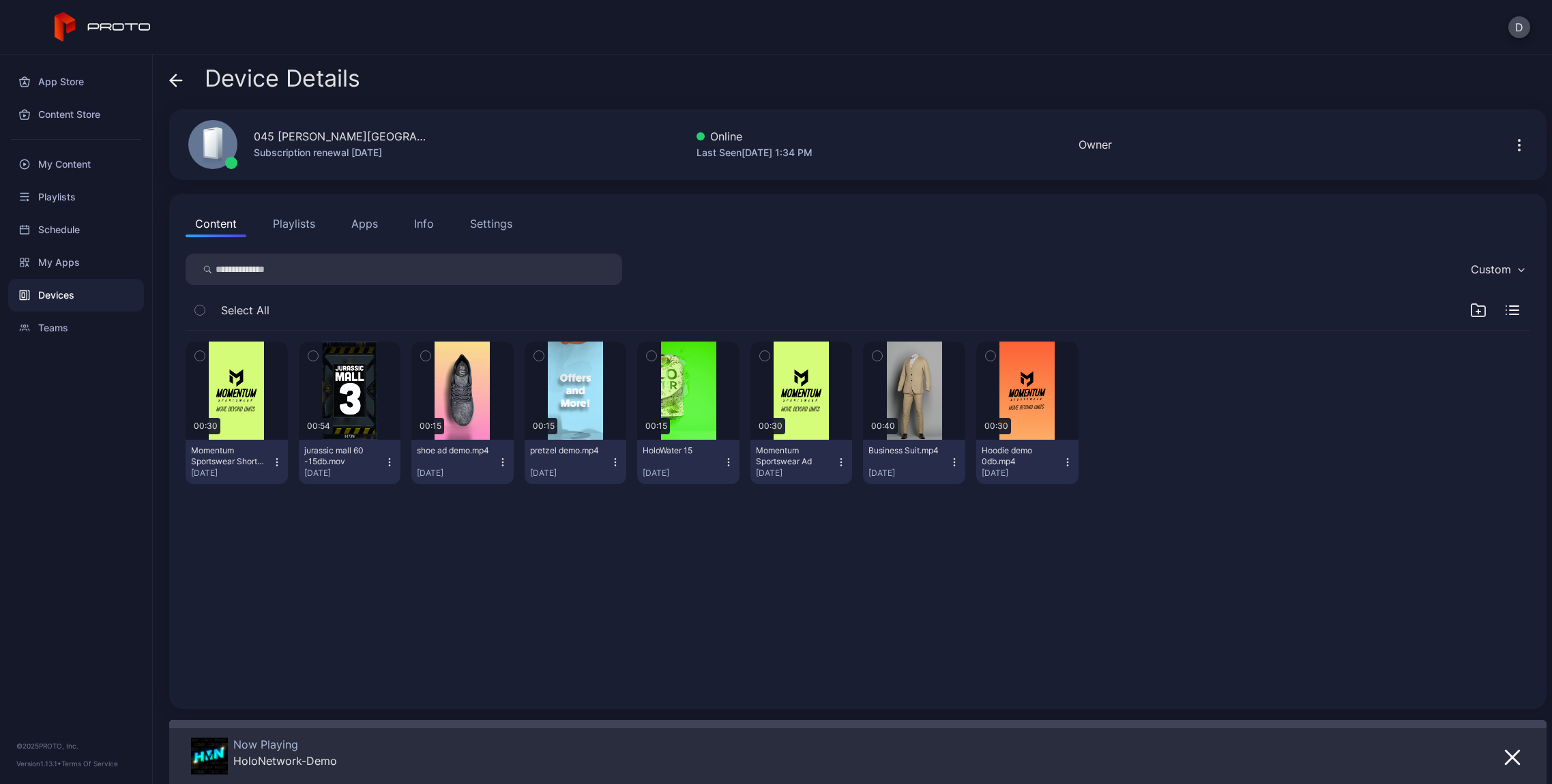
click at [427, 229] on div "Info" at bounding box center [424, 223] width 20 height 16
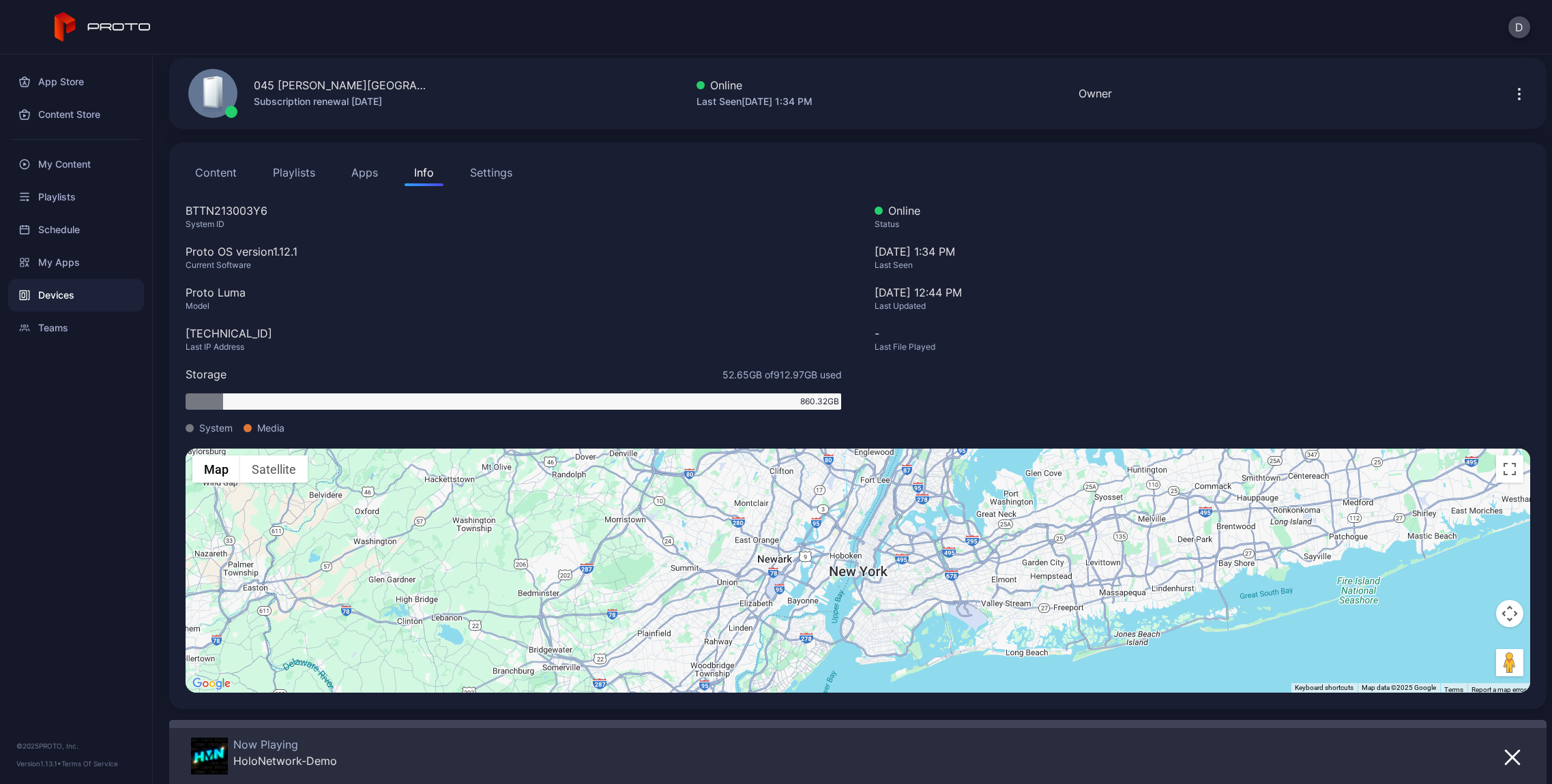
scroll to position [17, 0]
